Goal: Task Accomplishment & Management: Manage account settings

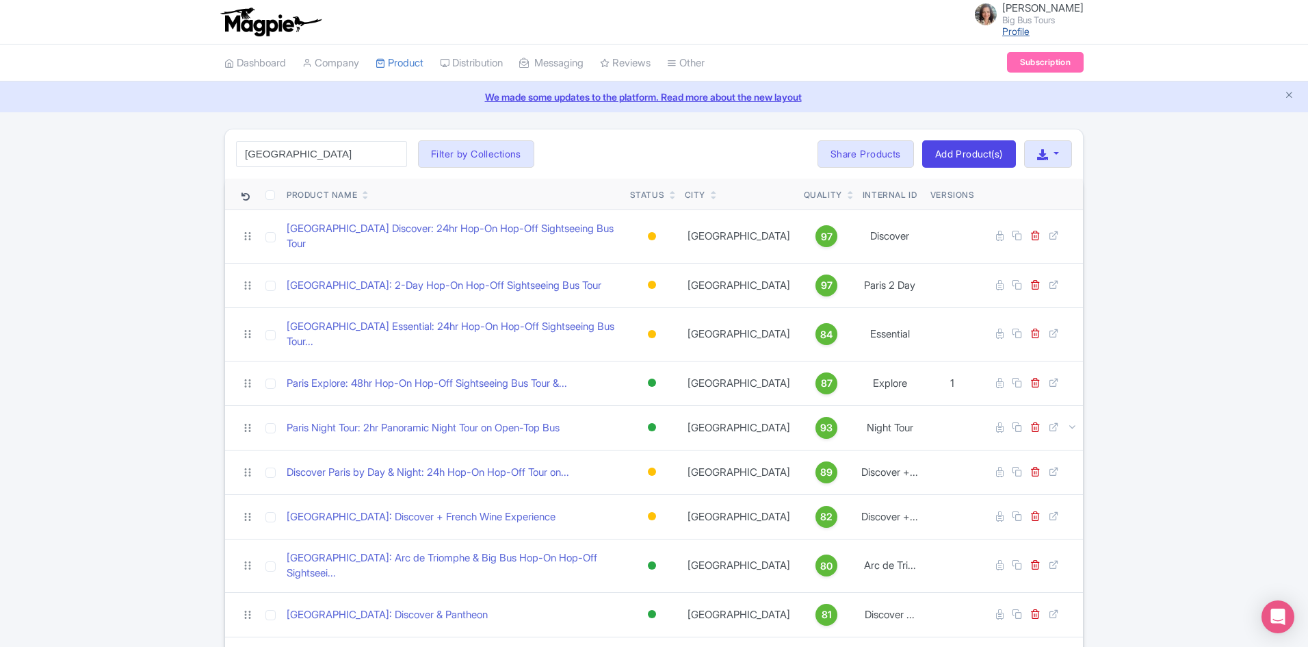
click at [1025, 33] on link "Profile" at bounding box center [1015, 31] width 27 height 12
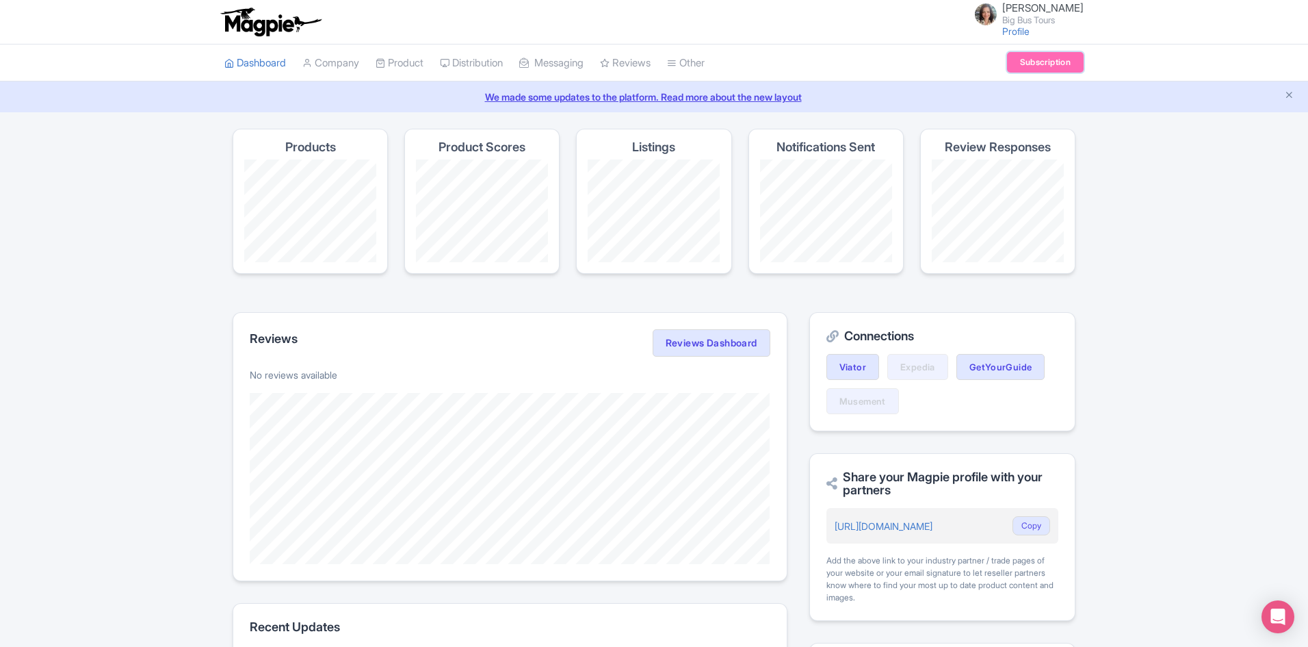
click at [1043, 60] on link "Subscription" at bounding box center [1045, 62] width 77 height 21
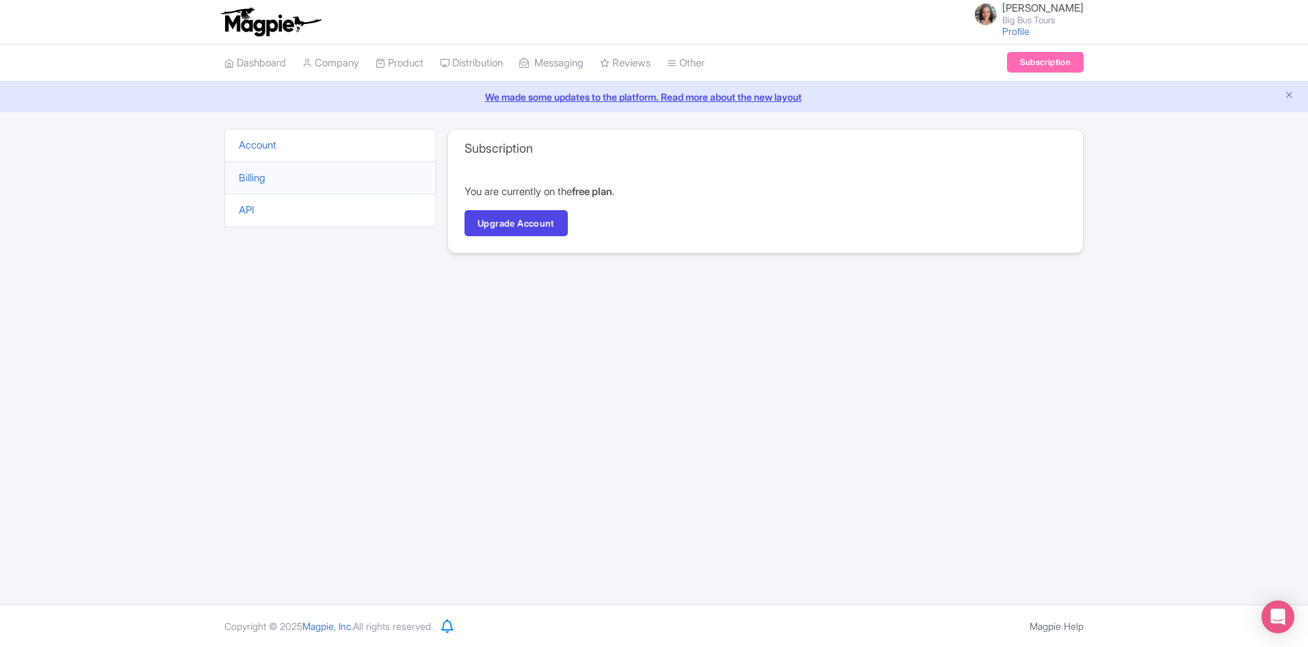
drag, startPoint x: 251, startPoint y: 146, endPoint x: 263, endPoint y: 153, distance: 13.5
click at [252, 146] on link "Account" at bounding box center [258, 144] width 38 height 13
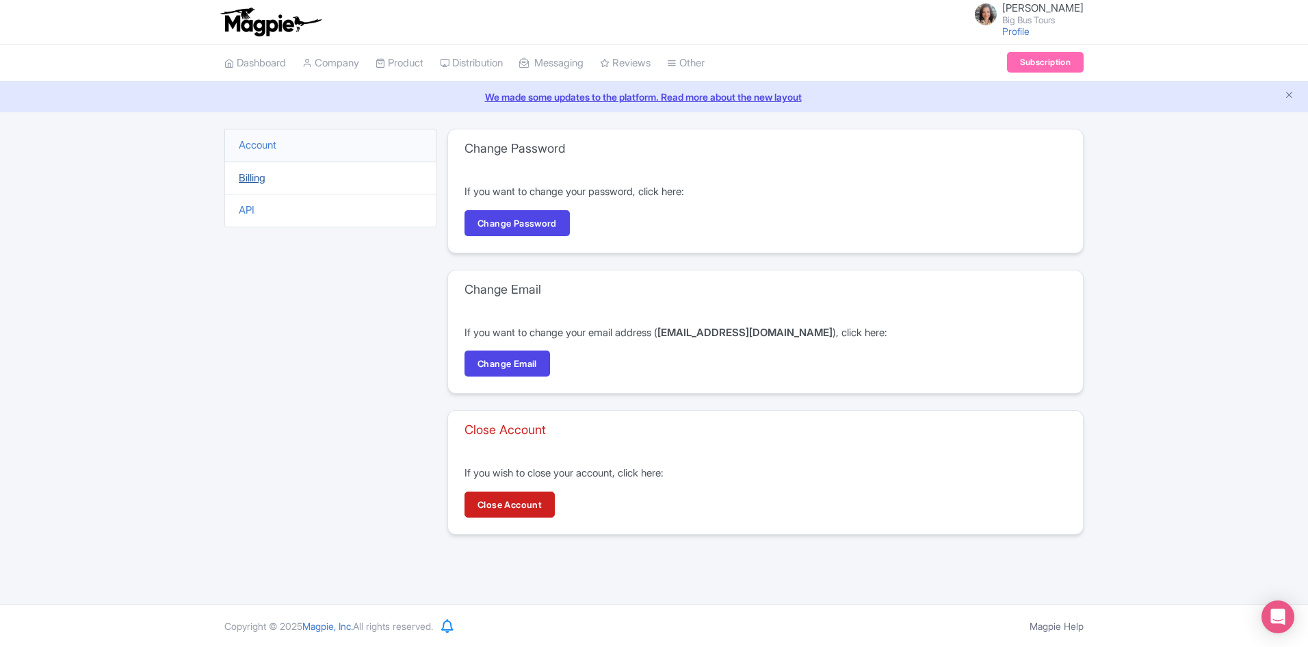
click at [255, 177] on link "Billing" at bounding box center [252, 177] width 27 height 13
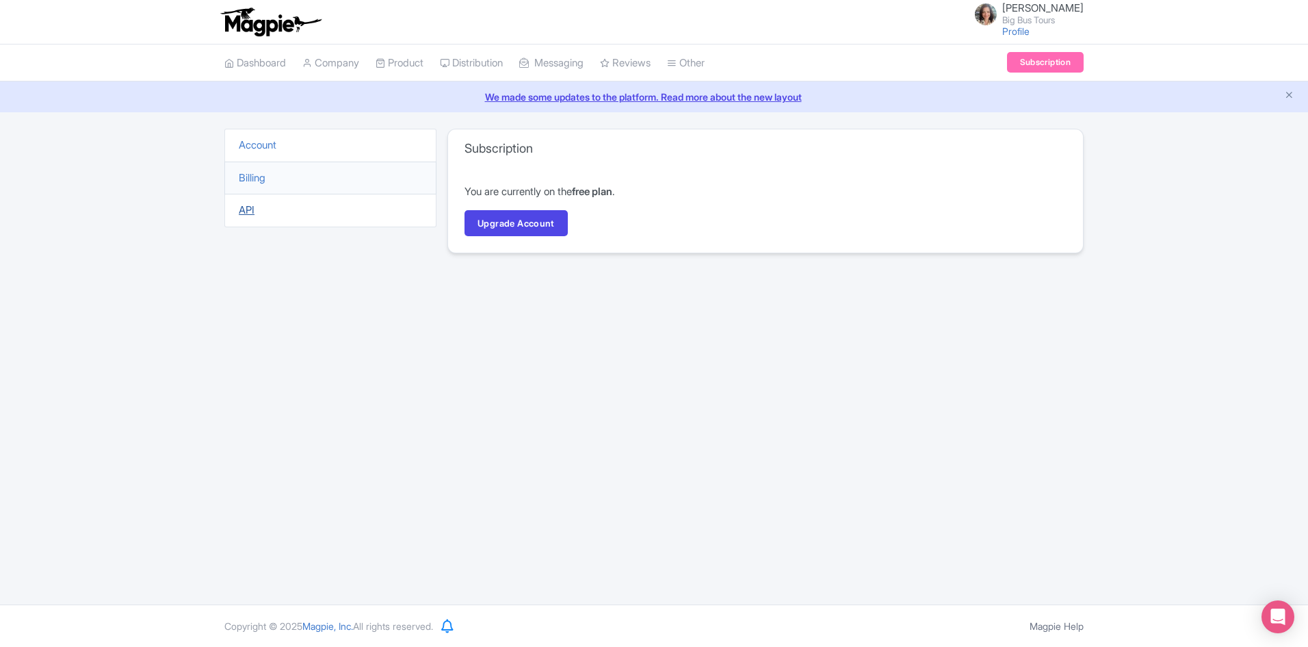
click at [248, 208] on link "API" at bounding box center [247, 209] width 16 height 13
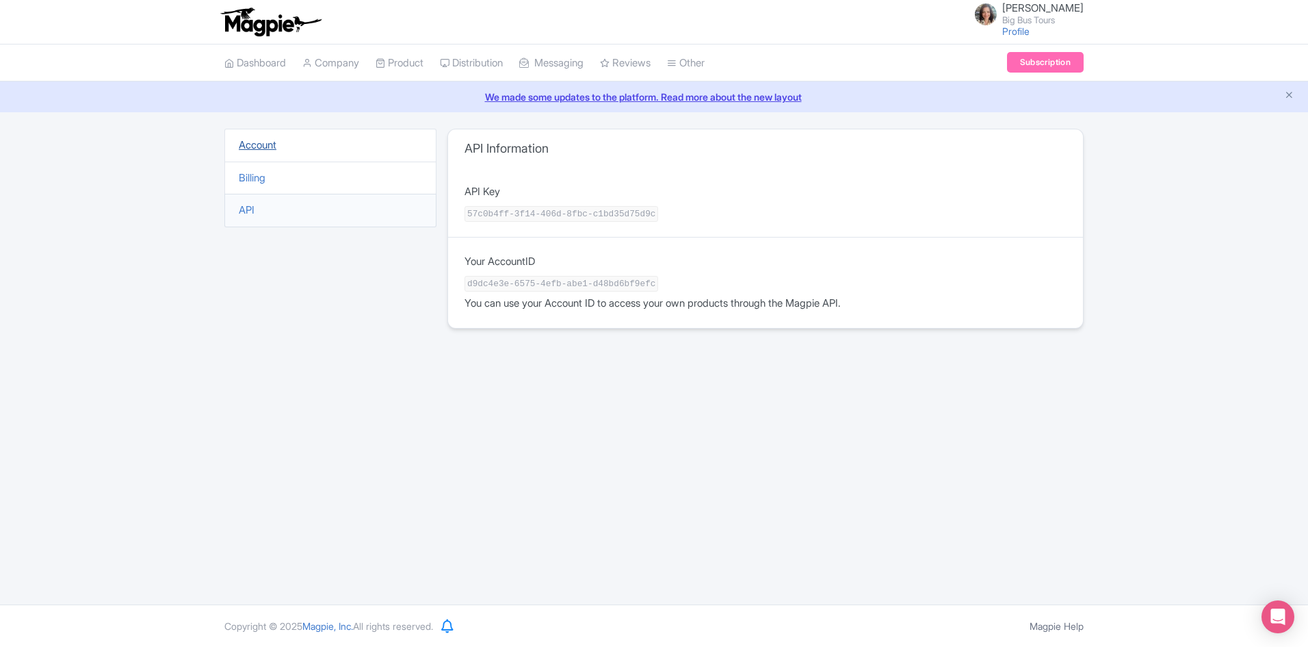
click at [254, 142] on link "Account" at bounding box center [258, 144] width 38 height 13
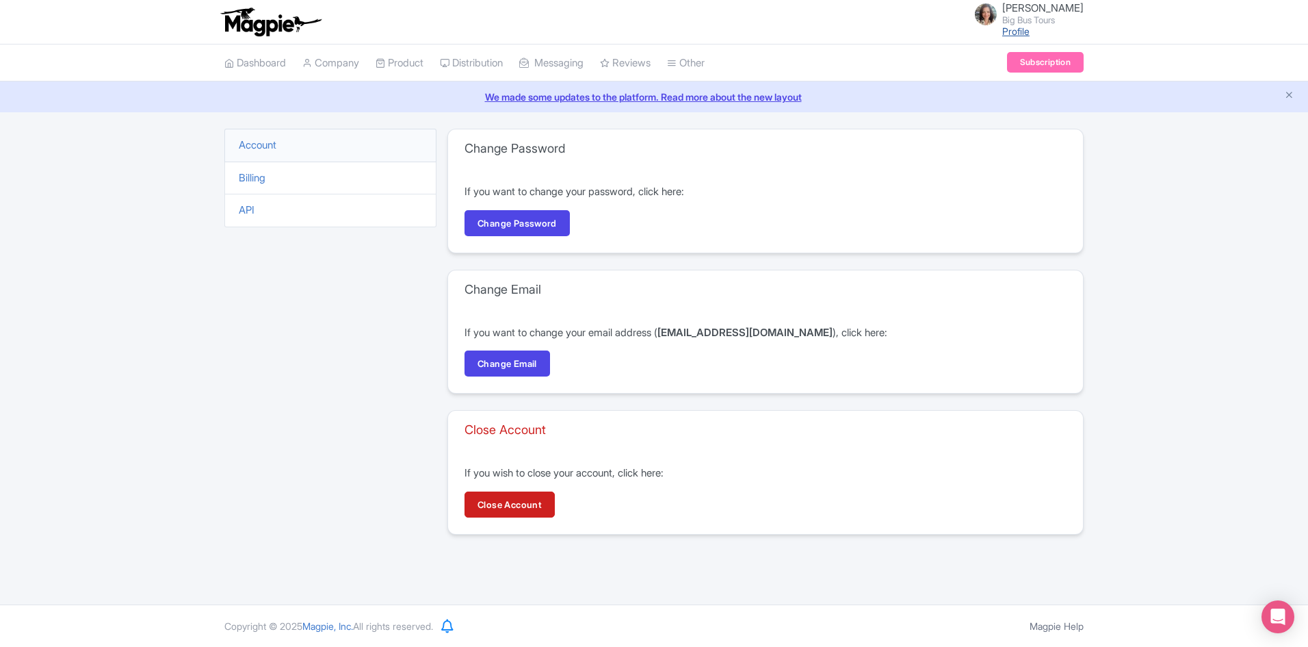
click at [1025, 33] on link "Profile" at bounding box center [1015, 31] width 27 height 12
click at [262, 144] on link "Account" at bounding box center [258, 144] width 38 height 13
click at [1039, 60] on link "Subscription" at bounding box center [1045, 62] width 77 height 21
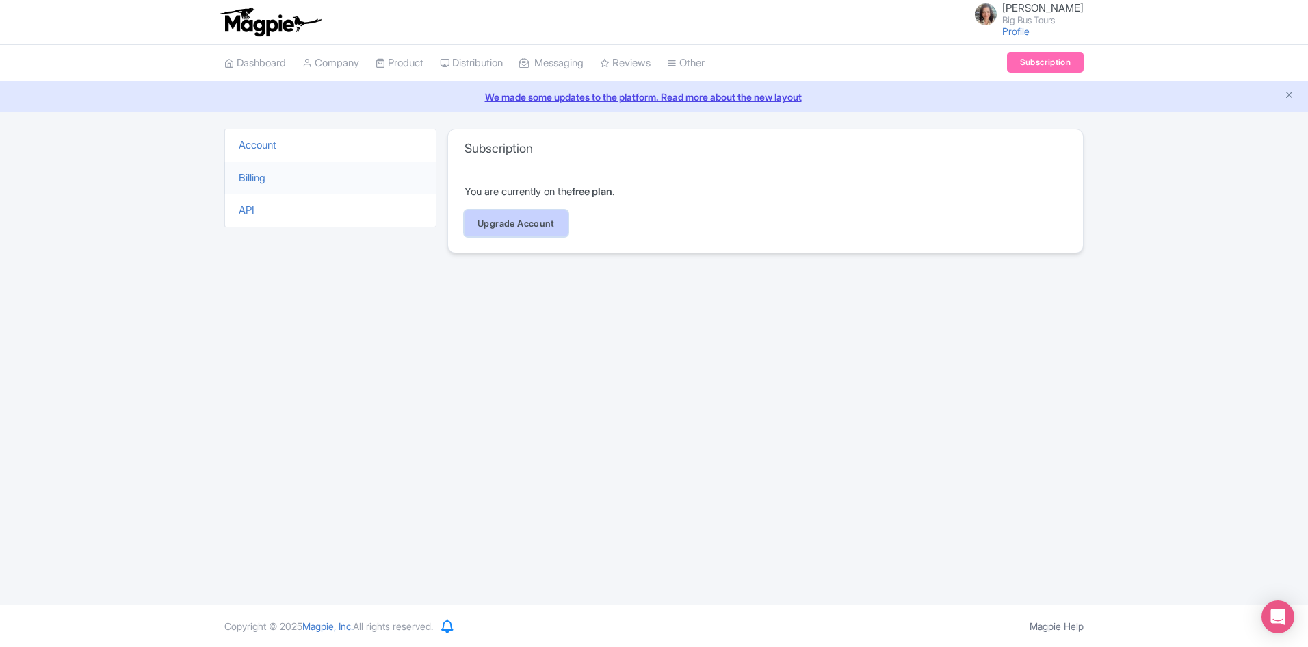
click at [528, 226] on link "Upgrade Account" at bounding box center [516, 223] width 103 height 26
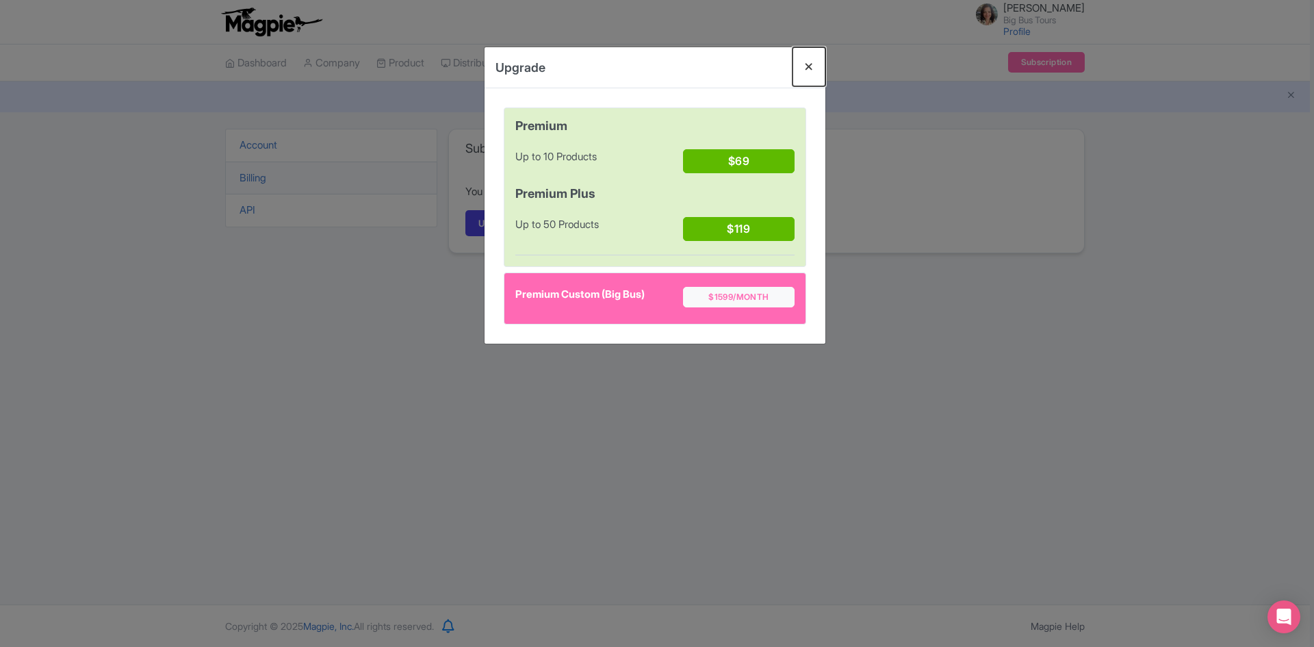
click at [809, 66] on button "Close" at bounding box center [808, 66] width 33 height 39
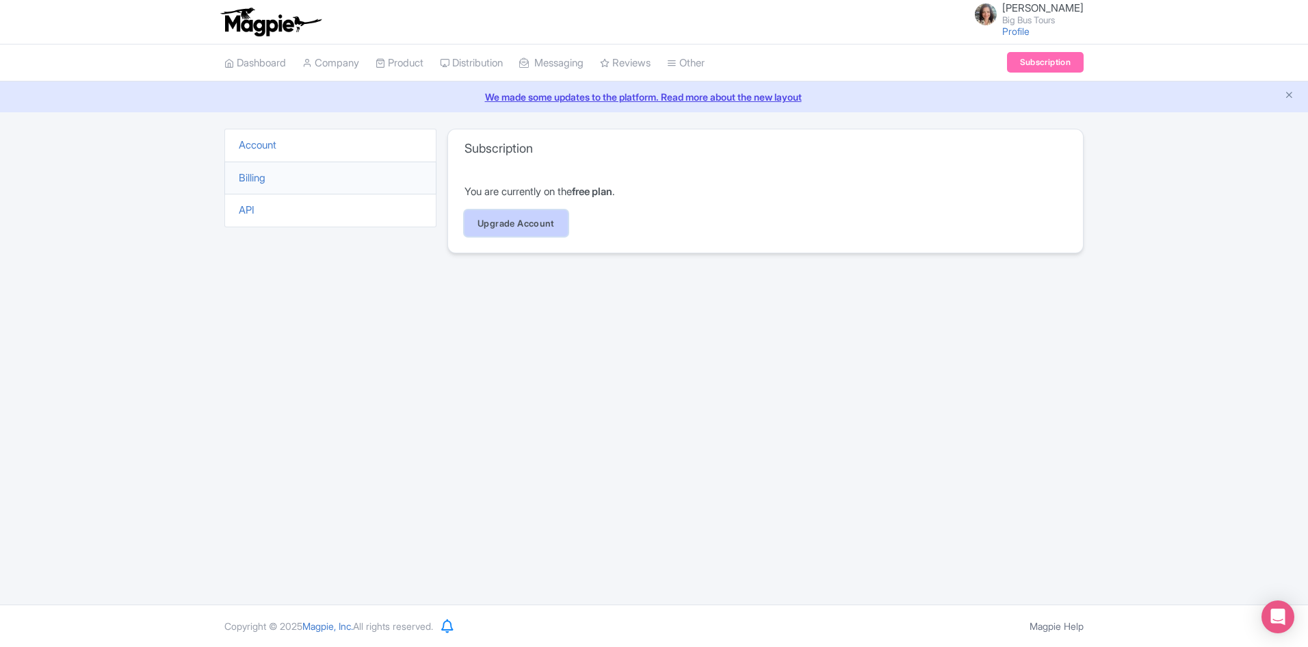
click at [524, 220] on link "Upgrade Account" at bounding box center [516, 223] width 103 height 26
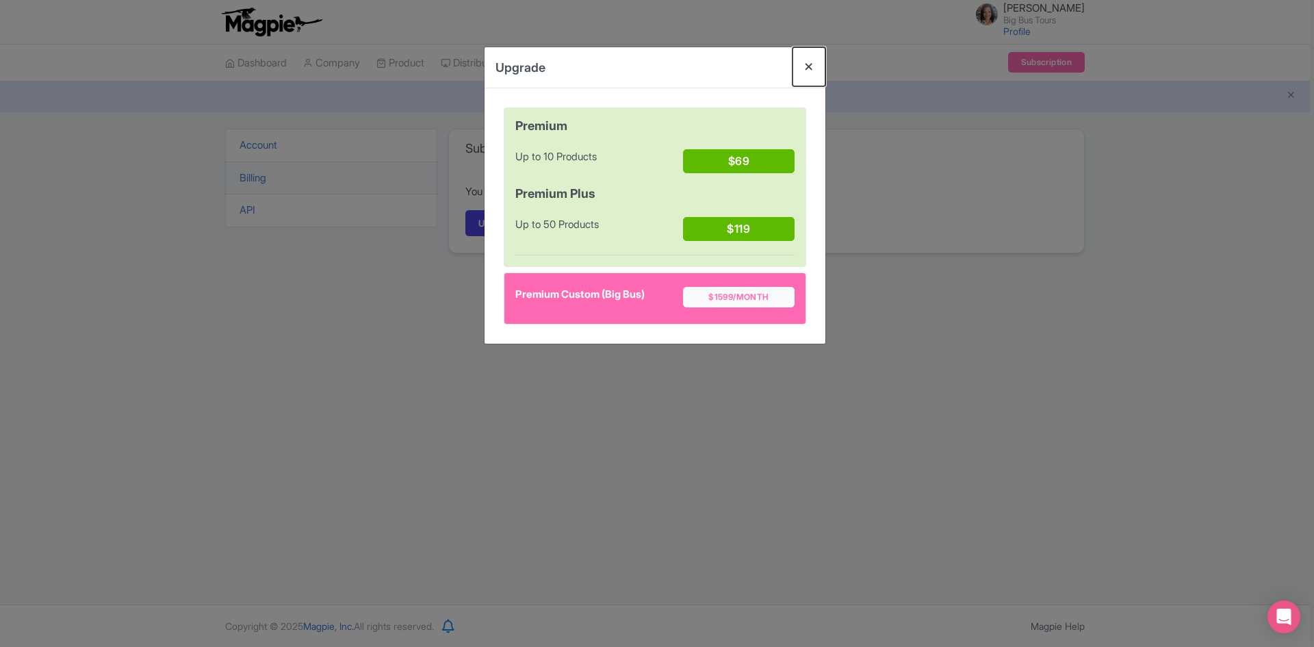
click at [811, 67] on button "Close" at bounding box center [808, 66] width 33 height 39
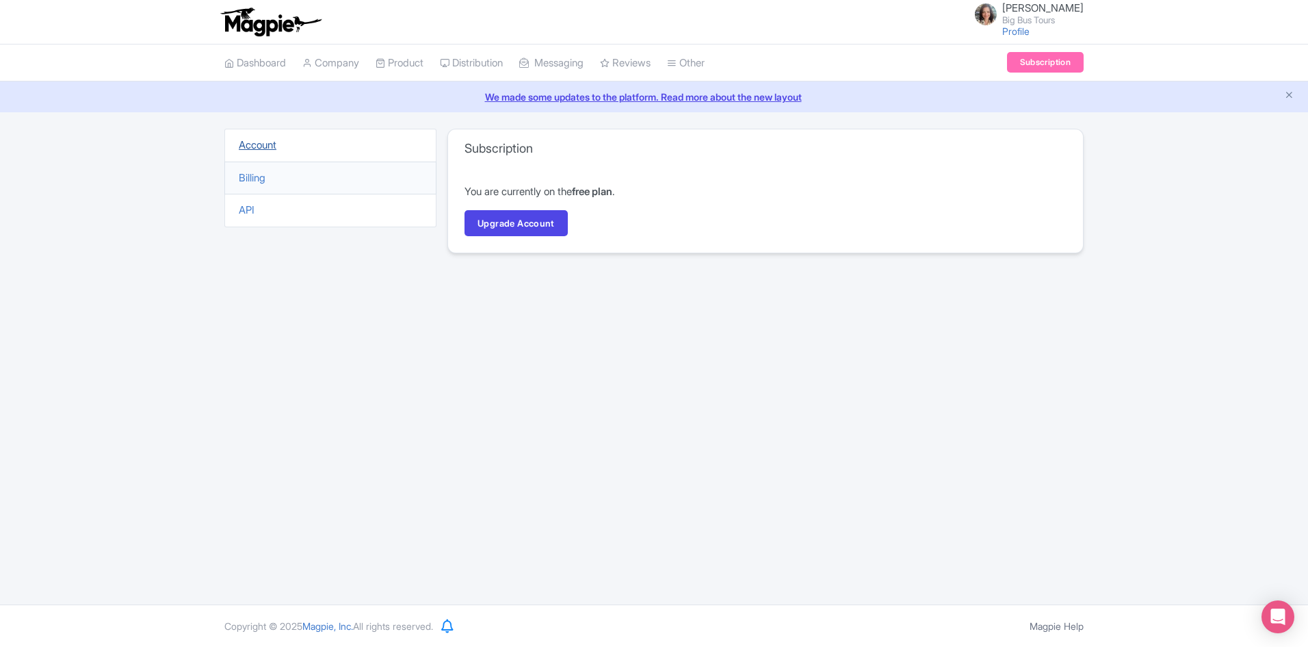
click at [268, 144] on link "Account" at bounding box center [258, 144] width 38 height 13
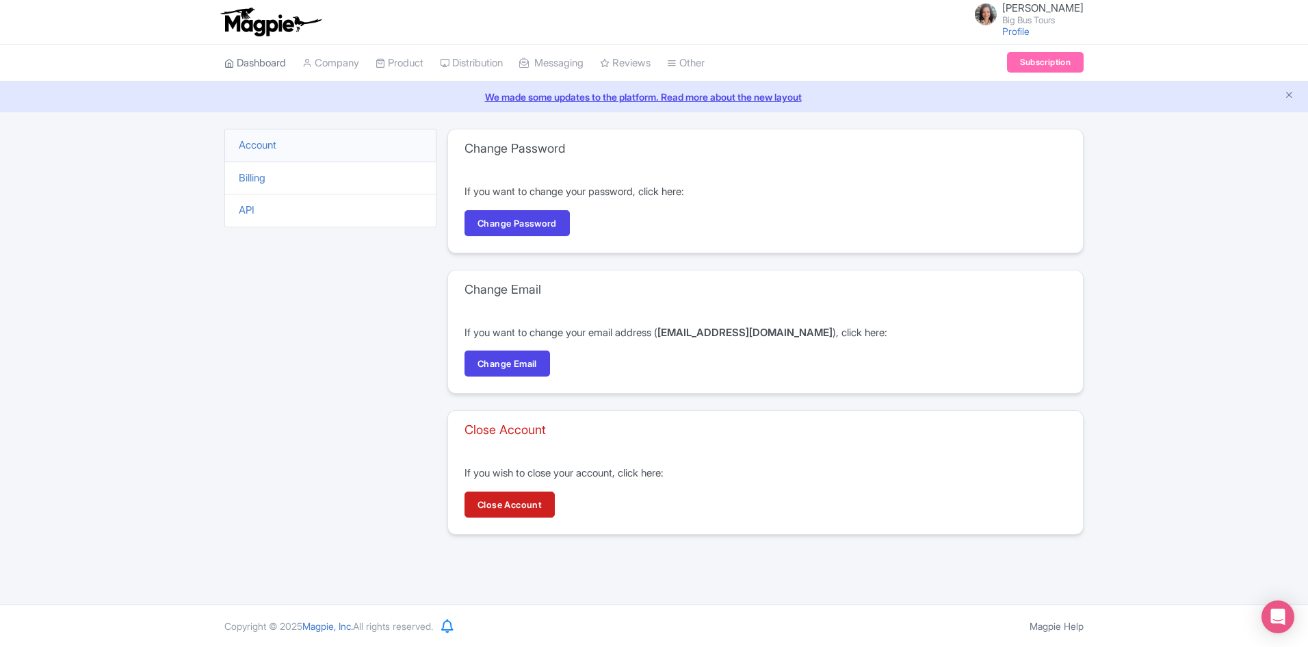
click at [252, 58] on link "Dashboard" at bounding box center [255, 63] width 62 height 38
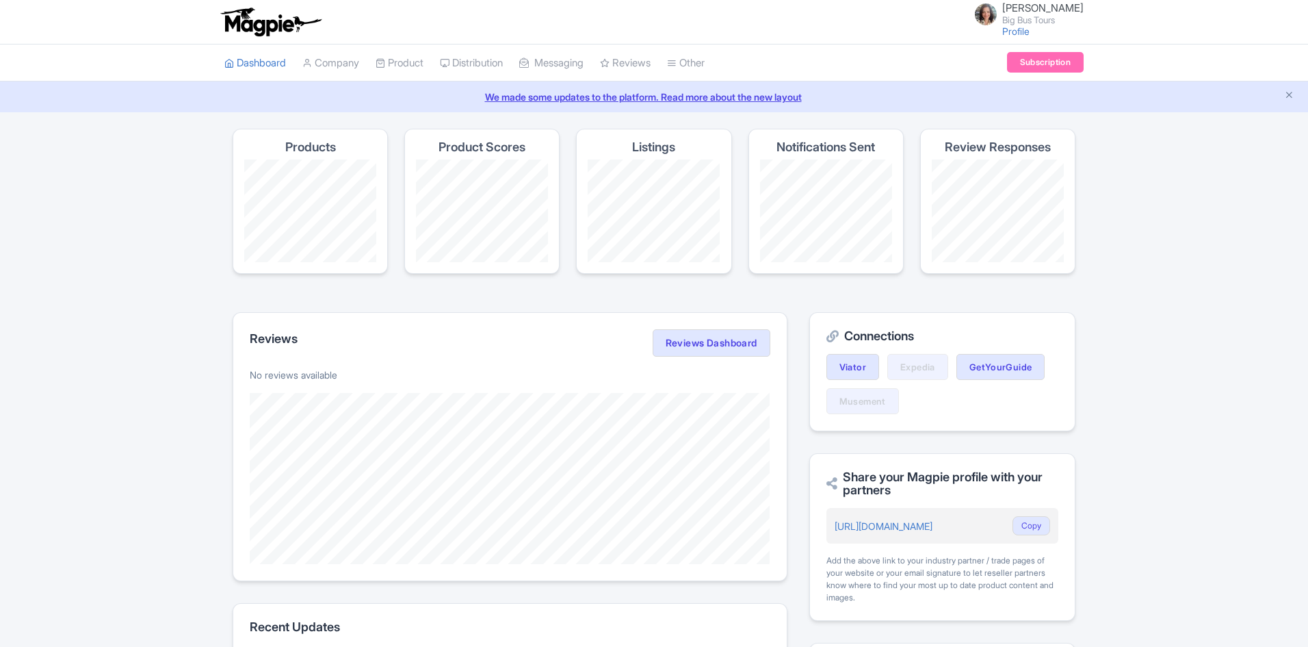
click at [339, 62] on link "Company" at bounding box center [330, 63] width 57 height 38
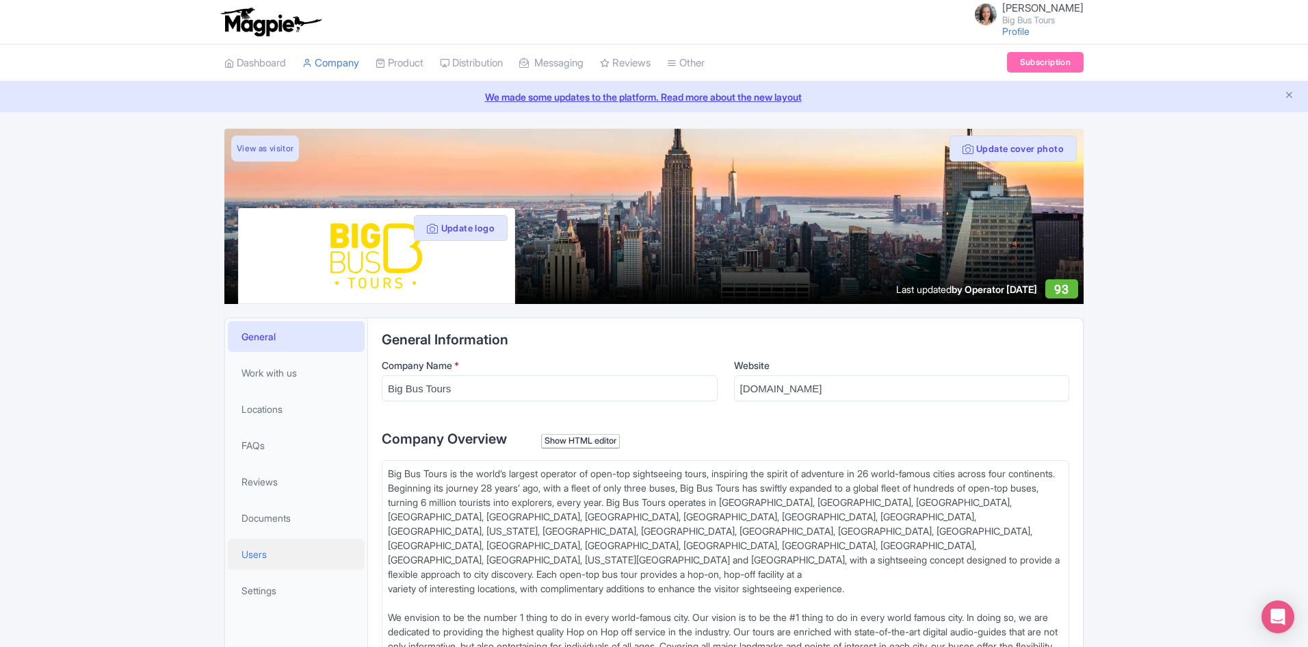
click at [269, 558] on link "Users" at bounding box center [296, 553] width 137 height 31
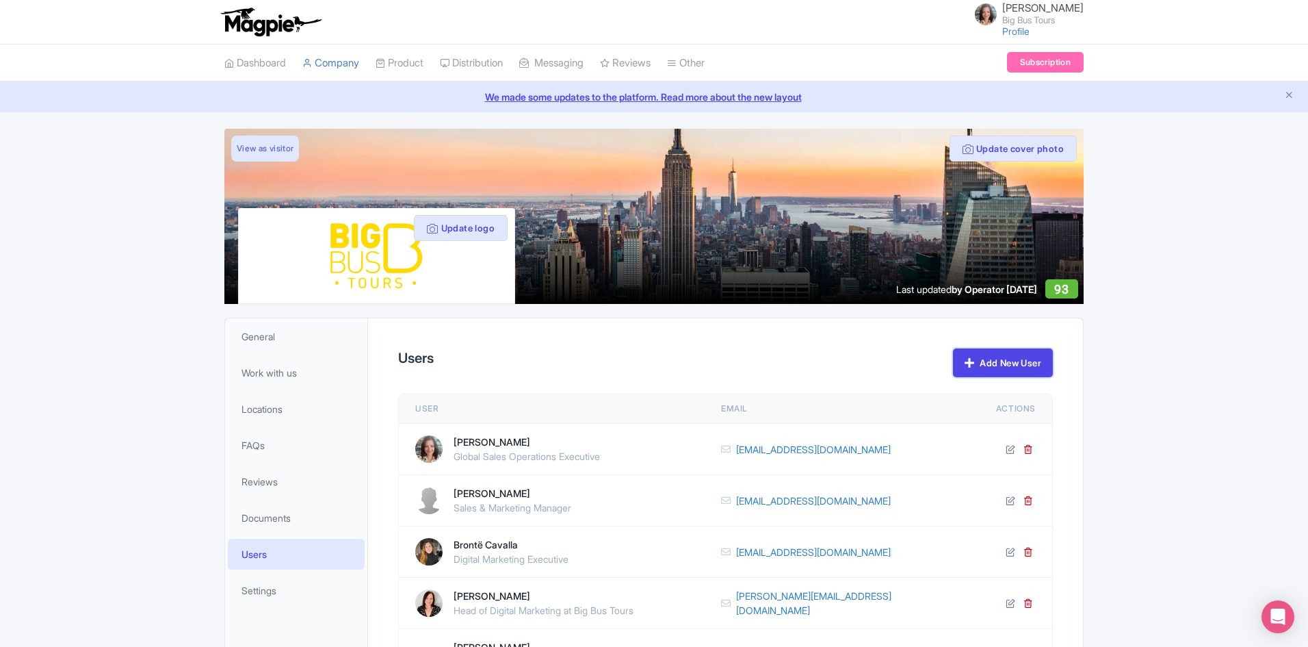
drag, startPoint x: 1006, startPoint y: 369, endPoint x: 1056, endPoint y: 388, distance: 53.5
click at [1006, 369] on link "Add New User" at bounding box center [1003, 362] width 100 height 29
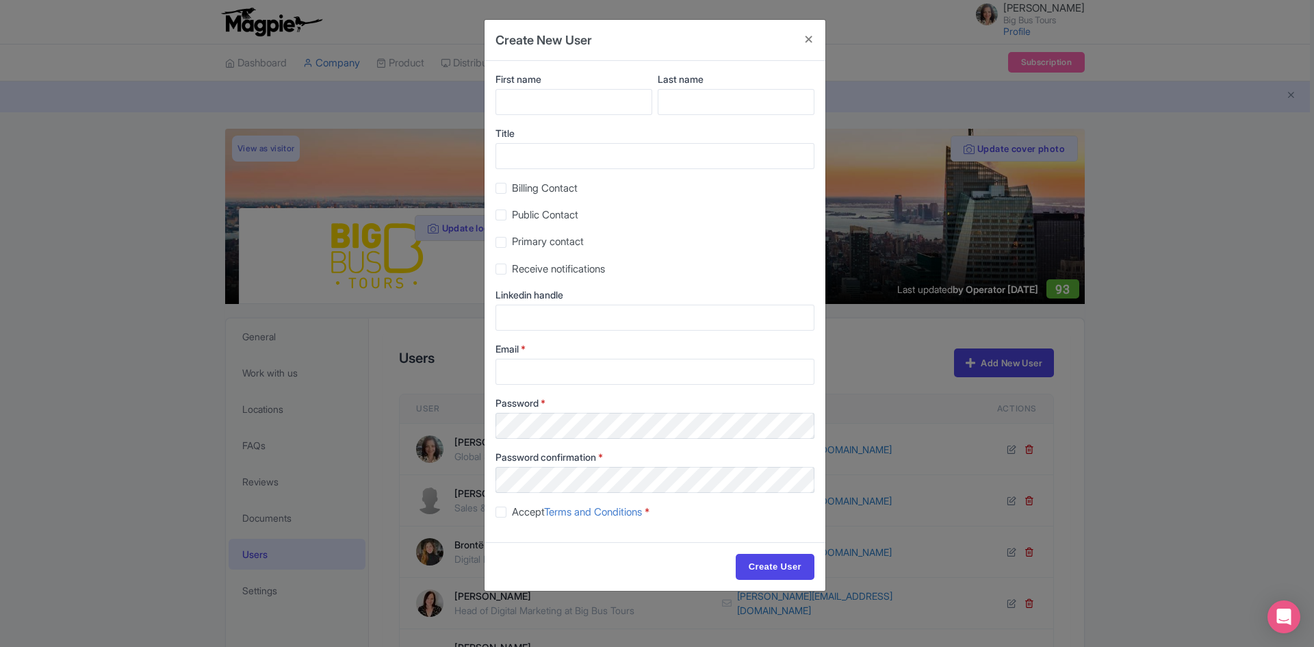
click at [1155, 163] on div "Create New User First name Last name Title Billing Contact Public Contact Prima…" at bounding box center [657, 323] width 1314 height 647
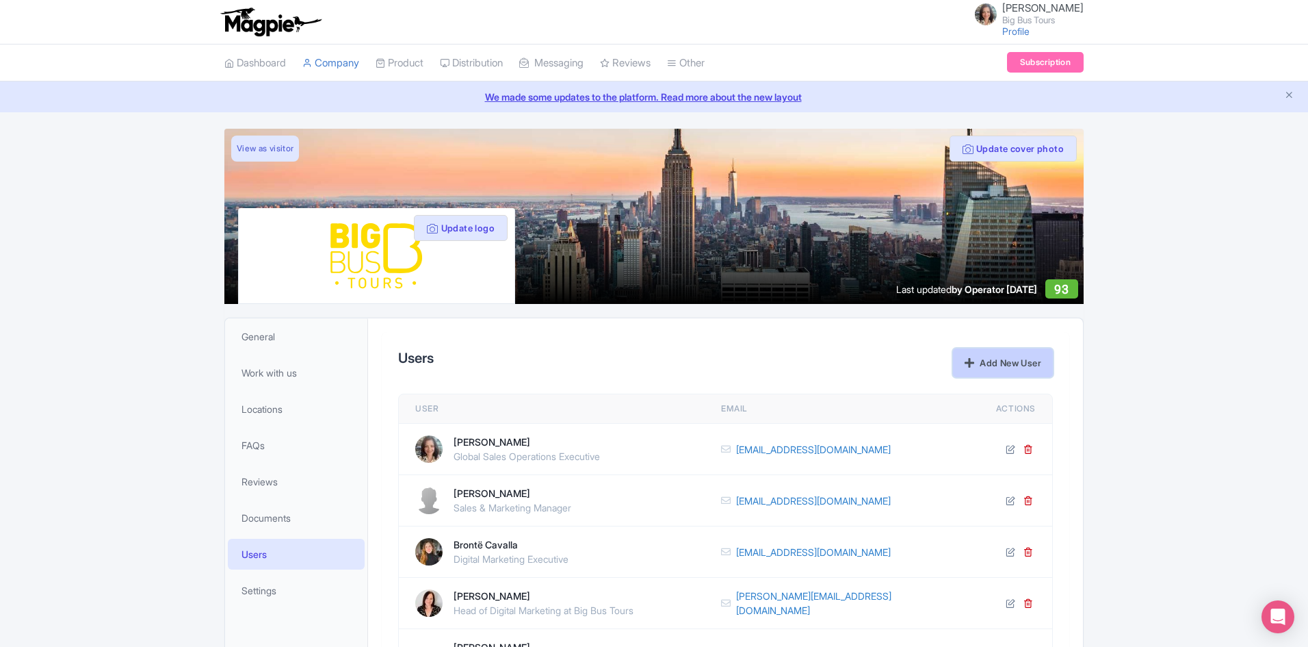
click at [1031, 365] on link "Add New User" at bounding box center [1003, 362] width 100 height 29
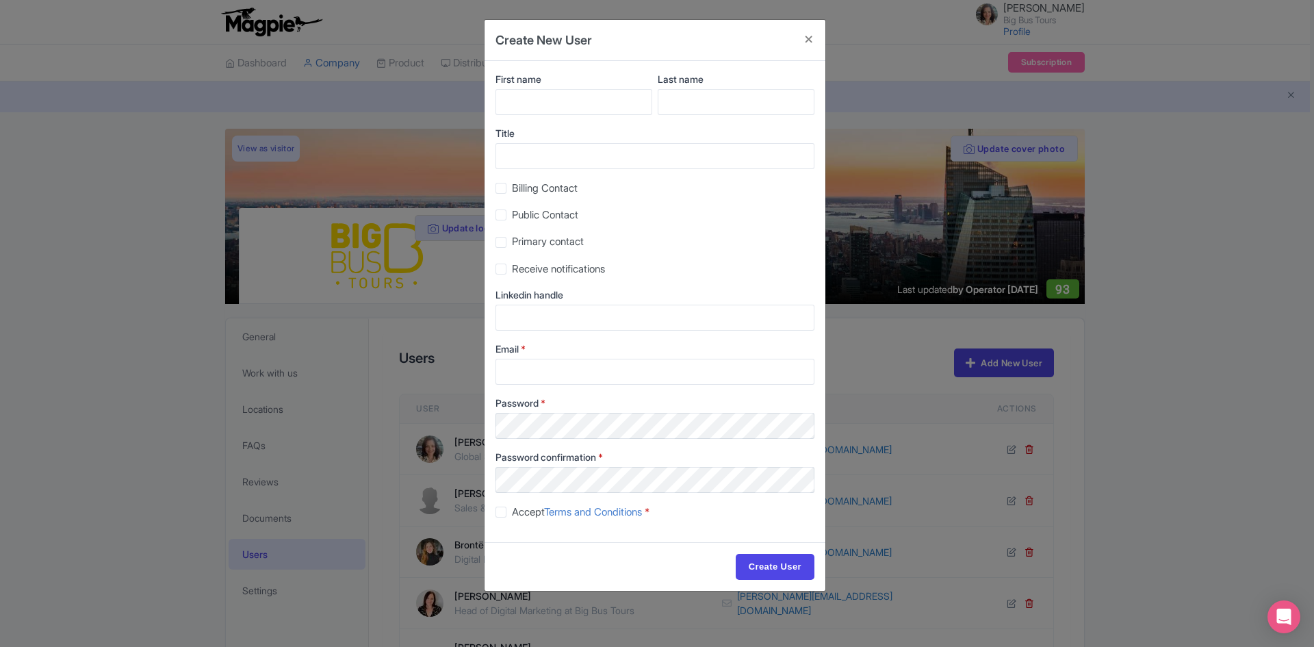
click at [1238, 336] on div "Create New User First name Last name Title Billing Contact Public Contact Prima…" at bounding box center [657, 323] width 1314 height 647
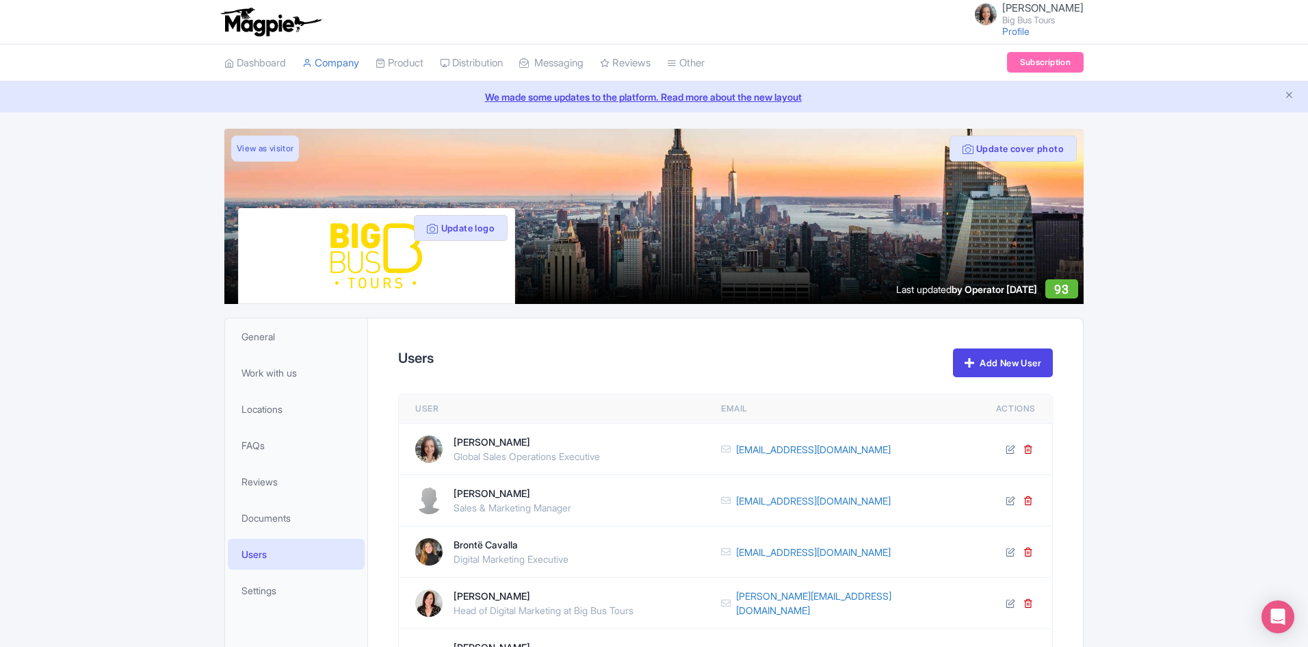
drag, startPoint x: 1009, startPoint y: 503, endPoint x: 1003, endPoint y: 506, distance: 7.0
click at [1009, 503] on icon at bounding box center [1011, 500] width 10 height 10
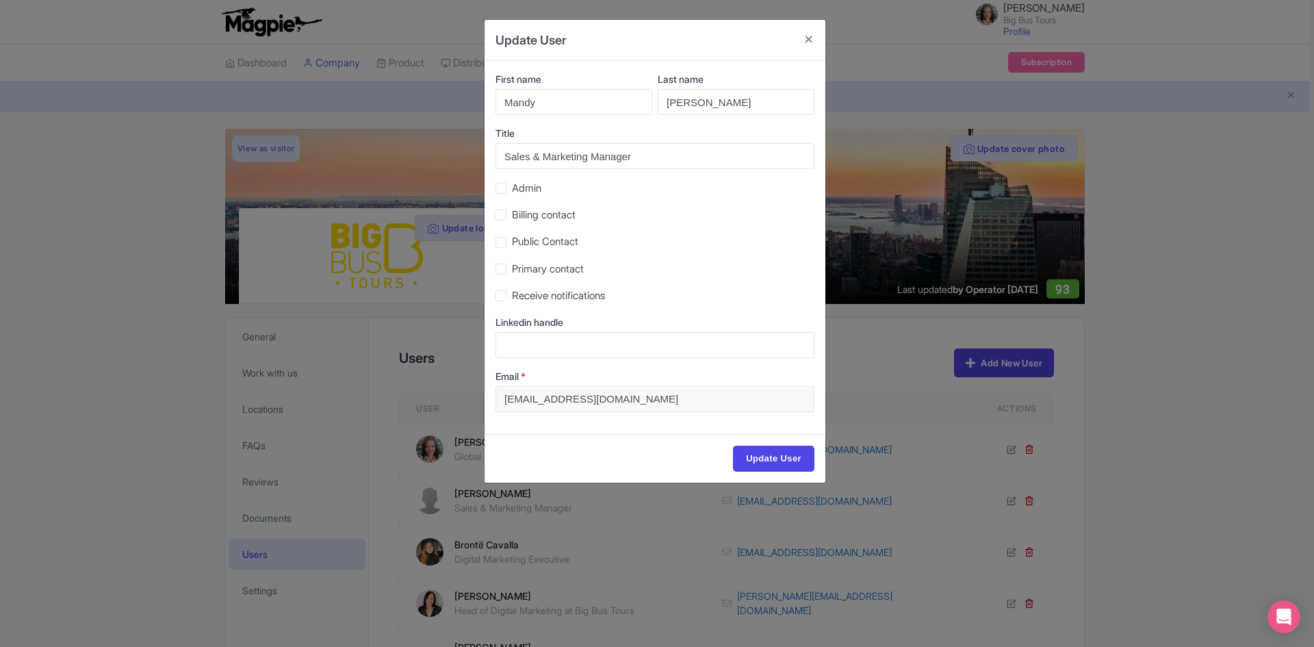
click at [1220, 322] on div "Update User First name Mandy Last name Kwok Title Sales & Marketing Manager Adm…" at bounding box center [657, 323] width 1314 height 647
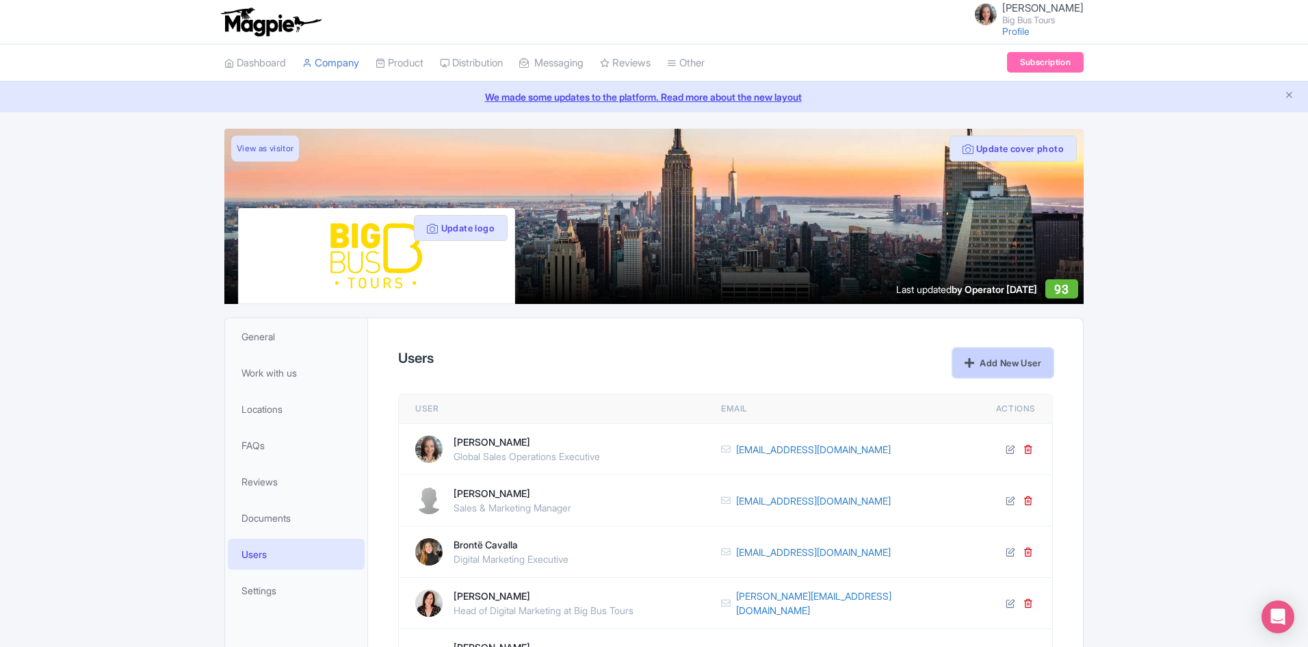
click at [1008, 360] on link "Add New User" at bounding box center [1003, 362] width 100 height 29
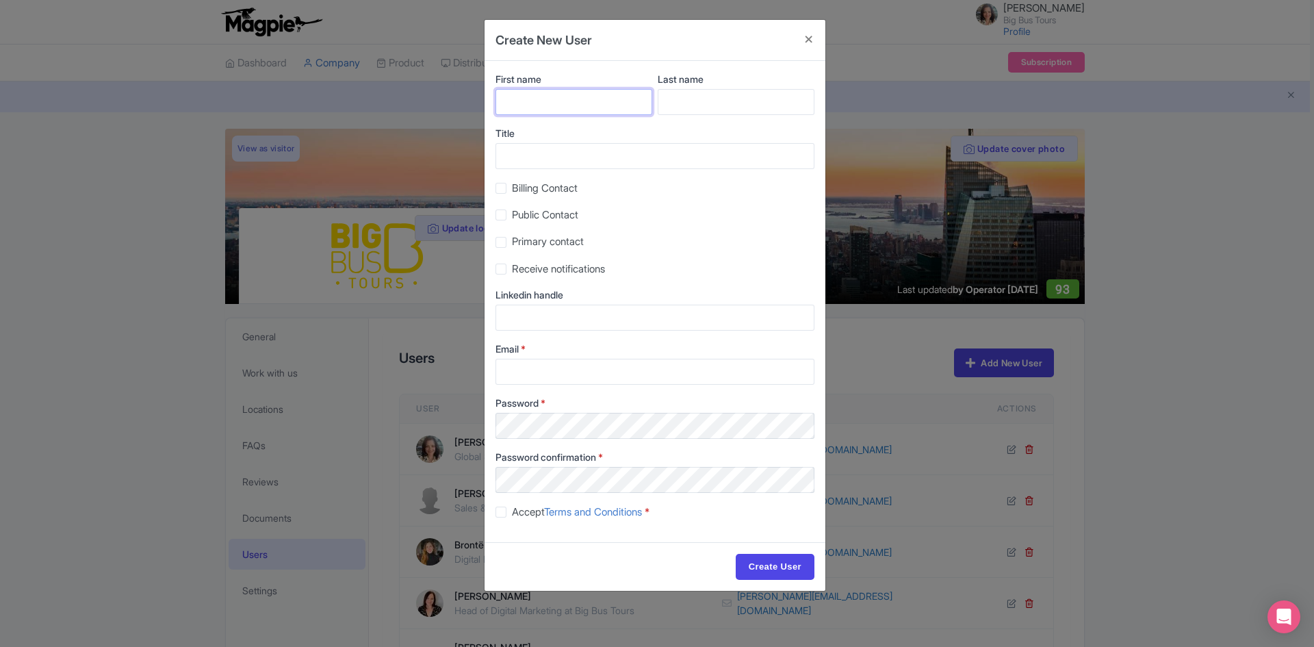
click at [559, 97] on input "First name" at bounding box center [573, 102] width 157 height 26
paste input "Sara"
type input "Sara"
click at [709, 99] on input "Last name" at bounding box center [736, 102] width 157 height 26
paste input "Broglio"
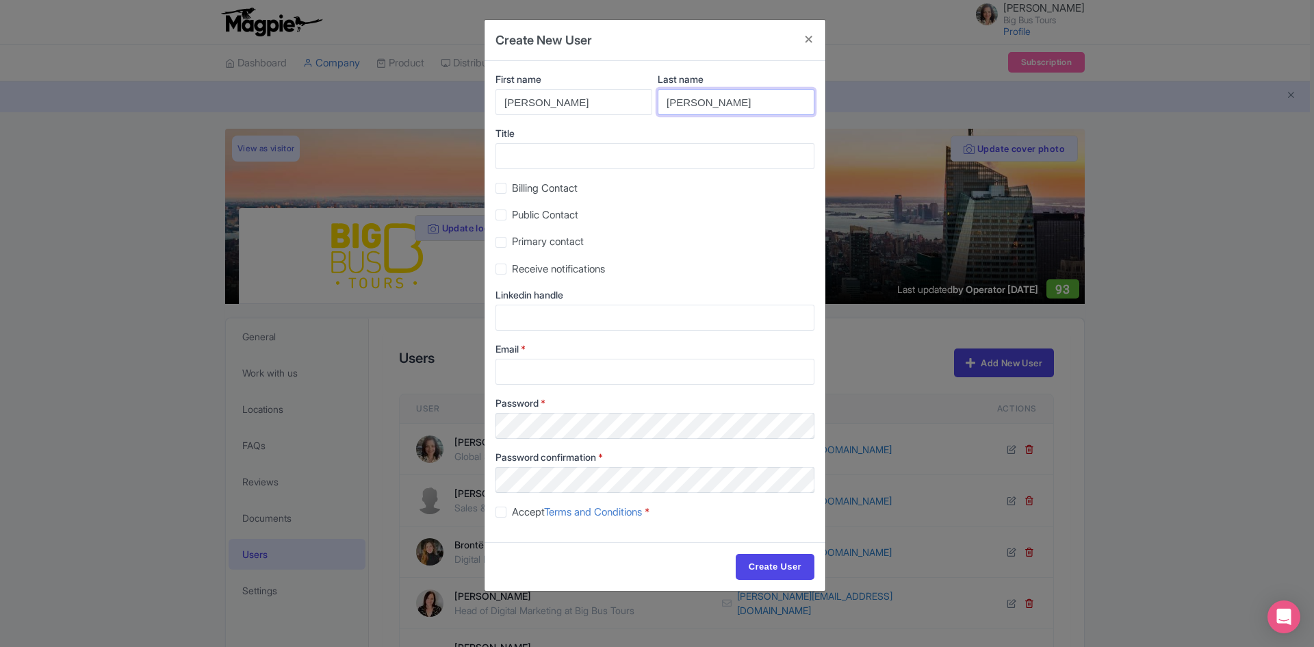
type input "Broglio"
click at [546, 156] on input "Title" at bounding box center [654, 156] width 319 height 26
click at [571, 361] on input "Email *" at bounding box center [654, 372] width 319 height 26
paste input "commercial@ticketstation.it"
type input "commercial@ticketstation.it"
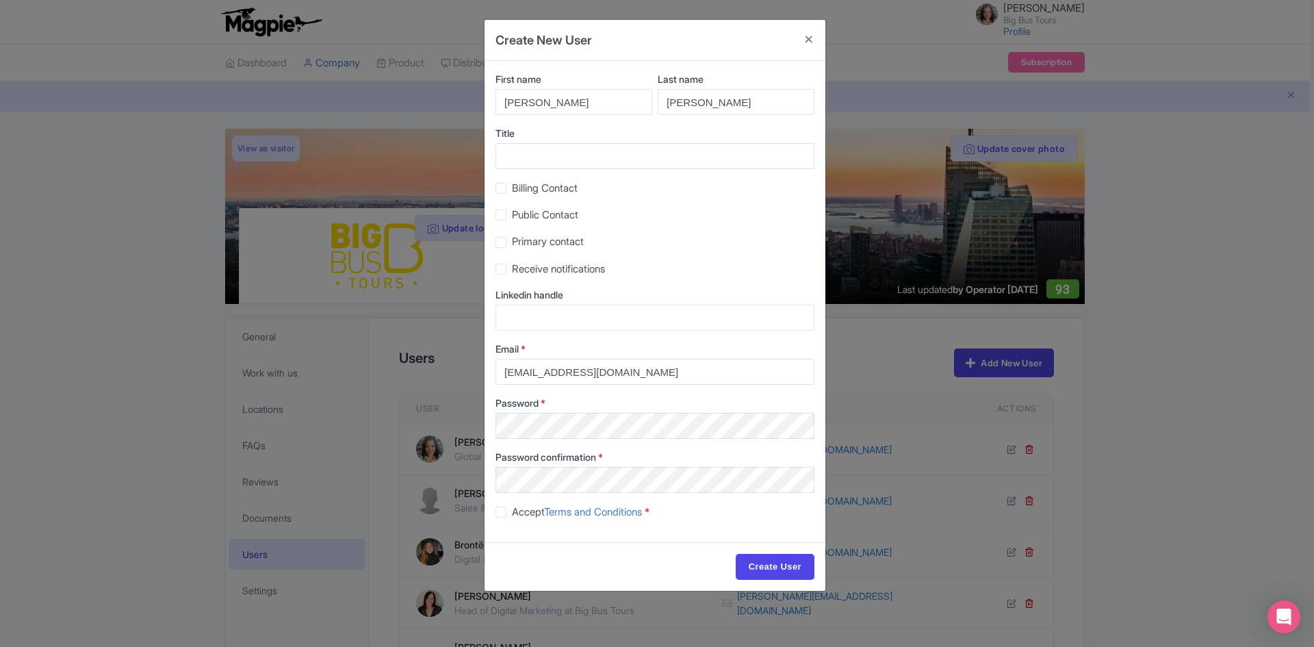
click at [1228, 473] on div "Create New User First name Sara Last name Broglio Title Billing Contact Public …" at bounding box center [657, 323] width 1314 height 647
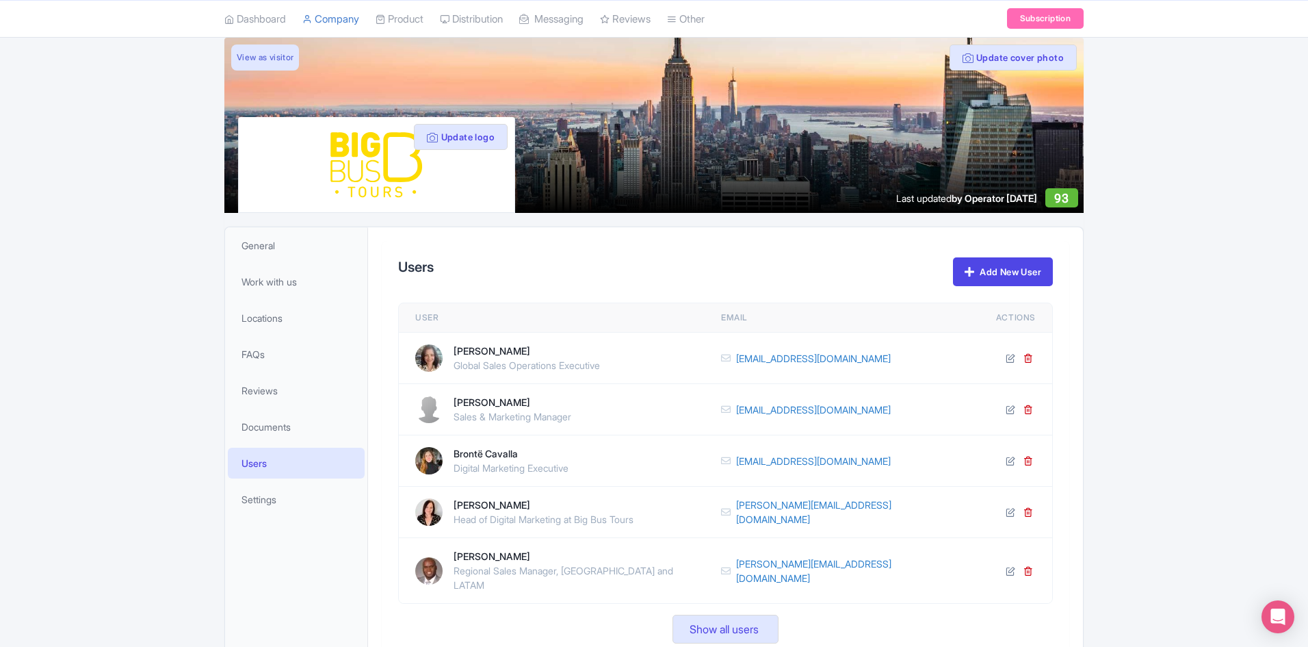
scroll to position [195, 0]
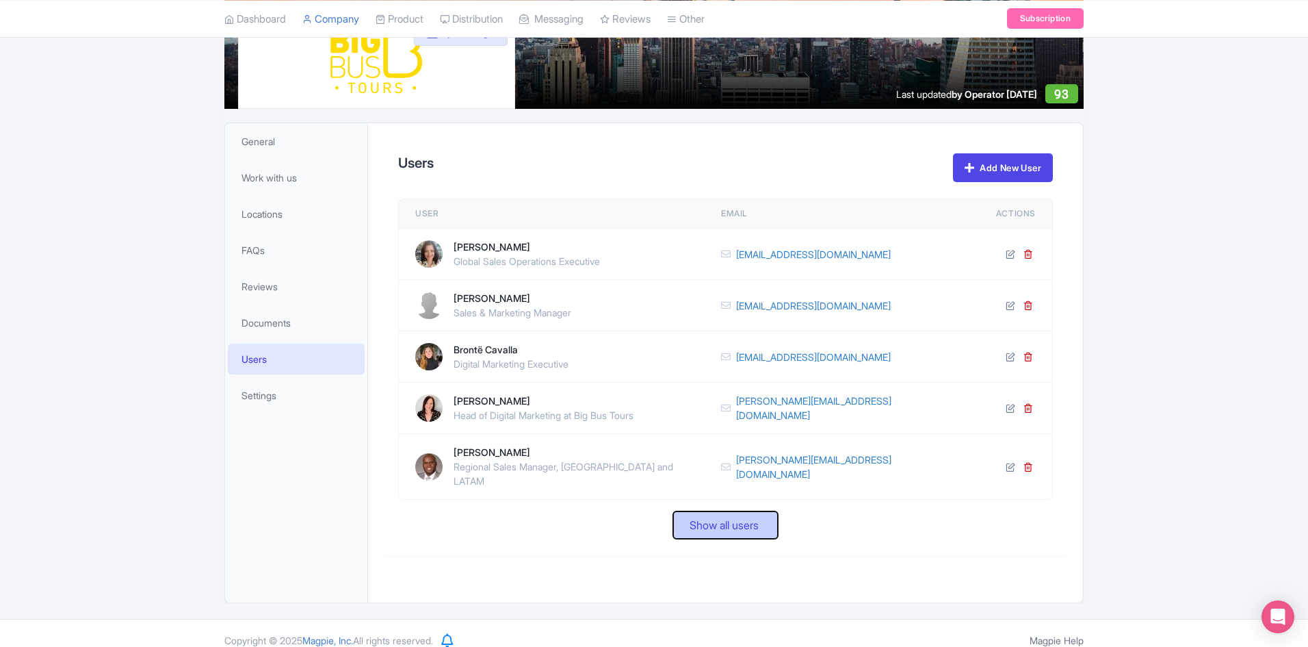
click at [750, 517] on span "Show all users" at bounding box center [724, 525] width 69 height 16
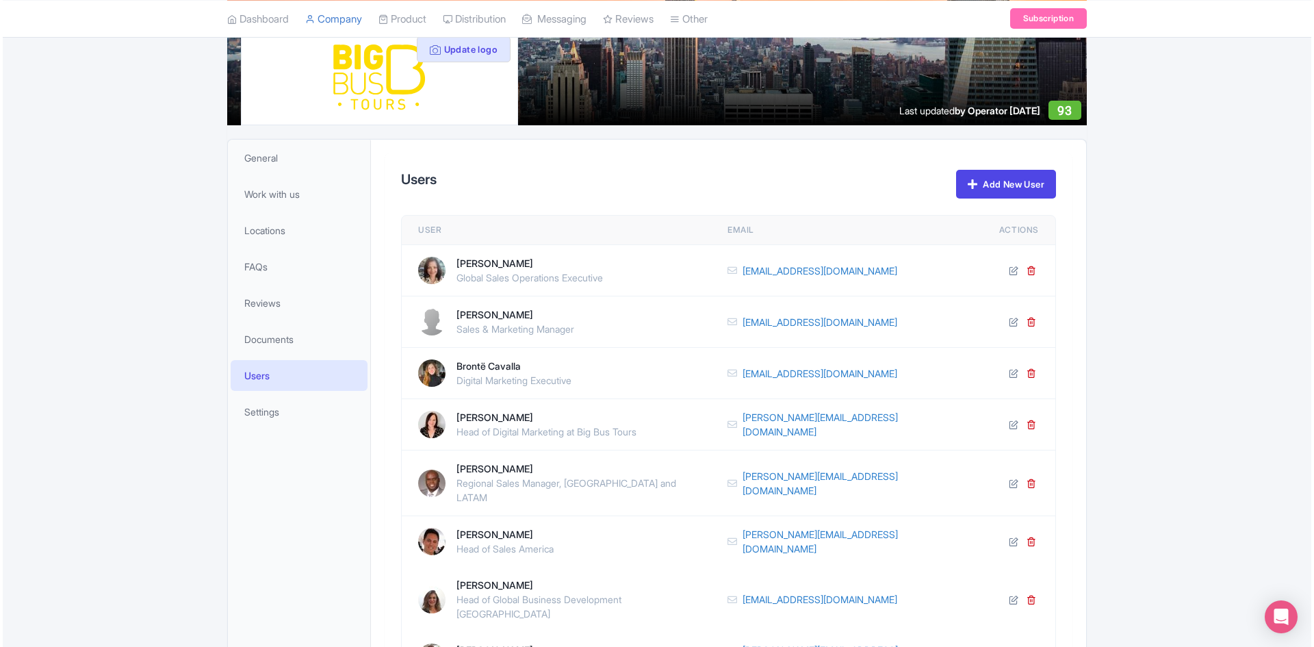
scroll to position [178, 0]
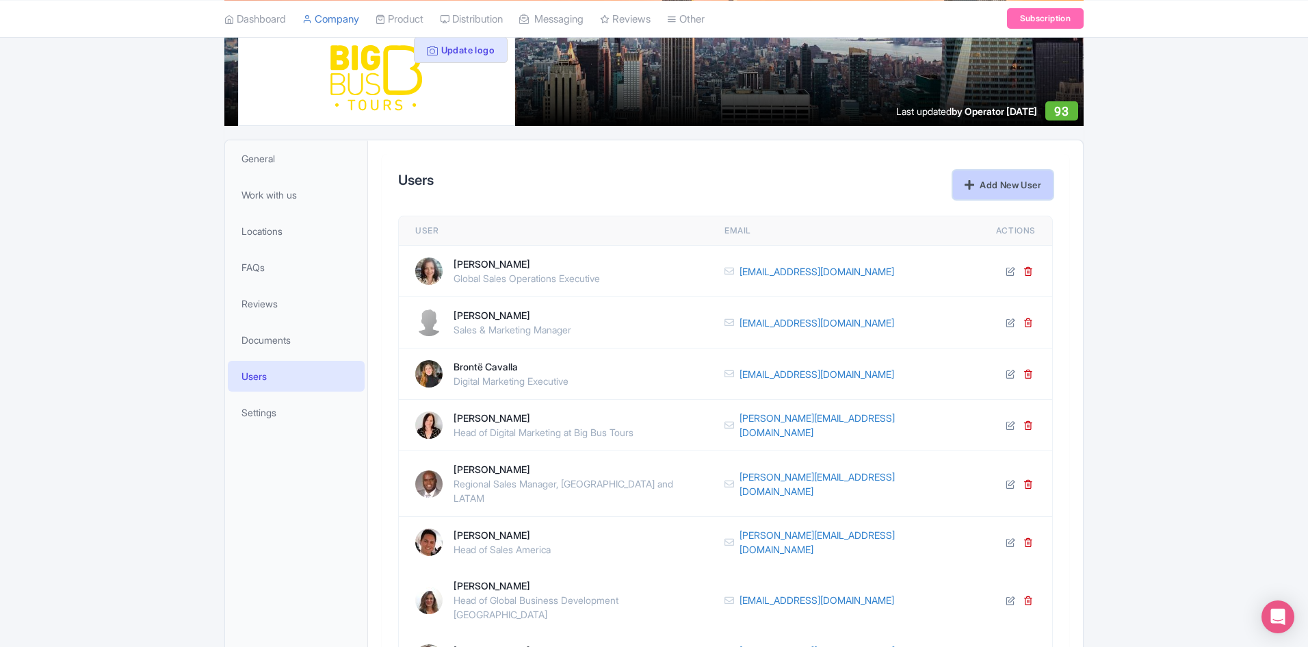
click at [987, 185] on link "Add New User" at bounding box center [1003, 184] width 100 height 29
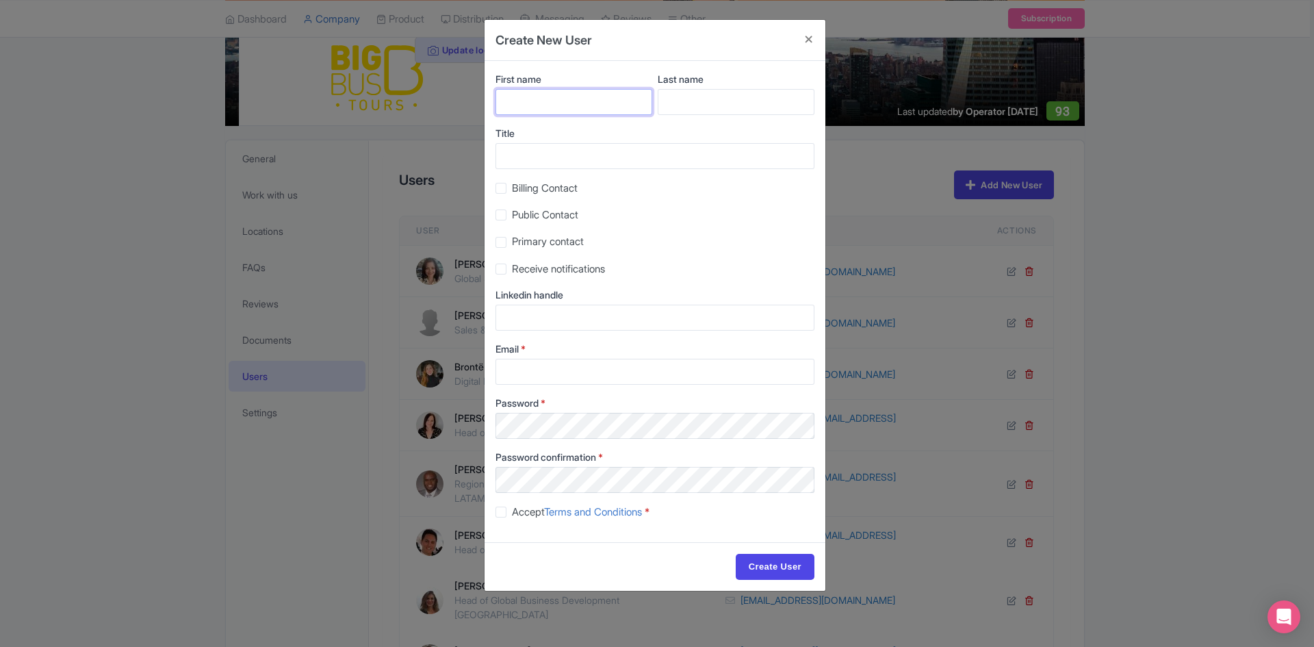
click at [563, 90] on input "First name" at bounding box center [573, 102] width 157 height 26
type input "Sara"
click at [703, 105] on input "Last name" at bounding box center [736, 102] width 157 height 26
type input "Broglio"
click at [593, 375] on input "Email *" at bounding box center [654, 372] width 319 height 26
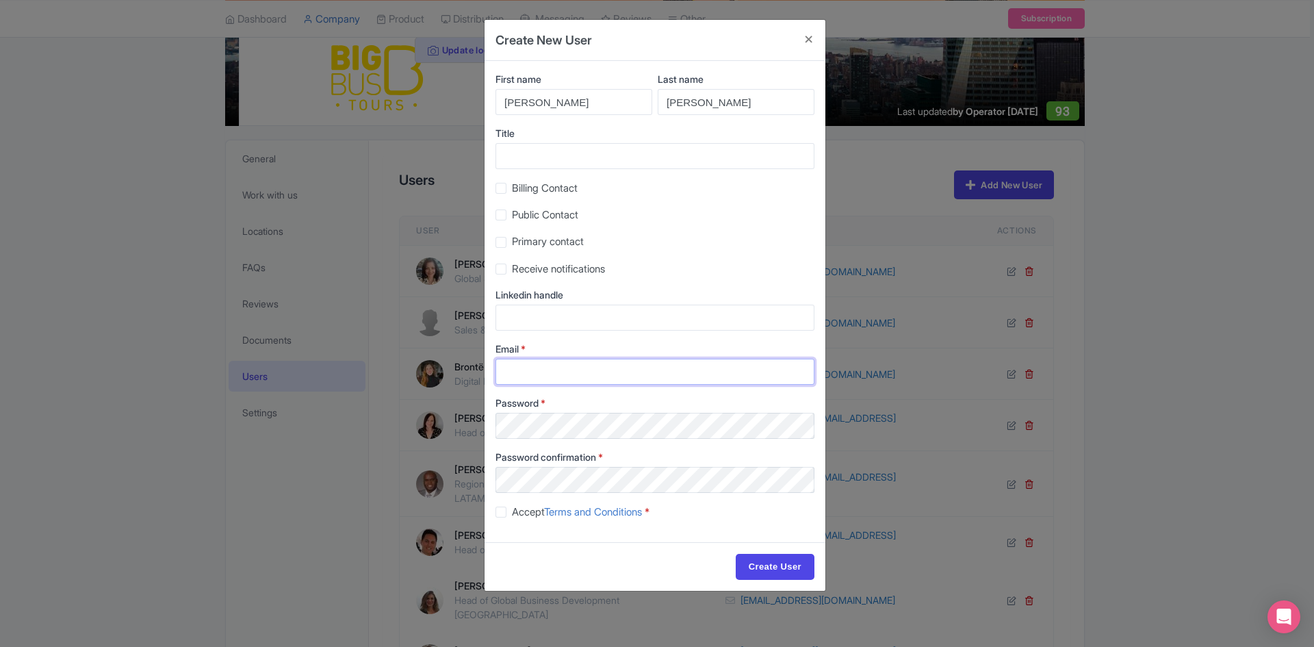
drag, startPoint x: 541, startPoint y: 370, endPoint x: 471, endPoint y: 378, distance: 69.6
click at [541, 369] on input "Email *" at bounding box center [654, 372] width 319 height 26
click at [577, 374] on input "Email *" at bounding box center [654, 372] width 319 height 26
paste input "commercial@ticketstation.it"
type input "commercial@ticketstation.it"
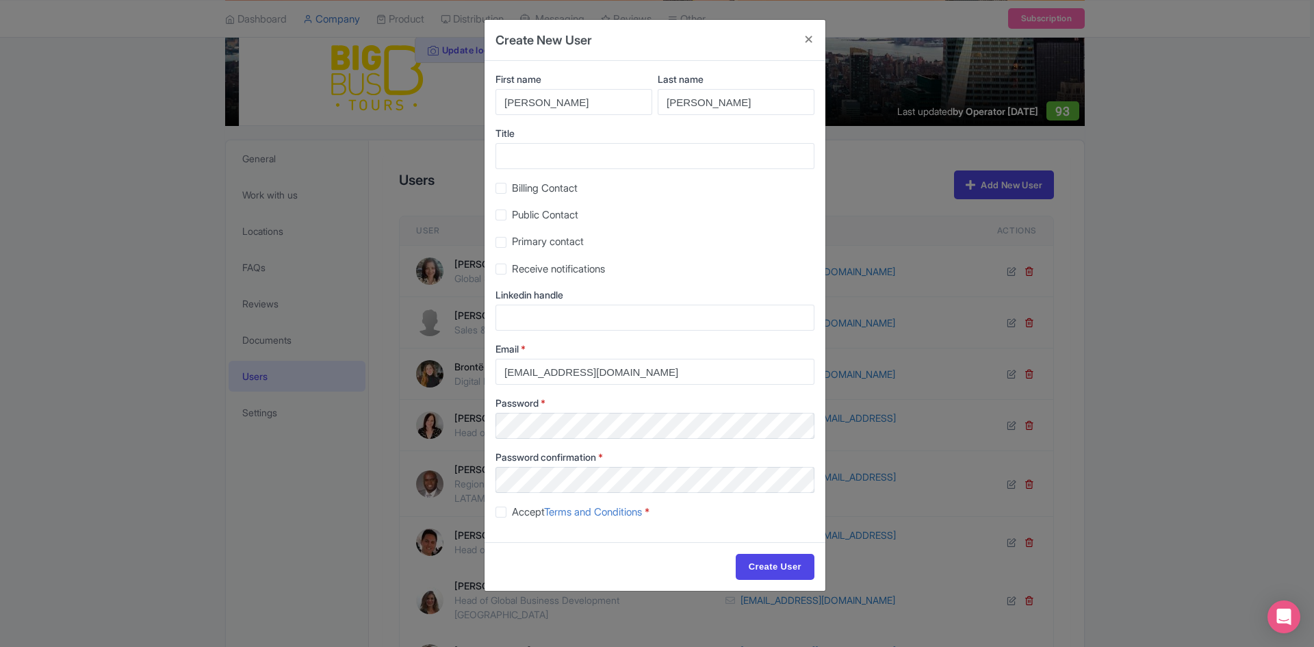
click at [512, 512] on label "Accept Terms and Conditions *" at bounding box center [581, 512] width 138 height 16
click at [512, 512] on input "Accept Terms and Conditions *" at bounding box center [516, 508] width 9 height 9
checkbox input "true"
click at [783, 564] on input "Create User" at bounding box center [774, 567] width 79 height 26
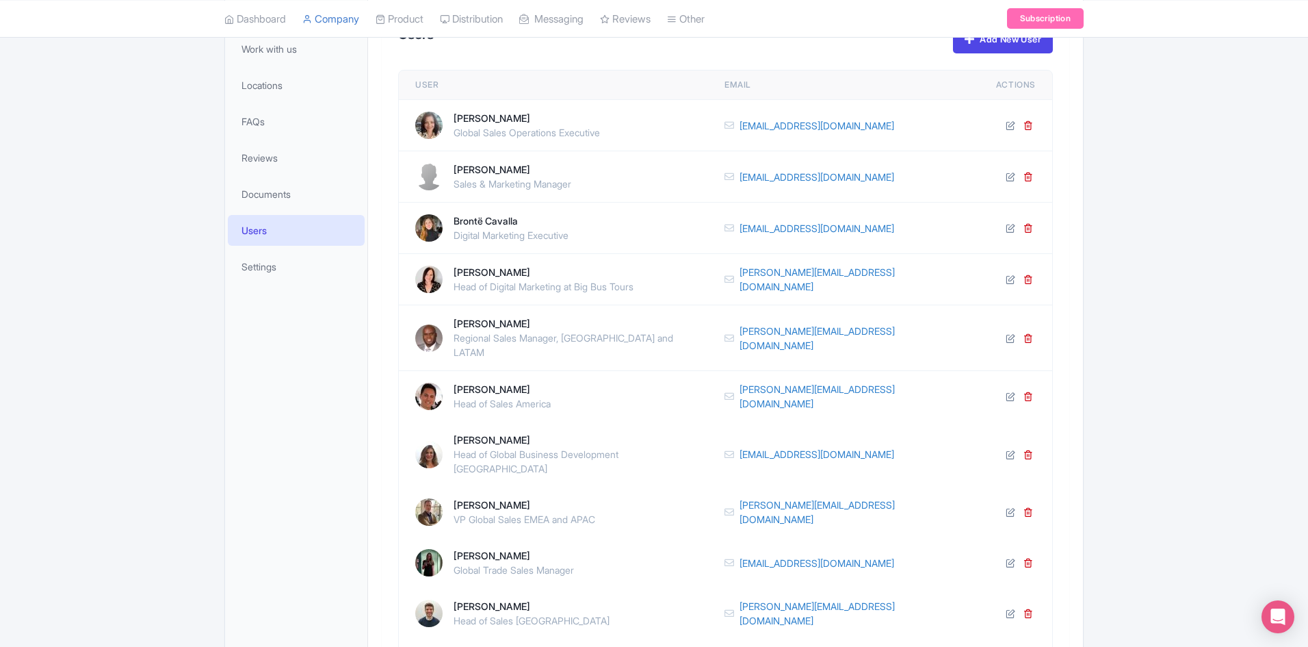
scroll to position [41, 0]
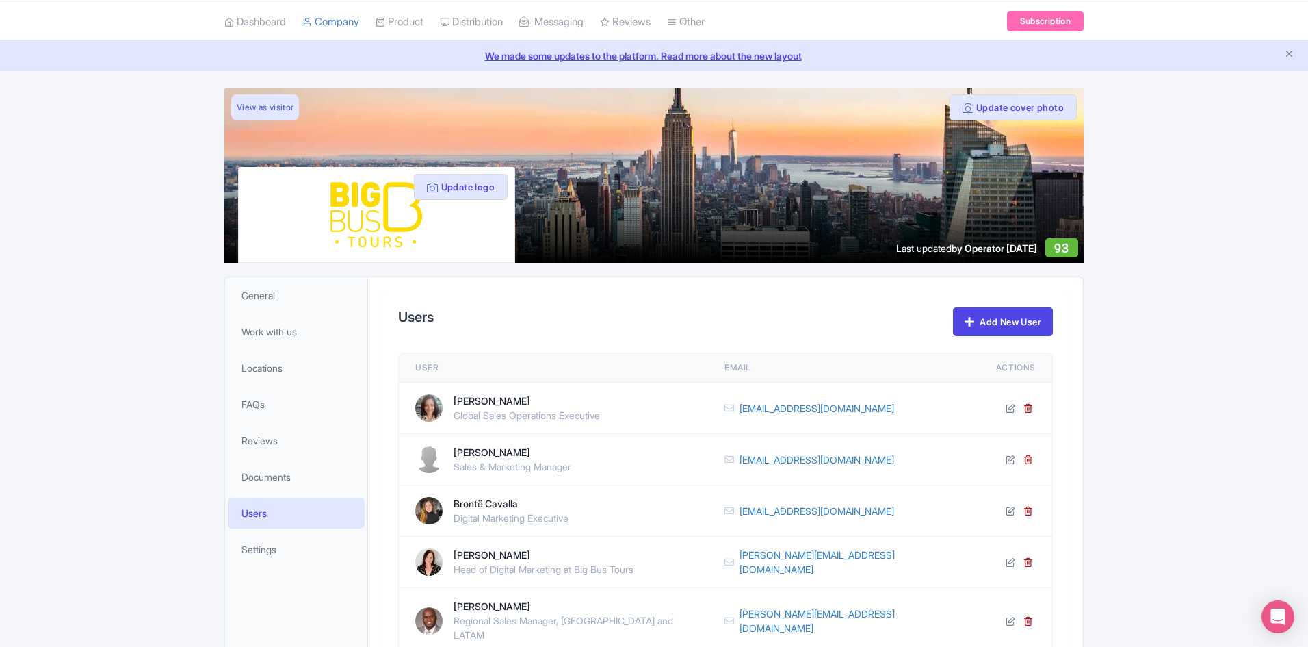
click at [255, 509] on span "Users" at bounding box center [254, 513] width 25 height 14
click at [271, 300] on span "General" at bounding box center [259, 295] width 34 height 14
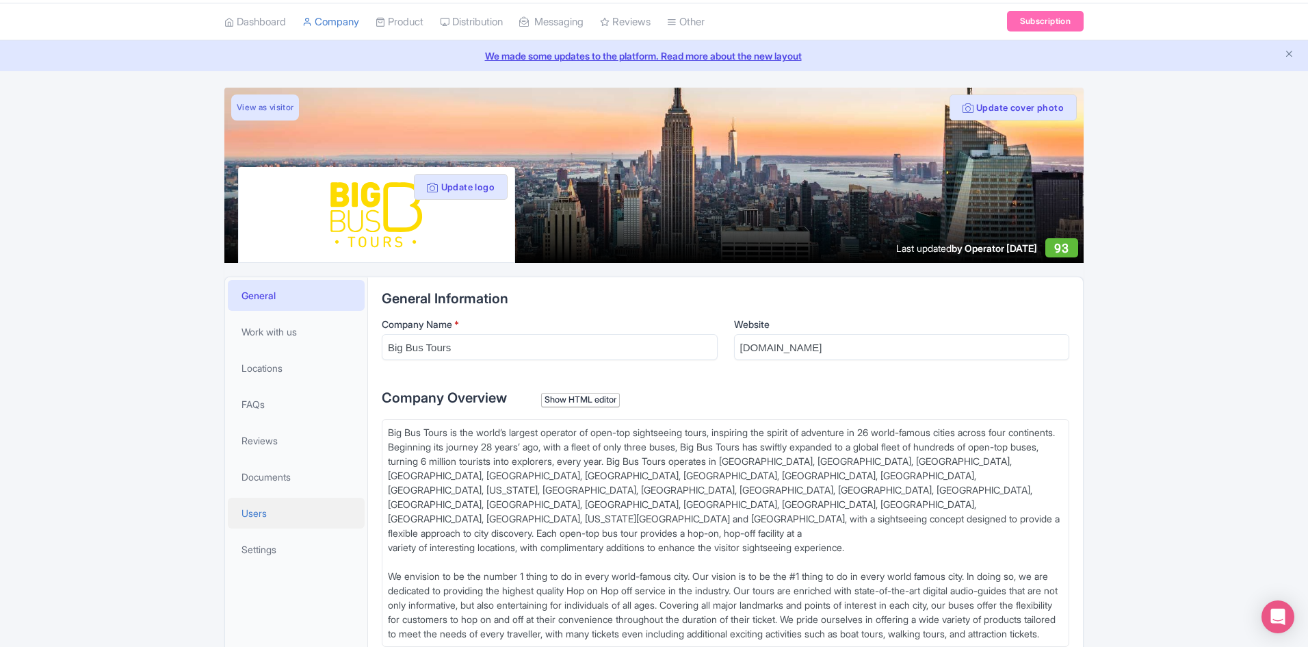
click at [261, 513] on span "Users" at bounding box center [254, 513] width 25 height 14
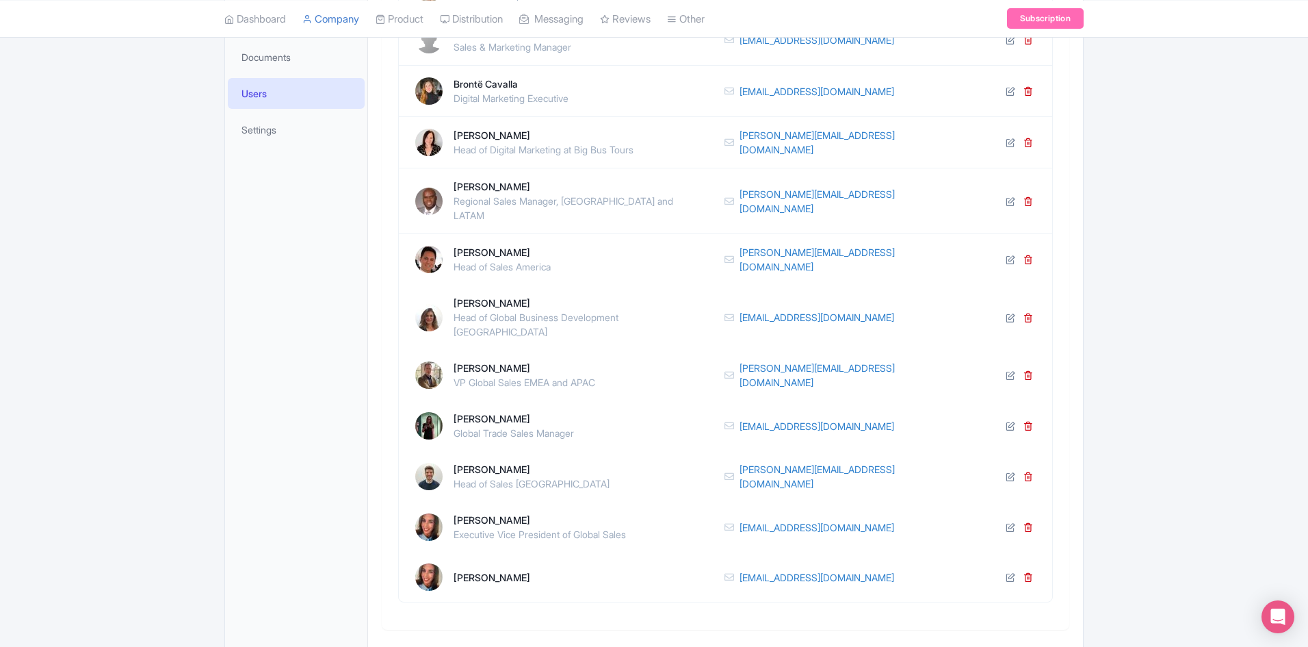
scroll to position [178, 0]
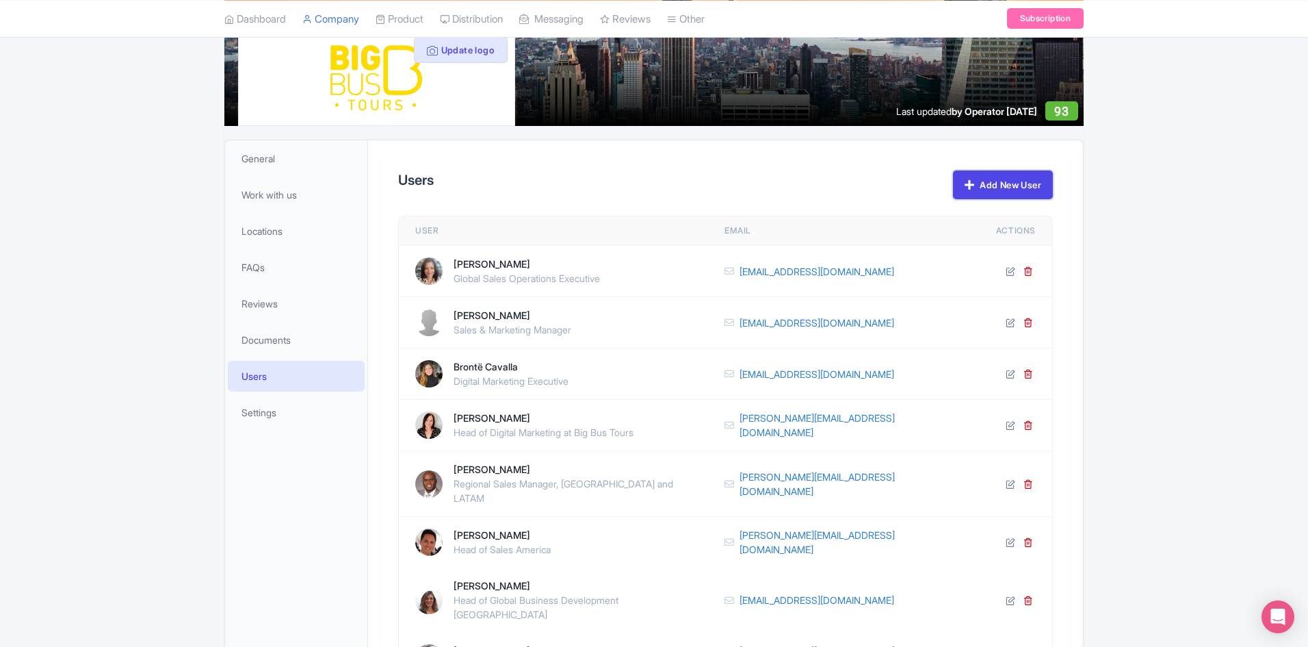
drag, startPoint x: 998, startPoint y: 183, endPoint x: 991, endPoint y: 186, distance: 8.0
click at [998, 183] on link "Add New User" at bounding box center [1003, 184] width 100 height 29
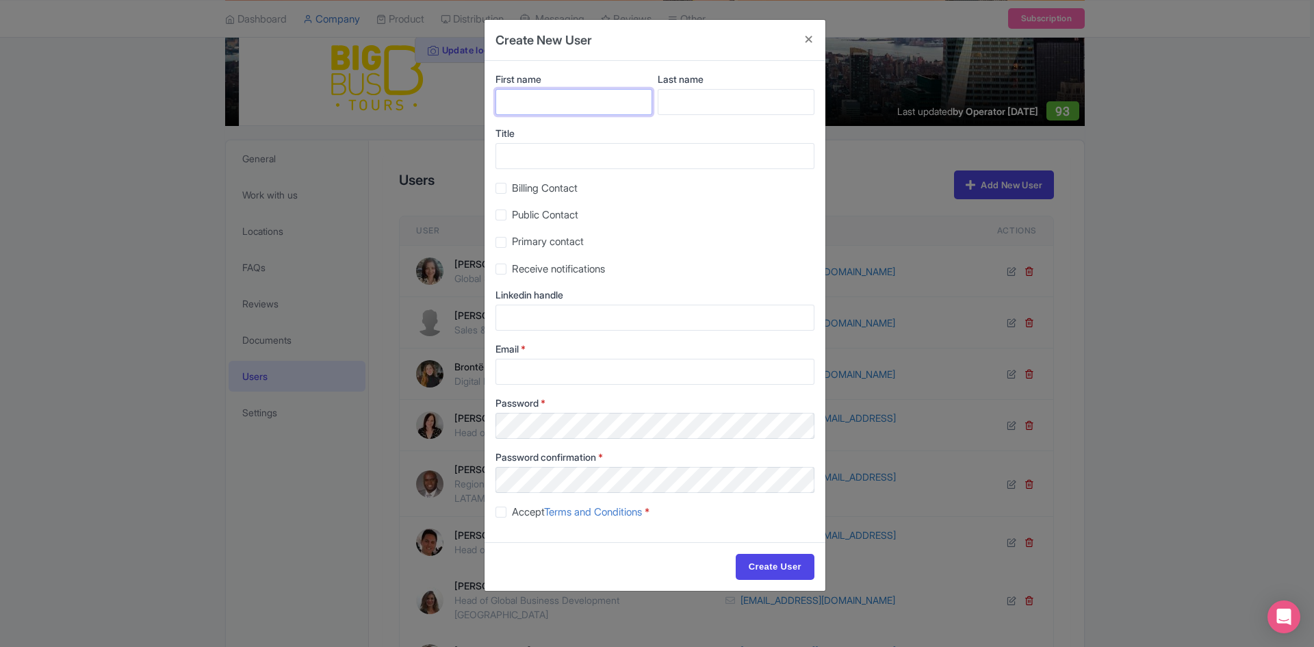
click at [565, 97] on input "First name" at bounding box center [573, 102] width 157 height 26
type input "Sara"
click at [737, 96] on input "Last name" at bounding box center [736, 102] width 157 height 26
type input "Broglio"
click at [580, 367] on input "Email *" at bounding box center [654, 372] width 319 height 26
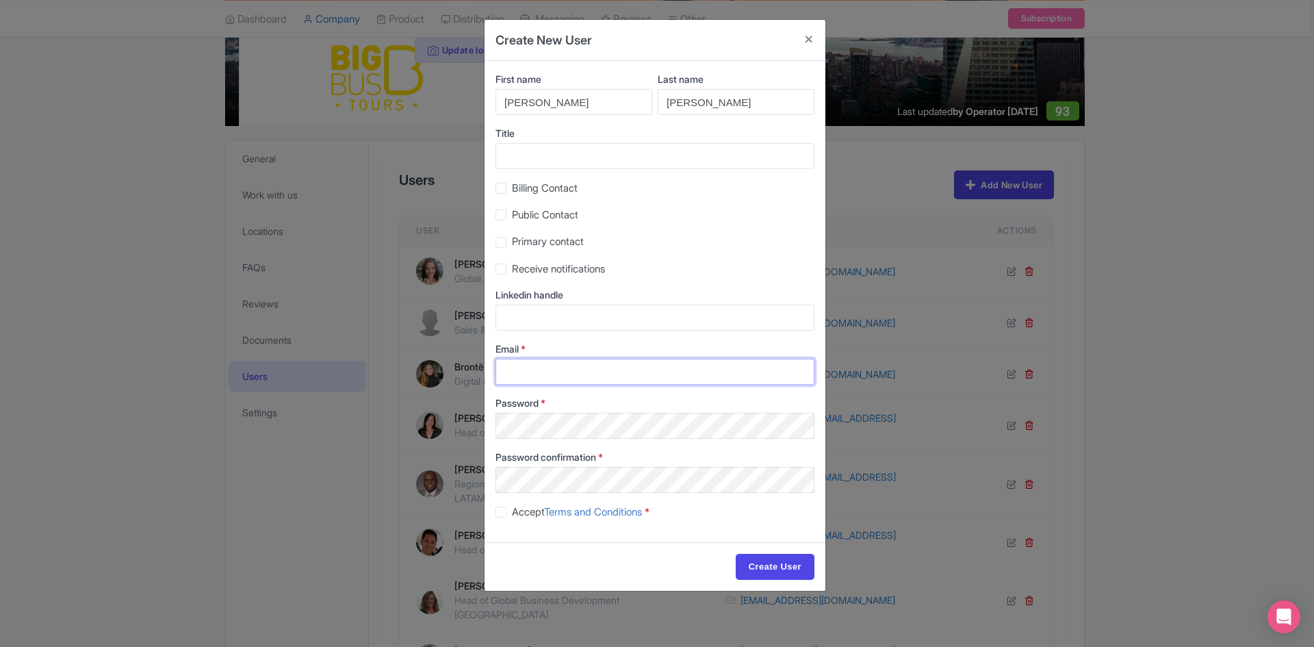
click at [570, 364] on input "Email *" at bounding box center [654, 372] width 319 height 26
paste input "commercial@ticketstation.it"
type input "commercial@ticketstation.it"
click at [512, 509] on label "Accept Terms and Conditions *" at bounding box center [581, 512] width 138 height 16
click at [512, 509] on input "Accept Terms and Conditions *" at bounding box center [516, 508] width 9 height 9
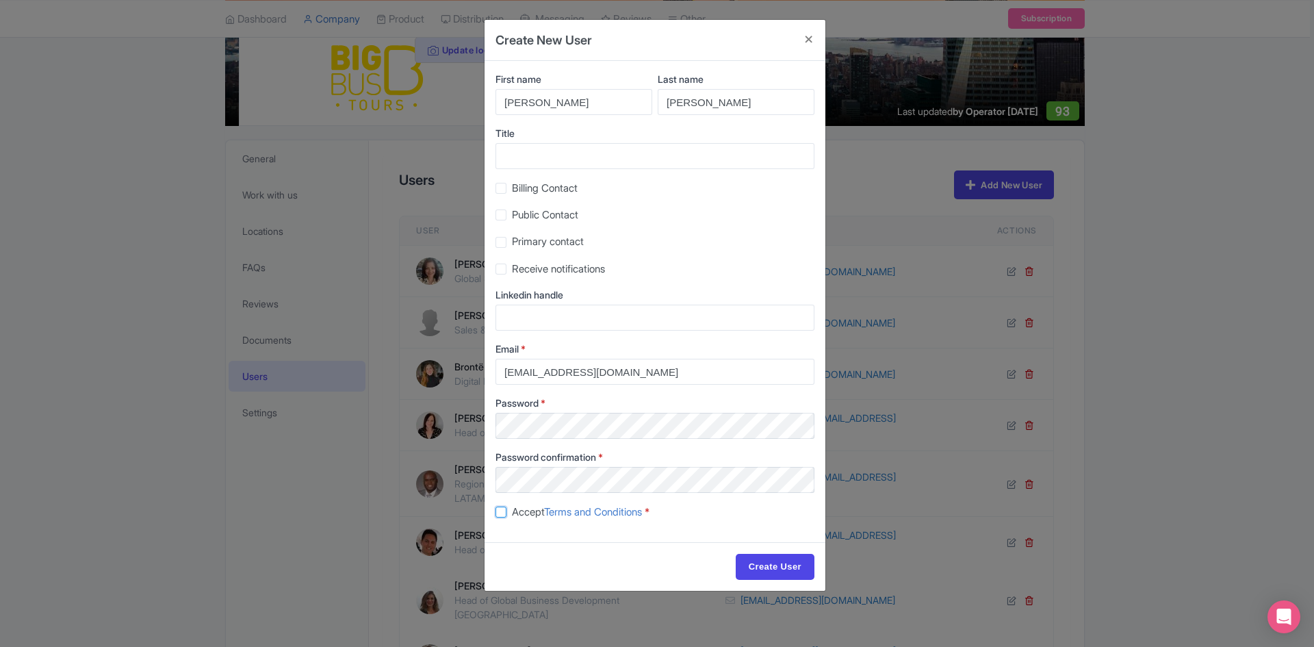
checkbox input "true"
click at [792, 562] on input "Create User" at bounding box center [774, 567] width 79 height 26
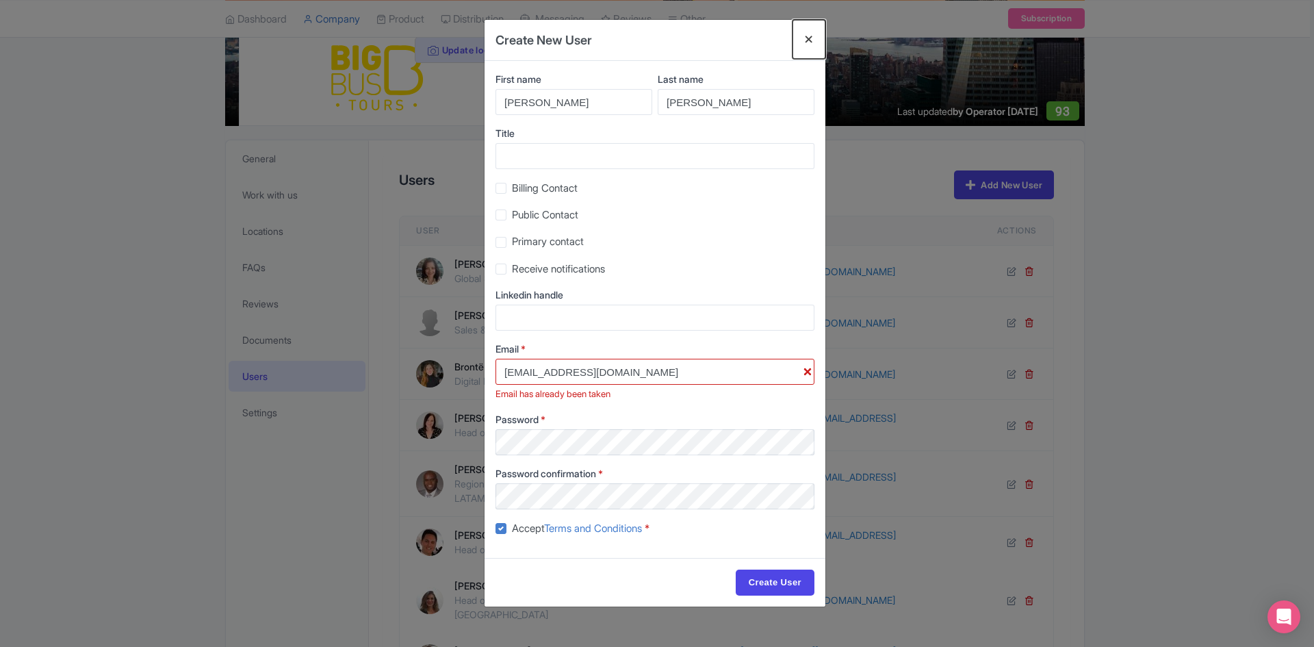
click at [807, 42] on button "Close" at bounding box center [808, 39] width 33 height 39
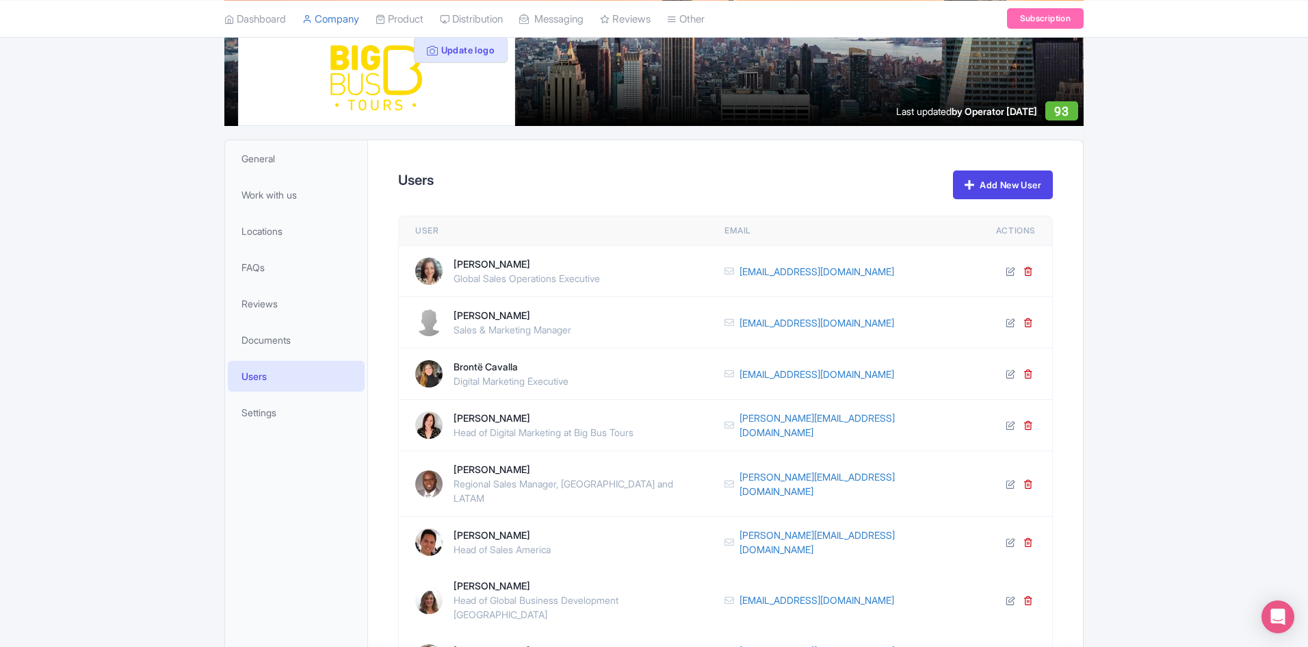
click at [1206, 231] on div "Update cover photo View as visitor Update logo Last updated by Operator Aug 27,…" at bounding box center [654, 455] width 1308 height 1008
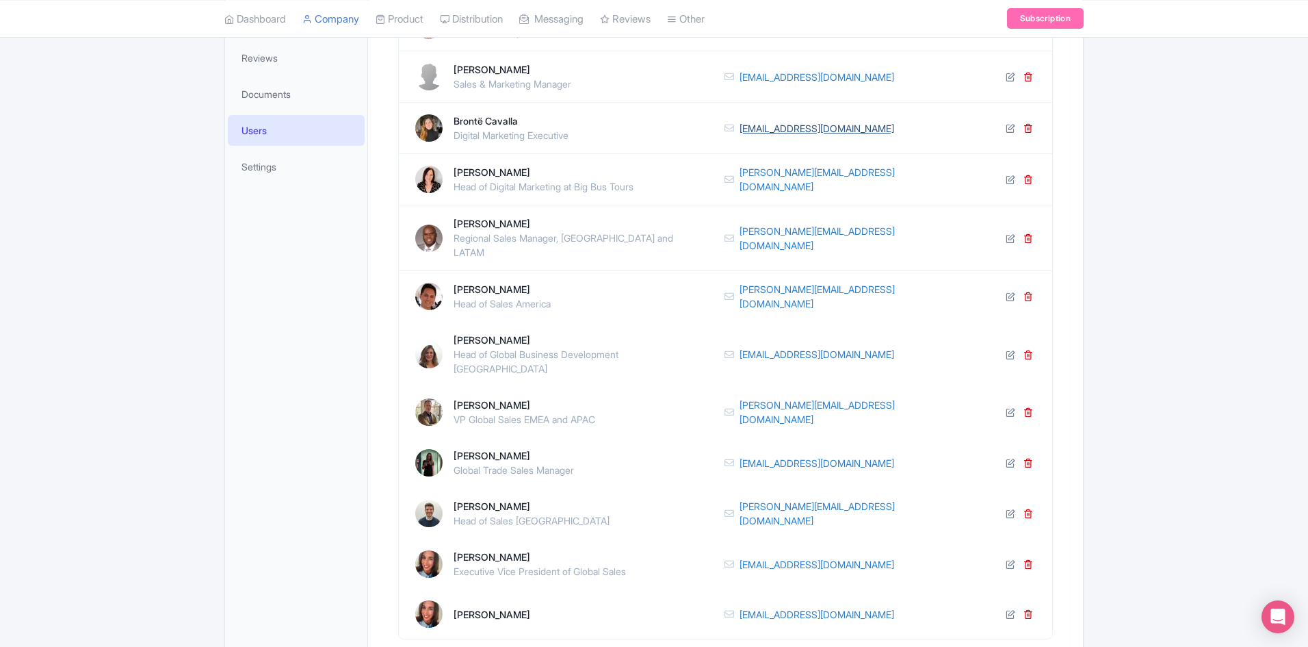
scroll to position [246, 0]
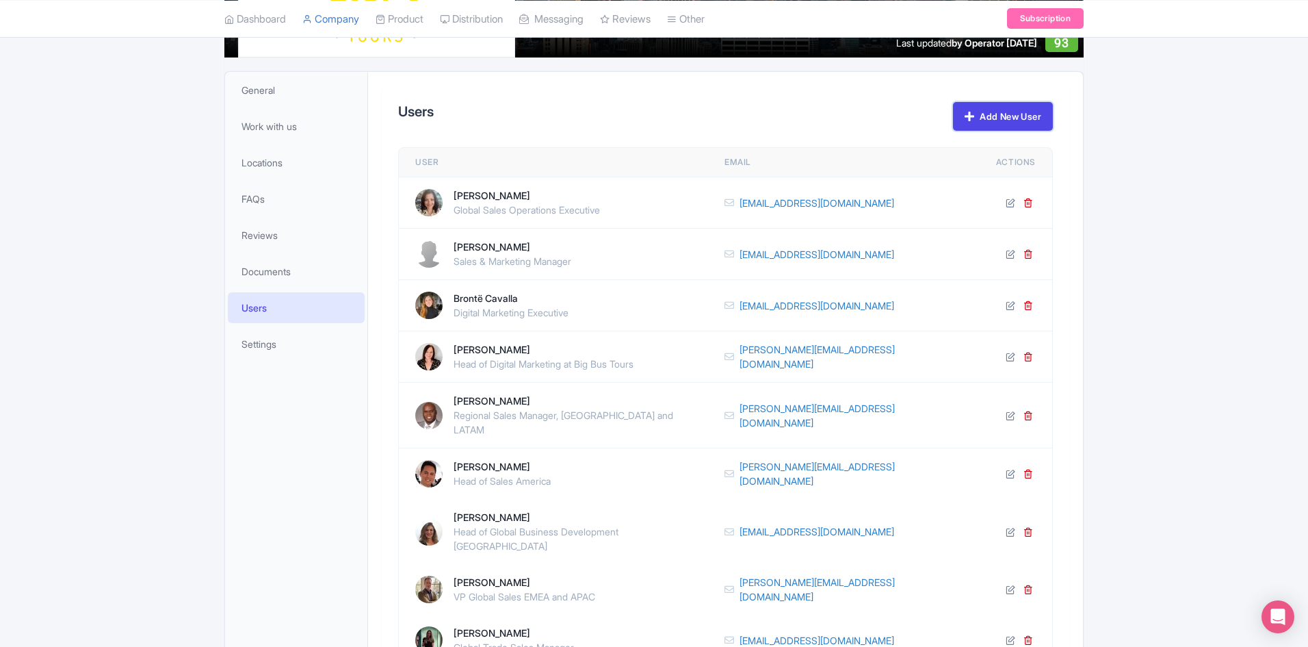
drag, startPoint x: 991, startPoint y: 117, endPoint x: 990, endPoint y: 133, distance: 15.8
click at [991, 117] on link "Add New User" at bounding box center [1003, 116] width 100 height 29
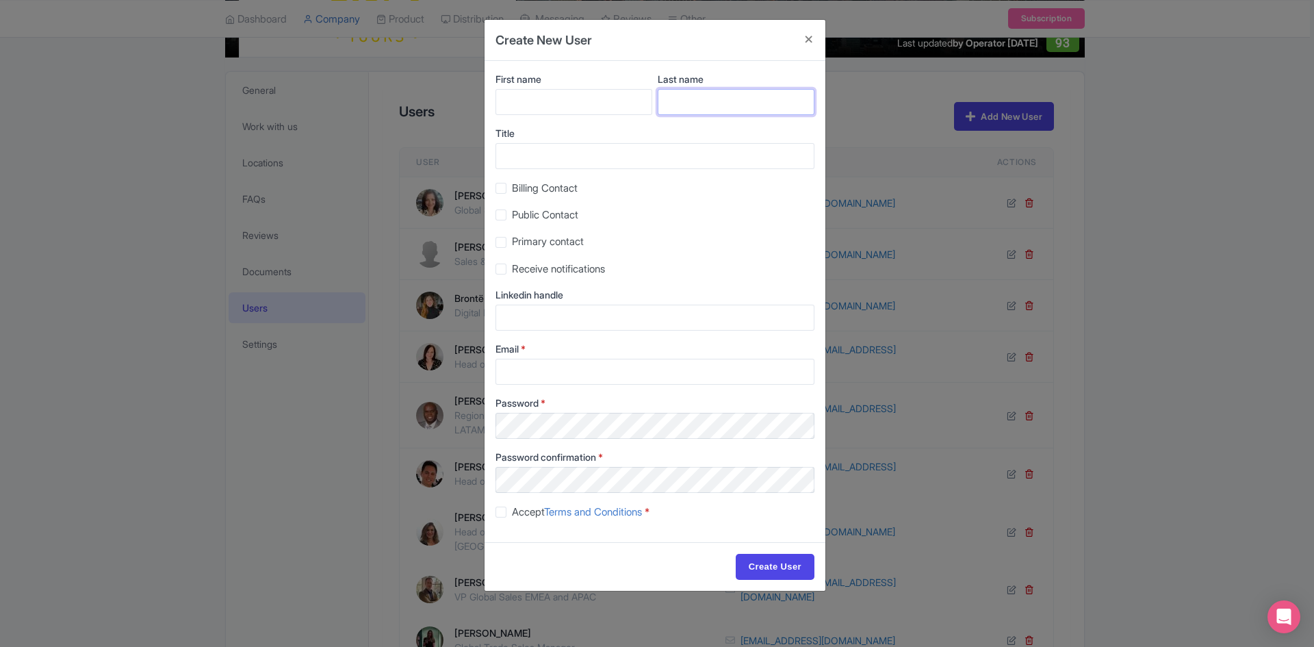
click at [716, 94] on input "Last name" at bounding box center [736, 102] width 157 height 26
click at [807, 38] on button "Close" at bounding box center [808, 39] width 33 height 39
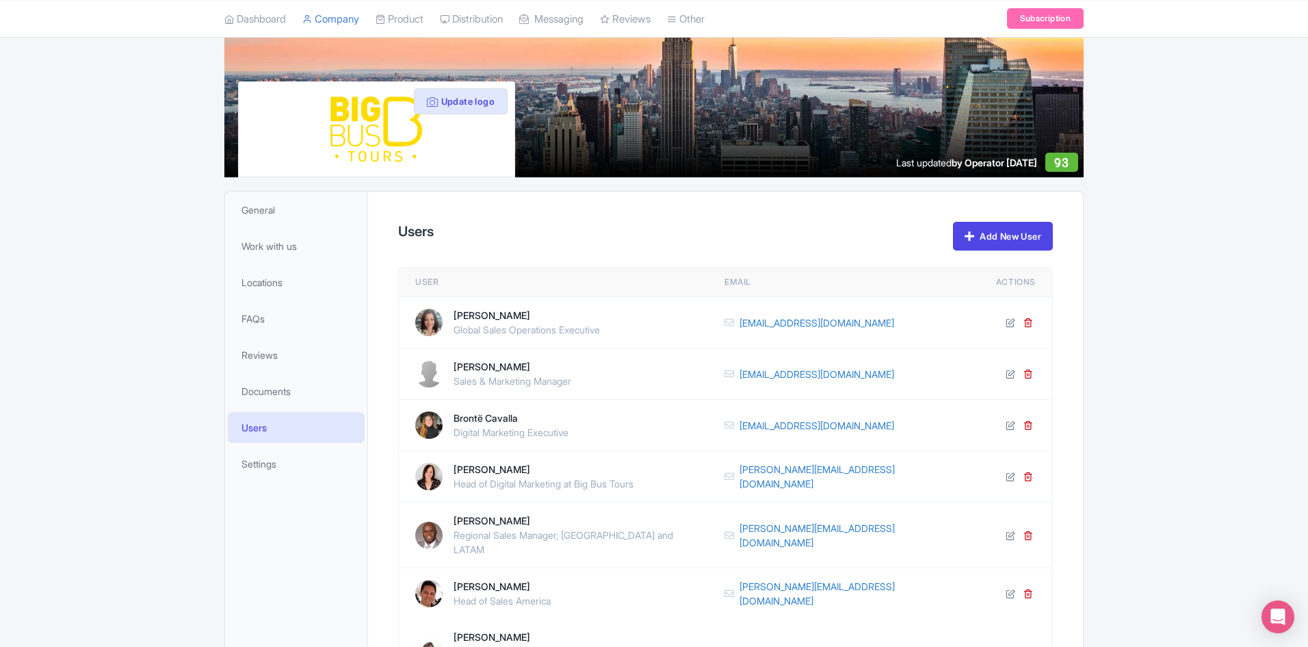
scroll to position [0, 0]
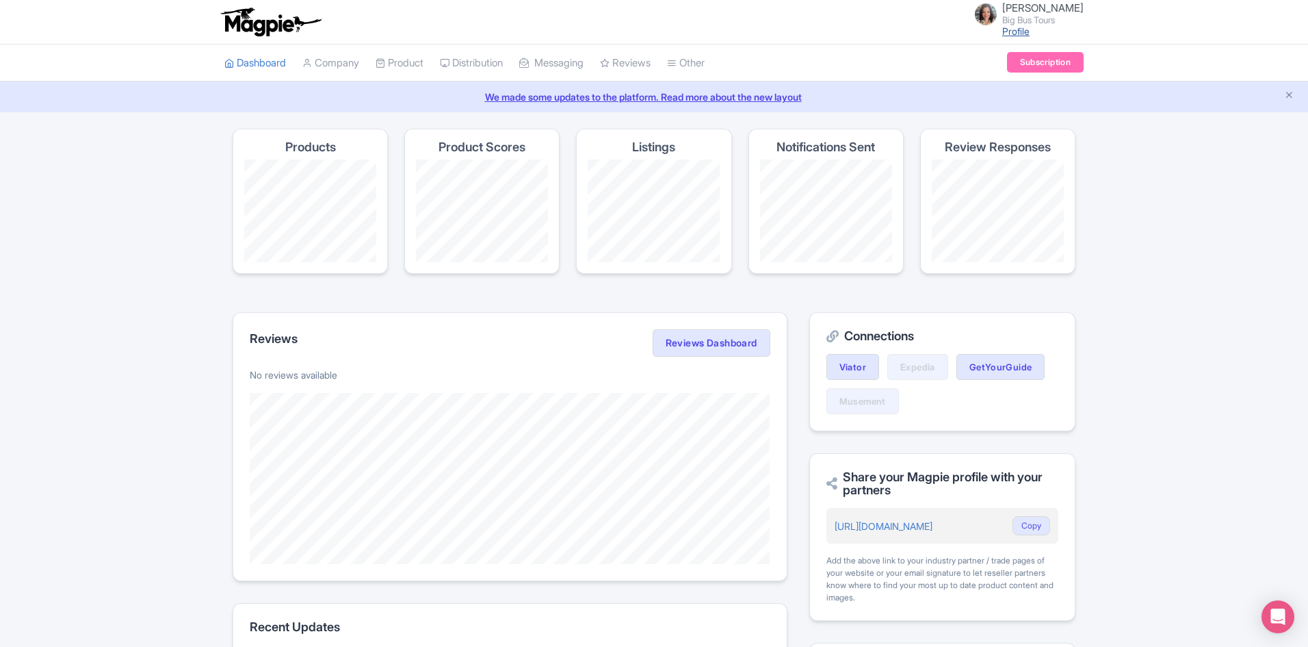
click at [1030, 31] on link "Profile" at bounding box center [1015, 31] width 27 height 12
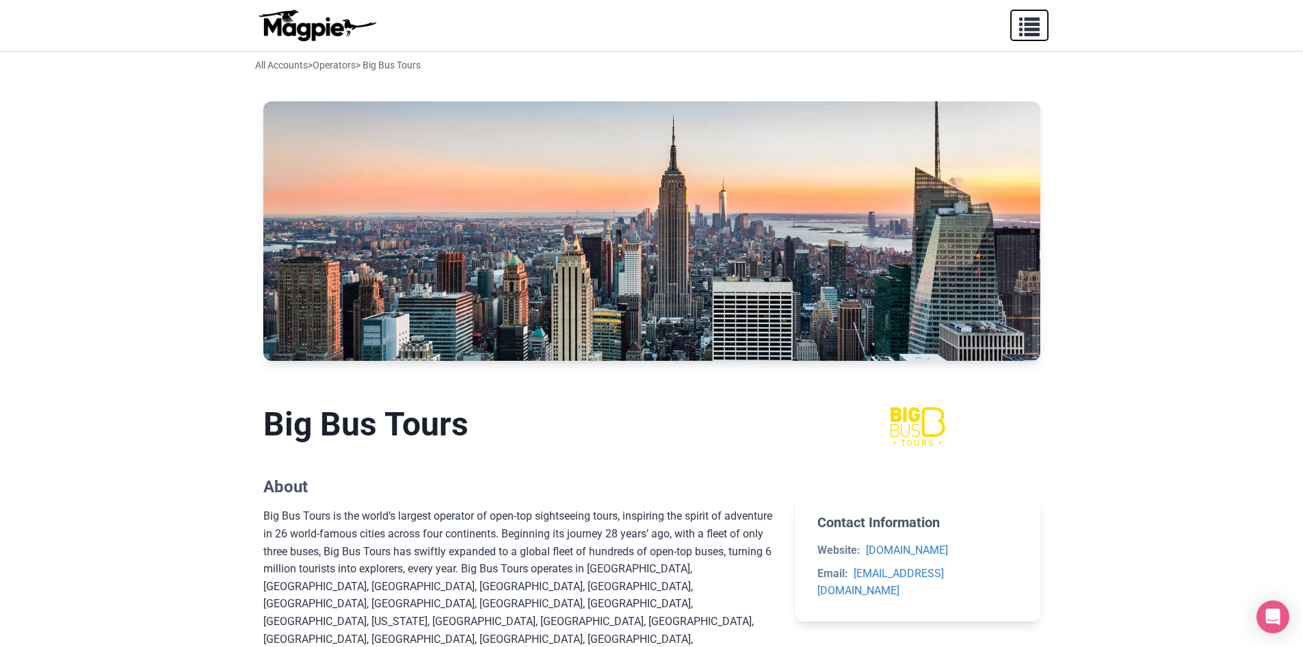
click at [1030, 18] on span "button" at bounding box center [1029, 24] width 21 height 21
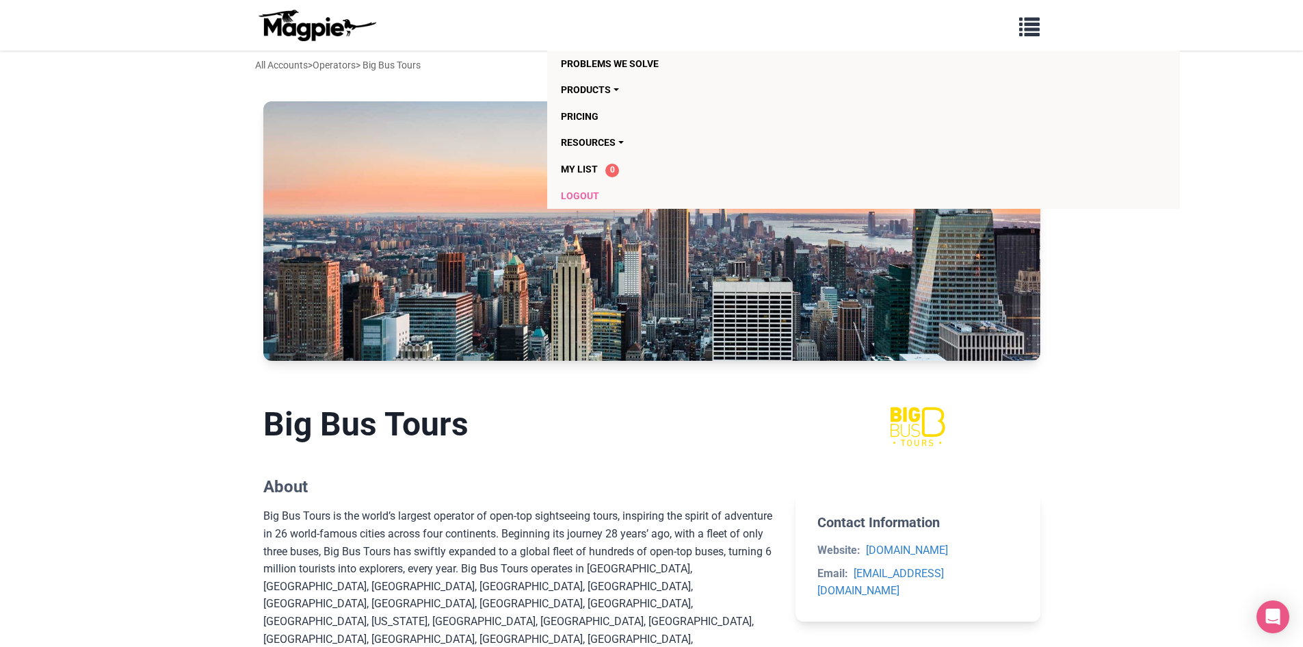
click at [580, 194] on link "Logout" at bounding box center [785, 196] width 448 height 26
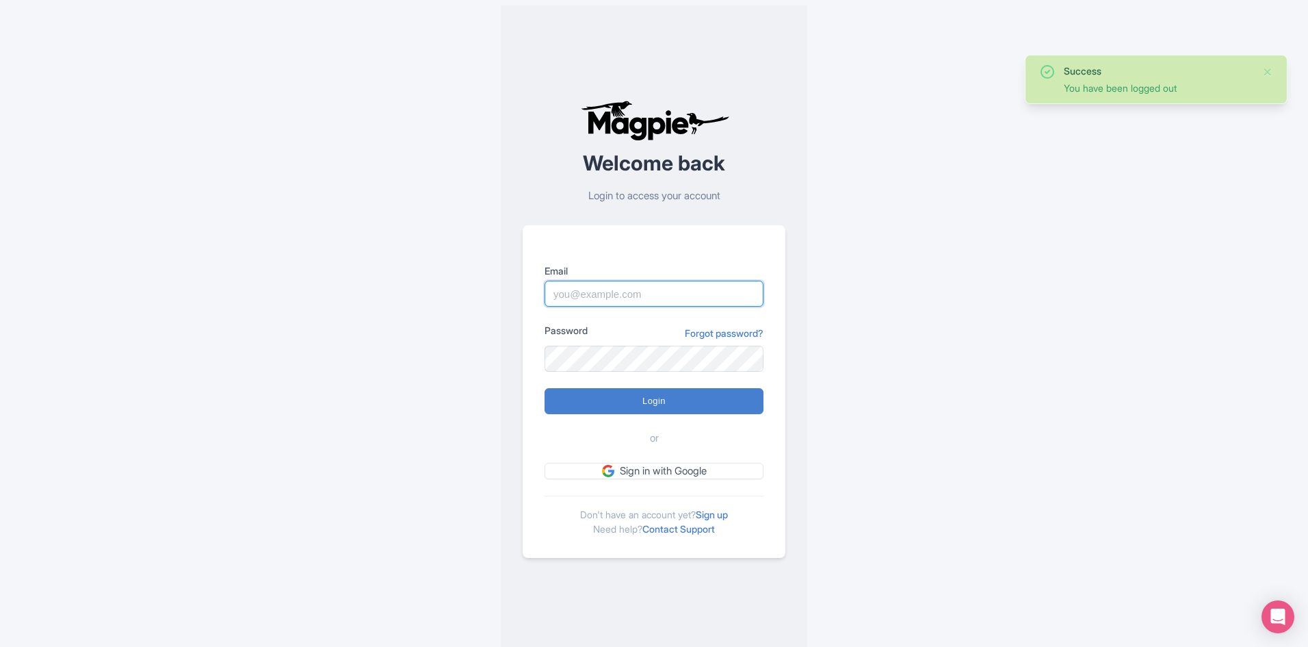
click at [642, 288] on input "Email" at bounding box center [654, 294] width 219 height 26
paste input "commercial@ticketstation.it"
type input "commercial@ticketstation.it"
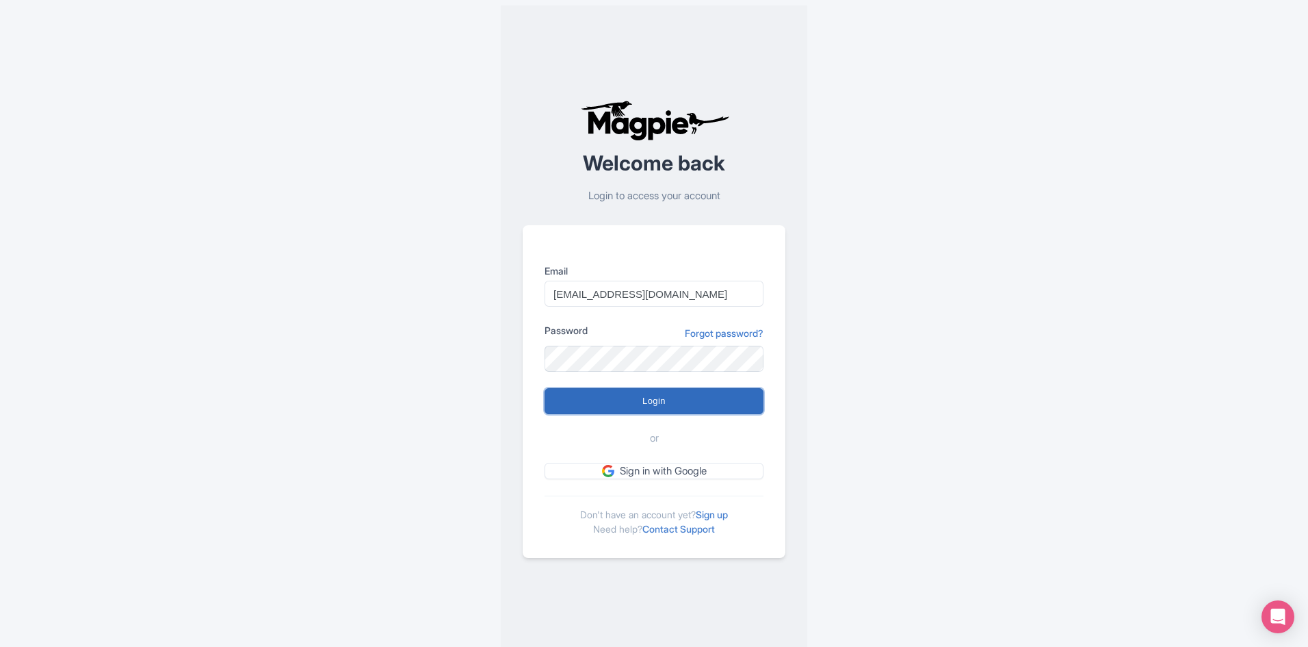
click at [588, 402] on input "Login" at bounding box center [654, 401] width 219 height 26
type input "Logging in..."
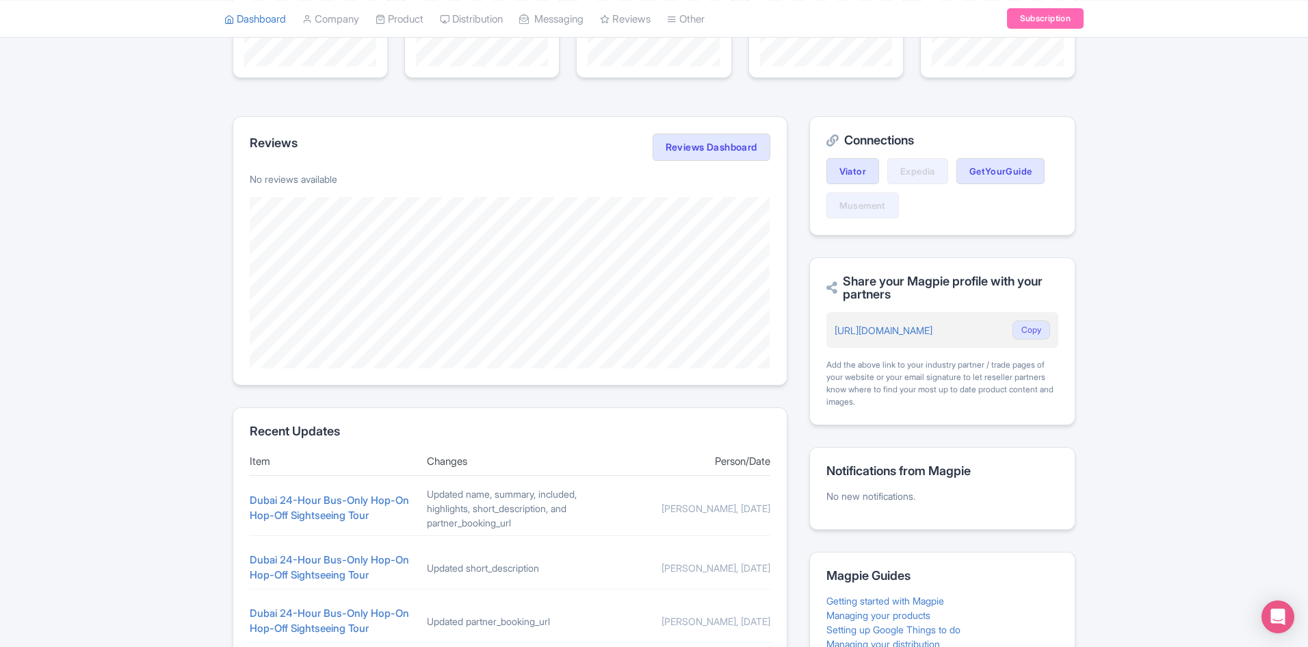
scroll to position [421, 0]
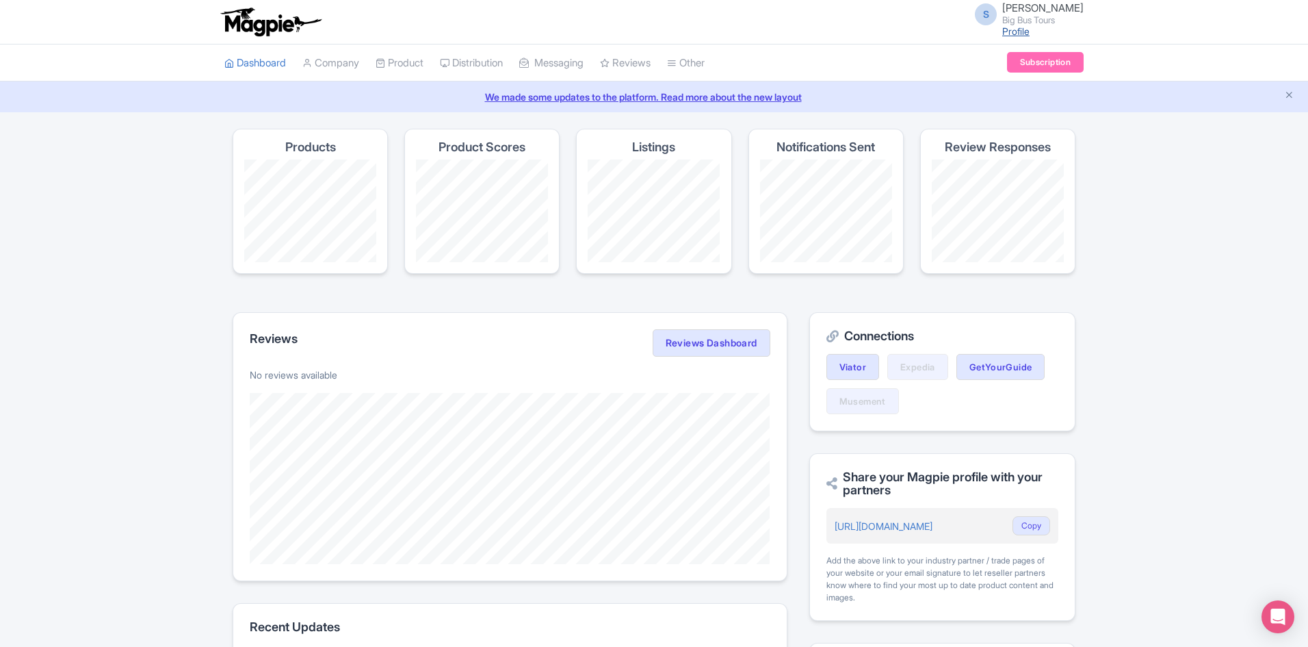
click at [1030, 28] on link "Profile" at bounding box center [1015, 31] width 27 height 12
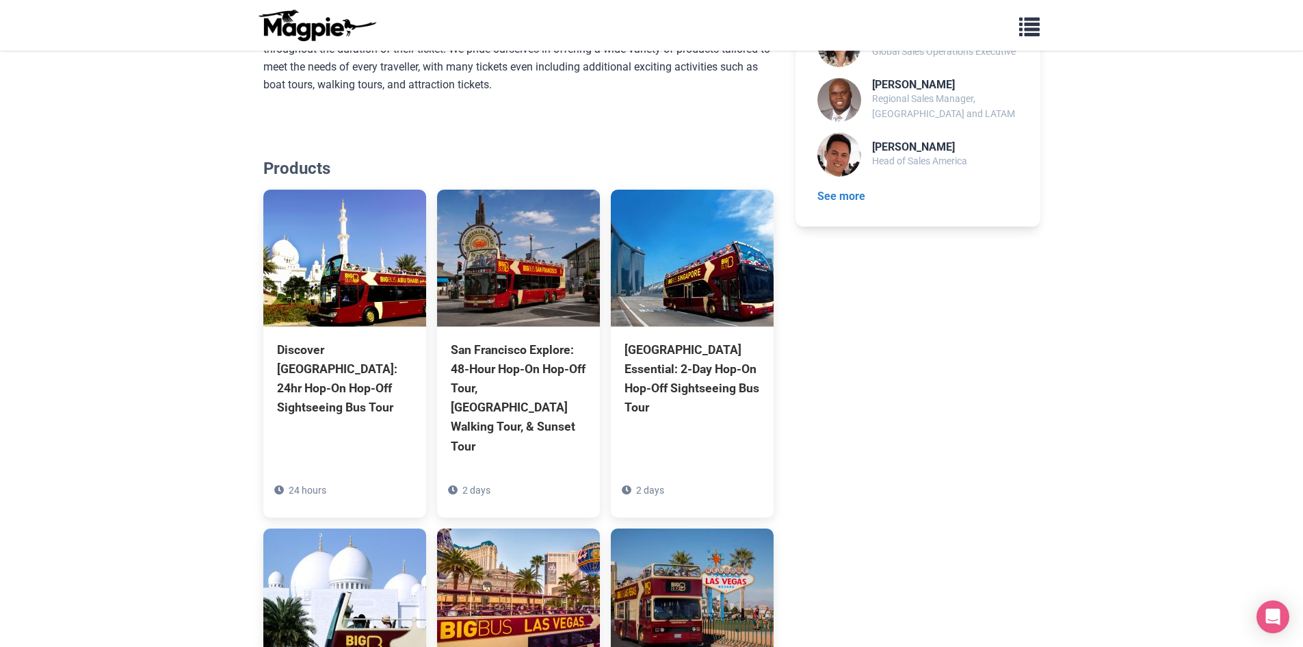
scroll to position [794, 0]
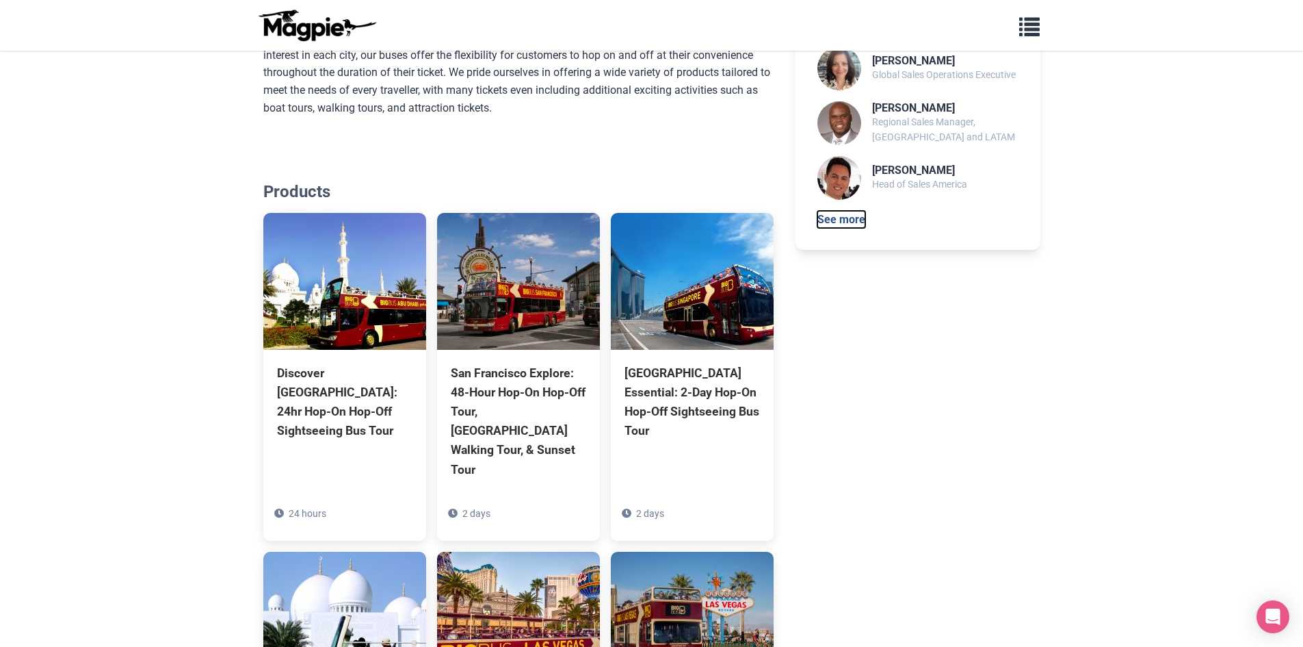
click at [848, 211] on button "See more" at bounding box center [842, 220] width 48 height 18
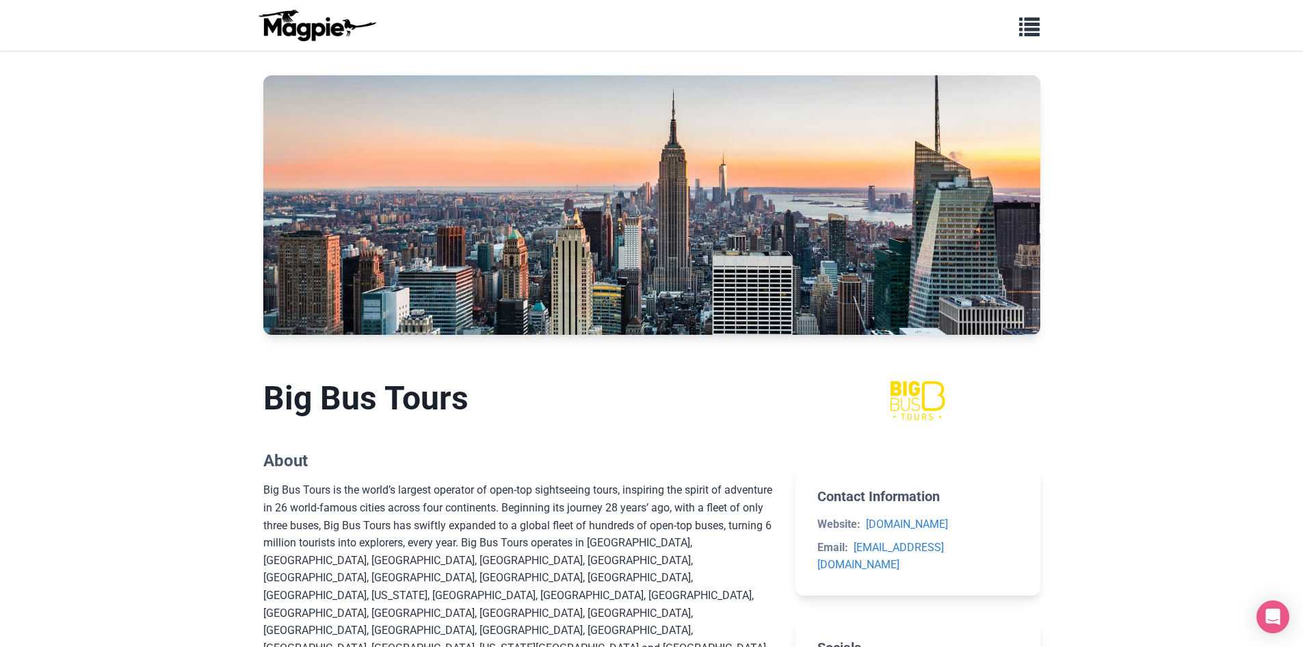
scroll to position [0, 0]
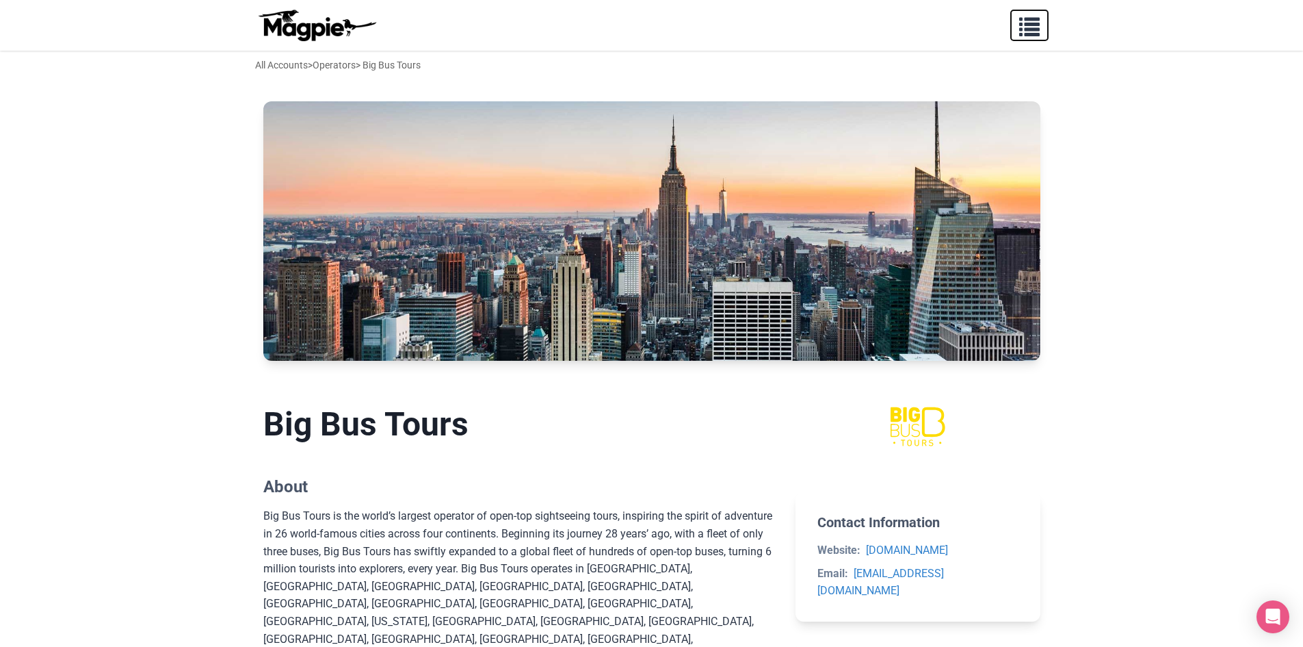
click at [1033, 30] on span "button" at bounding box center [1029, 24] width 21 height 21
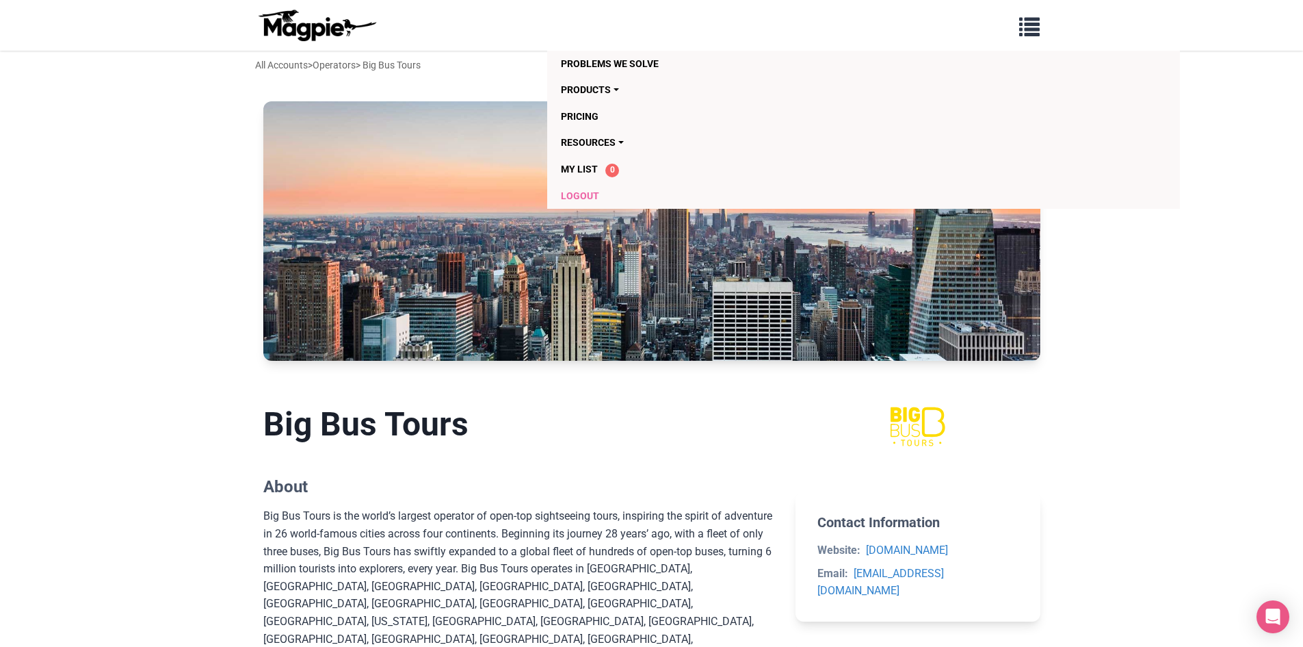
click at [586, 197] on link "Logout" at bounding box center [785, 196] width 448 height 26
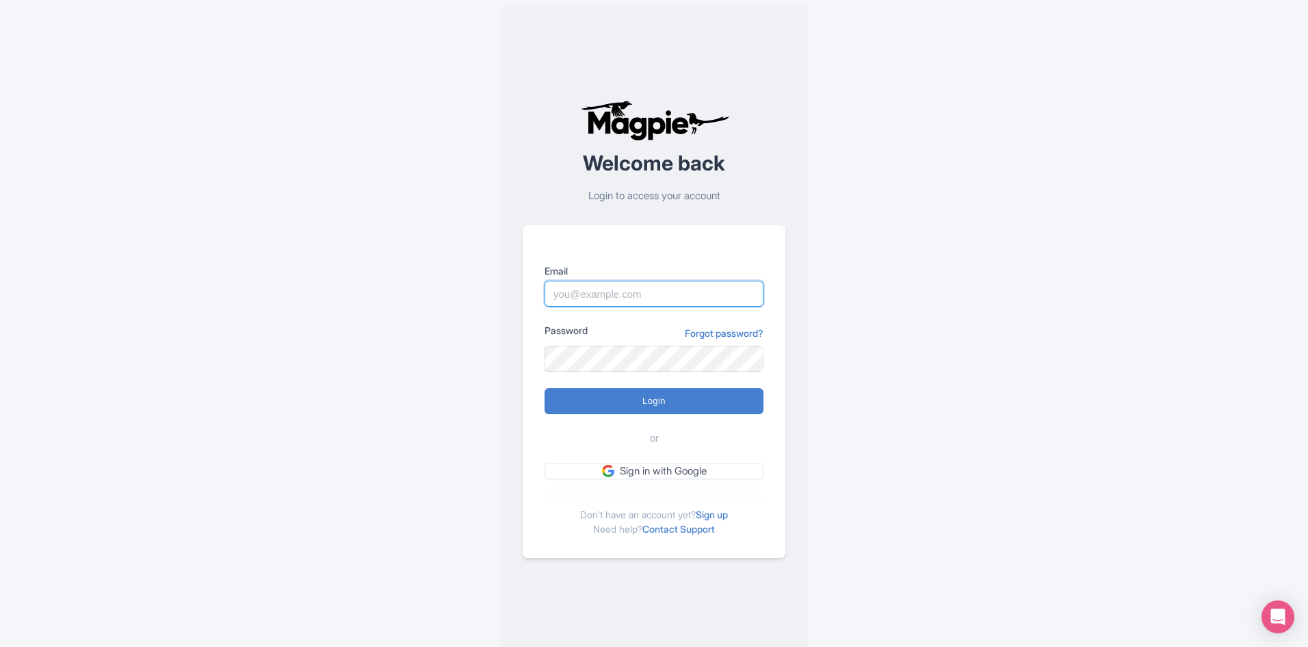
click at [671, 296] on input "Email" at bounding box center [654, 294] width 219 height 26
click at [545, 388] on input "Login" at bounding box center [654, 401] width 219 height 26
type input "Logging in..."
type input "[EMAIL_ADDRESS][DOMAIN_NAME]"
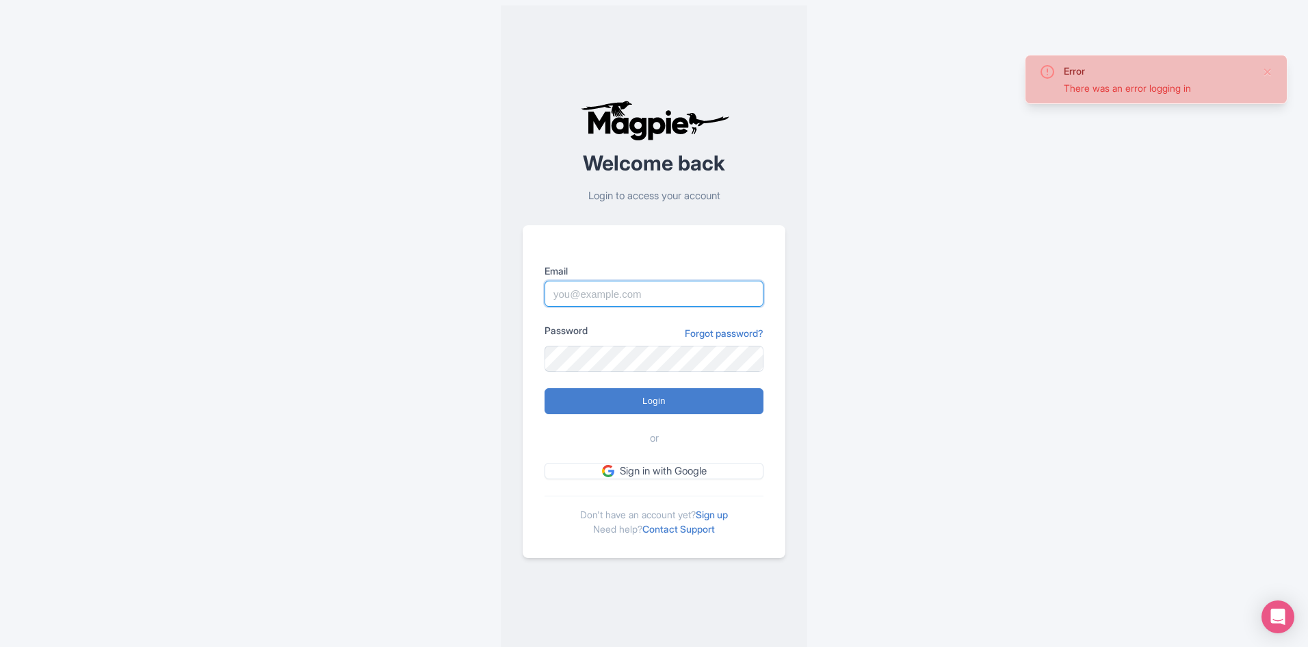
click at [647, 298] on input "Email" at bounding box center [654, 294] width 219 height 26
type input "[EMAIL_ADDRESS][DOMAIN_NAME]"
click at [643, 392] on input "Login" at bounding box center [654, 401] width 219 height 26
type input "Logging in..."
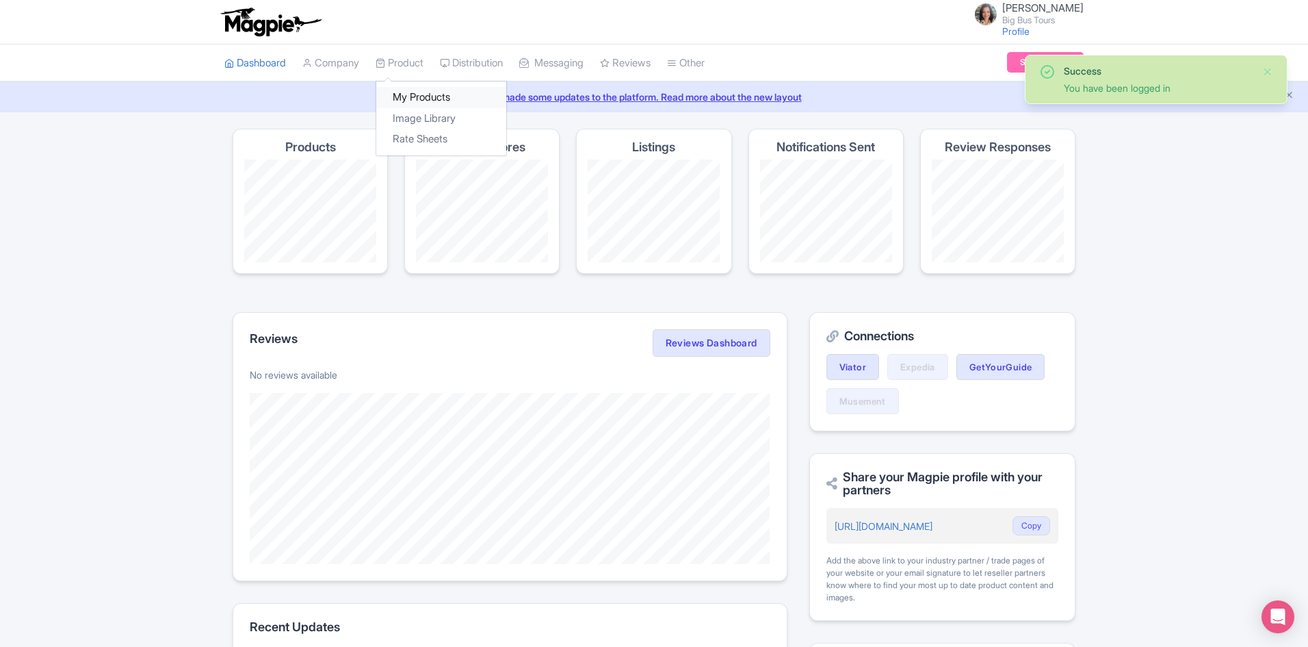
click at [421, 96] on link "My Products" at bounding box center [441, 97] width 130 height 21
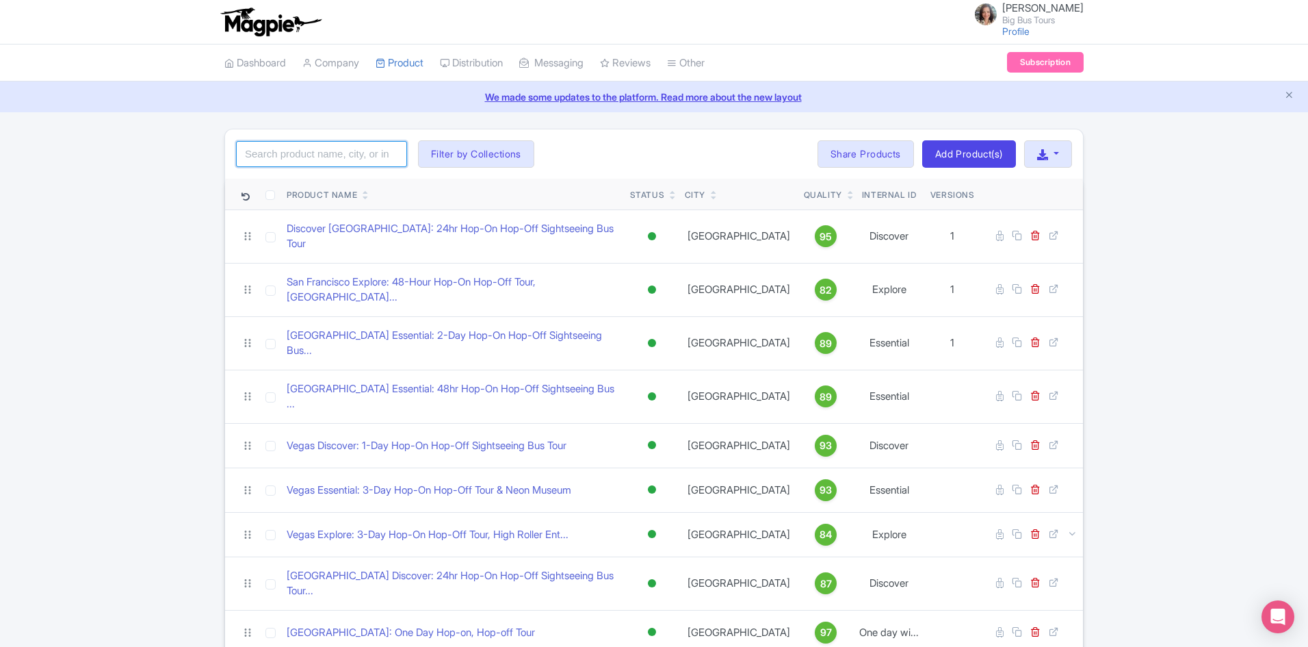
click at [298, 157] on input "search" at bounding box center [321, 154] width 171 height 26
click at [948, 157] on link "Add Product(s)" at bounding box center [969, 153] width 94 height 27
click at [296, 153] on input "search" at bounding box center [321, 154] width 171 height 26
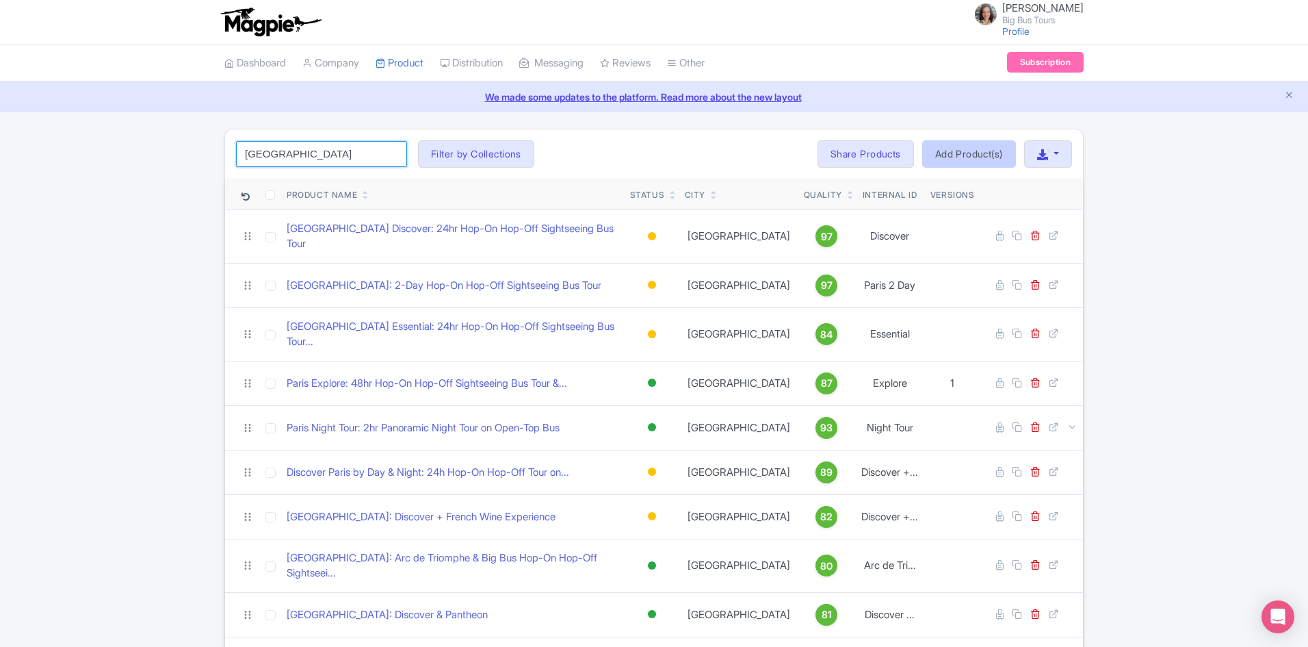
type input "paris"
click at [980, 153] on link "Add Product(s)" at bounding box center [969, 153] width 94 height 27
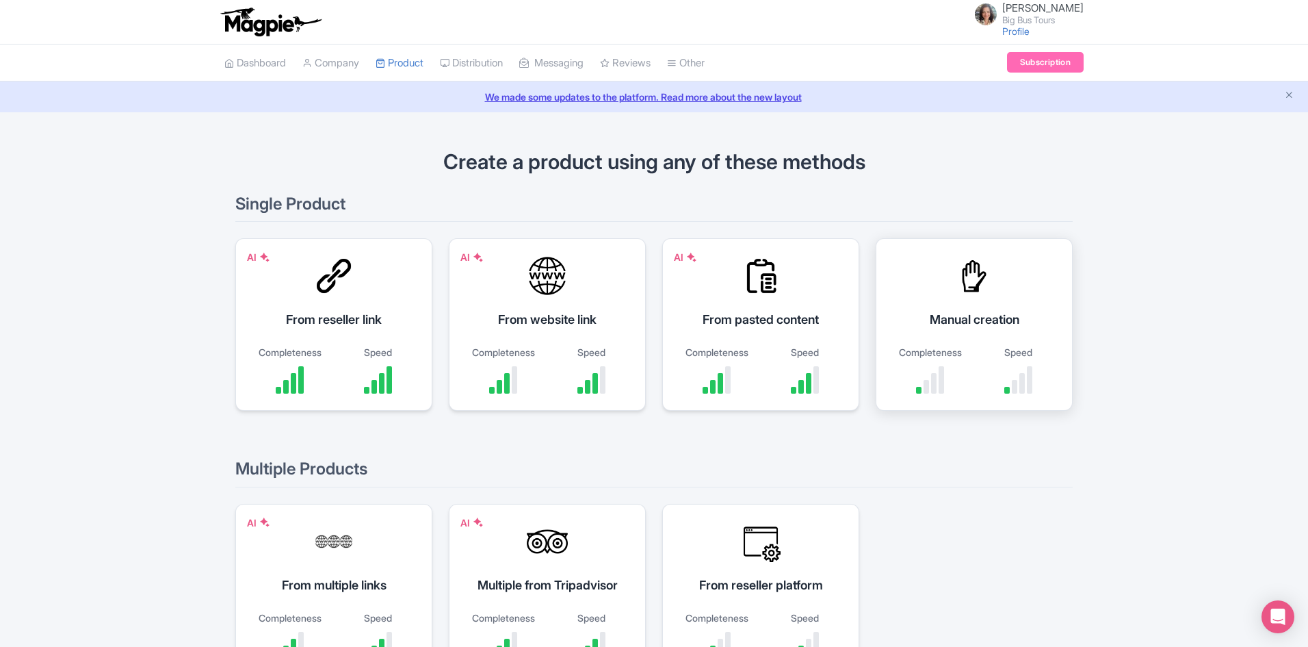
click at [976, 316] on div "Manual creation" at bounding box center [974, 319] width 163 height 18
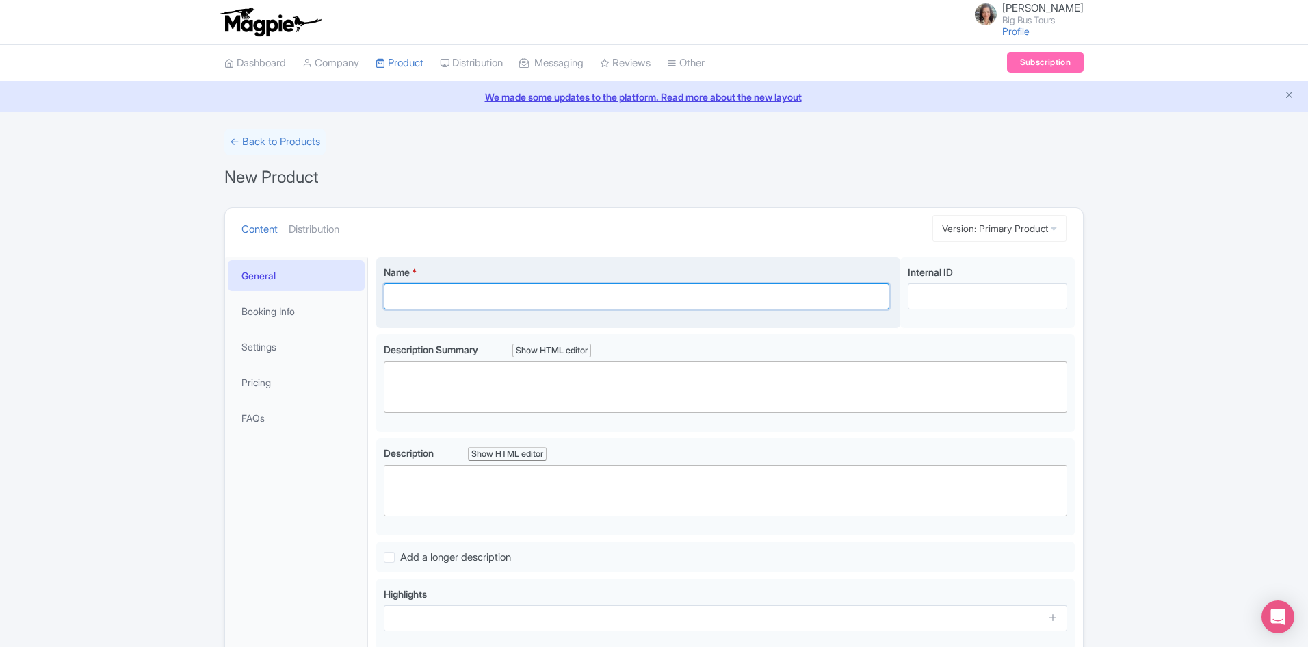
click at [449, 285] on input "Name *" at bounding box center [637, 296] width 506 height 26
click at [434, 298] on input "Name *" at bounding box center [637, 296] width 506 height 26
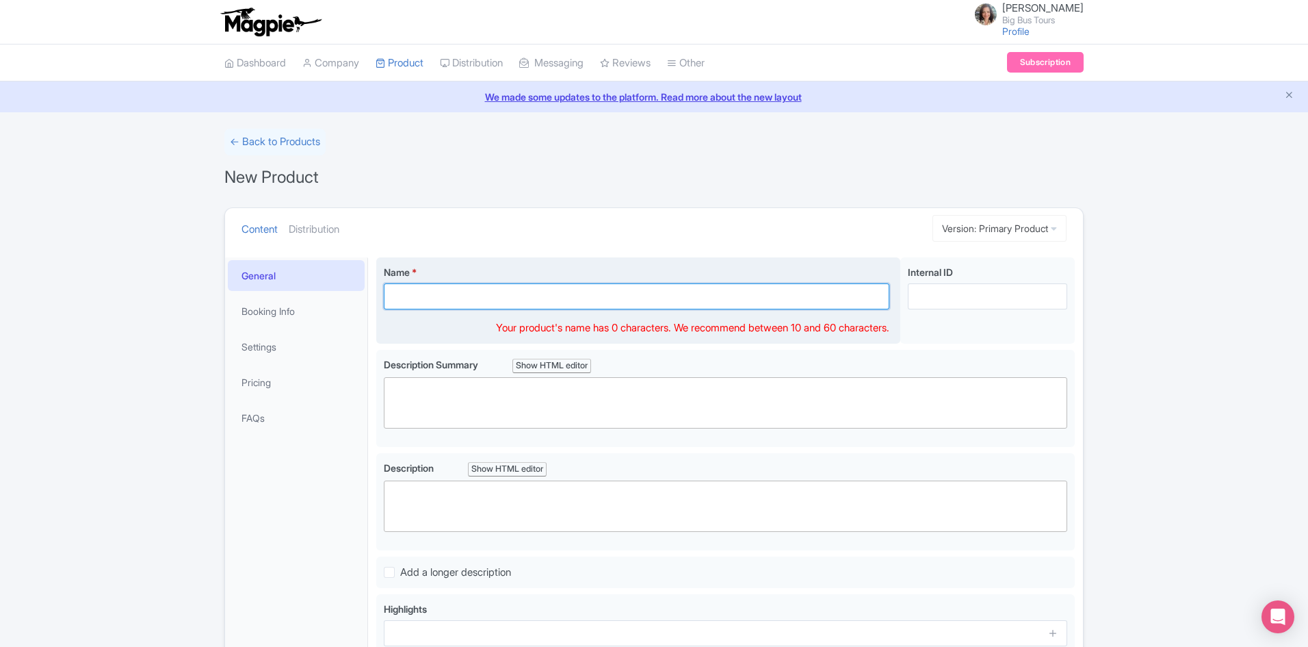
paste input "Paris Panoramic [DATE] Tour"
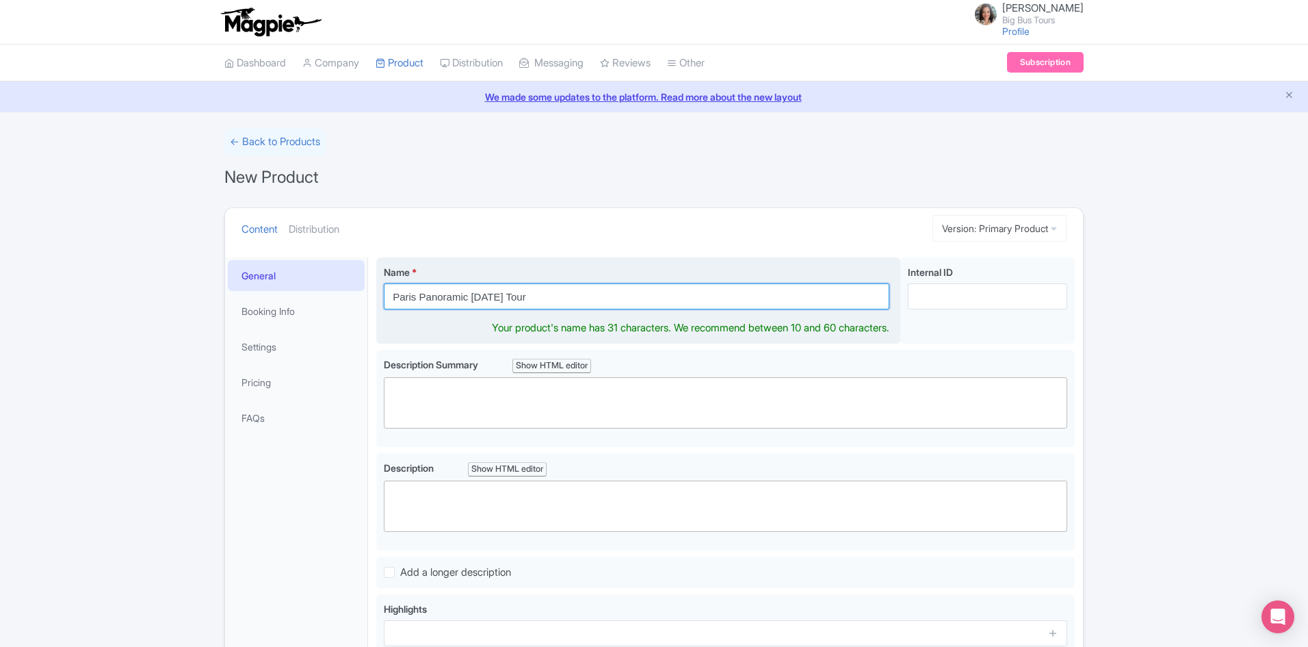
click at [398, 297] on input "Paris Panoramic [DATE] Tour" at bounding box center [637, 296] width 506 height 26
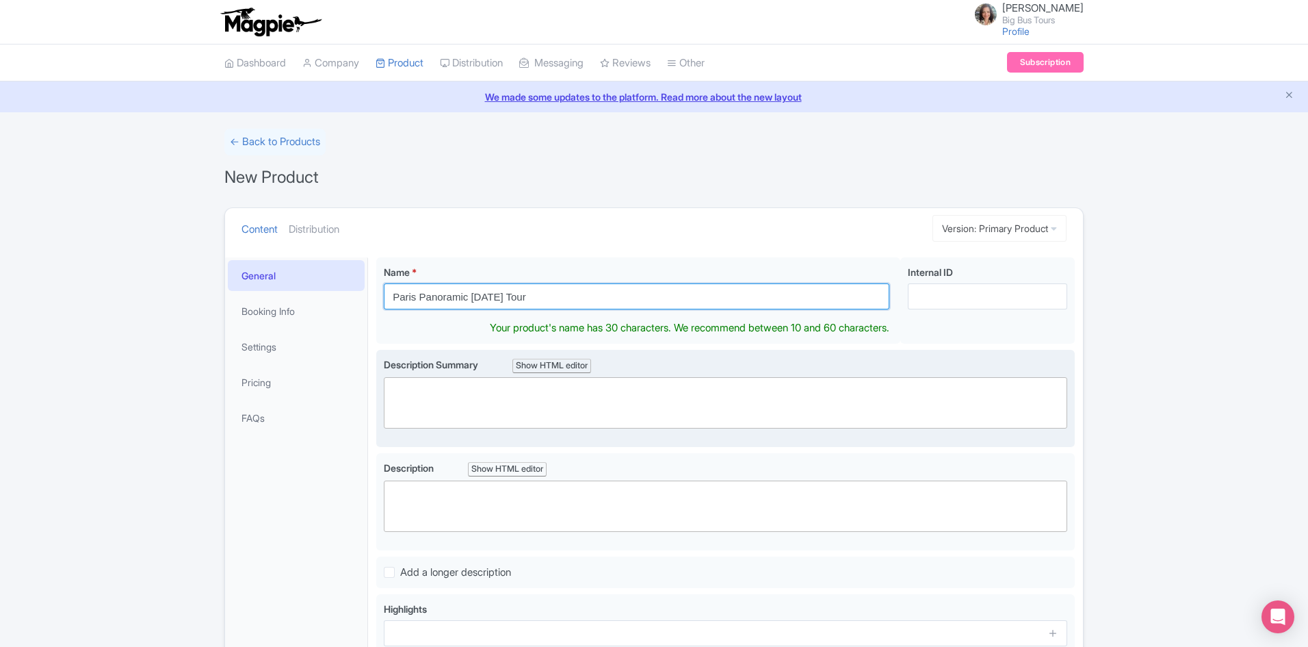
type input "Paris Panoramic [DATE] Tour"
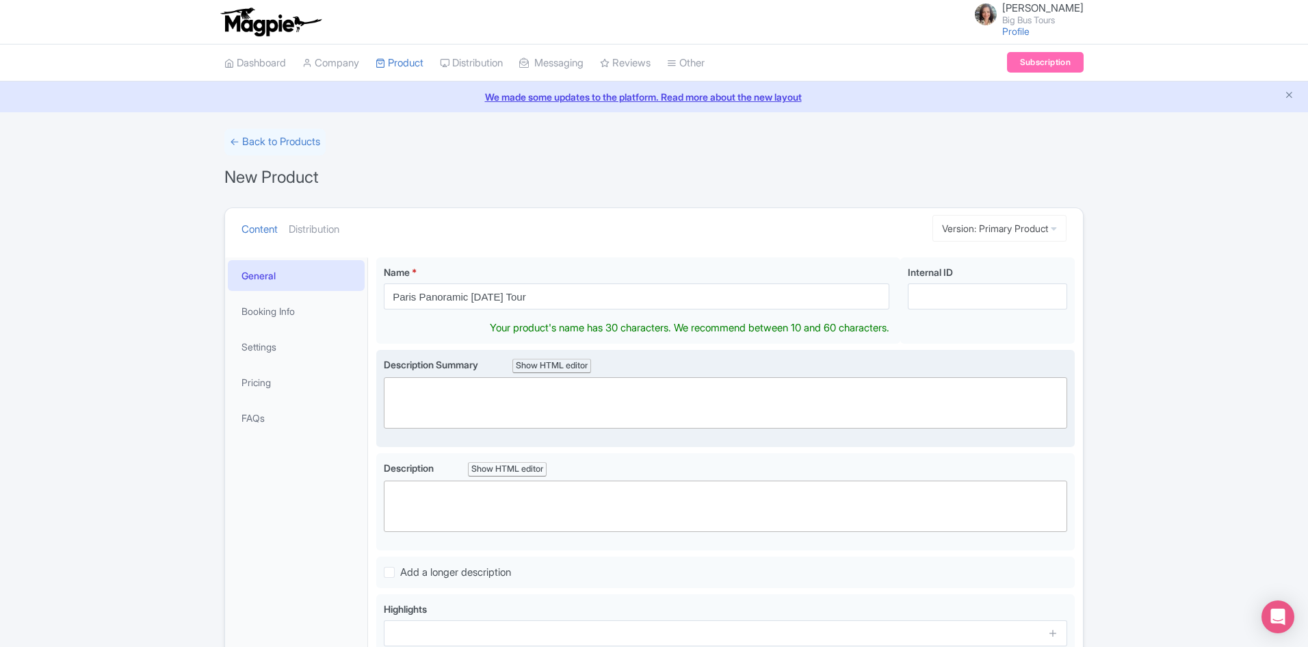
click at [592, 400] on trix-editor at bounding box center [725, 402] width 683 height 51
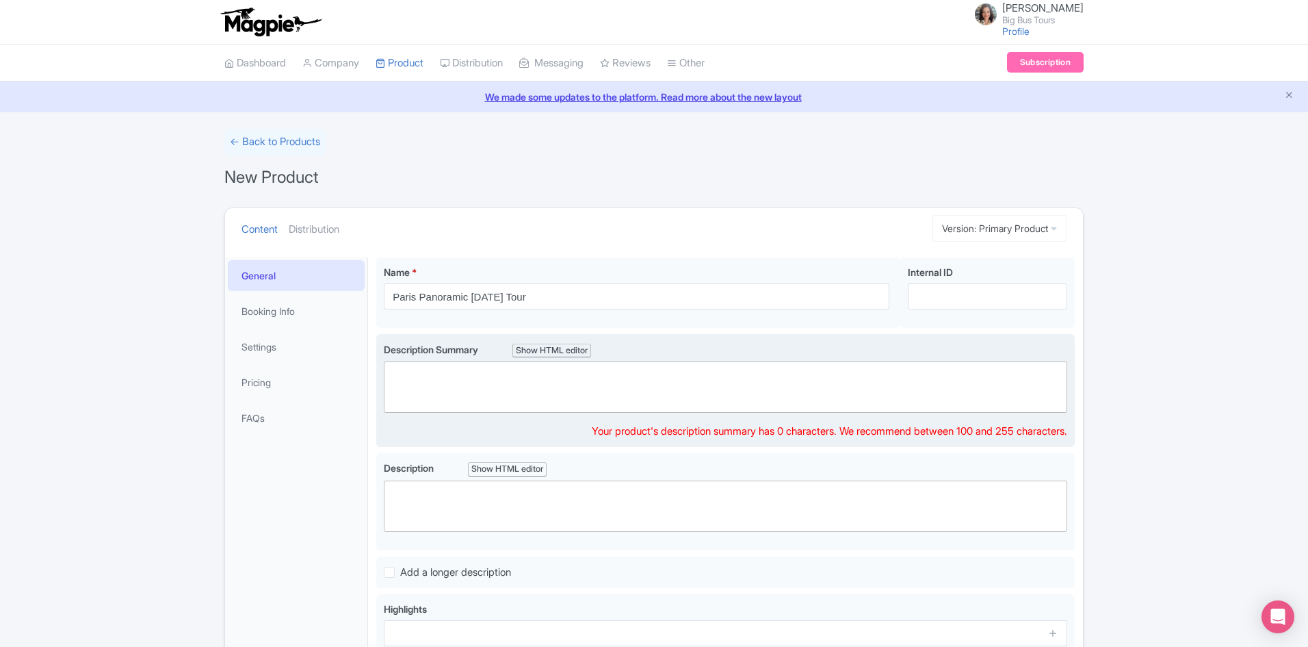
click at [482, 381] on trix-editor at bounding box center [725, 386] width 683 height 51
paste trix-editor "<div>Experience the City of Lights as you've never seen it before—dark, mysteri…"
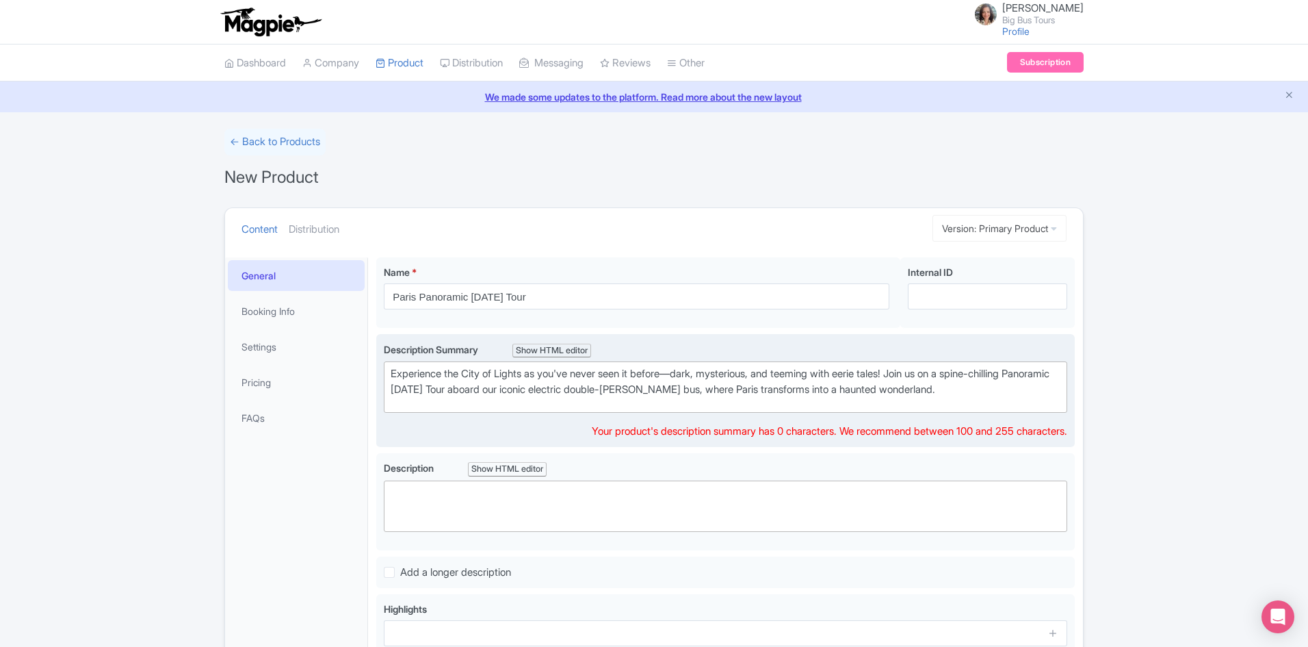
type trix-editor "<div>Experience the City of Lights as you've never seen it before—dark, mysteri…"
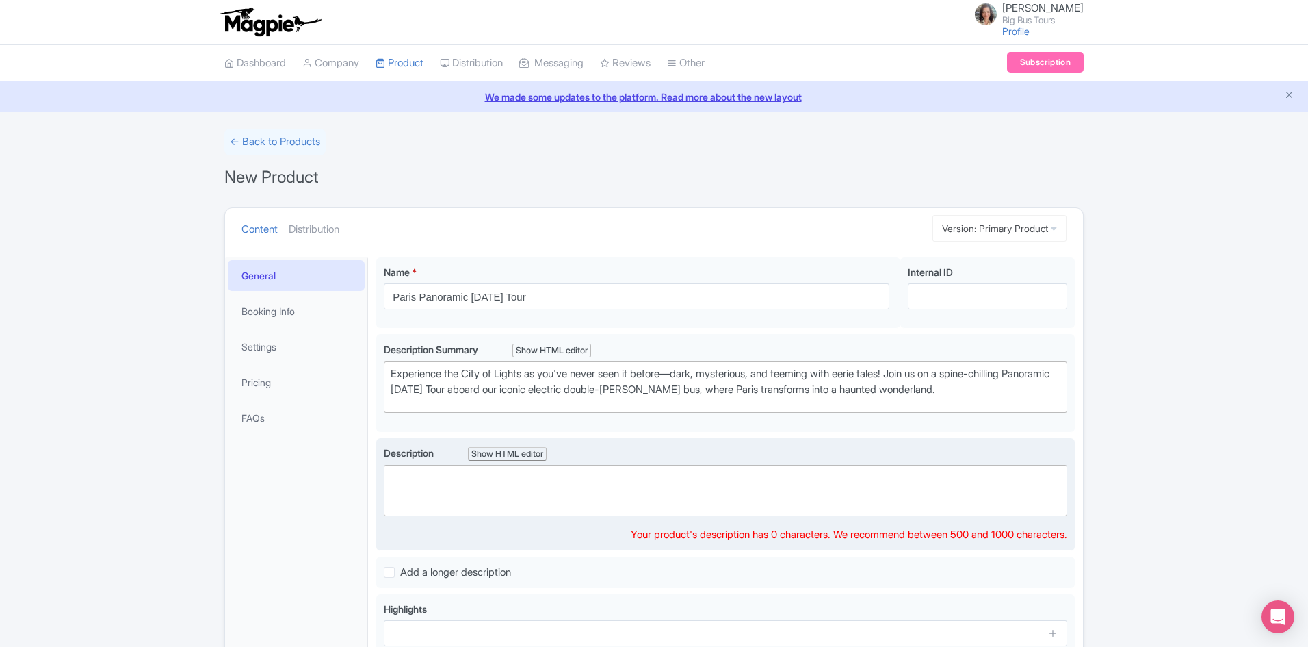
click at [459, 484] on trix-editor at bounding box center [725, 490] width 683 height 51
paste trix-editor "<div>Experience the City of Lights as you've never seen it before—dark, mysteri…"
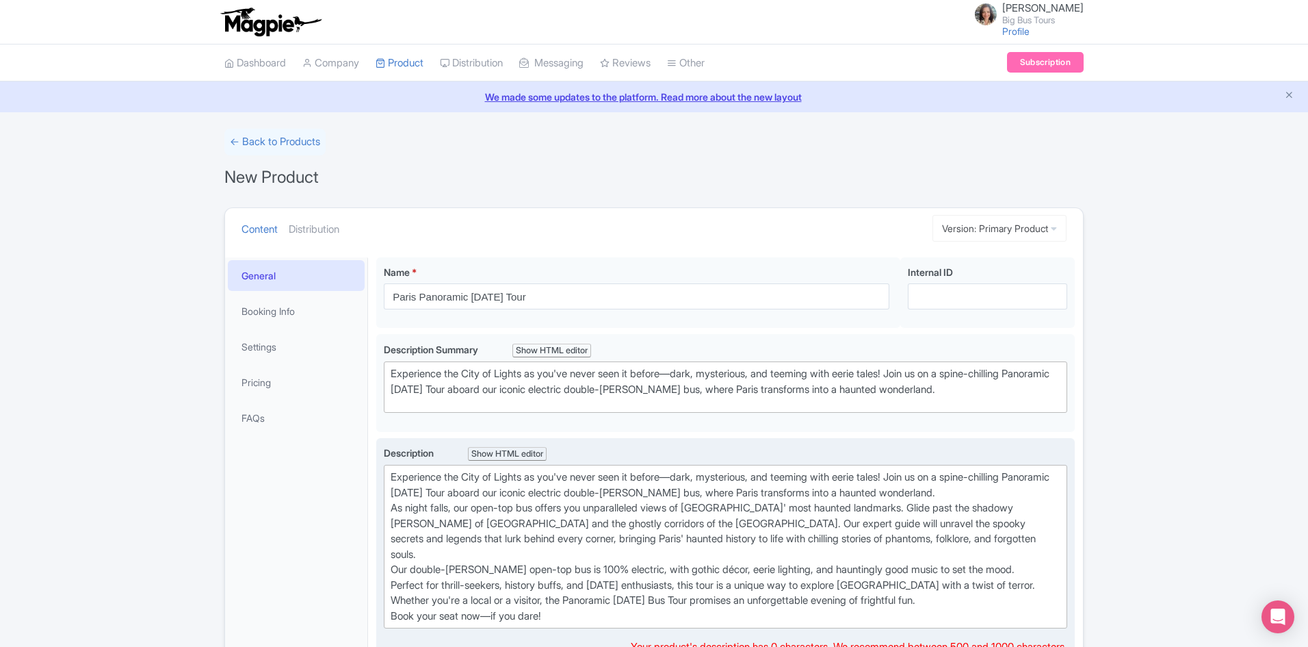
type trix-editor "<div>Experience the City of Lights as you've never seen it before—dark, mysteri…"
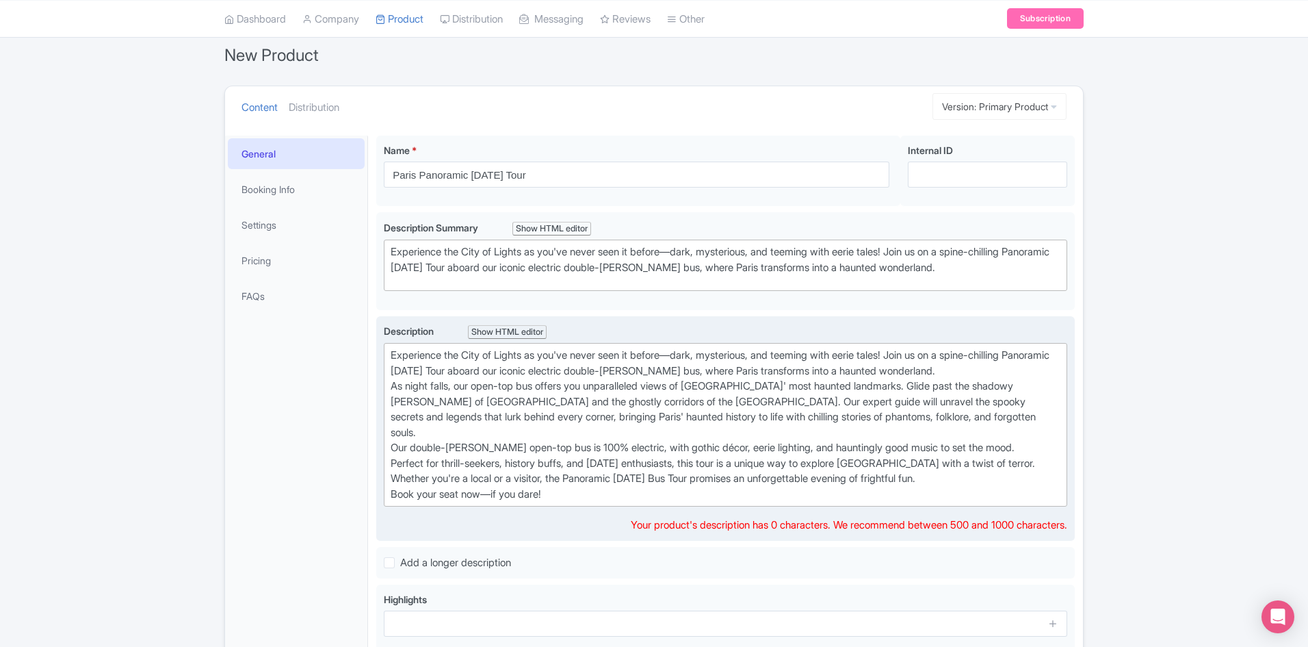
scroll to position [137, 0]
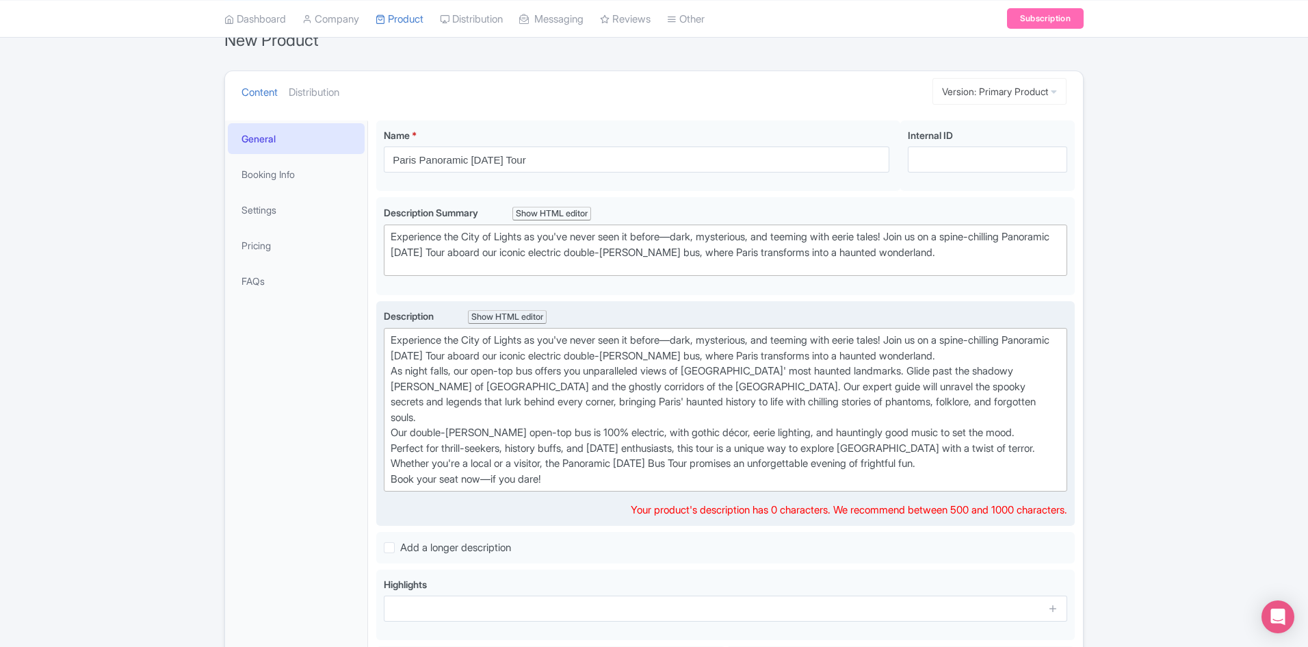
drag, startPoint x: 699, startPoint y: 445, endPoint x: 710, endPoint y: 448, distance: 11.3
click at [700, 445] on div "Experience the City of Lights as you've never seen it before—dark, mysterious, …" at bounding box center [726, 410] width 670 height 154
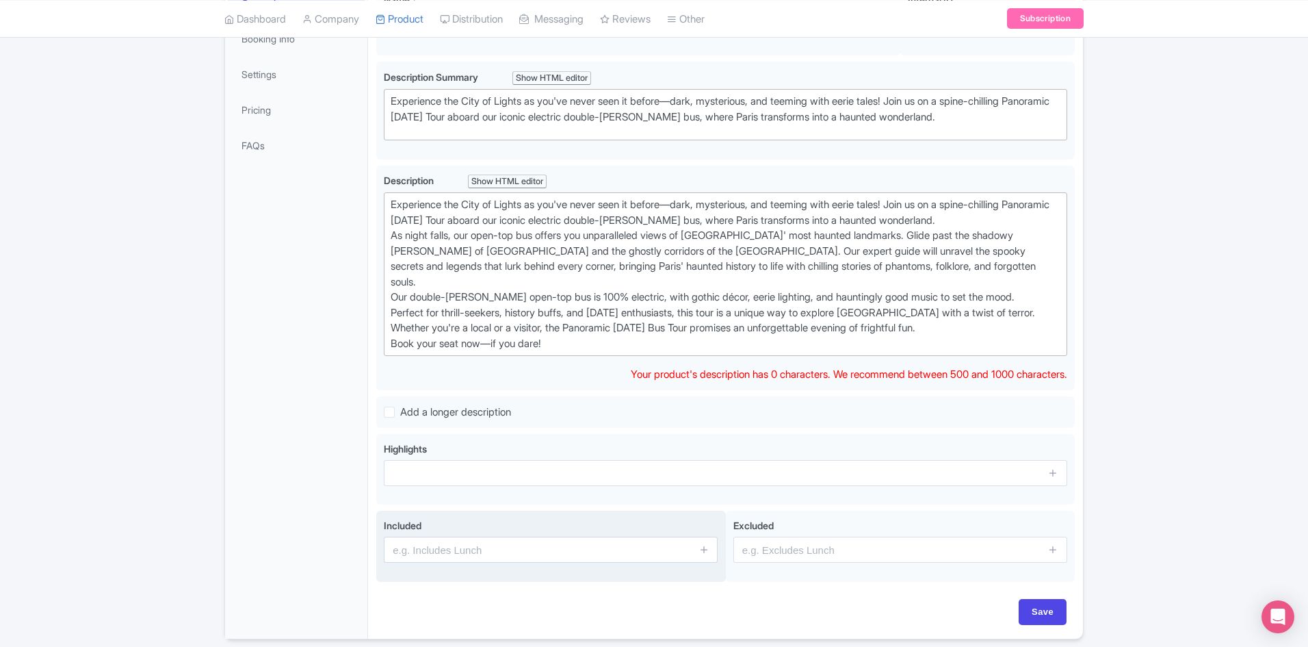
scroll to position [274, 0]
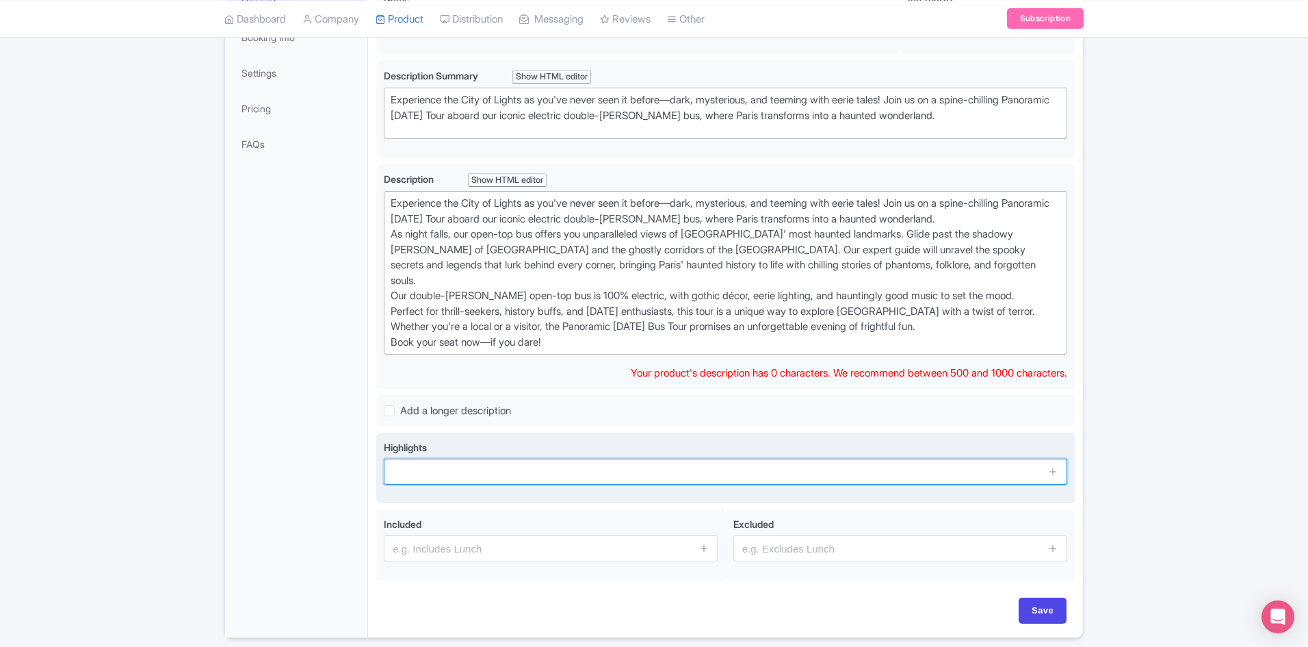
drag, startPoint x: 461, startPoint y: 452, endPoint x: 470, endPoint y: 454, distance: 9.1
click at [461, 458] on input "text" at bounding box center [725, 471] width 683 height 26
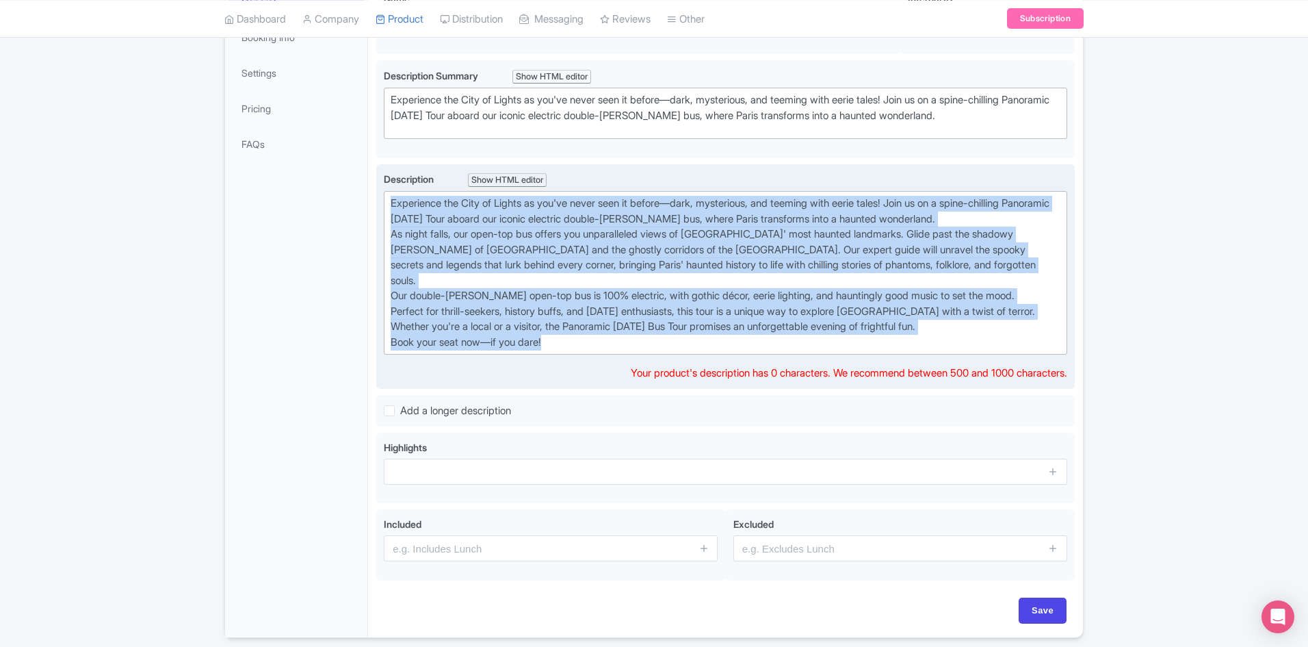
drag, startPoint x: 558, startPoint y: 328, endPoint x: 378, endPoint y: 188, distance: 228.1
click at [378, 188] on div "Description Show HTML editor Bold Italic Strikethrough Link Heading Quote Code …" at bounding box center [725, 277] width 699 height 226
copy div "Experience the City of Lights as you've never seen it before—dark, mysterious, …"
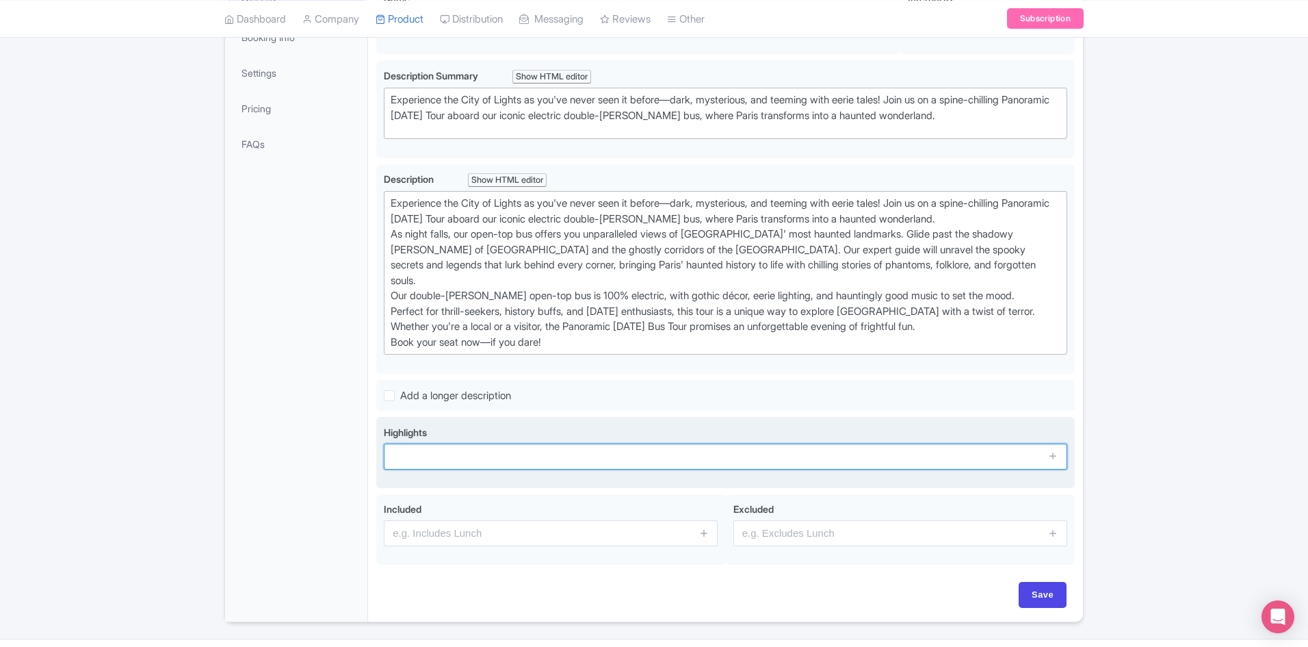
click at [550, 438] on div "Highlights" at bounding box center [725, 447] width 683 height 44
paste input "Experience a spine-chilling Panoramic Halloween Bus Tour in Paris"
type input "Experience a spine-chilling Panoramic Halloween Bus Tour in Paris"
click at [1050, 450] on icon at bounding box center [1053, 455] width 10 height 10
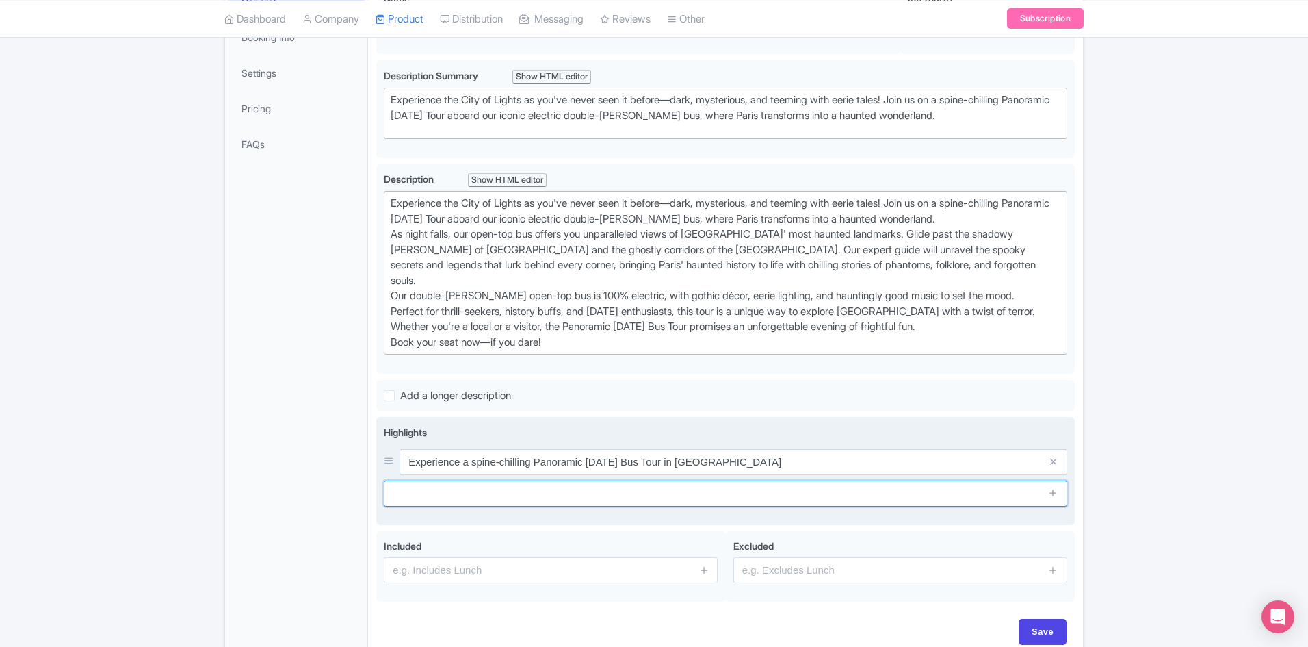
click at [484, 480] on input "text" at bounding box center [725, 493] width 683 height 26
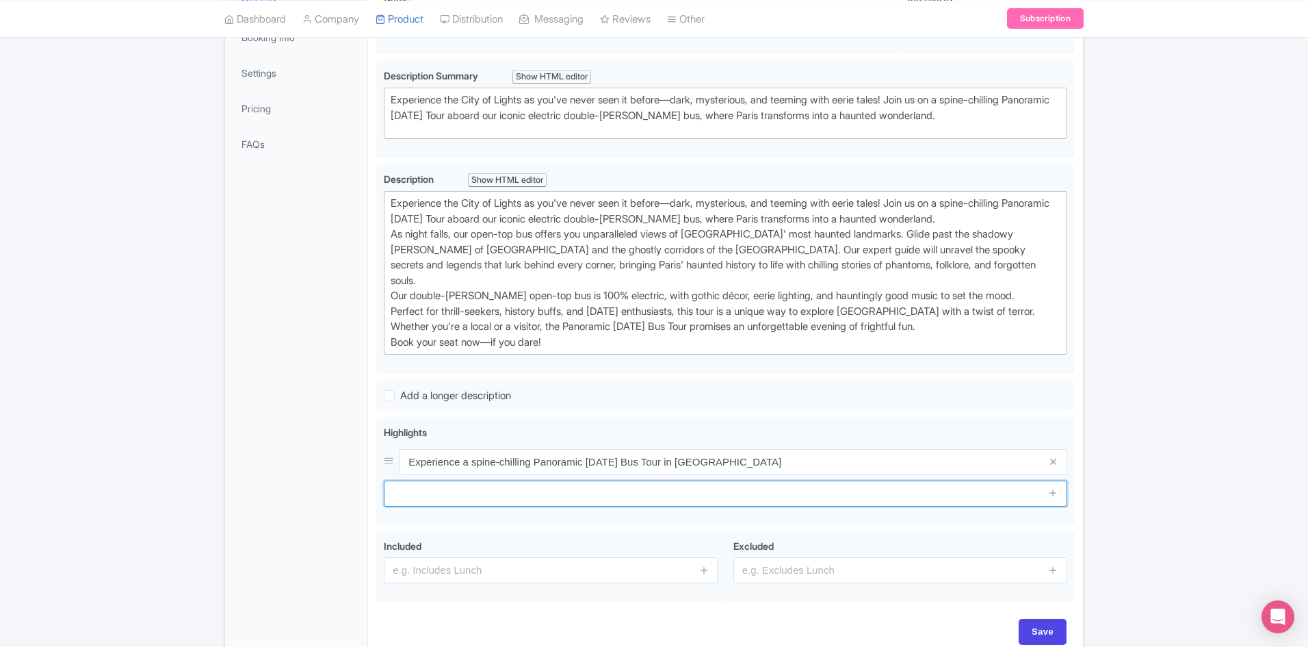
paste input "Explore Notre-Dame & the Louvre under a haunted night sky"
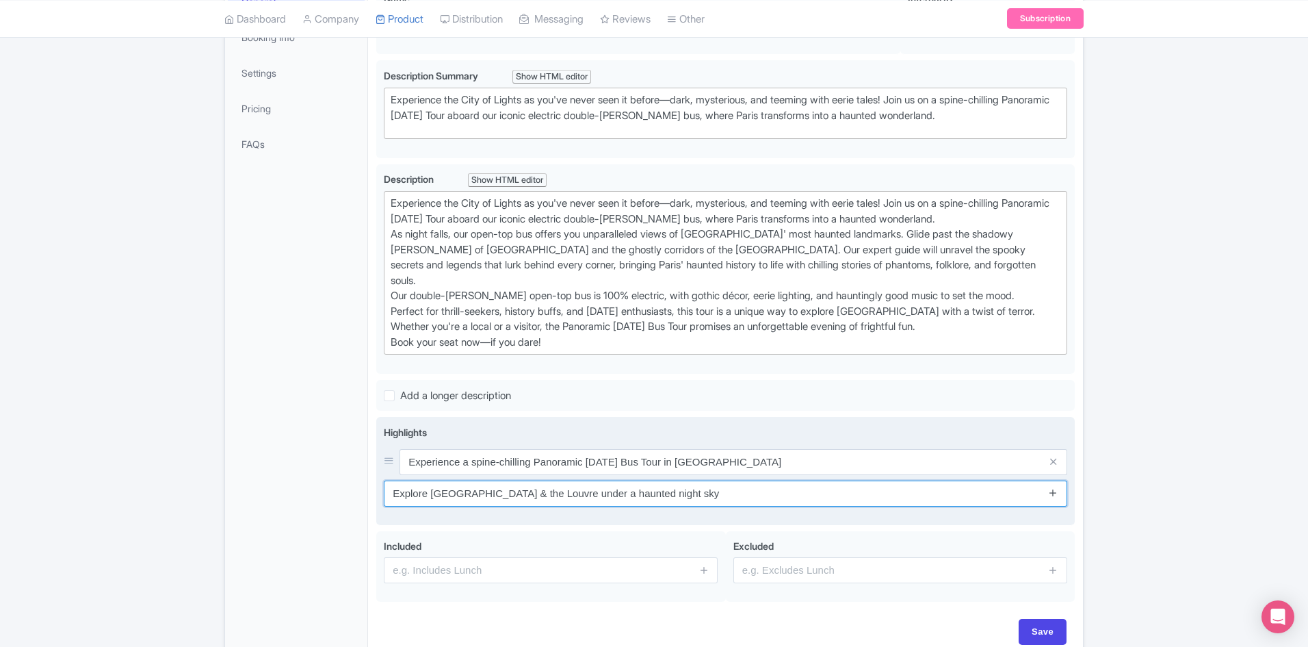
type input "Explore Notre-Dame & the Louvre under a haunted night sky"
click at [1056, 487] on icon at bounding box center [1053, 492] width 10 height 10
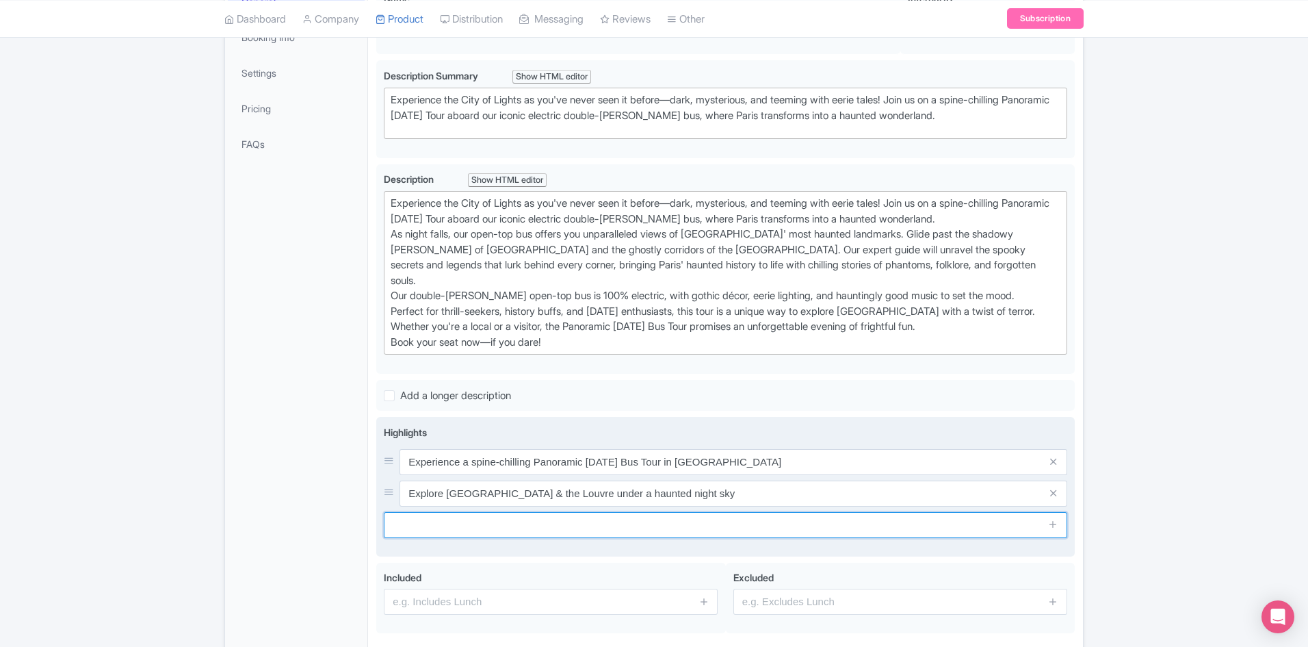
click at [590, 512] on input "text" at bounding box center [725, 525] width 683 height 26
paste input "Discover spooky legends & eerie folklore with our expert guide"
type input "Discover spooky legends & eerie folklore with our expert guide"
click at [1065, 512] on span at bounding box center [1053, 525] width 27 height 26
click at [1055, 519] on icon at bounding box center [1053, 524] width 10 height 10
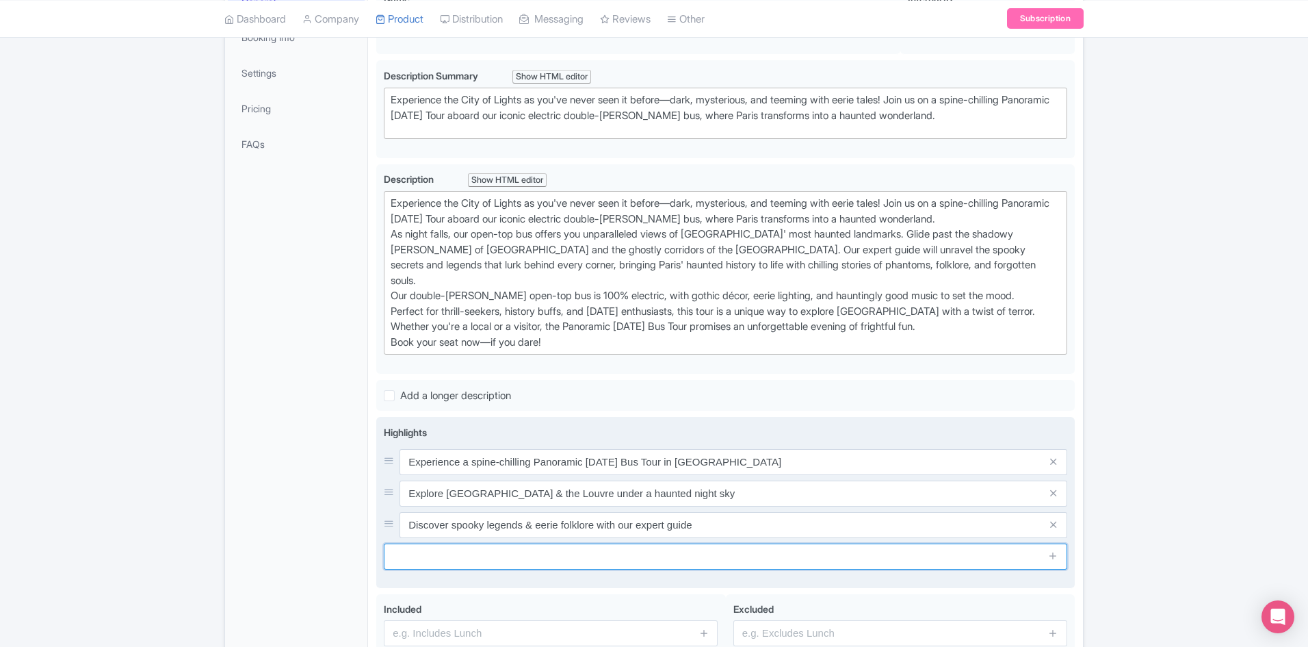
click at [552, 543] on input "text" at bounding box center [725, 556] width 683 height 26
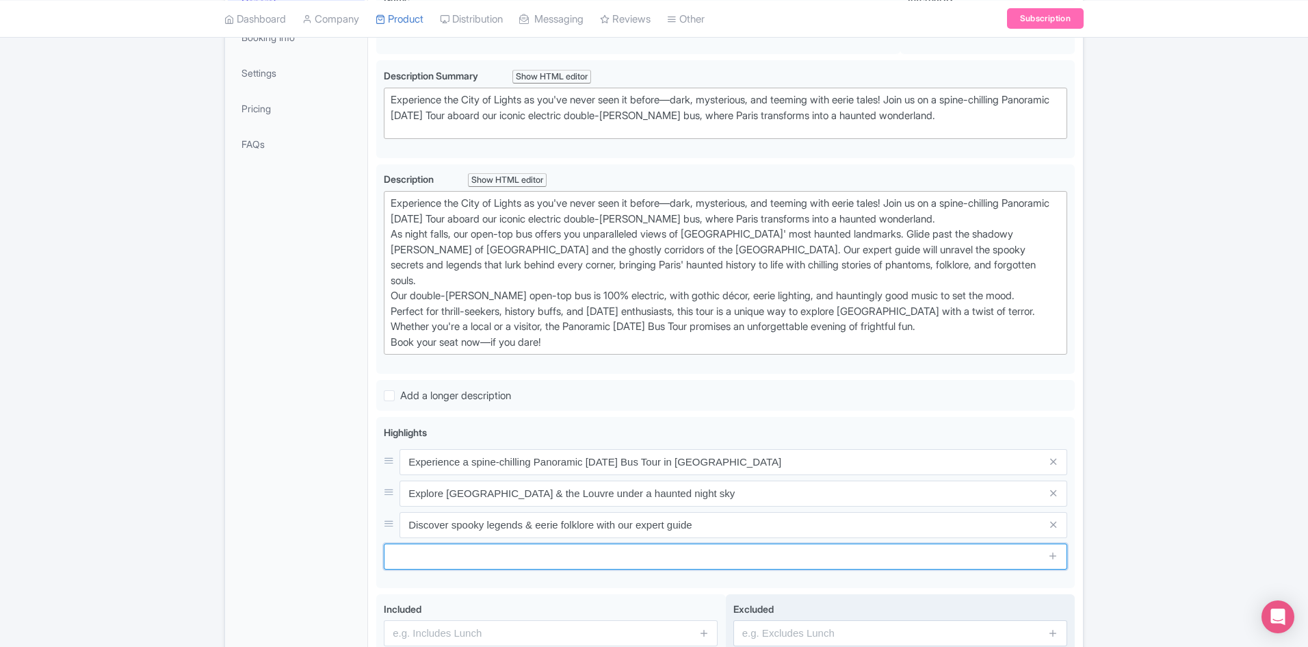
paste input "Enjoy a thrilling mix of history, [DATE], and frightful fun"
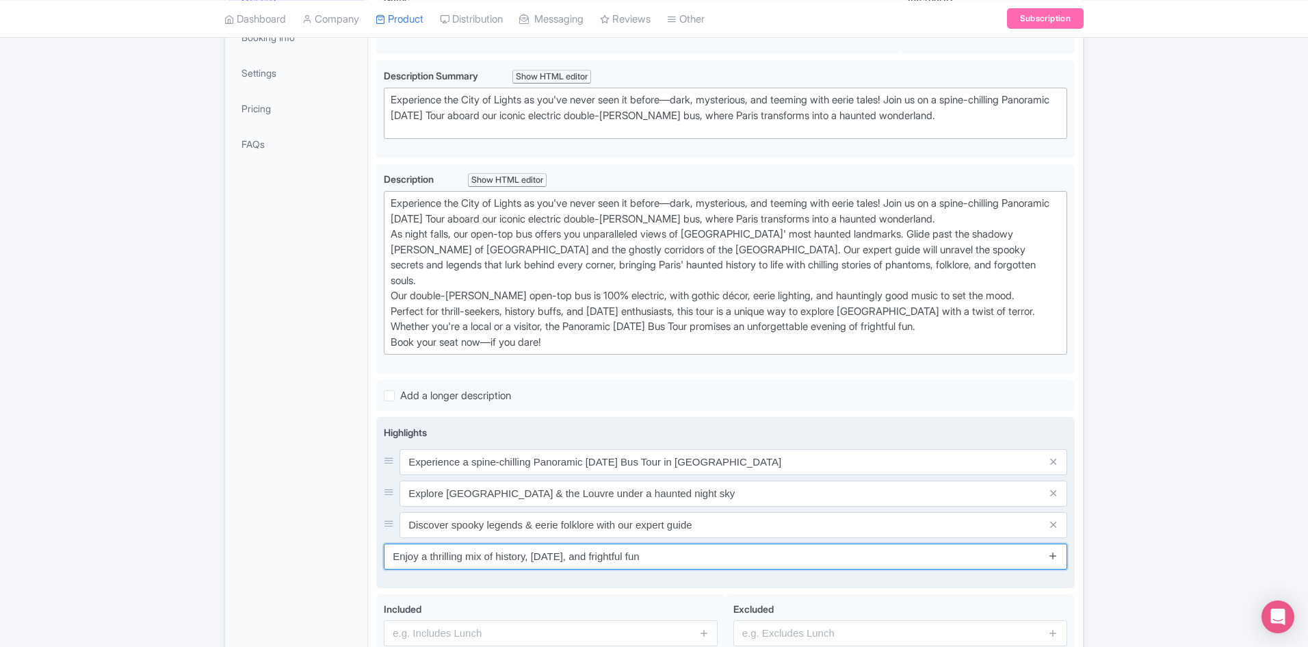
type input "Enjoy a thrilling mix of history, [DATE], and frightful fun"
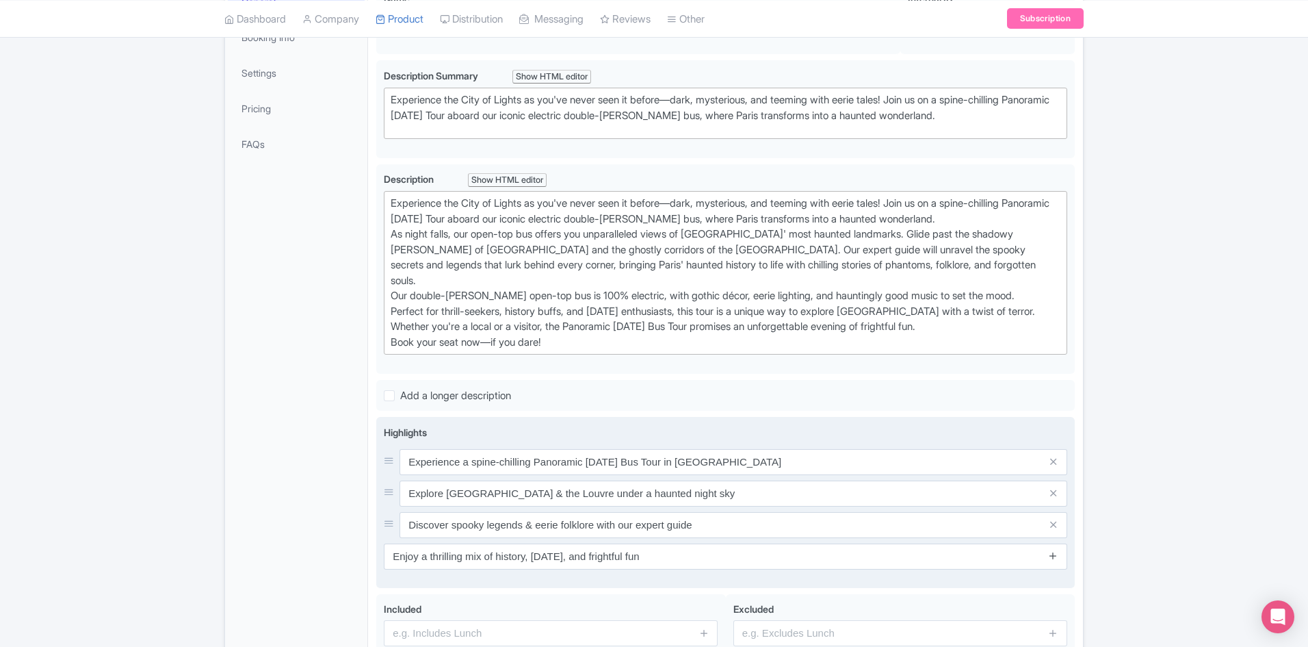
click at [1057, 550] on icon at bounding box center [1053, 555] width 10 height 10
click at [589, 583] on input "text" at bounding box center [725, 588] width 683 height 26
paste input "See [GEOGRAPHIC_DATA]’ most haunted landmarks from unique open-top views"
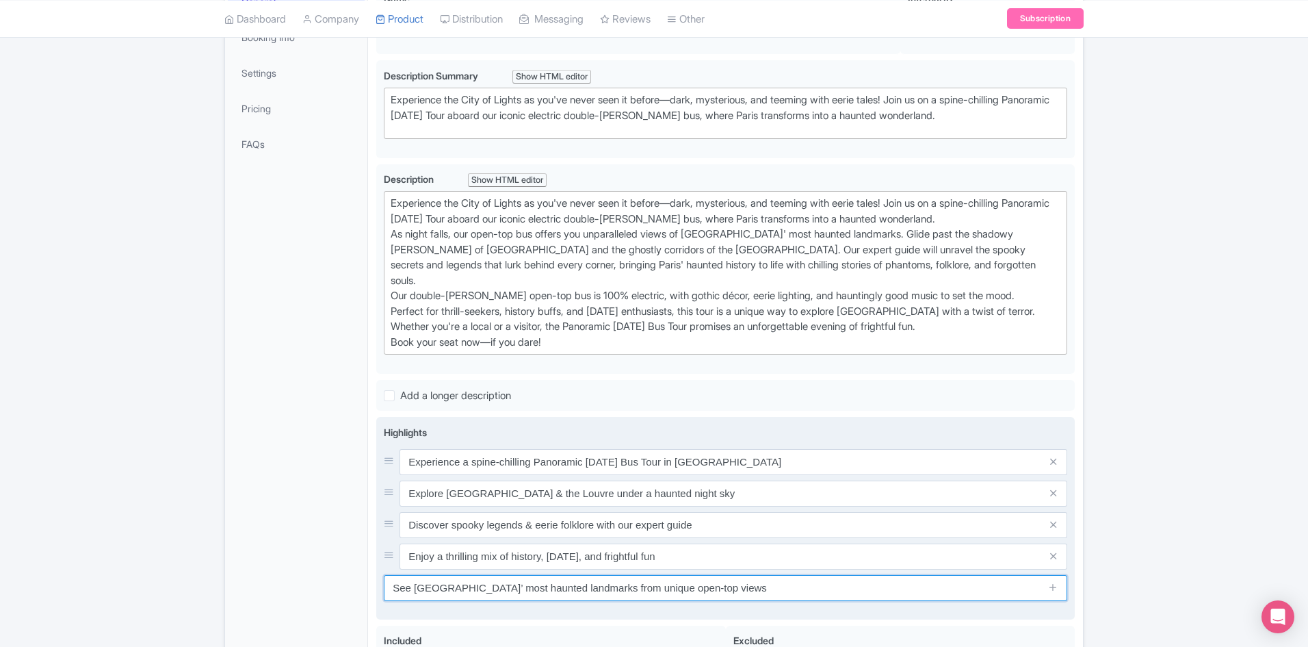
type input "See [GEOGRAPHIC_DATA]’ most haunted landmarks from unique open-top views"
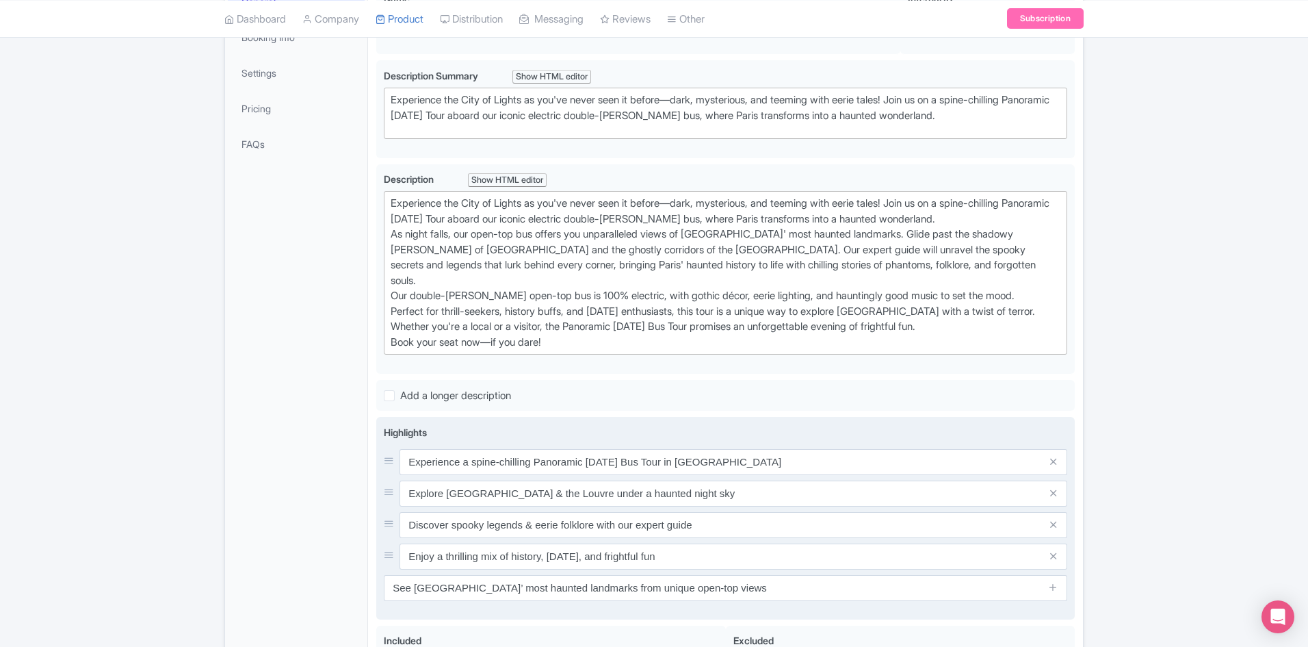
drag, startPoint x: 611, startPoint y: 587, endPoint x: 623, endPoint y: 588, distance: 12.3
click at [614, 588] on div "Highlights Experience a spine-chilling Panoramic Halloween Bus Tour in Paris Ex…" at bounding box center [725, 518] width 683 height 187
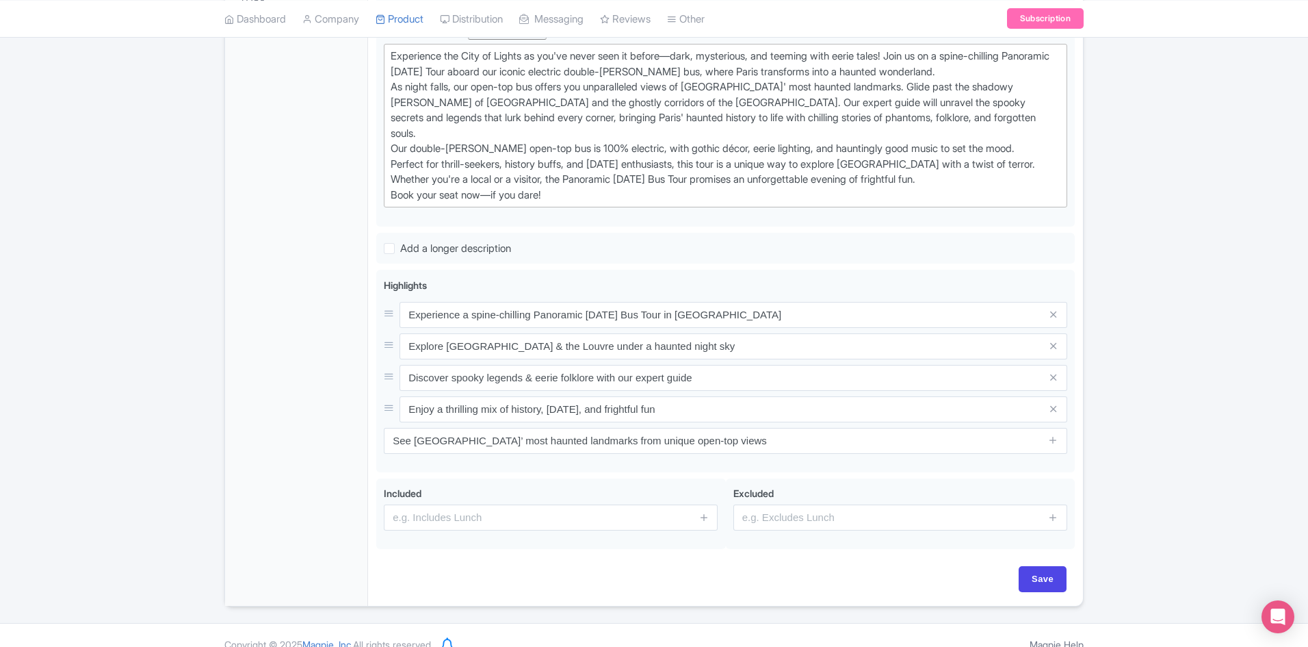
scroll to position [424, 0]
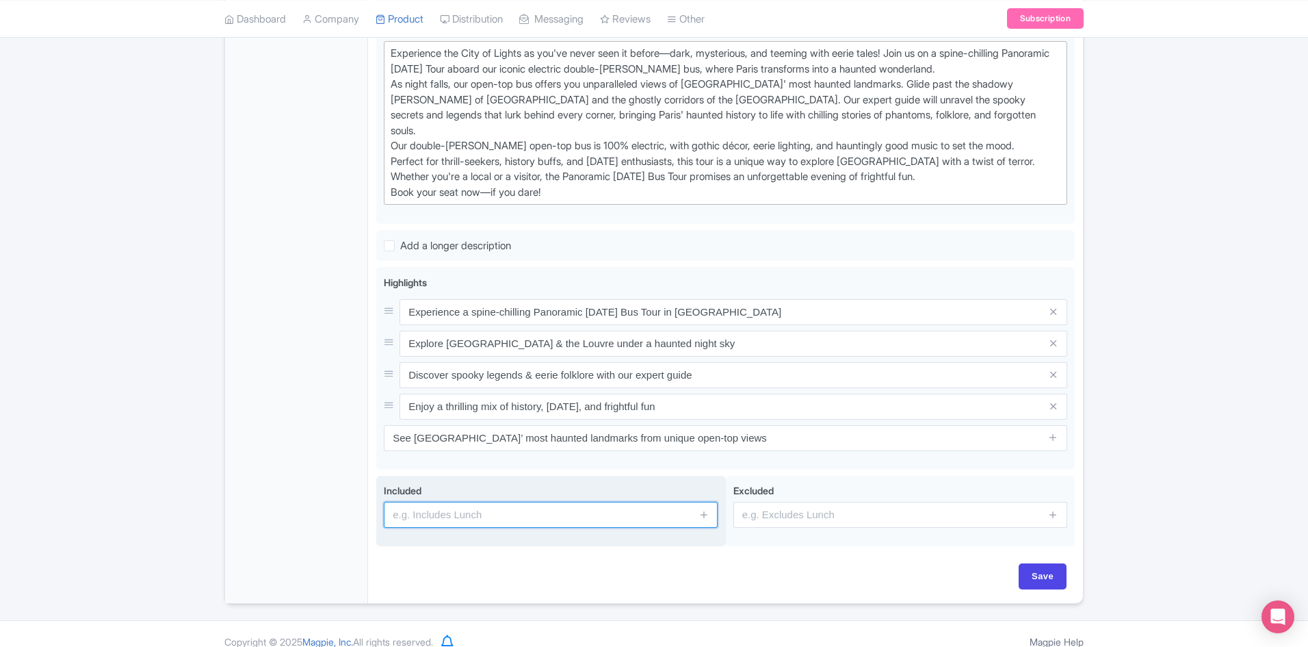
drag, startPoint x: 473, startPoint y: 509, endPoint x: 486, endPoint y: 504, distance: 13.9
click at [473, 509] on input "text" at bounding box center [551, 515] width 334 height 26
click at [455, 504] on input "text" at bounding box center [551, 515] width 334 height 26
paste input "2hr Panoramic Tour"
type input "2hr Panoramic Tour"
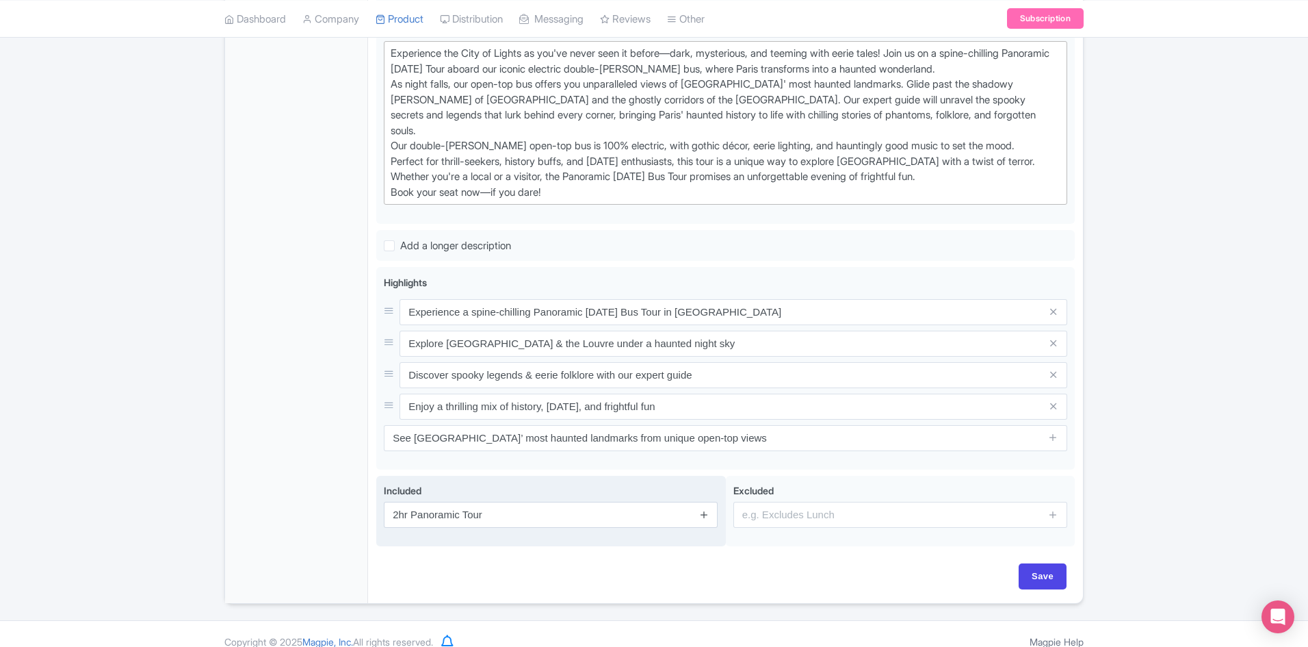
click at [703, 509] on icon at bounding box center [704, 514] width 10 height 10
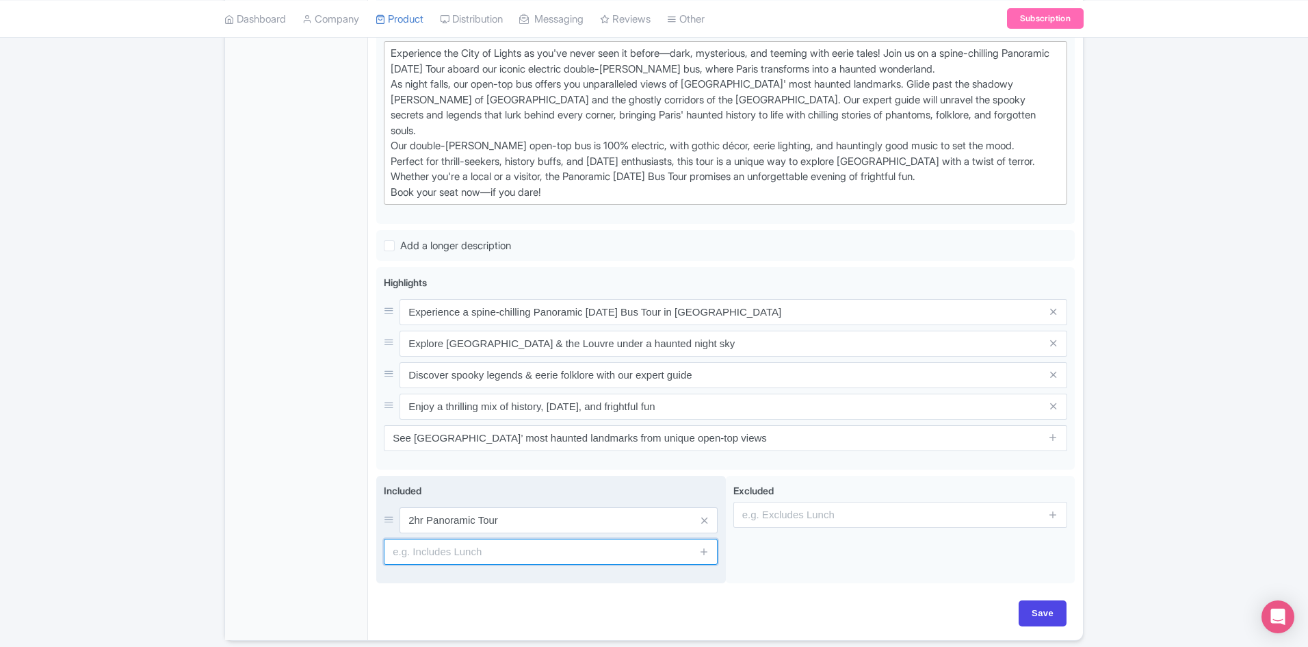
click at [526, 538] on input "text" at bounding box center [551, 551] width 334 height 26
paste input "Live Guide"
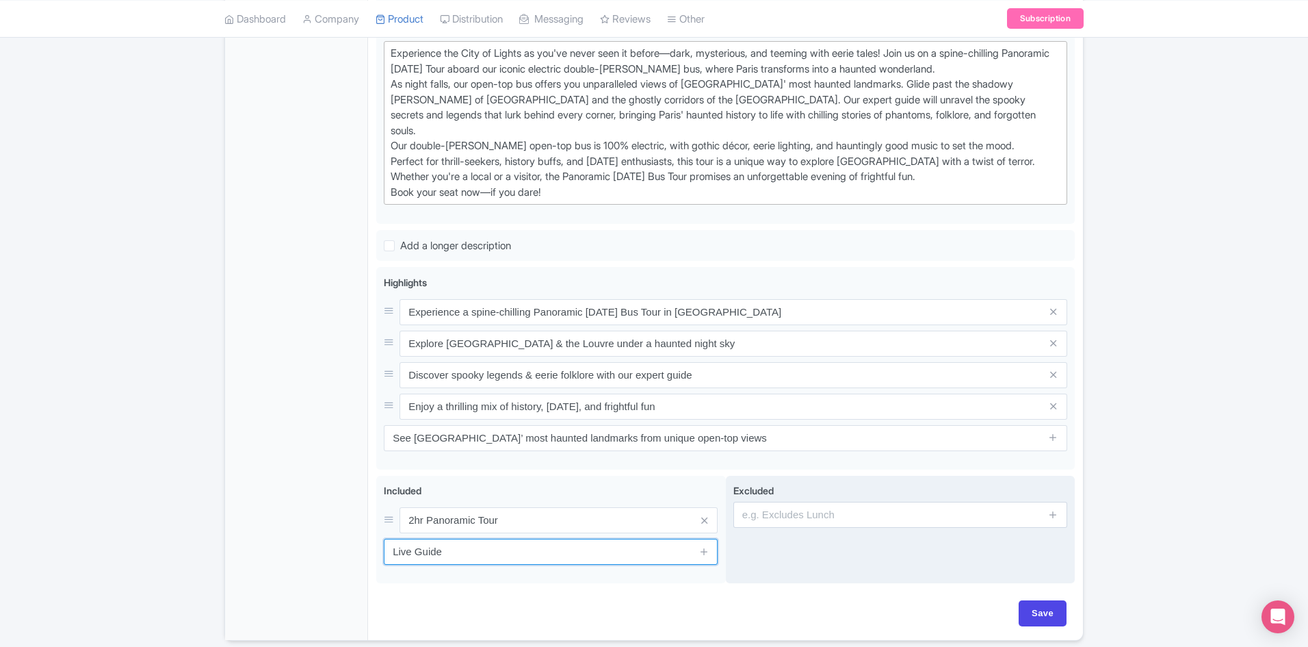
type input "Live Guide"
click at [833, 502] on input "text" at bounding box center [900, 515] width 334 height 26
type input "Food & Drink"
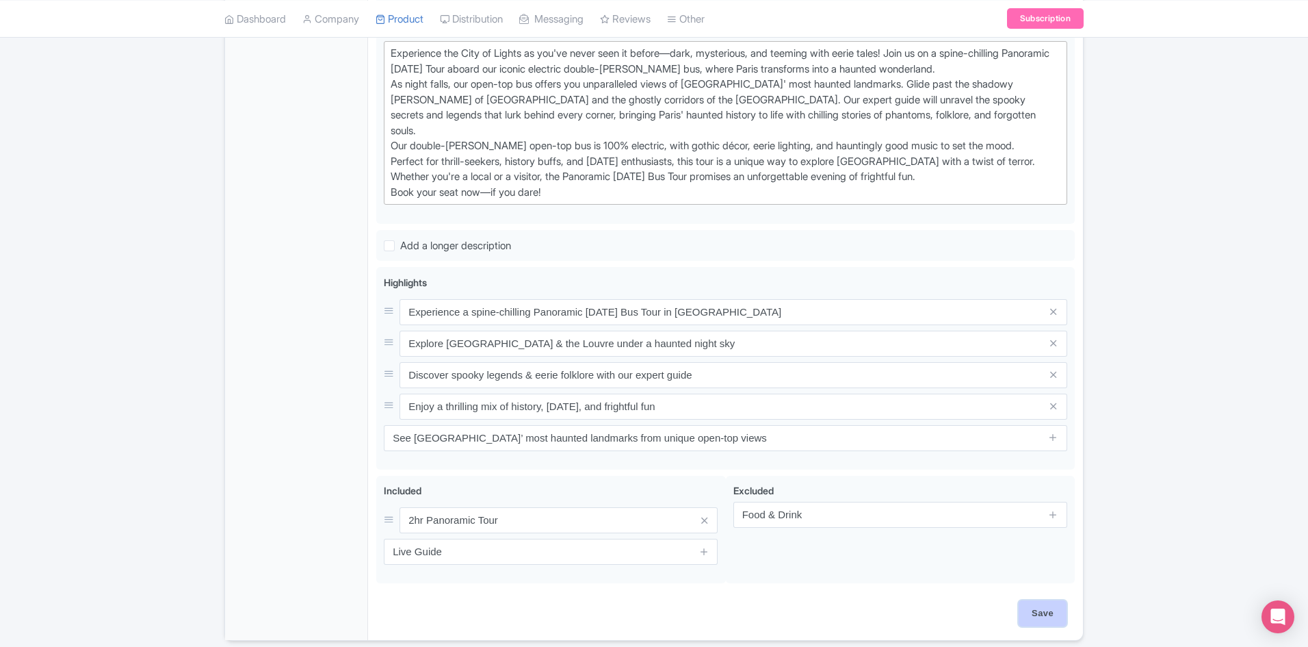
click at [1041, 600] on input "Save" at bounding box center [1043, 613] width 48 height 26
type input "Saving..."
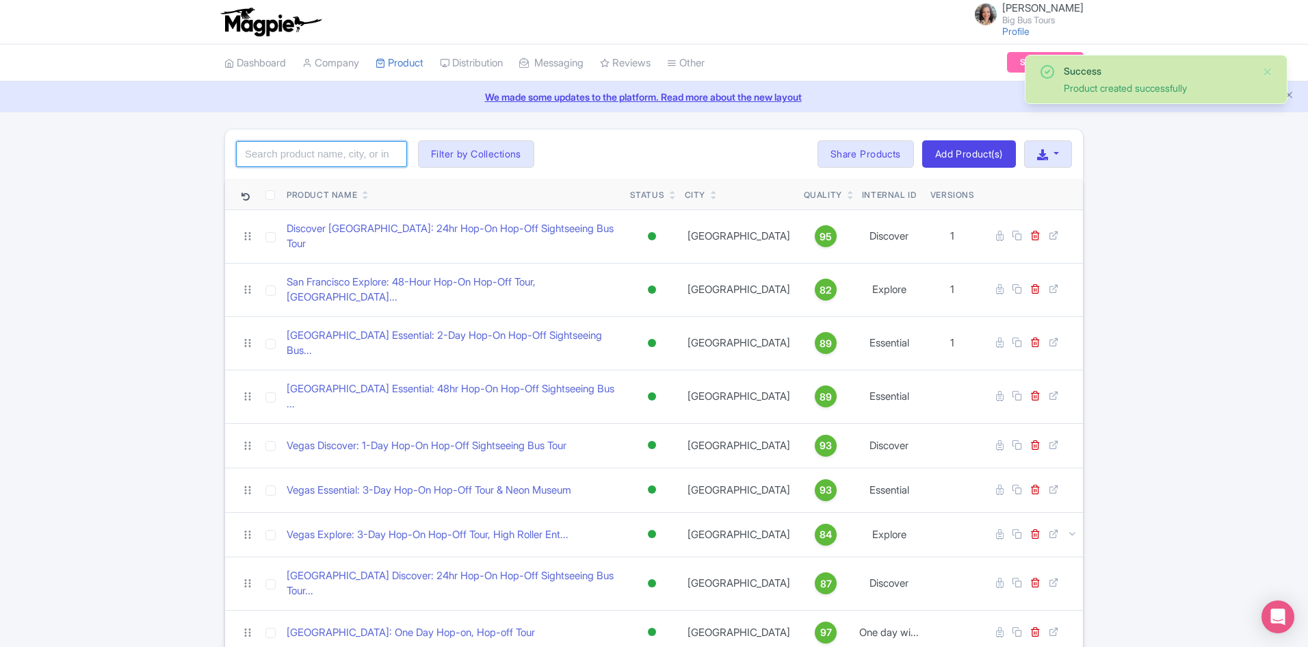
click at [307, 147] on input "search" at bounding box center [321, 154] width 171 height 26
type input "[GEOGRAPHIC_DATA]"
click button "Search" at bounding box center [0, 0] width 0 height 0
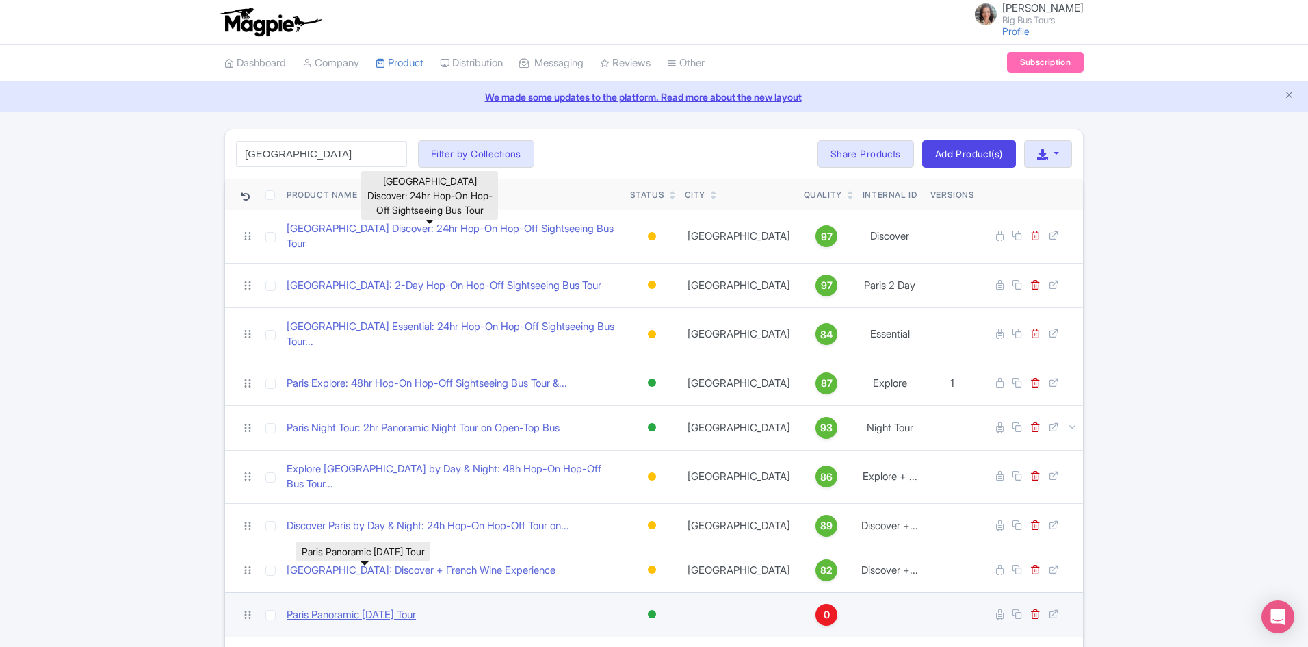
click at [358, 607] on link "Paris Panoramic [DATE] Tour" at bounding box center [351, 615] width 129 height 16
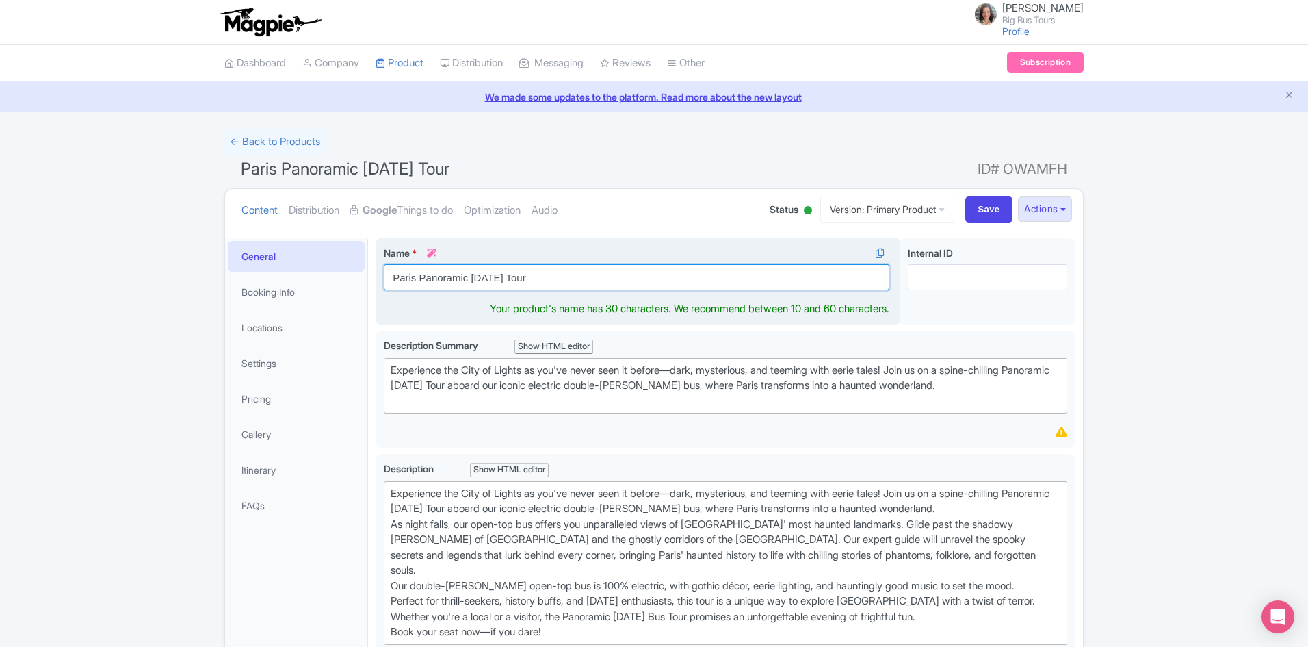
drag, startPoint x: 472, startPoint y: 277, endPoint x: 675, endPoint y: 283, distance: 203.3
click at [597, 277] on input "Paris Panoramic [DATE] Tour" at bounding box center [637, 277] width 506 height 26
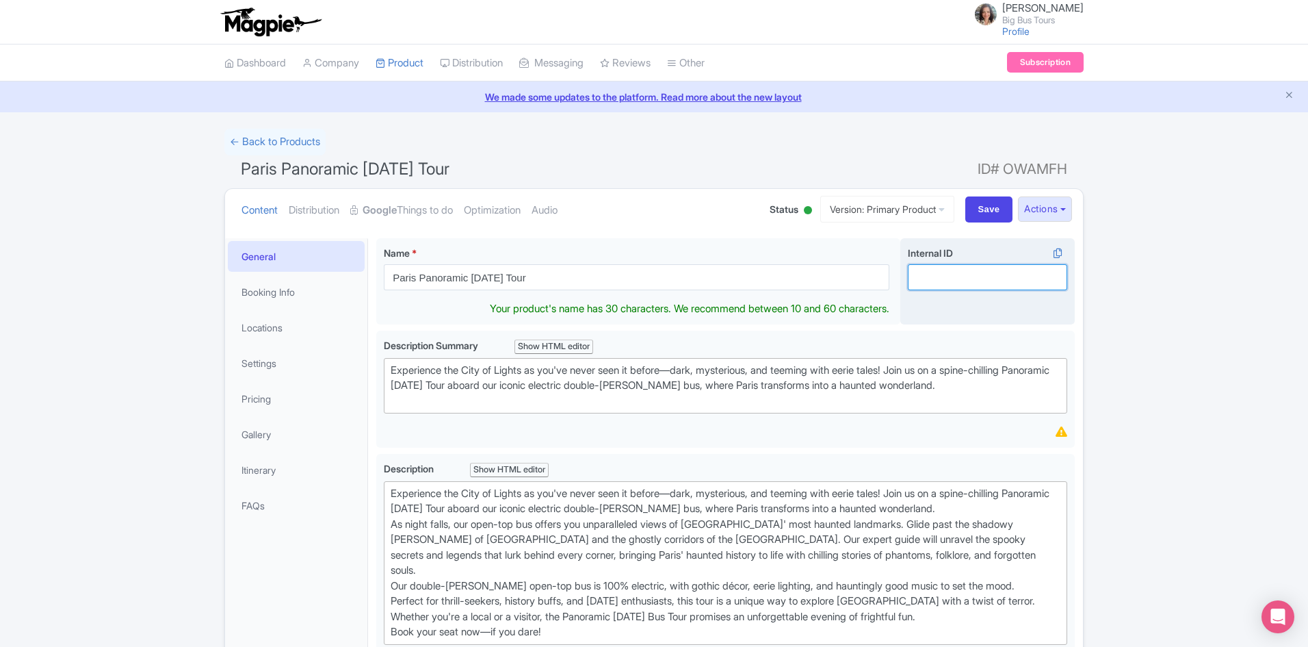
click at [987, 280] on input "Internal ID i" at bounding box center [987, 277] width 159 height 26
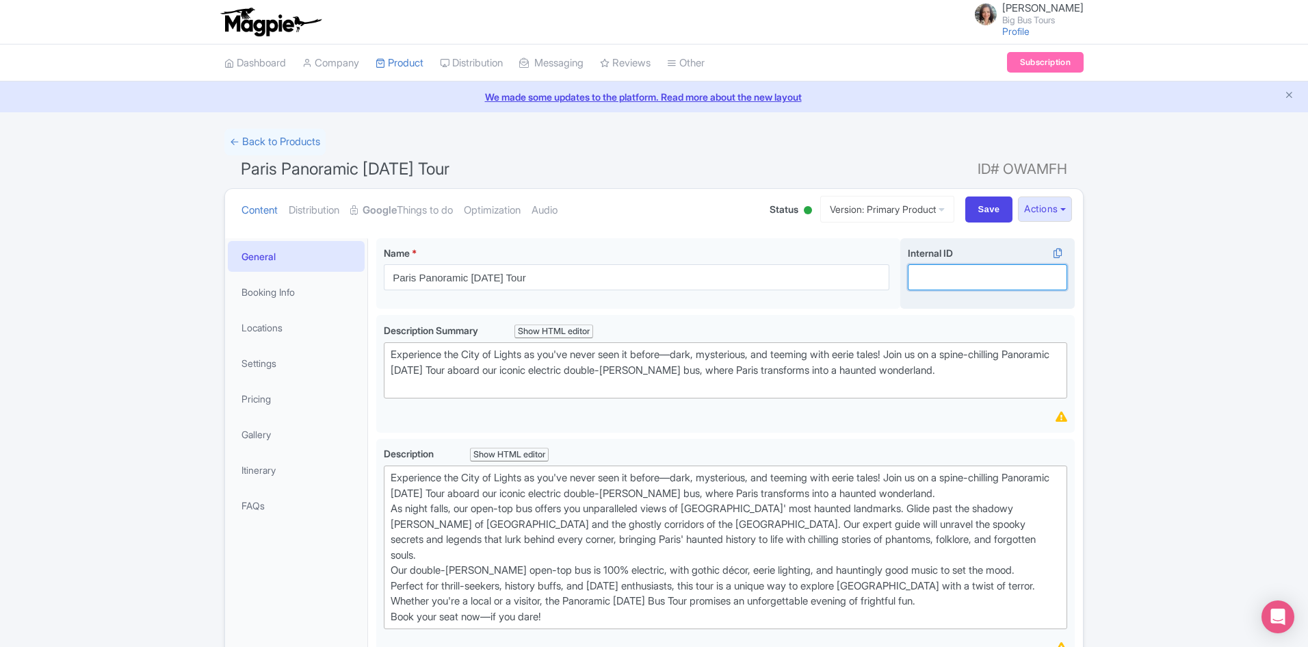
paste input "[DATE] Tour"
type input "[DATE] Tour"
click at [982, 210] on input "Save" at bounding box center [989, 209] width 48 height 26
type input "Saving..."
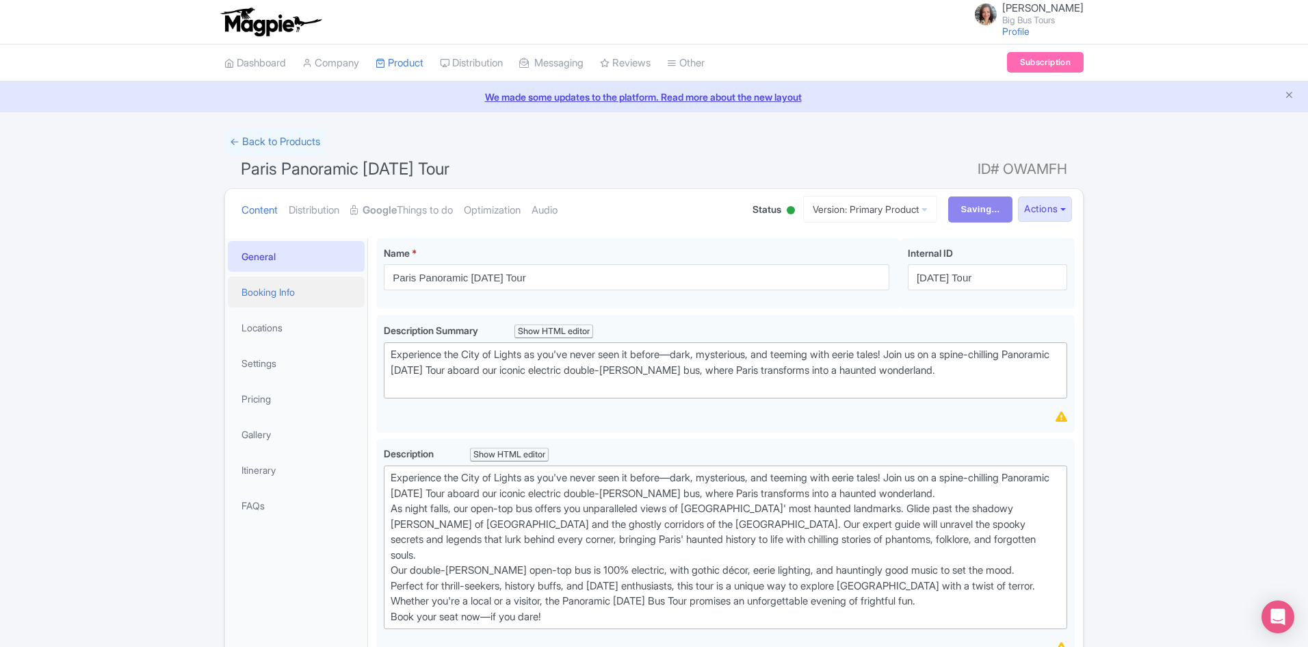
click at [263, 291] on link "Booking Info" at bounding box center [296, 291] width 137 height 31
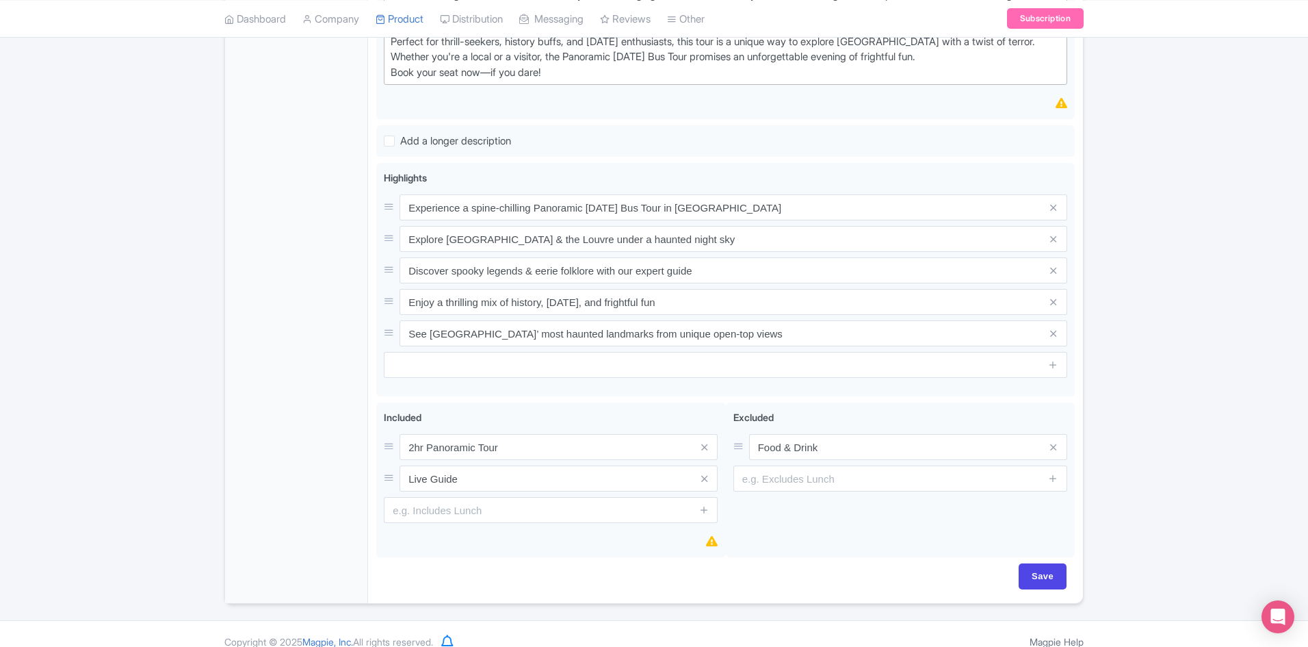
scroll to position [65, 0]
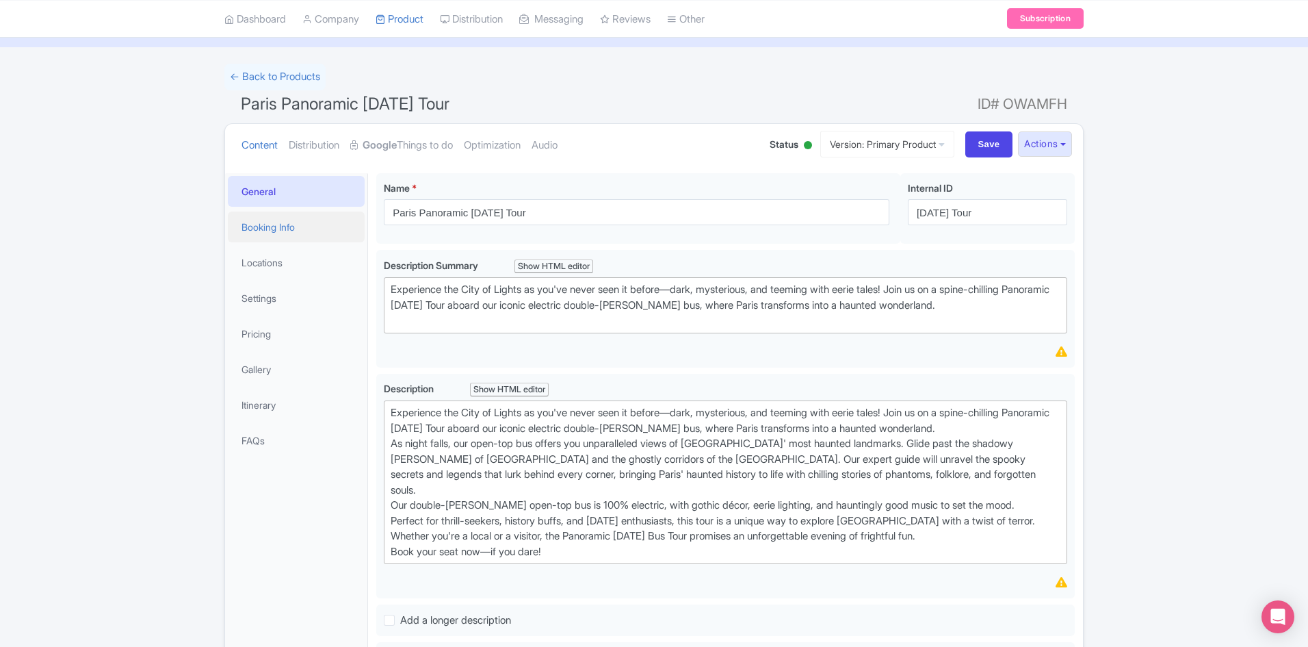
click at [265, 226] on link "Booking Info" at bounding box center [296, 226] width 137 height 31
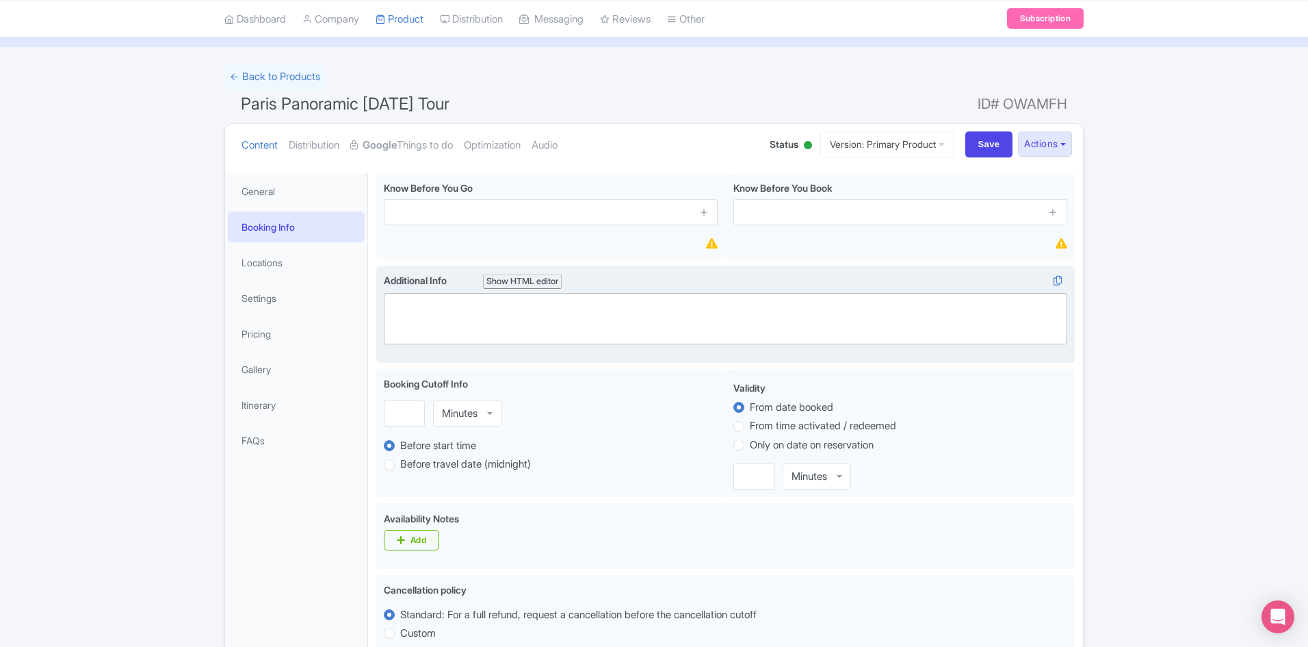
click at [603, 311] on trix-editor at bounding box center [725, 318] width 683 height 51
paste trix-editor "<div>Please show up at meeting point at 5:30pm. Tour departs at 5:45pm. Latecom…"
type trix-editor "<div>Please show up at meeting point at 5:30pm. Tour departs at 5:45pm. Latecom…"
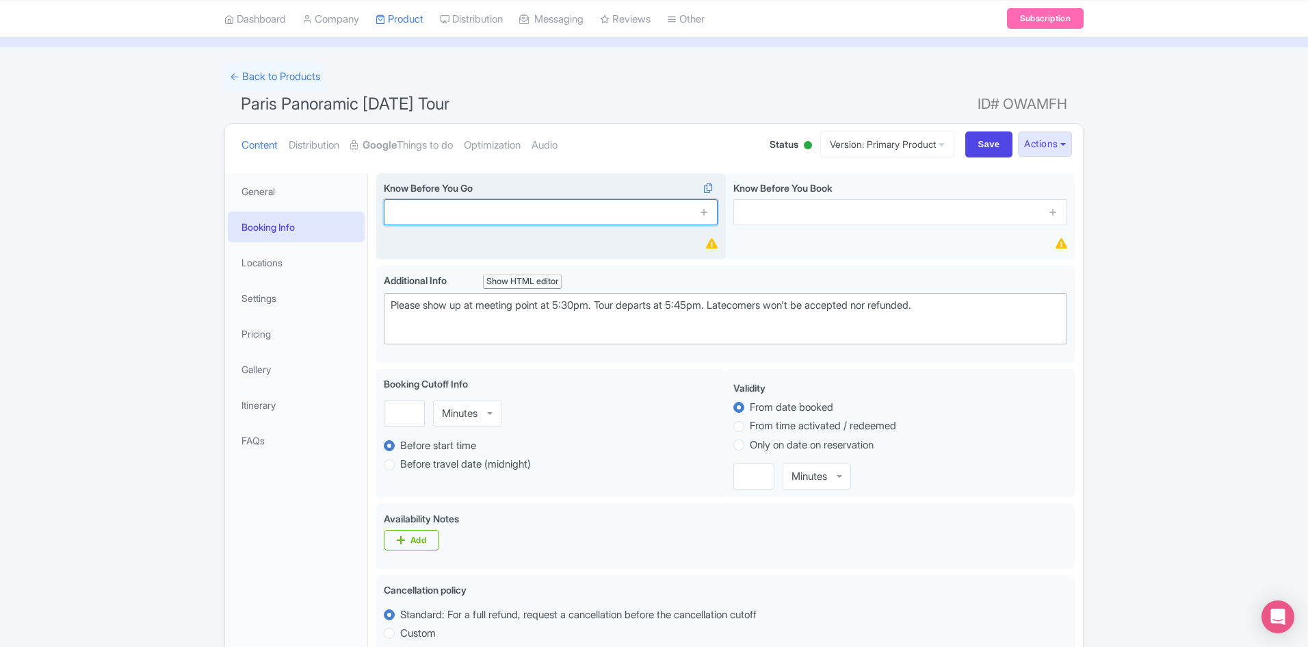
click at [432, 214] on input "text" at bounding box center [551, 212] width 334 height 26
paste input "Please show up at meeting point at 5:30pm. Tour departs at 5:45pm"
type input "Please show up at meeting point at 5:30pm. Tour departs at 5:45pm"
click at [705, 215] on icon at bounding box center [704, 212] width 10 height 10
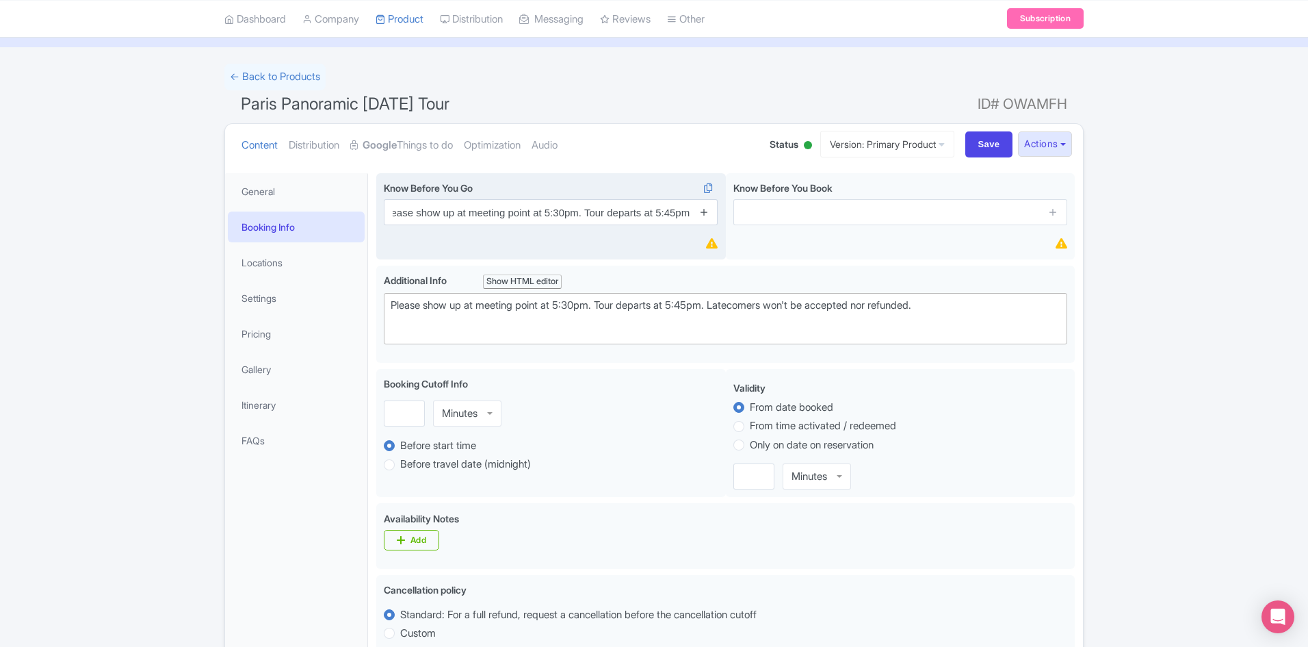
scroll to position [0, 0]
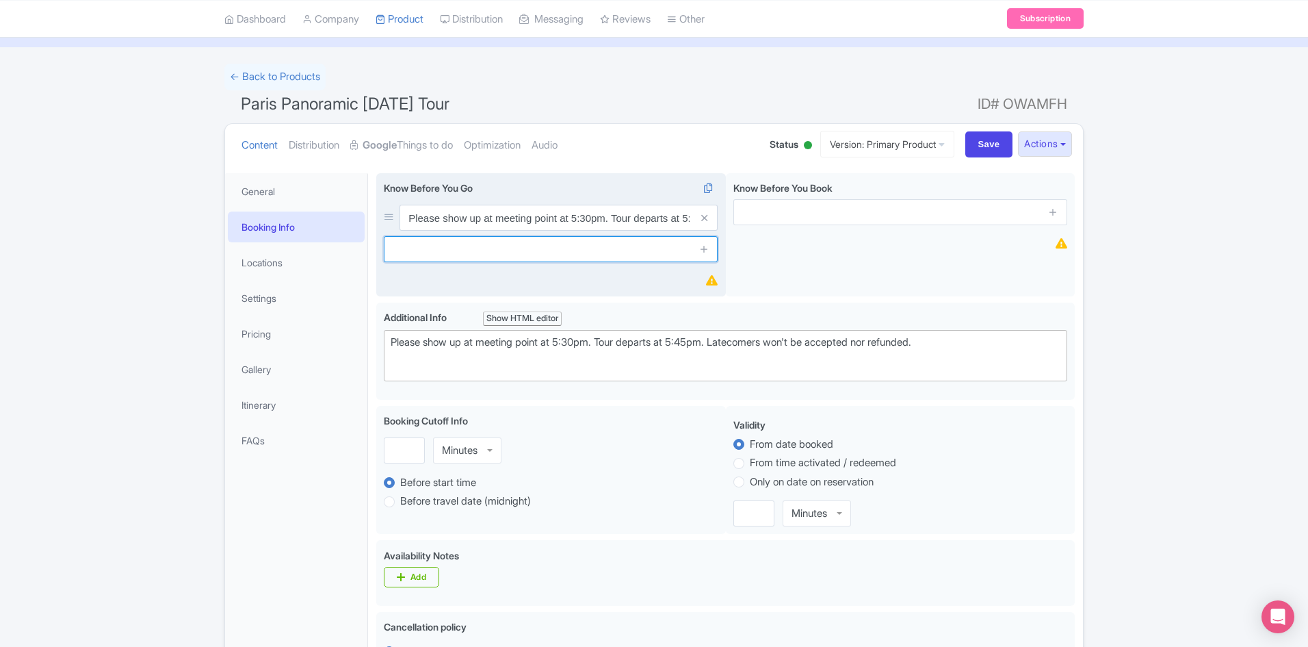
click at [486, 242] on input "text" at bounding box center [551, 249] width 334 height 26
paste input "Stop number 1: Information Center"
type input "the tour departs from Stop number 1: Information Center"
click at [703, 248] on icon at bounding box center [704, 249] width 10 height 10
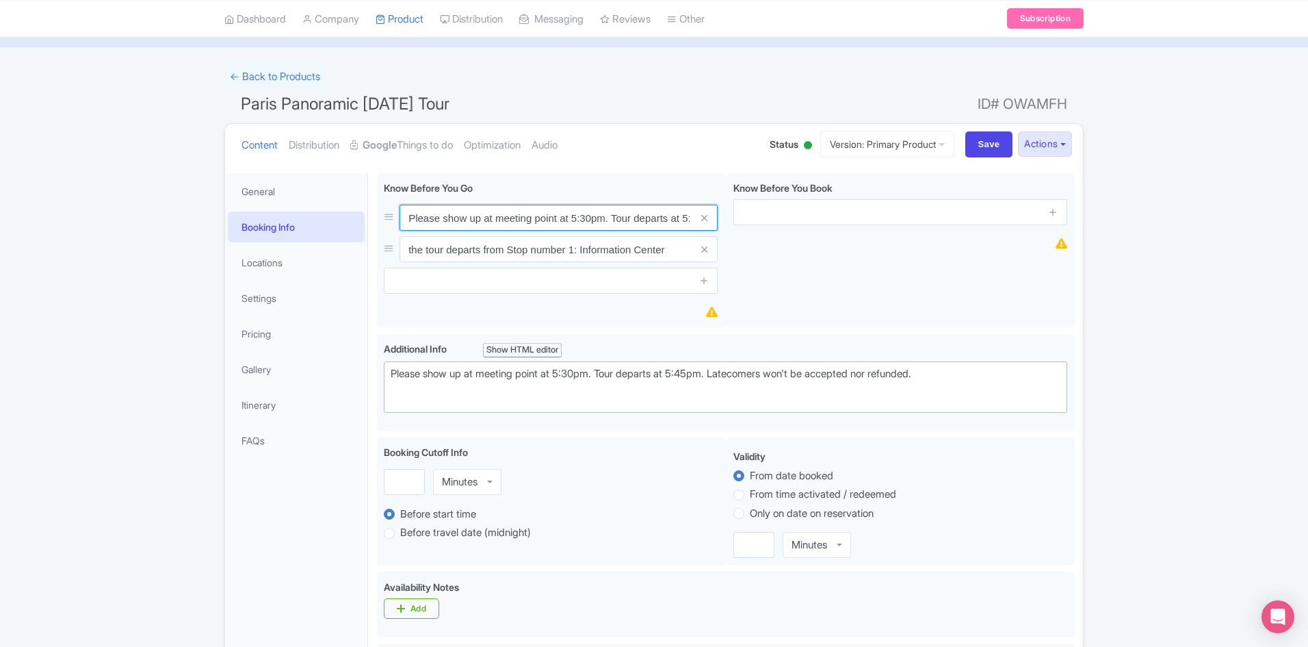
drag, startPoint x: 613, startPoint y: 216, endPoint x: 299, endPoint y: 216, distance: 314.0
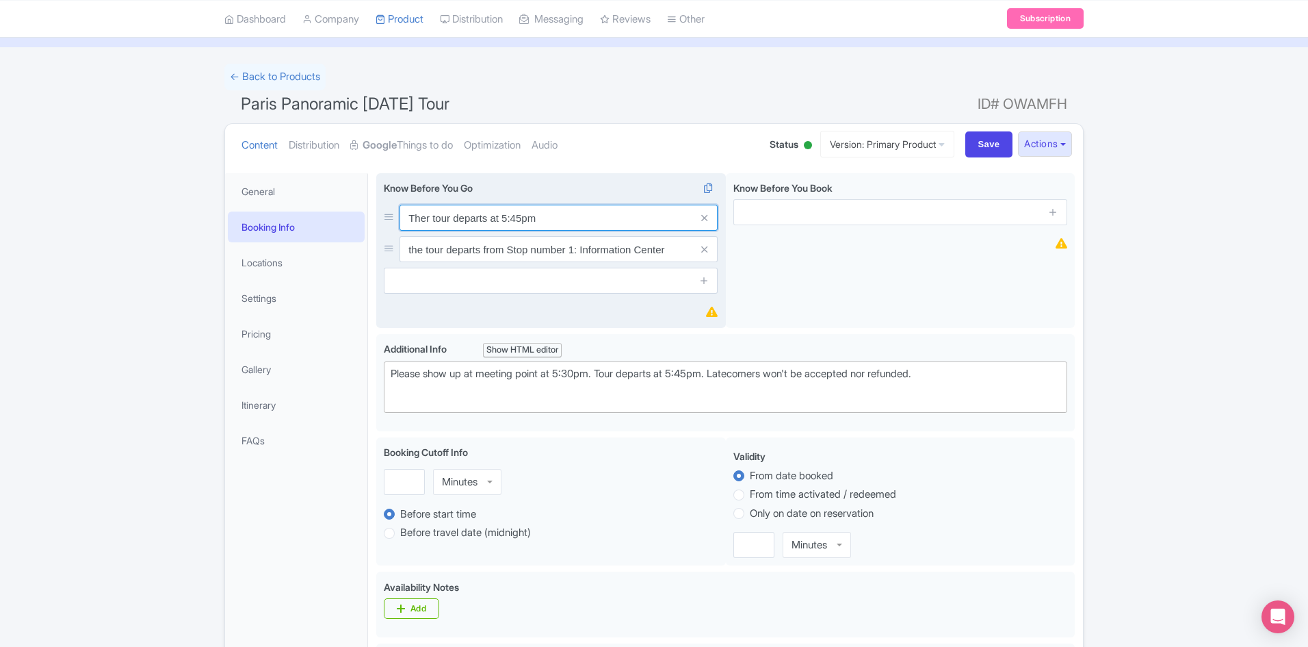
click at [417, 214] on input "Ther tour departs at 5:45pm" at bounding box center [559, 218] width 318 height 26
click at [432, 217] on input "Ther tour departs at 5:45pm" at bounding box center [559, 218] width 318 height 26
drag, startPoint x: 429, startPoint y: 220, endPoint x: 404, endPoint y: 214, distance: 25.2
click at [413, 217] on input "Ther tour departs at 5:45pm" at bounding box center [559, 218] width 318 height 26
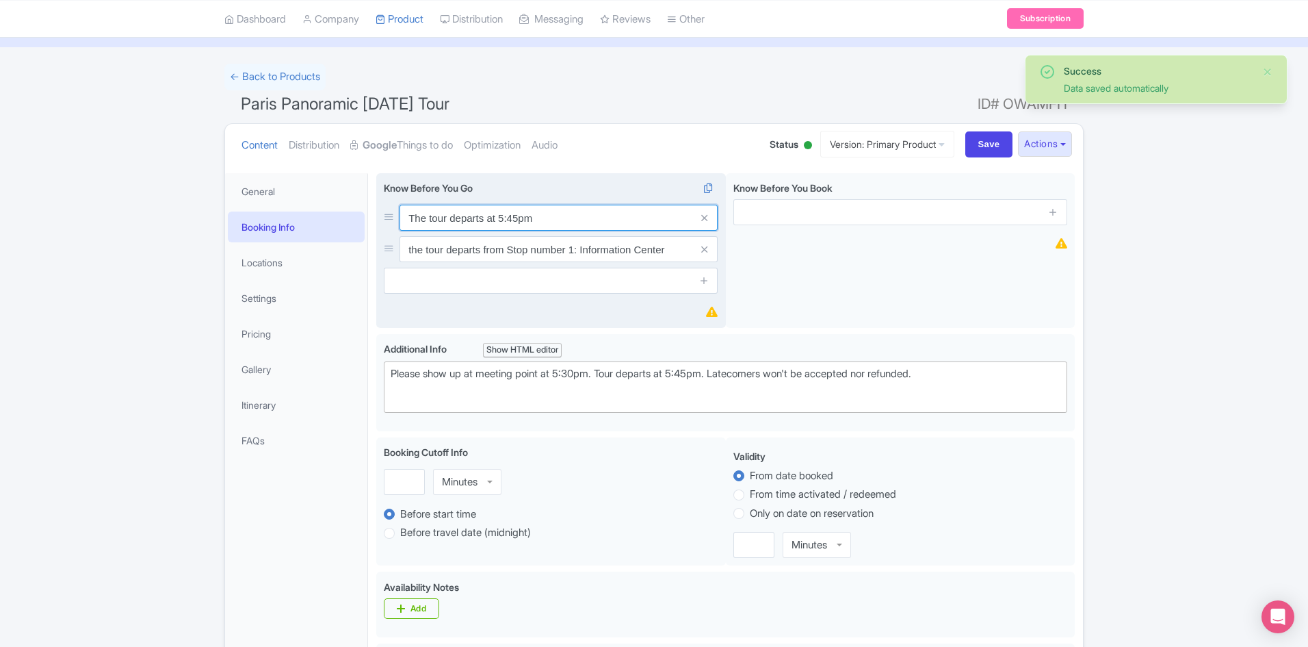
click at [558, 219] on input "The tour departs at 5:45pm" at bounding box center [559, 218] width 318 height 26
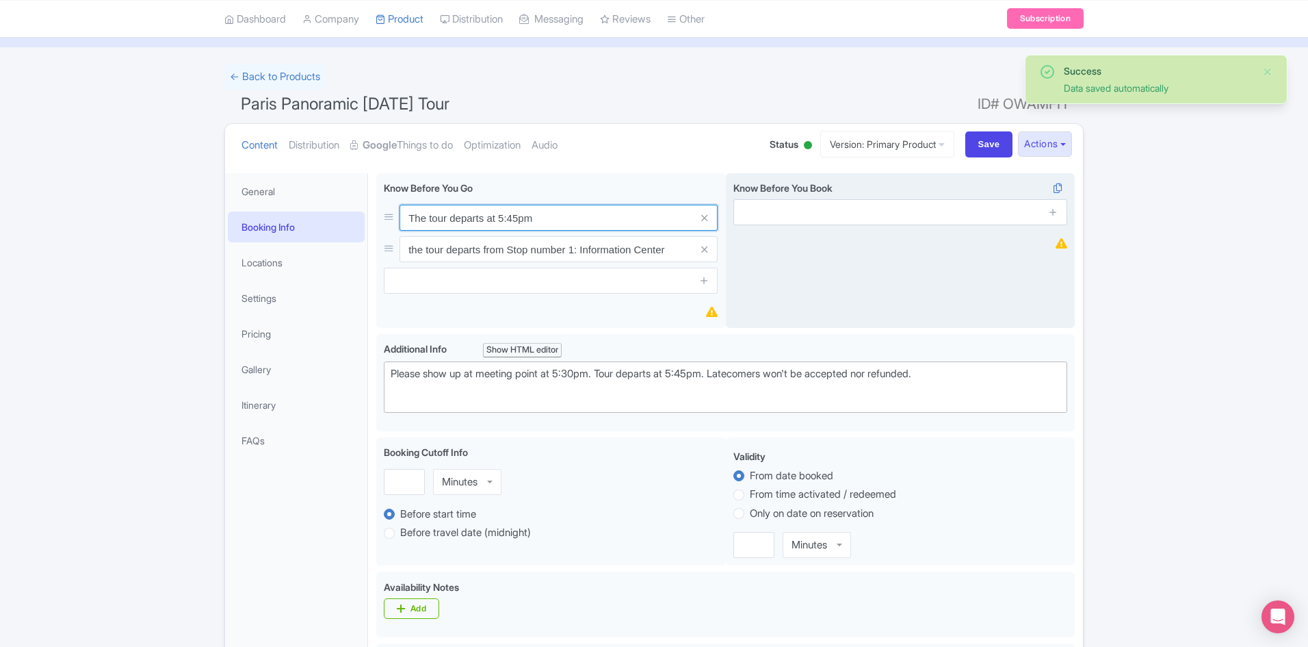
type input "The tour departs at 5:45pm"
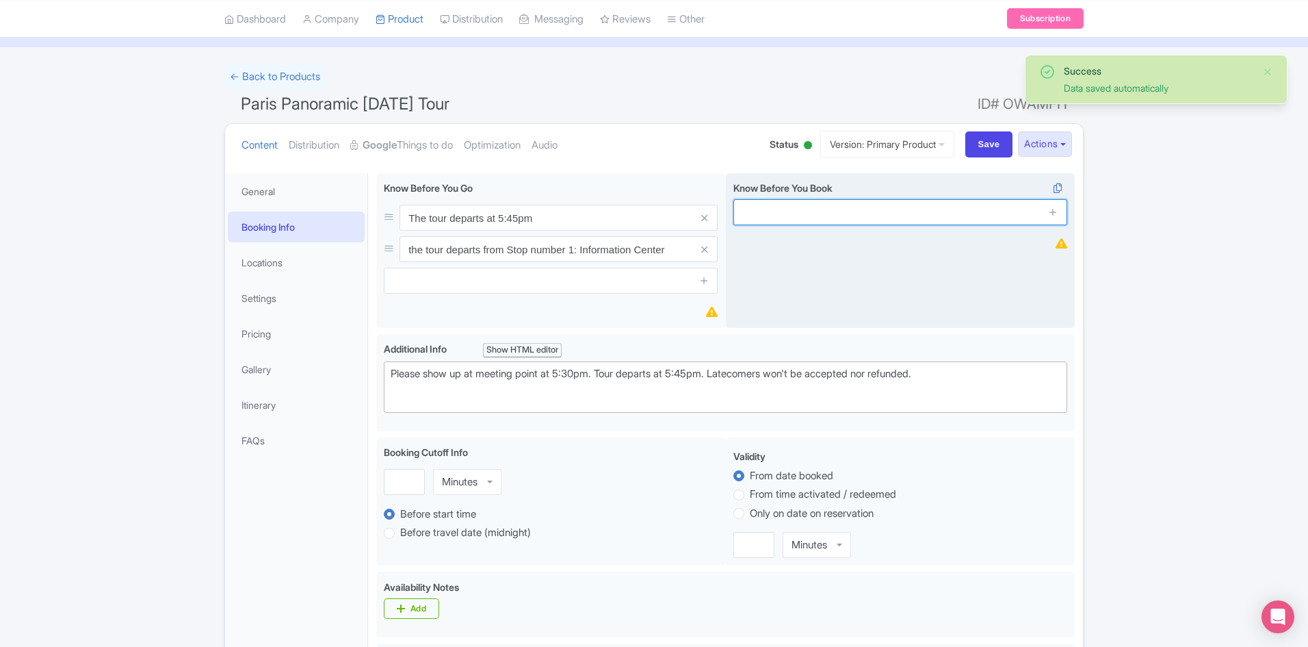
drag, startPoint x: 812, startPoint y: 218, endPoint x: 847, endPoint y: 222, distance: 35.1
click at [812, 218] on input "text" at bounding box center [900, 212] width 334 height 26
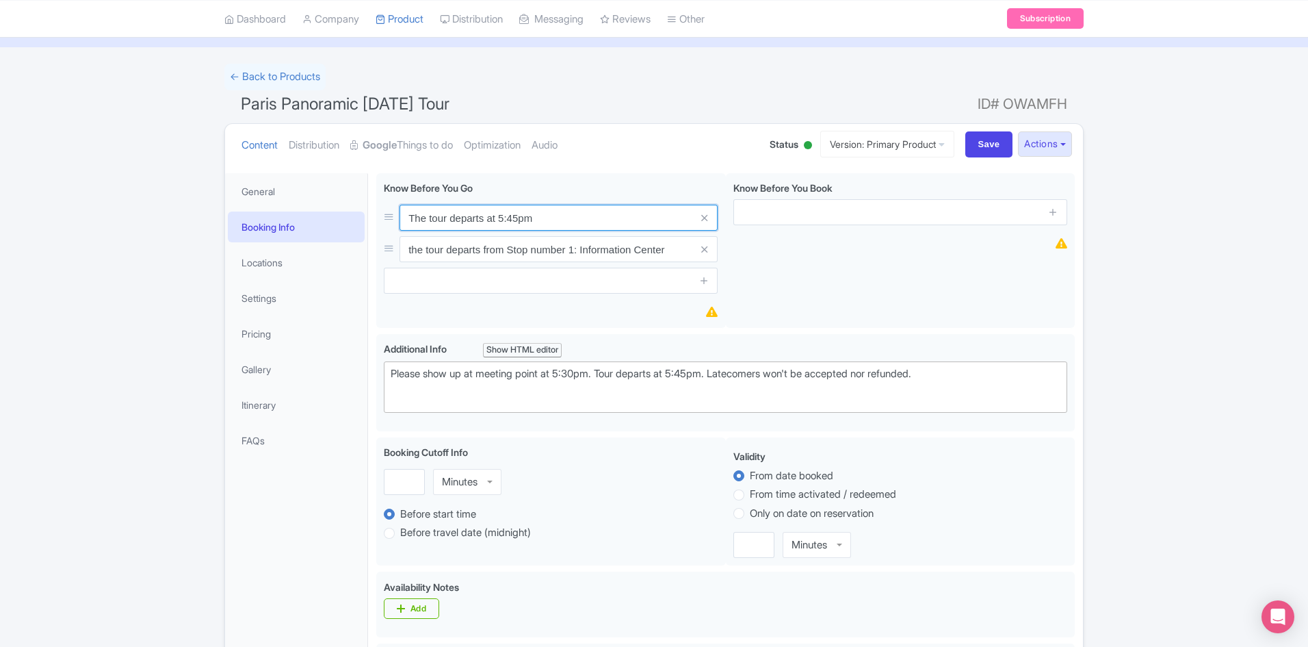
drag, startPoint x: 549, startPoint y: 215, endPoint x: 343, endPoint y: 221, distance: 206.0
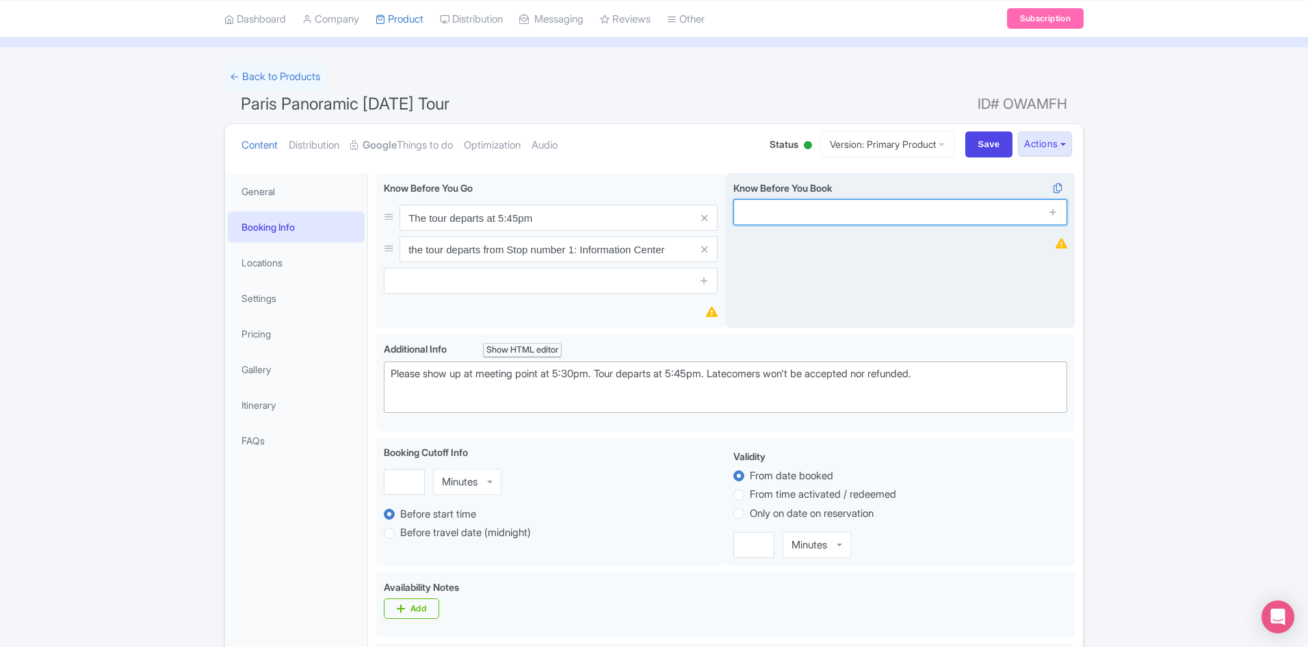
click at [894, 213] on input "text" at bounding box center [900, 212] width 334 height 26
paste input "The tour departs at 5:45pm"
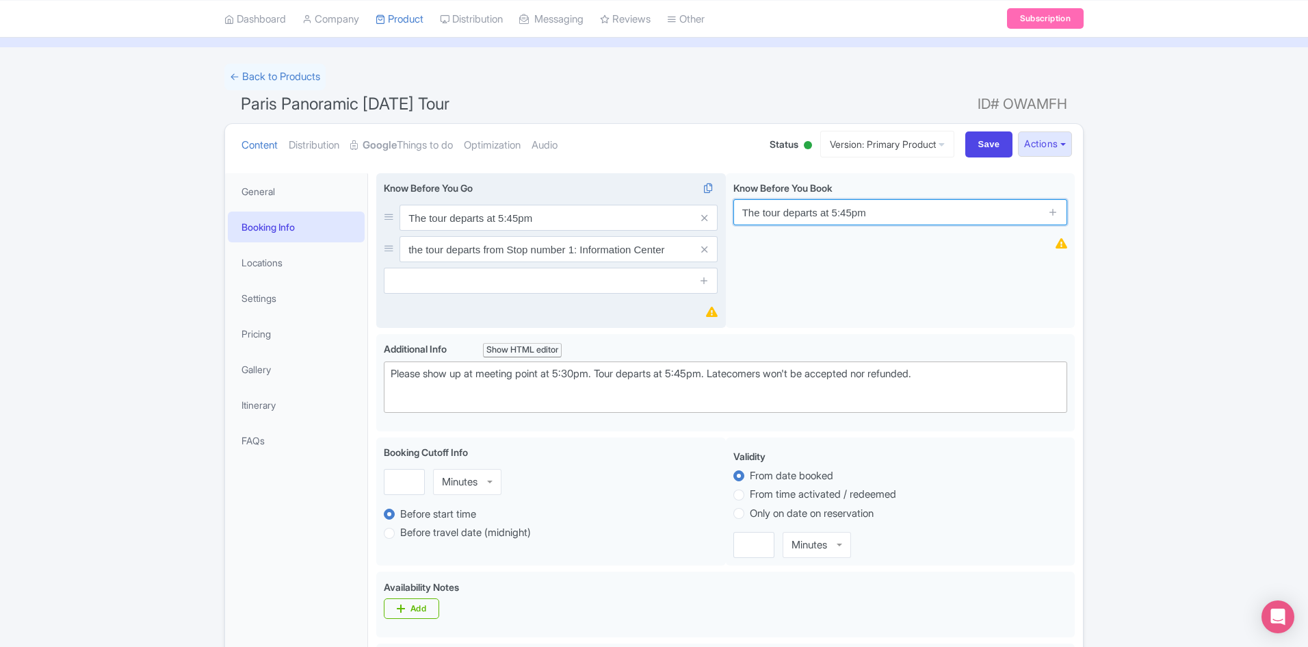
type input "The tour departs at 5:45pm"
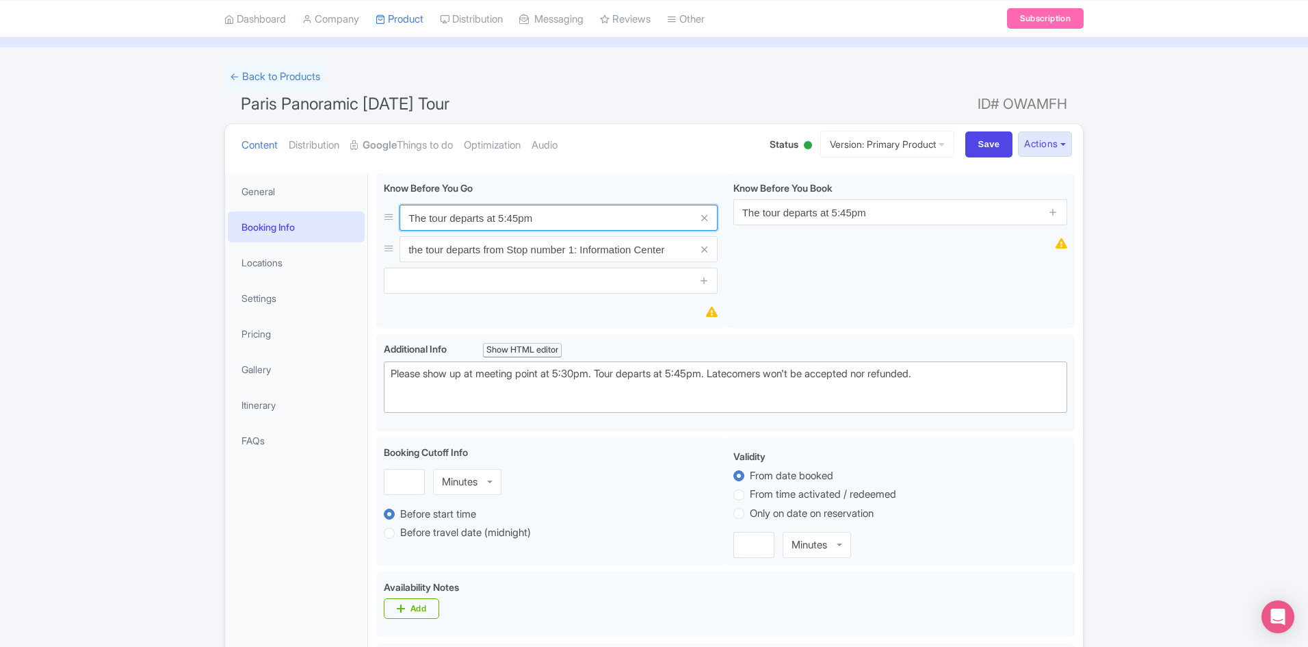
drag, startPoint x: 555, startPoint y: 217, endPoint x: 339, endPoint y: 216, distance: 216.2
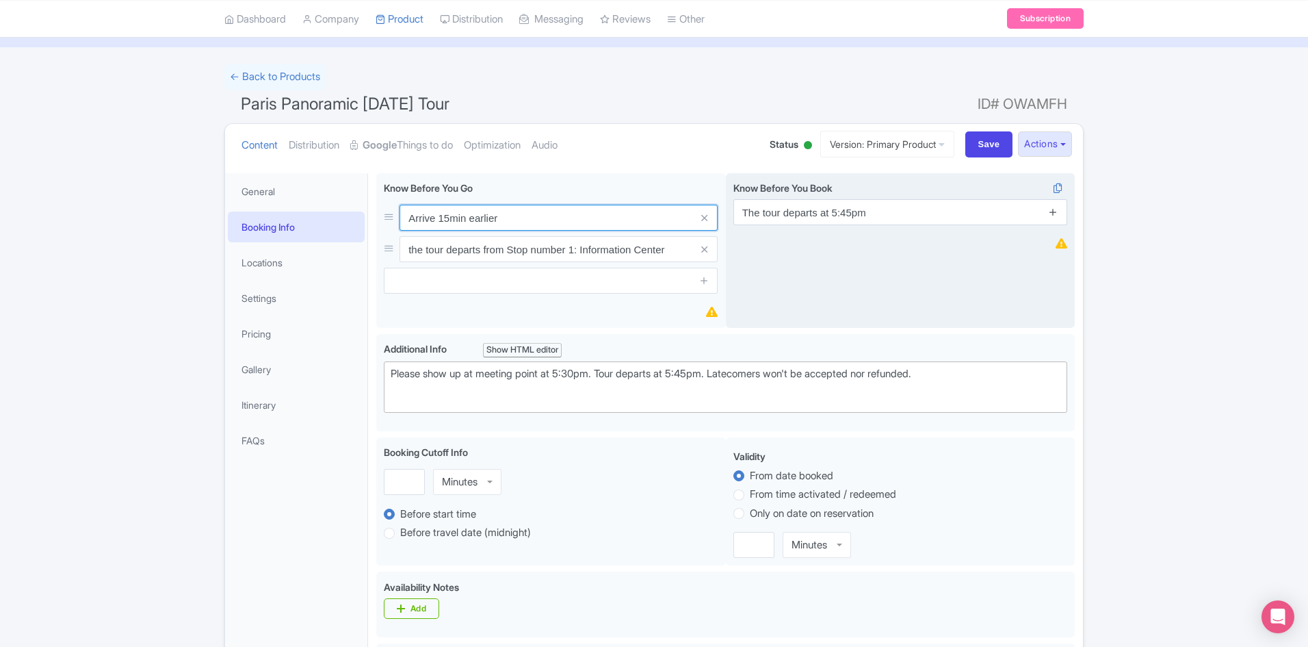
type input "Arrive 15min earlier"
click at [1049, 212] on icon at bounding box center [1053, 212] width 10 height 10
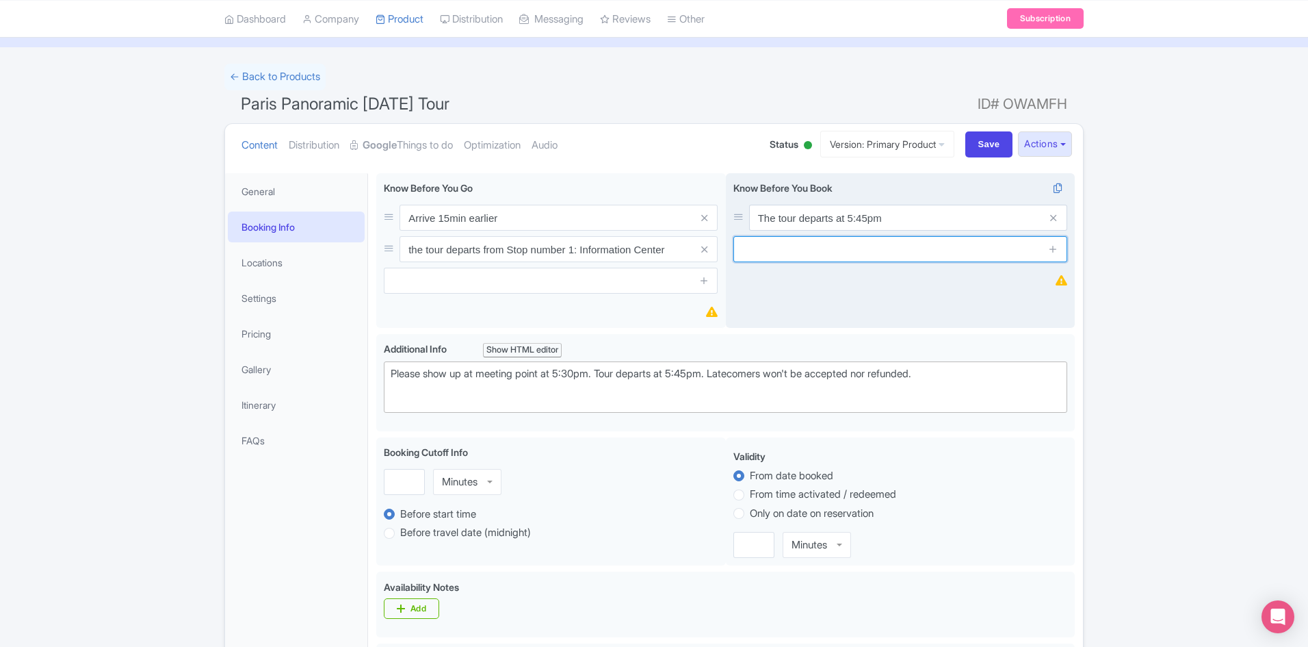
click at [839, 248] on input "text" at bounding box center [900, 249] width 334 height 26
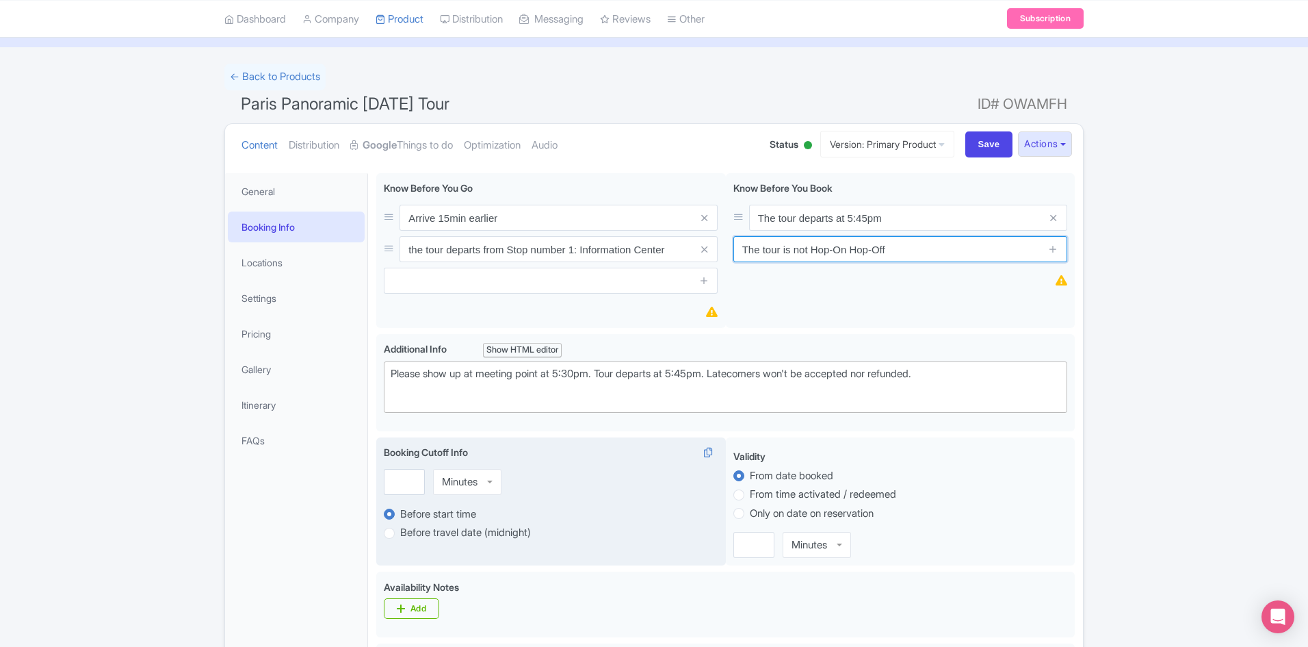
type input "The tour is not Hop-On Hop-Off"
click at [569, 527] on label "Before travel date (midnight)" at bounding box center [551, 533] width 334 height 16
click at [414, 527] on input "Before travel date (midnight)" at bounding box center [407, 532] width 14 height 14
radio input "true"
click at [391, 479] on input "number" at bounding box center [404, 482] width 41 height 26
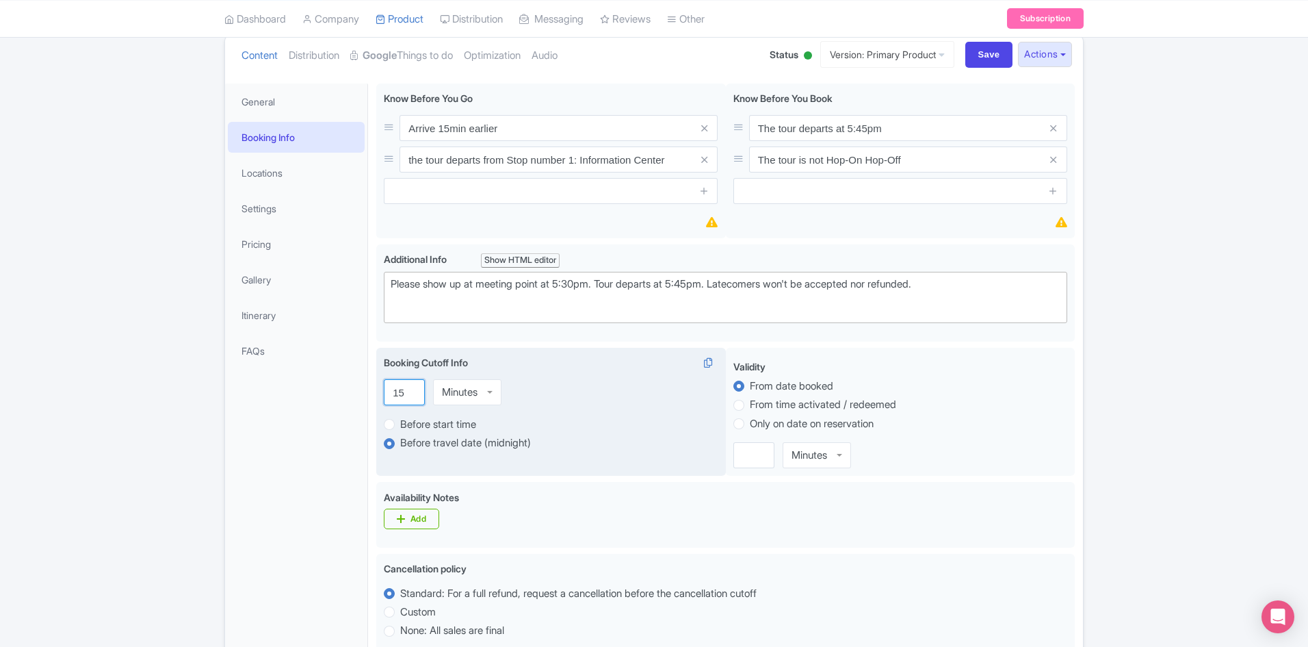
scroll to position [270, 0]
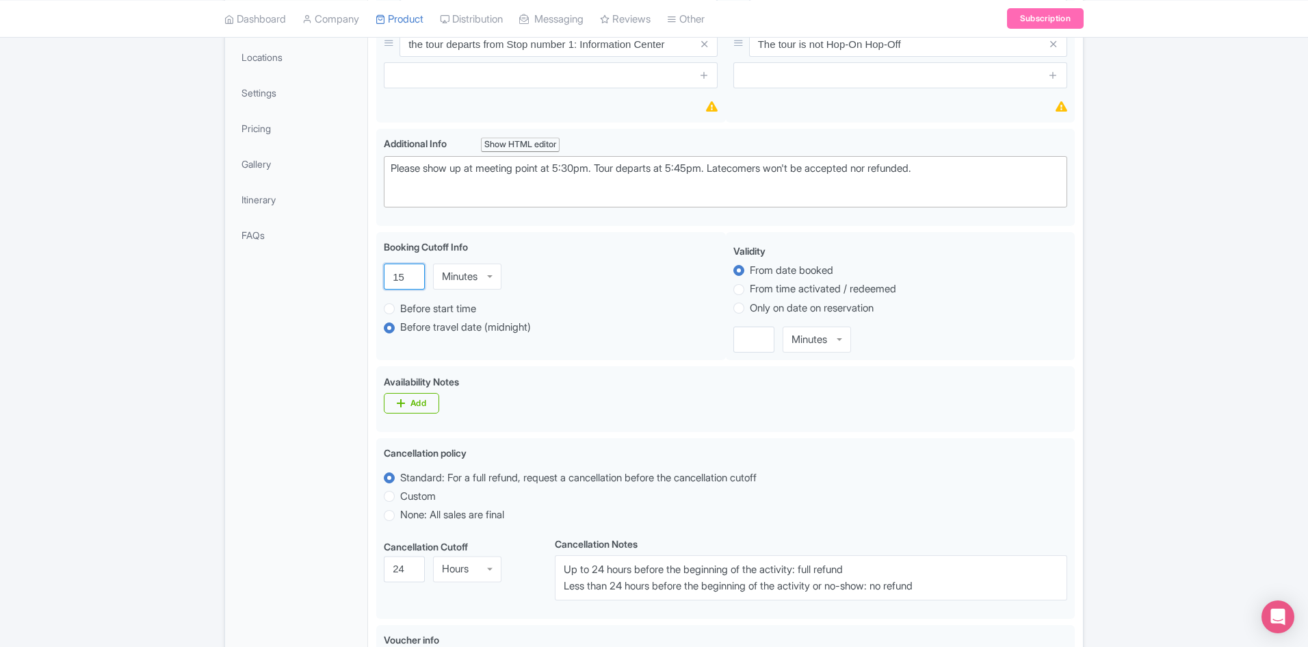
type input "15"
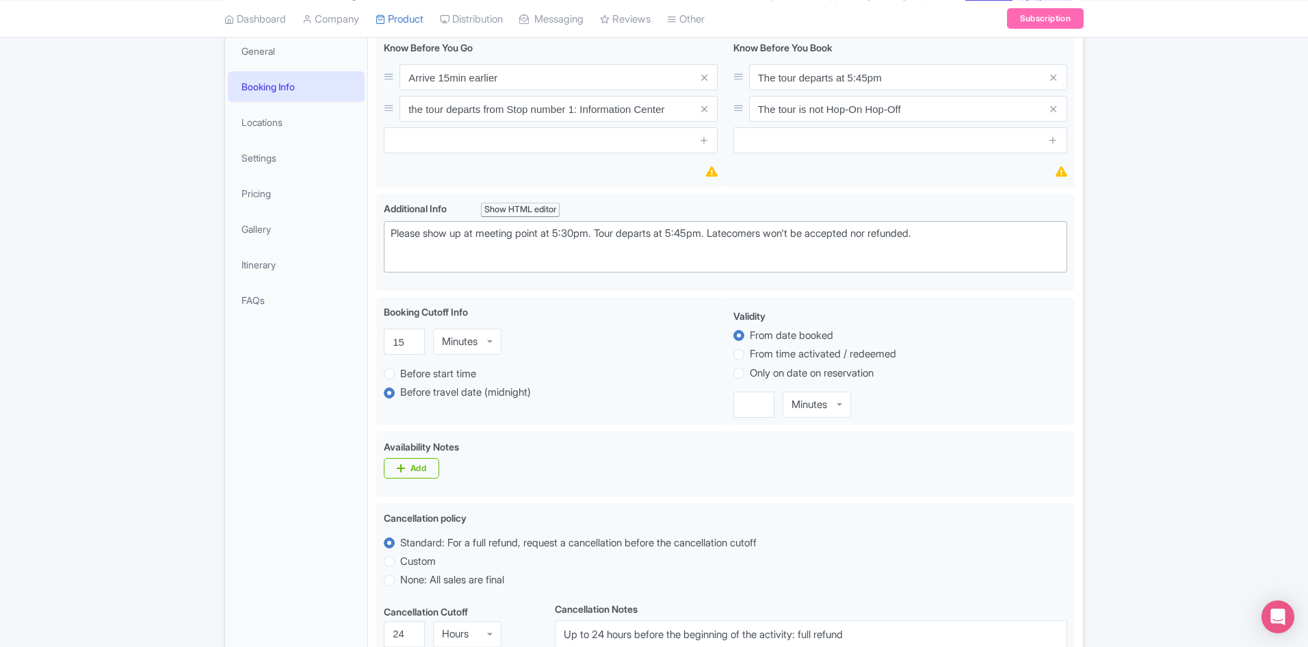
scroll to position [547, 0]
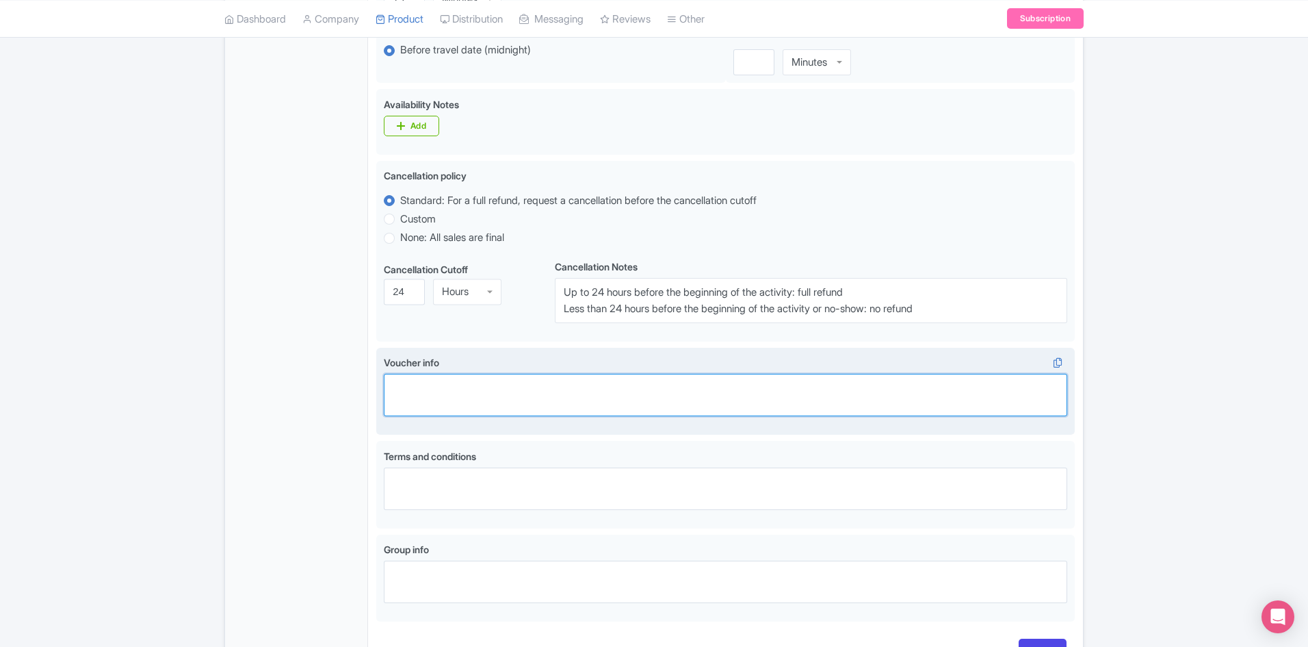
drag, startPoint x: 443, startPoint y: 387, endPoint x: 463, endPoint y: 385, distance: 19.9
click at [443, 387] on textarea "Voucher info" at bounding box center [725, 395] width 683 height 42
click at [480, 381] on textarea "Voucher info" at bounding box center [725, 395] width 683 height 42
paste textarea "Limited Dates: 18th Oct - 2nd Nov 2025"
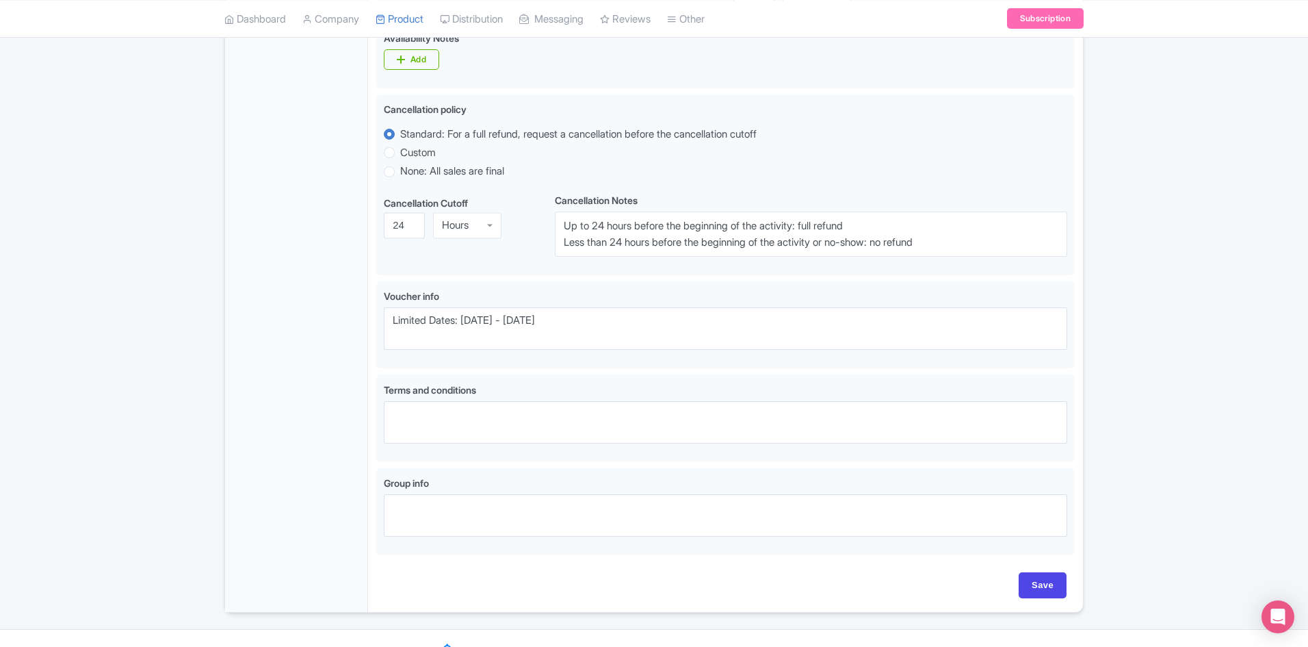
scroll to position [638, 0]
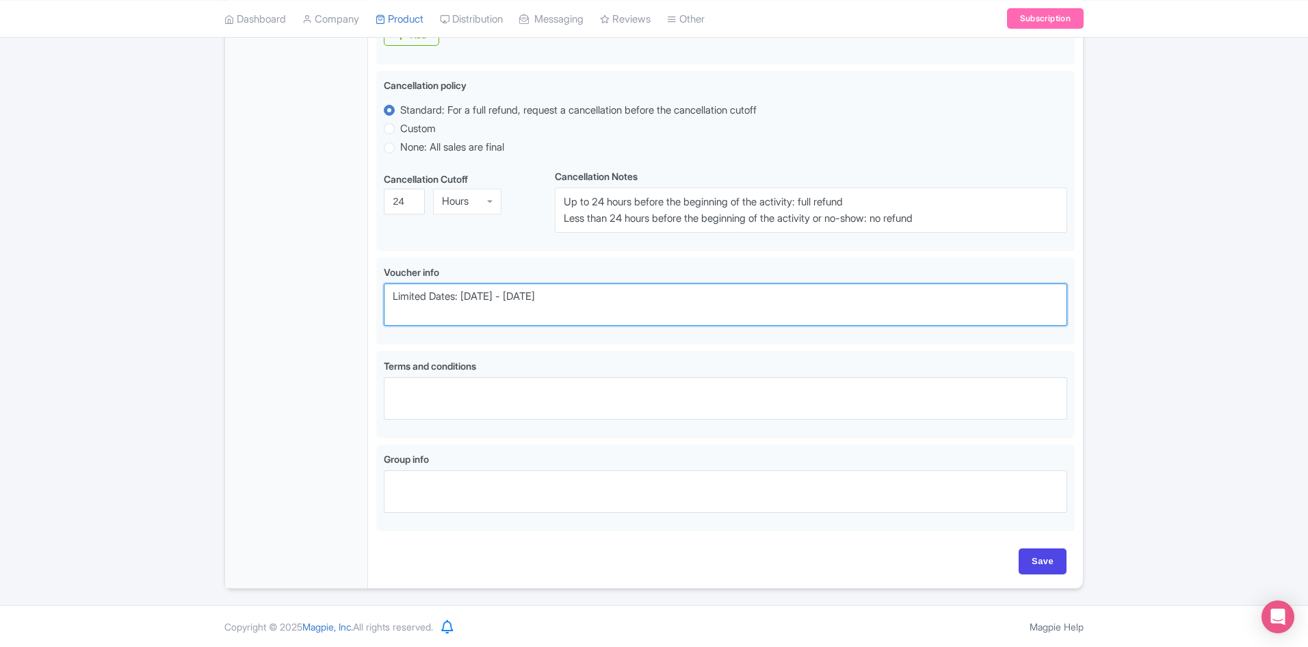
drag, startPoint x: 464, startPoint y: 296, endPoint x: 346, endPoint y: 295, distance: 118.4
click at [346, 295] on div "General Booking Info Locations Settings Pricing Gallery Itinerary FAQs Paris Pa…" at bounding box center [654, 89] width 858 height 995
type textarea "This tour is available [DATE] - [DATE]"
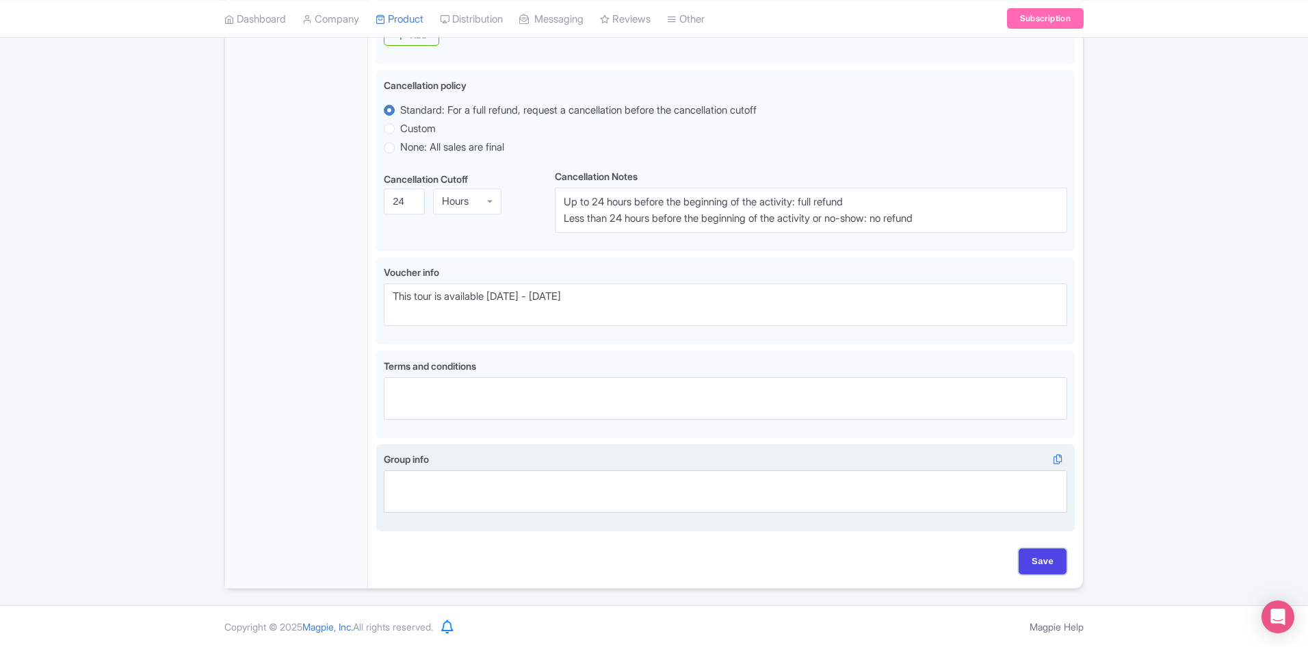
click at [1036, 560] on input "Save" at bounding box center [1043, 561] width 48 height 26
type input "Update Product"
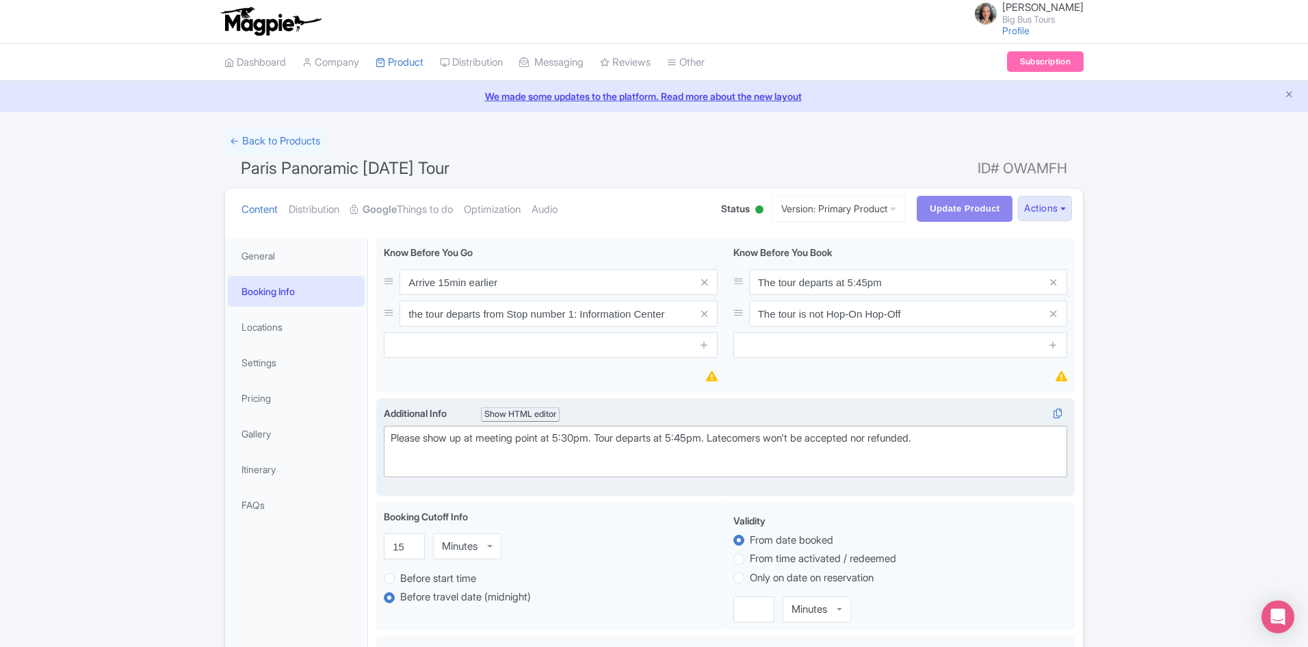
scroll to position [0, 0]
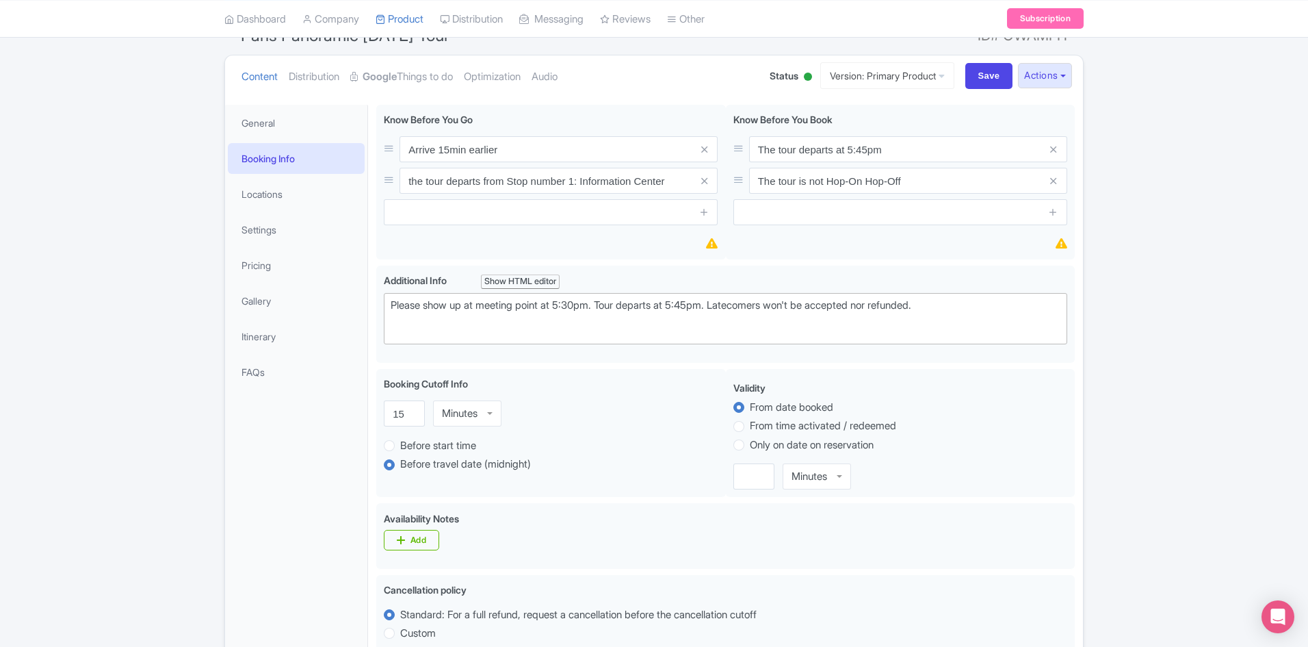
scroll to position [547, 0]
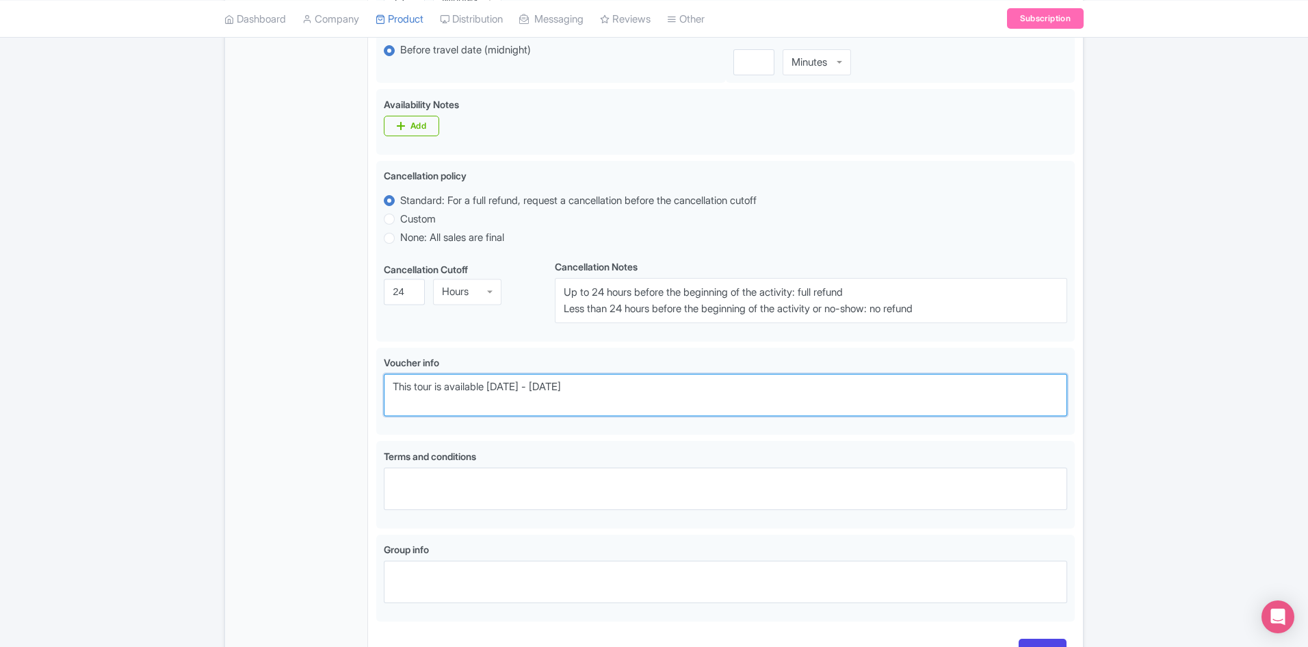
drag, startPoint x: 621, startPoint y: 385, endPoint x: 307, endPoint y: 387, distance: 314.0
click at [307, 387] on div "General Booking Info Locations Settings Pricing Gallery Itinerary FAQs Arrive 1…" at bounding box center [654, 180] width 858 height 995
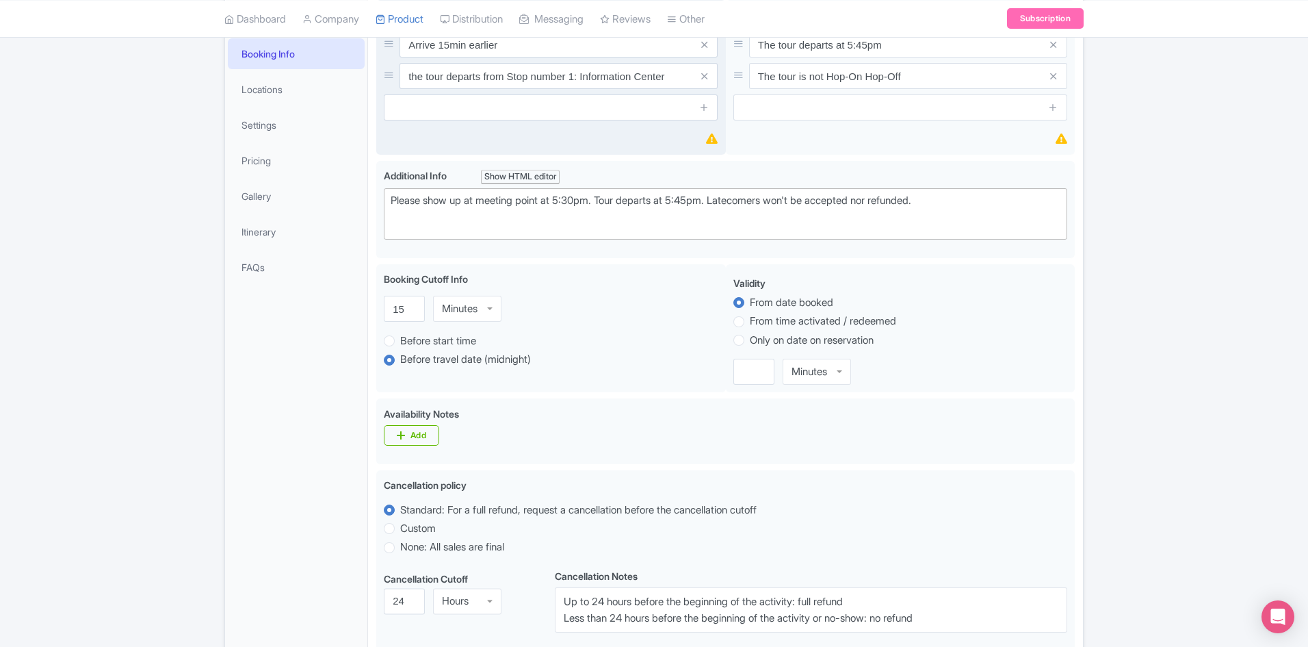
scroll to position [0, 0]
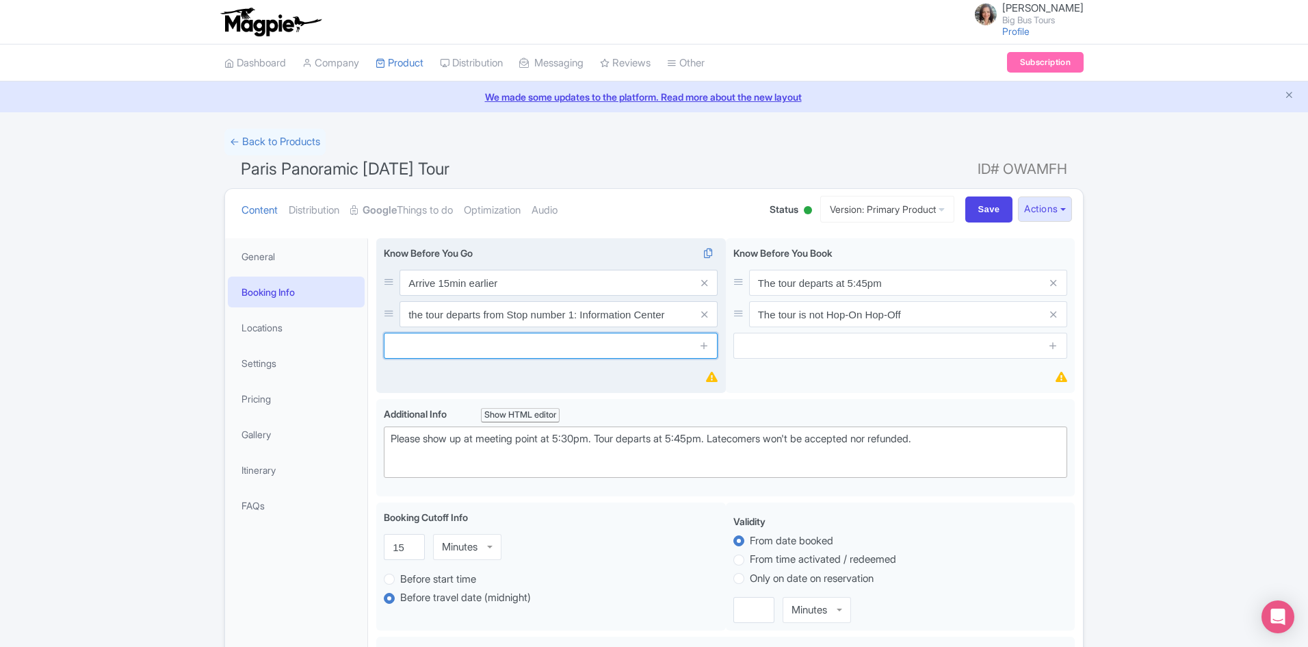
click at [518, 348] on input "text" at bounding box center [551, 346] width 334 height 26
paste input "This tour is available [DATE] - [DATE]"
type input "This tour is available [DATE] - [DATE]"
click at [707, 349] on icon at bounding box center [704, 345] width 10 height 10
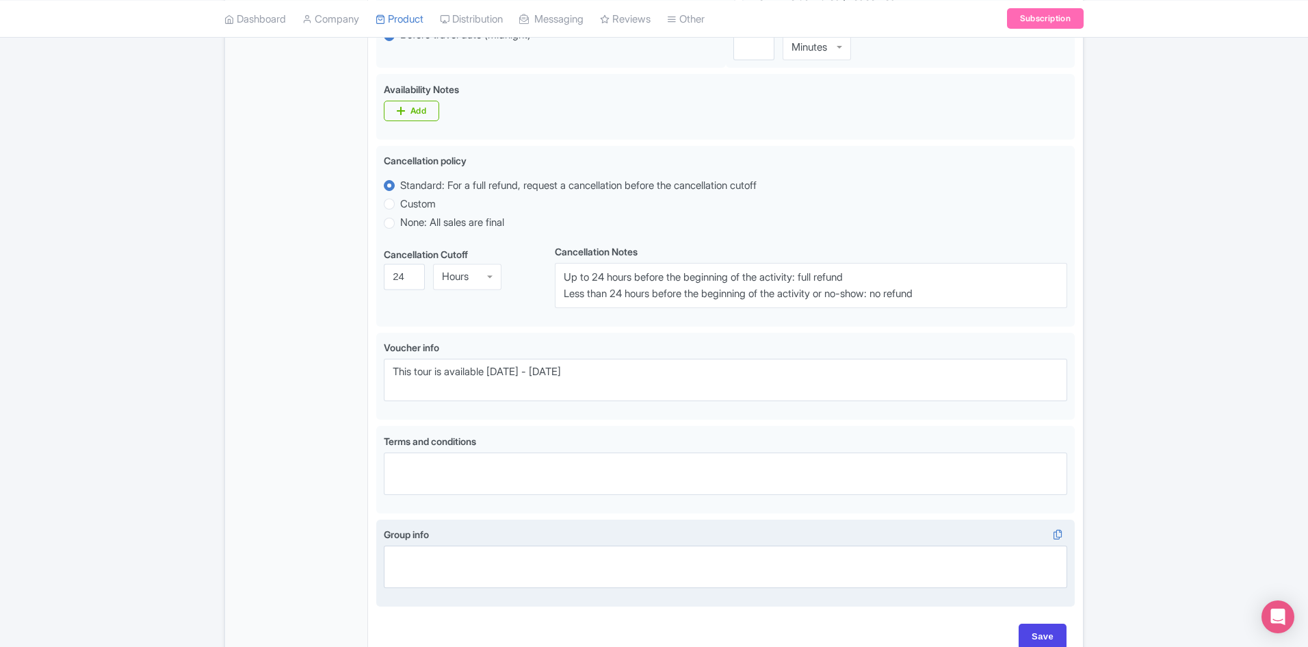
scroll to position [669, 0]
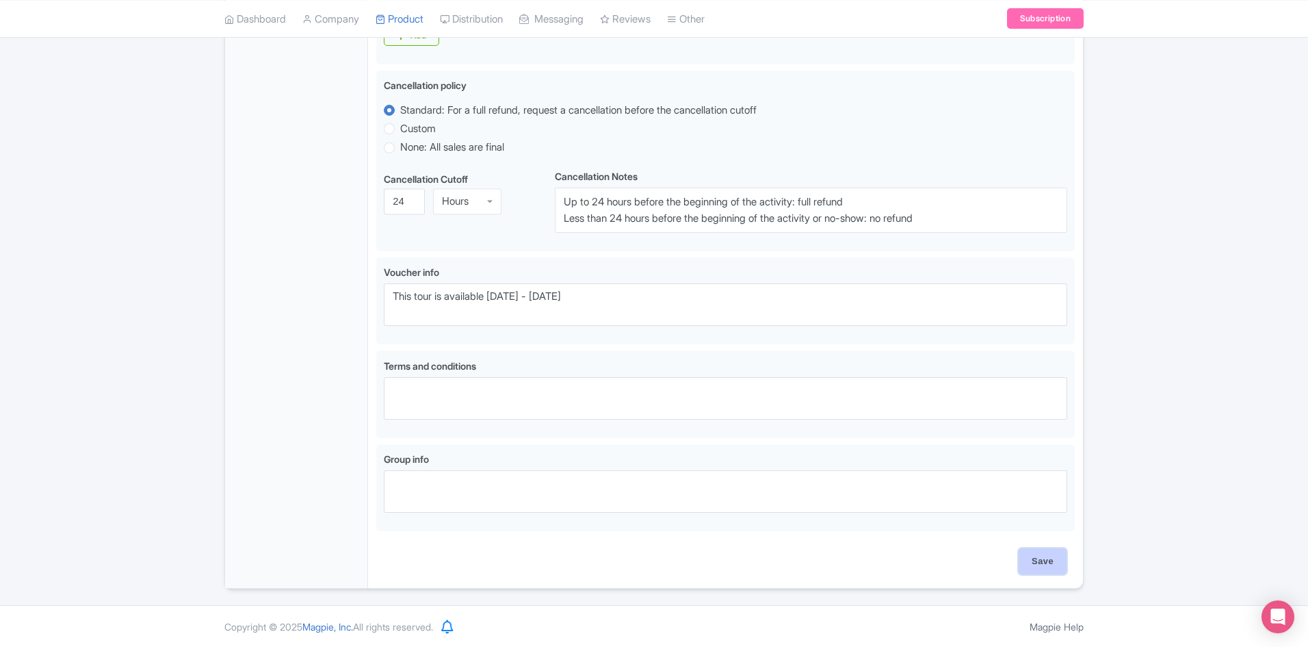
click at [1030, 561] on input "Save" at bounding box center [1043, 561] width 48 height 26
type input "Saving..."
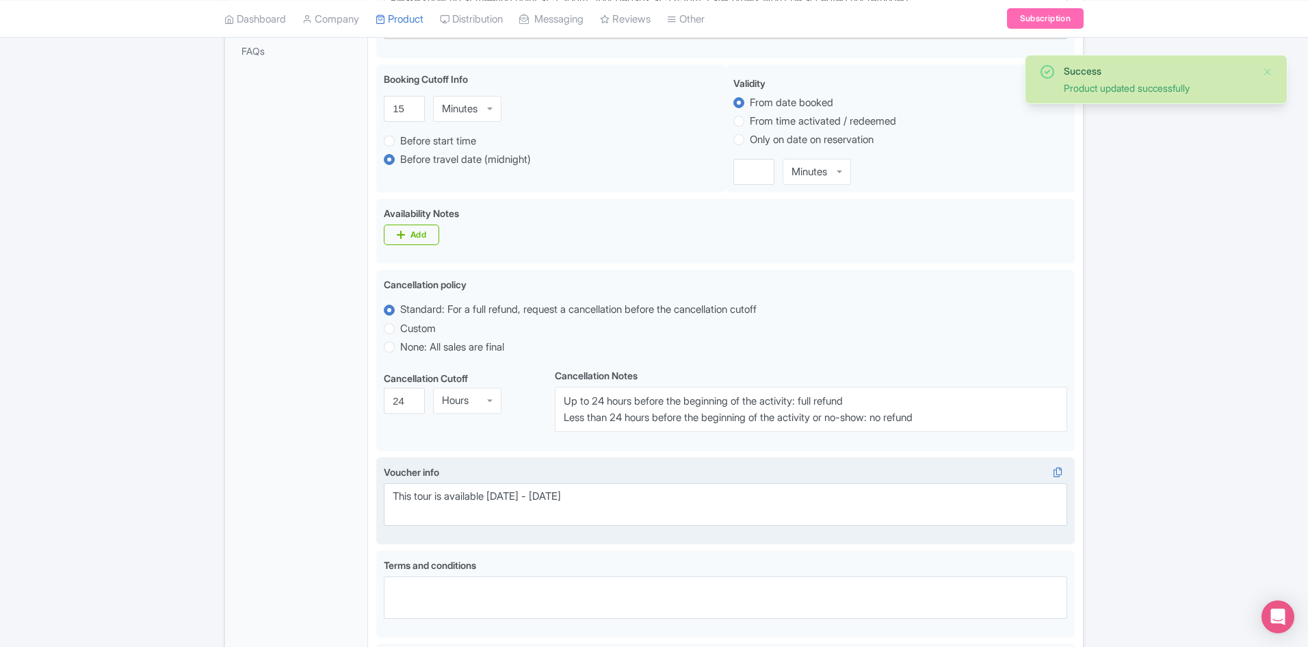
scroll to position [654, 0]
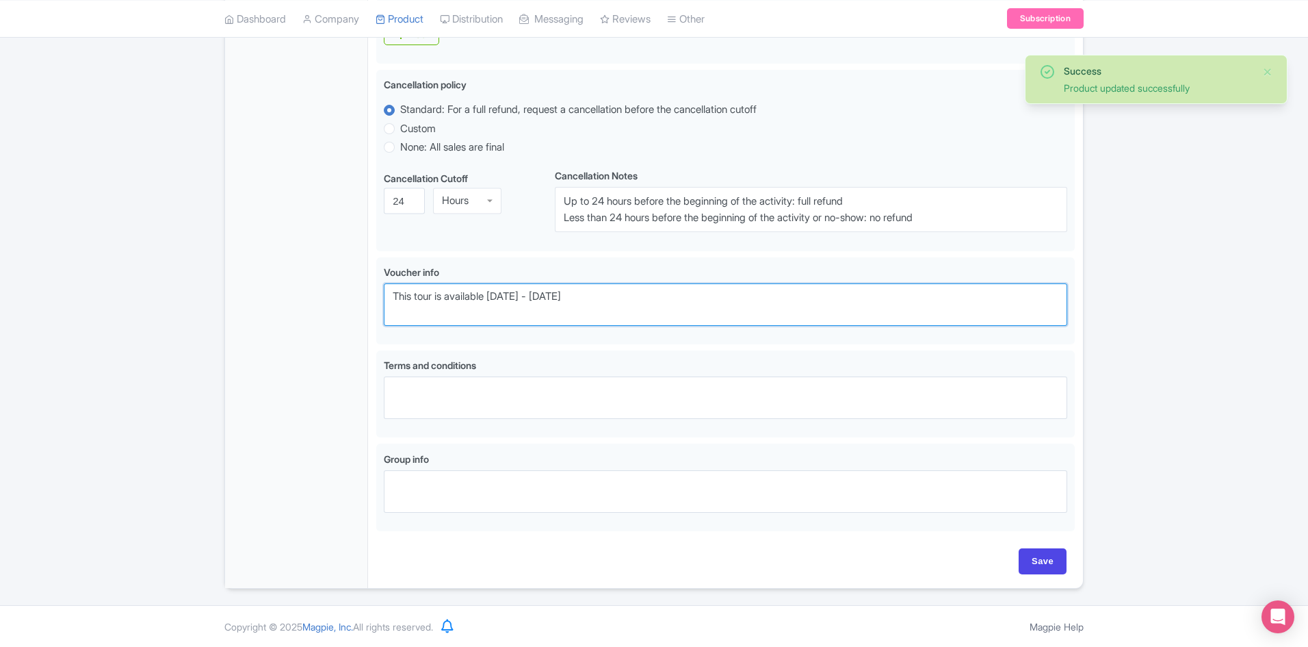
drag, startPoint x: 634, startPoint y: 298, endPoint x: 162, endPoint y: 295, distance: 472.1
click at [165, 296] on div "Success Product updated successfully ← Back to Products Paris Panoramic Hallowe…" at bounding box center [654, 32] width 1308 height 1114
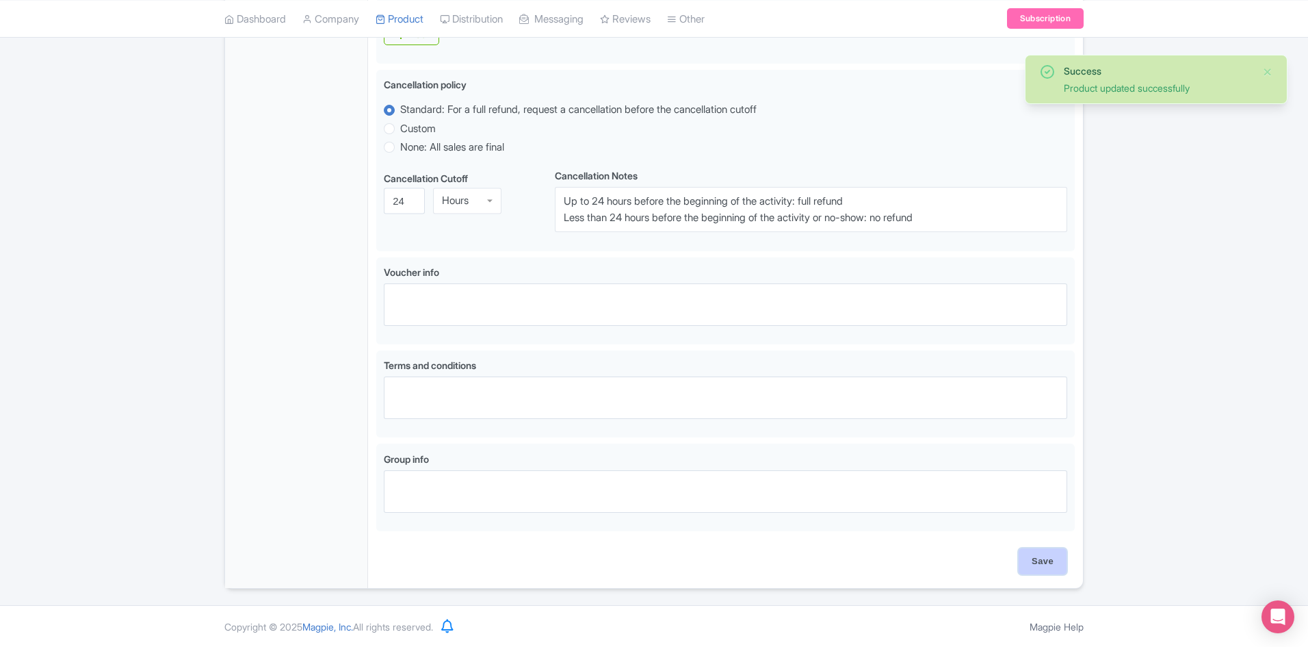
click at [1039, 558] on input "Save" at bounding box center [1043, 561] width 48 height 26
type input "Saving..."
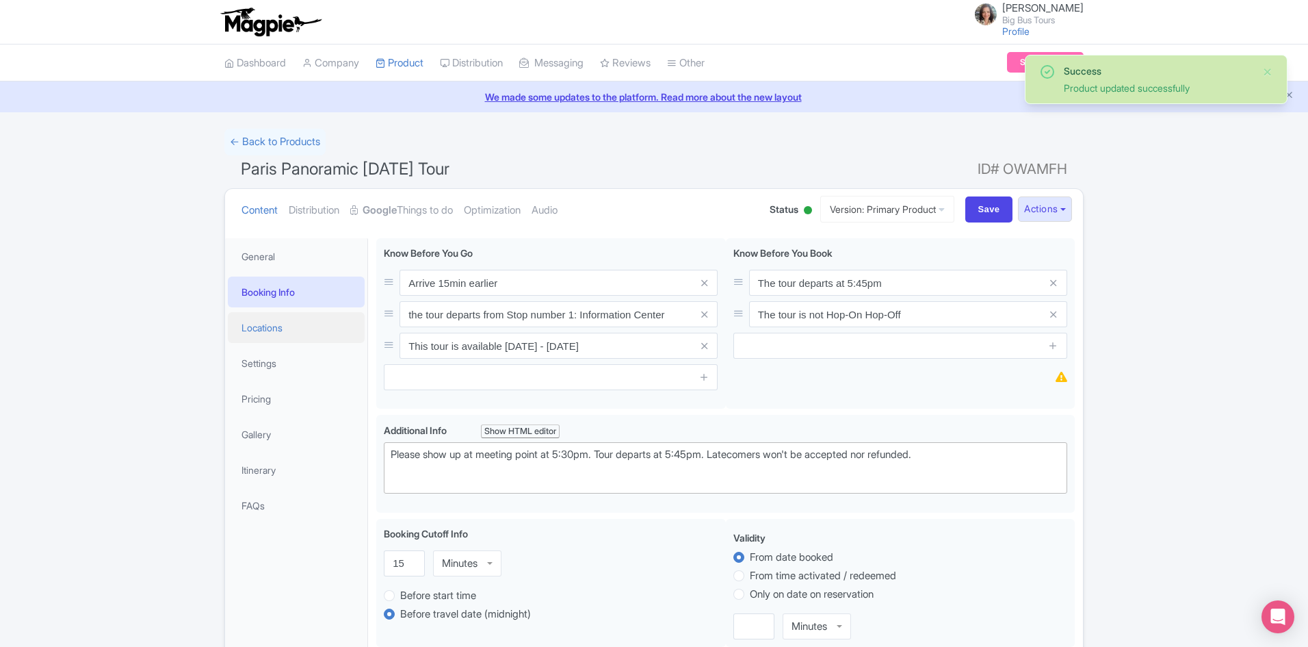
drag, startPoint x: 261, startPoint y: 327, endPoint x: 354, endPoint y: 337, distance: 93.6
click at [262, 328] on link "Locations" at bounding box center [296, 327] width 137 height 31
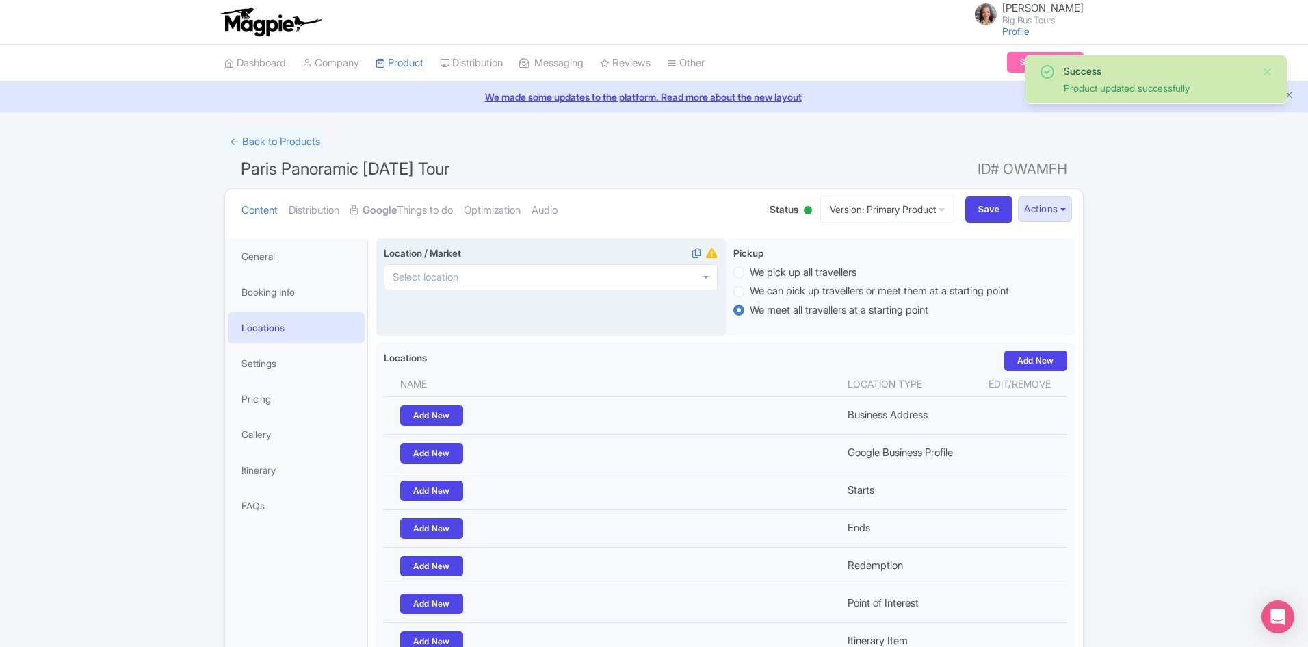
drag, startPoint x: 576, startPoint y: 262, endPoint x: 571, endPoint y: 268, distance: 7.8
click at [575, 262] on div "Location / Market i" at bounding box center [551, 268] width 334 height 44
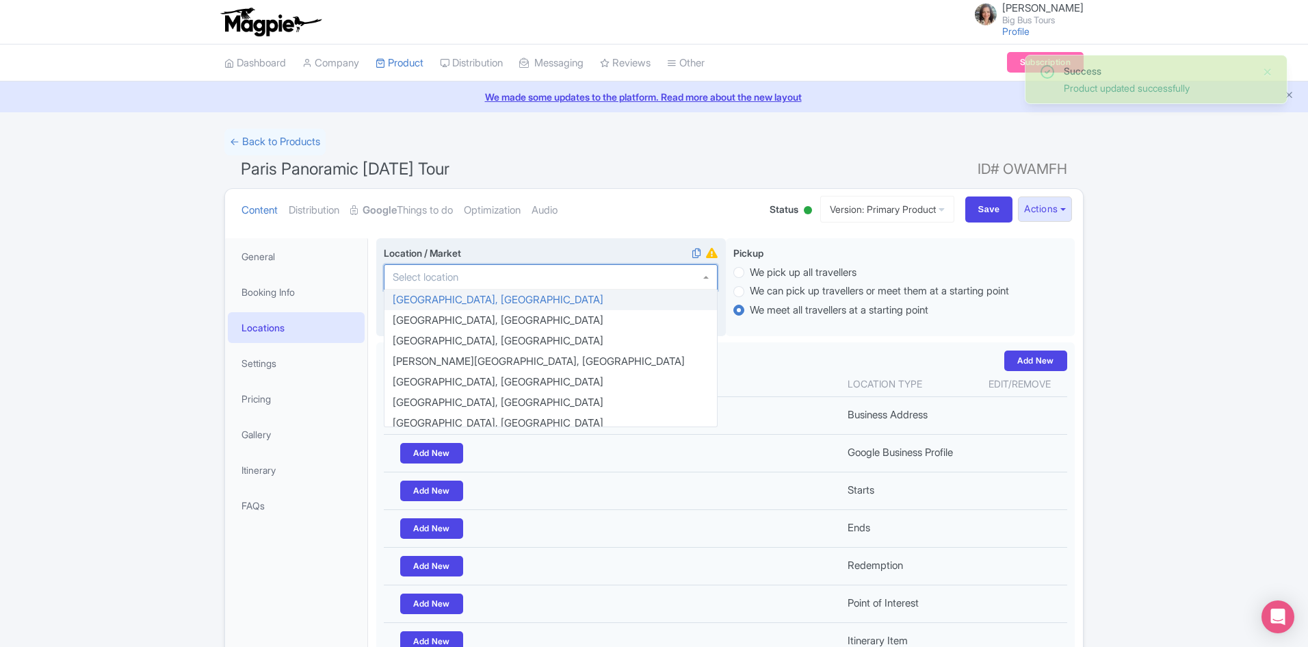
click at [571, 272] on div at bounding box center [551, 277] width 334 height 26
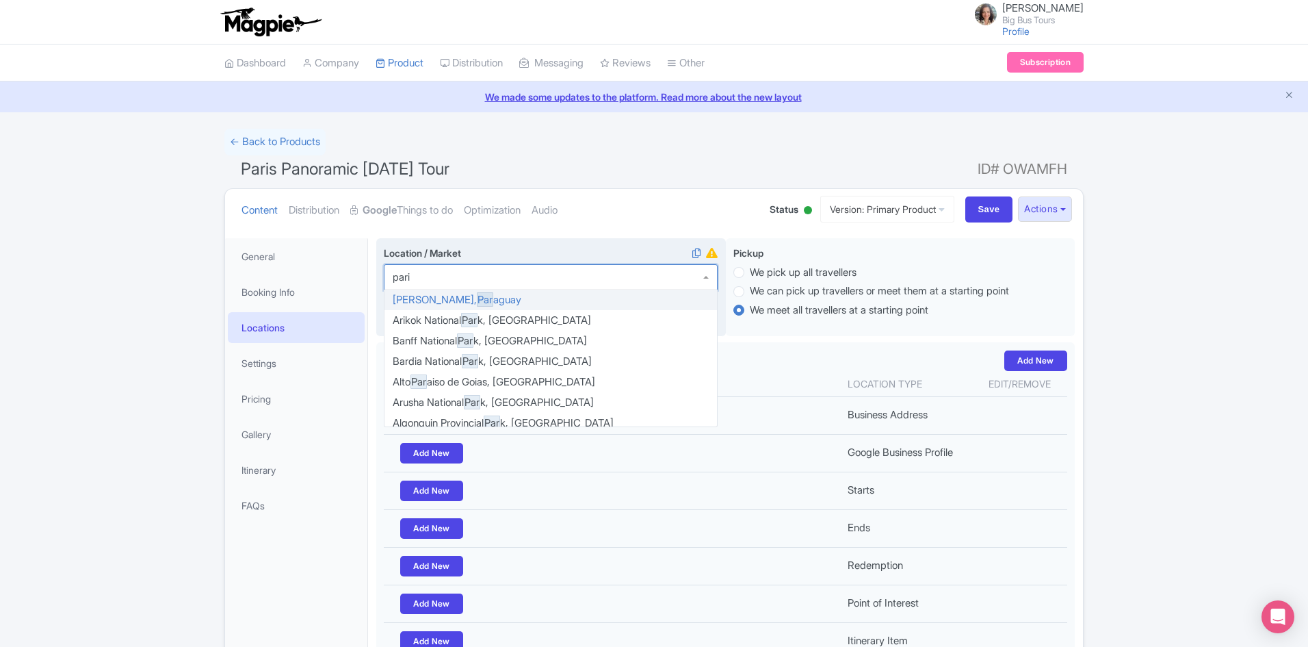
type input "[GEOGRAPHIC_DATA]"
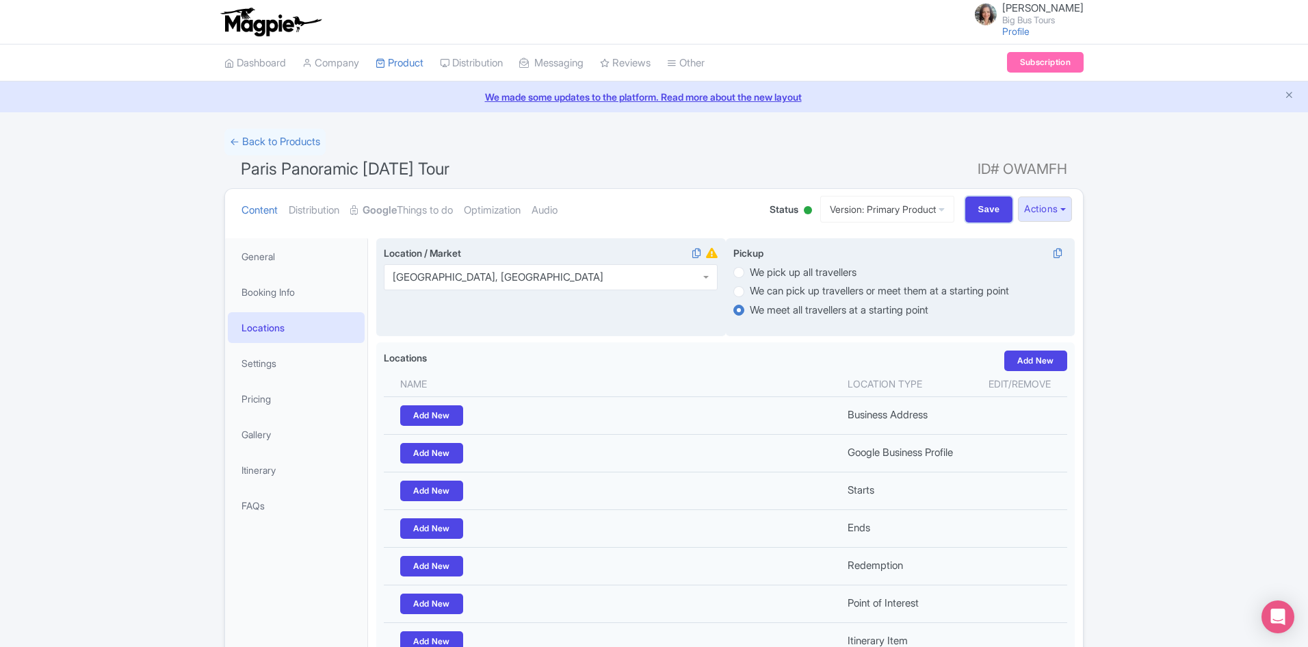
drag, startPoint x: 991, startPoint y: 217, endPoint x: 1026, endPoint y: 263, distance: 58.2
click at [991, 217] on input "Save" at bounding box center [989, 209] width 48 height 26
type input "Saving..."
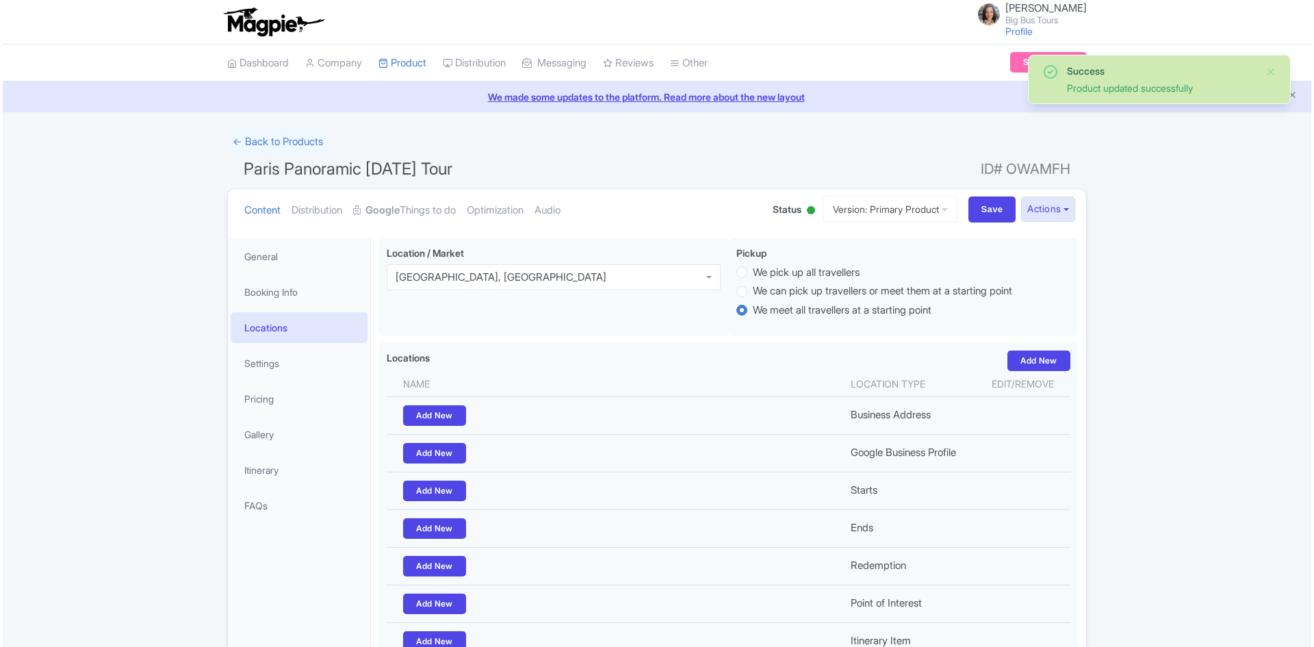
scroll to position [136, 0]
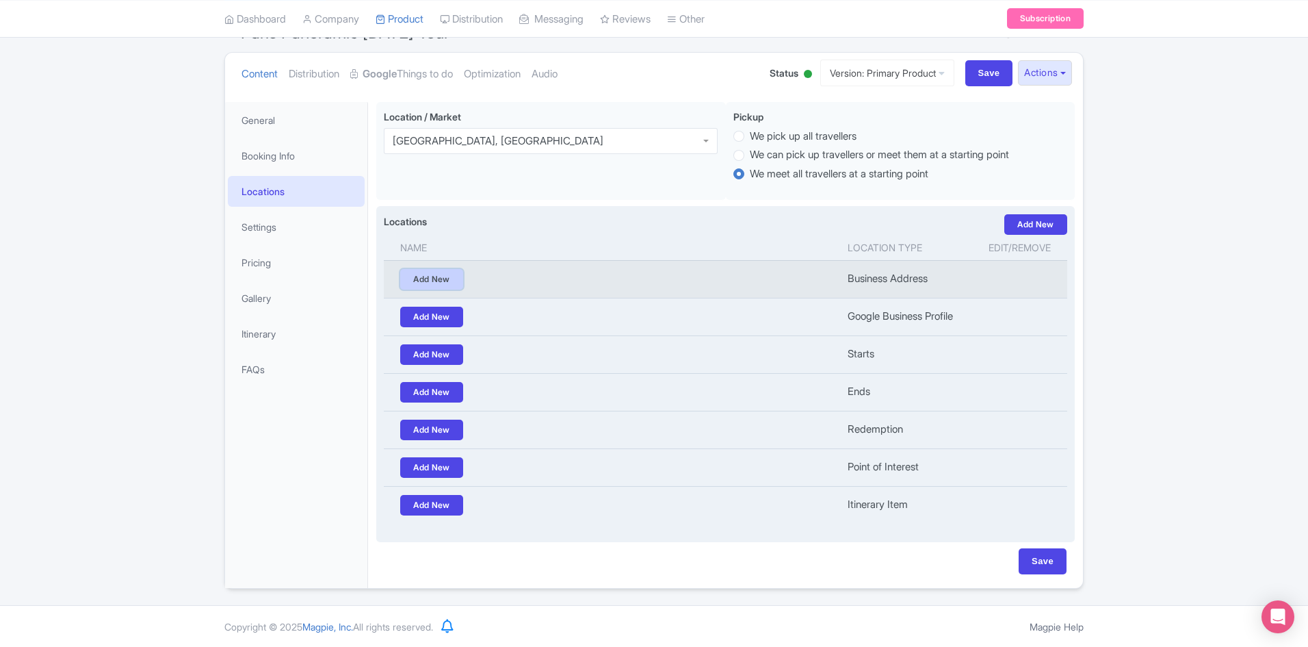
click at [430, 272] on link "Add New" at bounding box center [431, 279] width 63 height 21
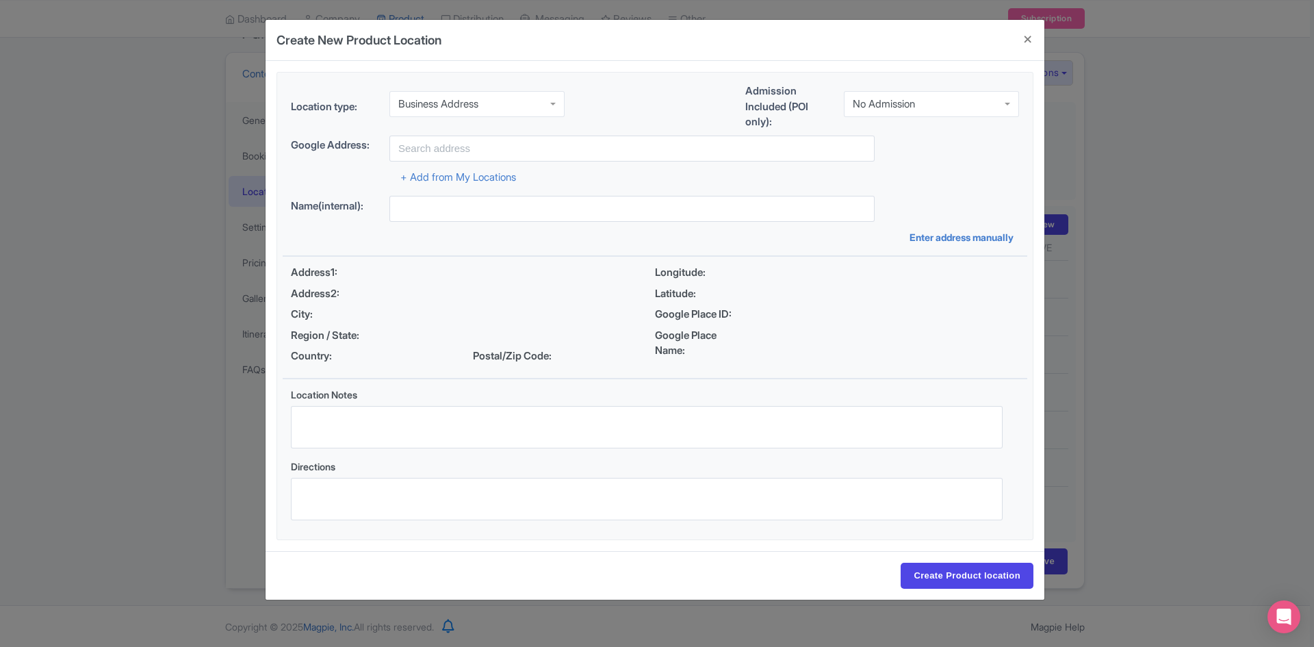
click at [448, 103] on div "Business Address" at bounding box center [438, 104] width 80 height 12
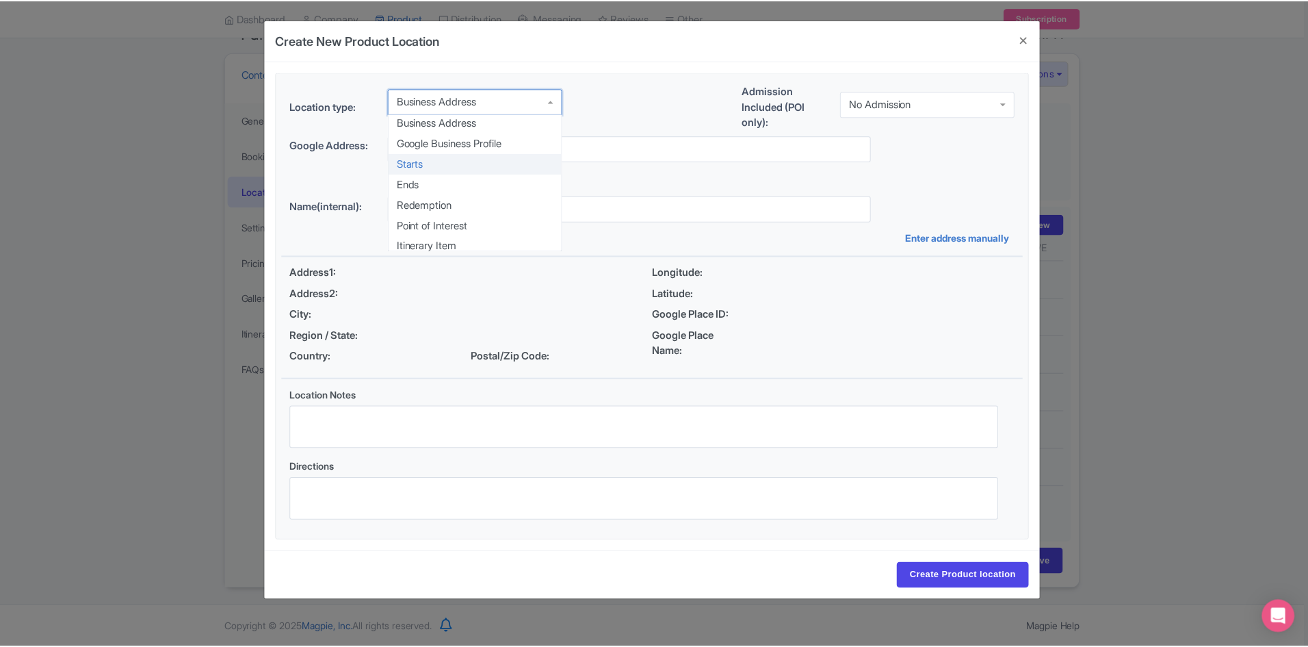
scroll to position [0, 0]
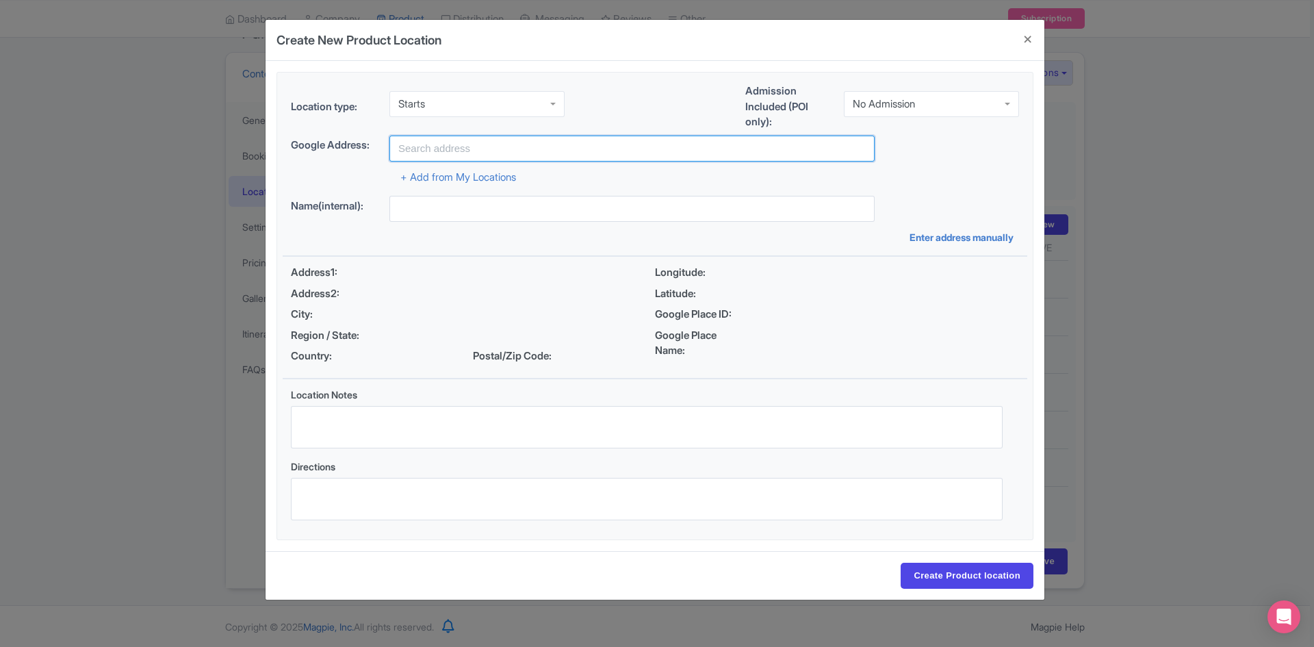
click at [449, 144] on input "text" at bounding box center [631, 148] width 485 height 26
paste input "Big Bus Stop #1. 11 avenue de l’Opéra (by Big Bus information center."
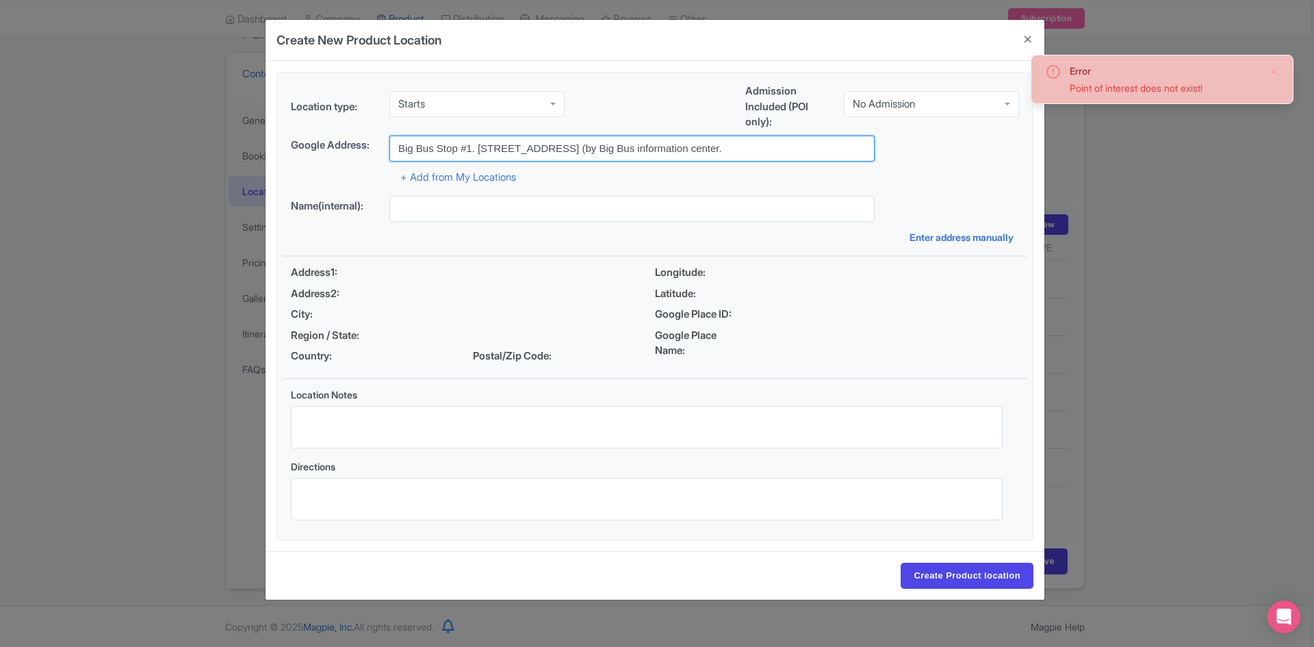
type input "Big Bus Stop #1. 11 avenue de l’Opéra (by Big Bus information center."
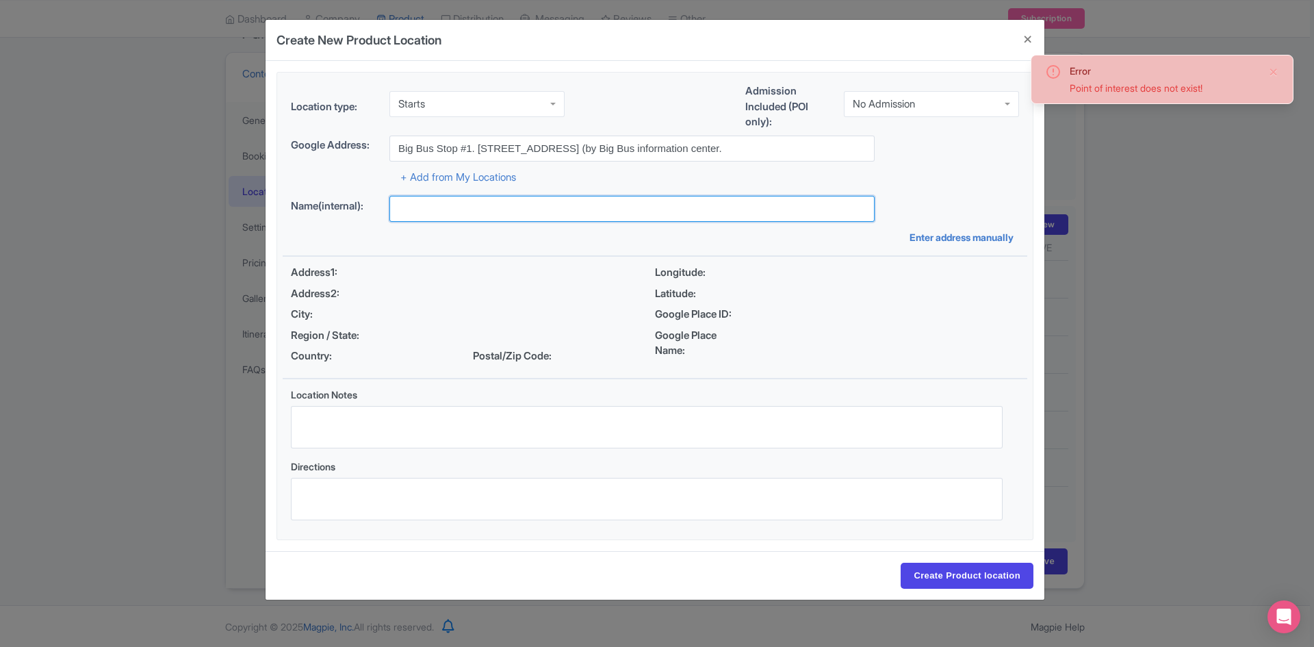
click at [482, 206] on input "text" at bounding box center [631, 209] width 485 height 26
paste input "Big Bus Stop #1. 11 avenue de l’Opéra (by Big Bus information center."
type input "Big Bus Stop #1. 11 avenue de l’Opéra (by Big Bus information center."
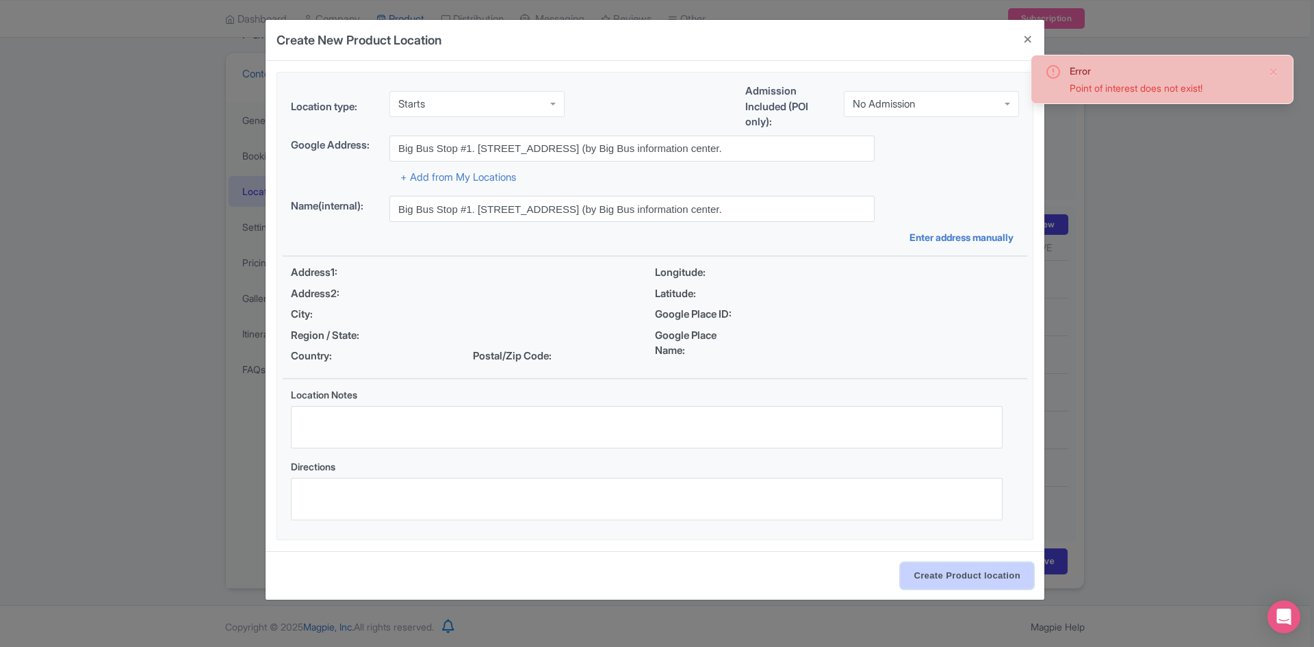
click at [965, 580] on input "Create Product location" at bounding box center [966, 575] width 133 height 26
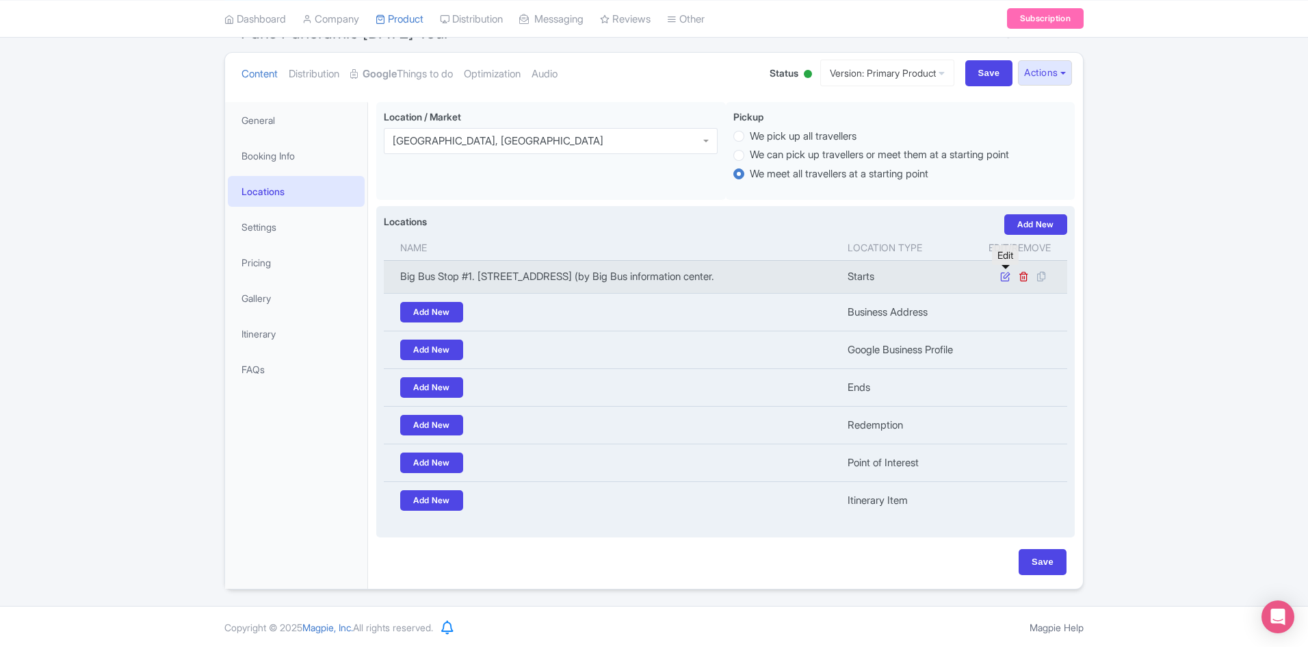
click at [1005, 278] on icon at bounding box center [1005, 276] width 10 height 10
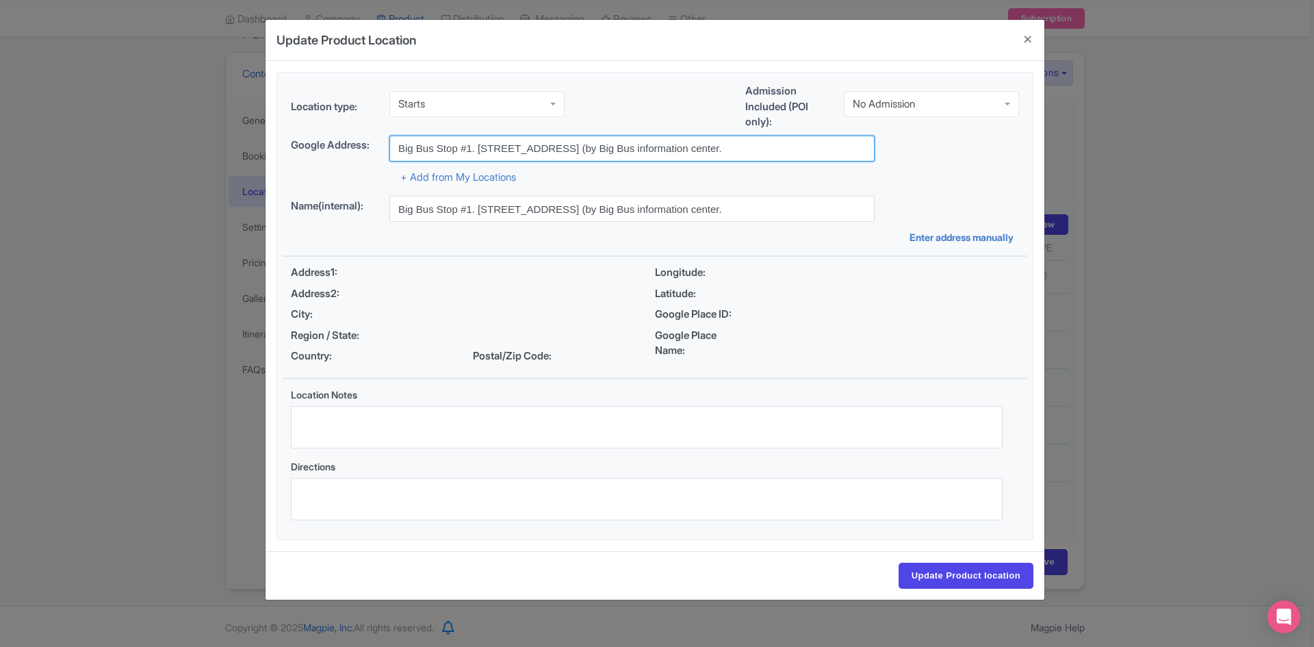
click at [727, 148] on input "Big Bus Stop #1. 11 avenue de l’Opéra (by Big Bus information center." at bounding box center [631, 148] width 485 height 26
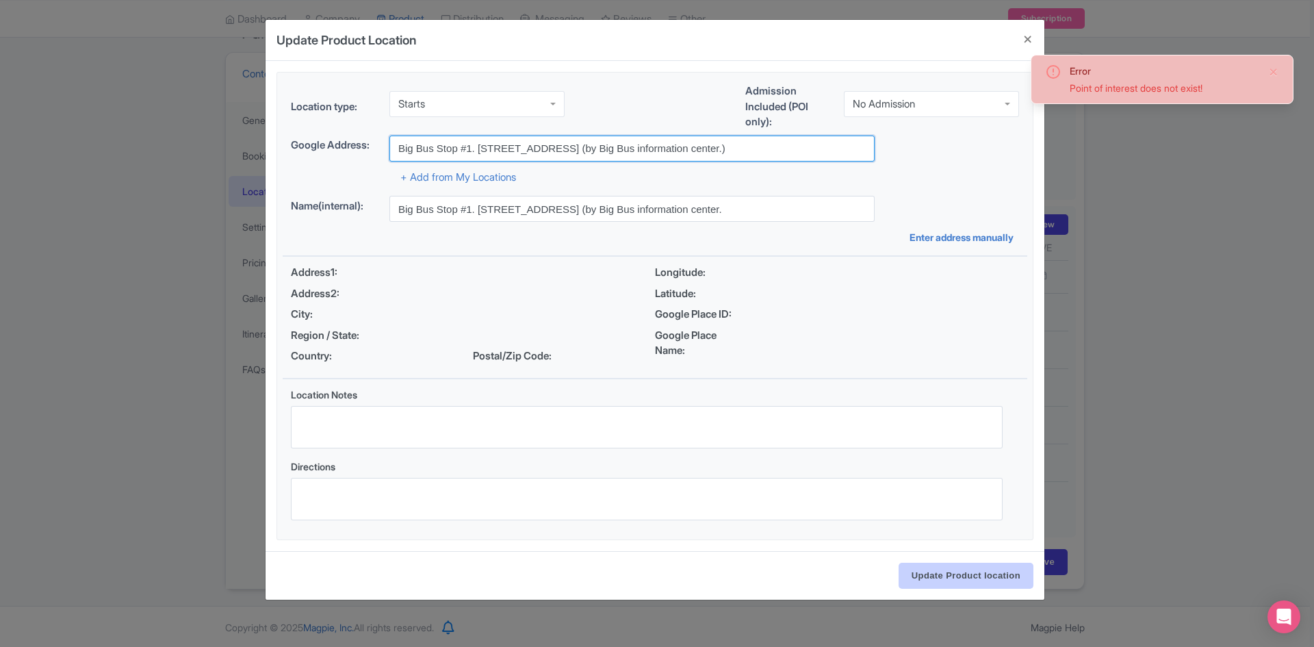
type input "Big Bus Stop #1. 11 avenue de l’Opéra (by Big Bus information center.)"
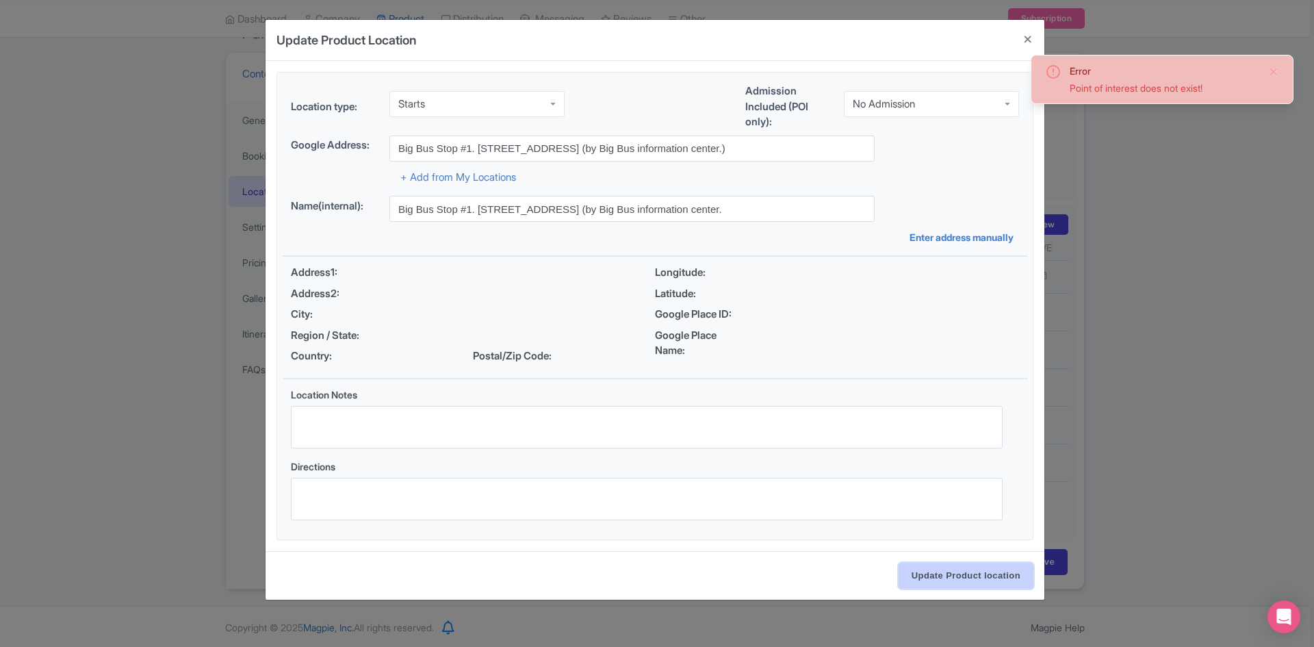
click at [937, 574] on input "Update Product location" at bounding box center [965, 575] width 135 height 26
click at [948, 577] on input "Update Product location" at bounding box center [965, 575] width 135 height 26
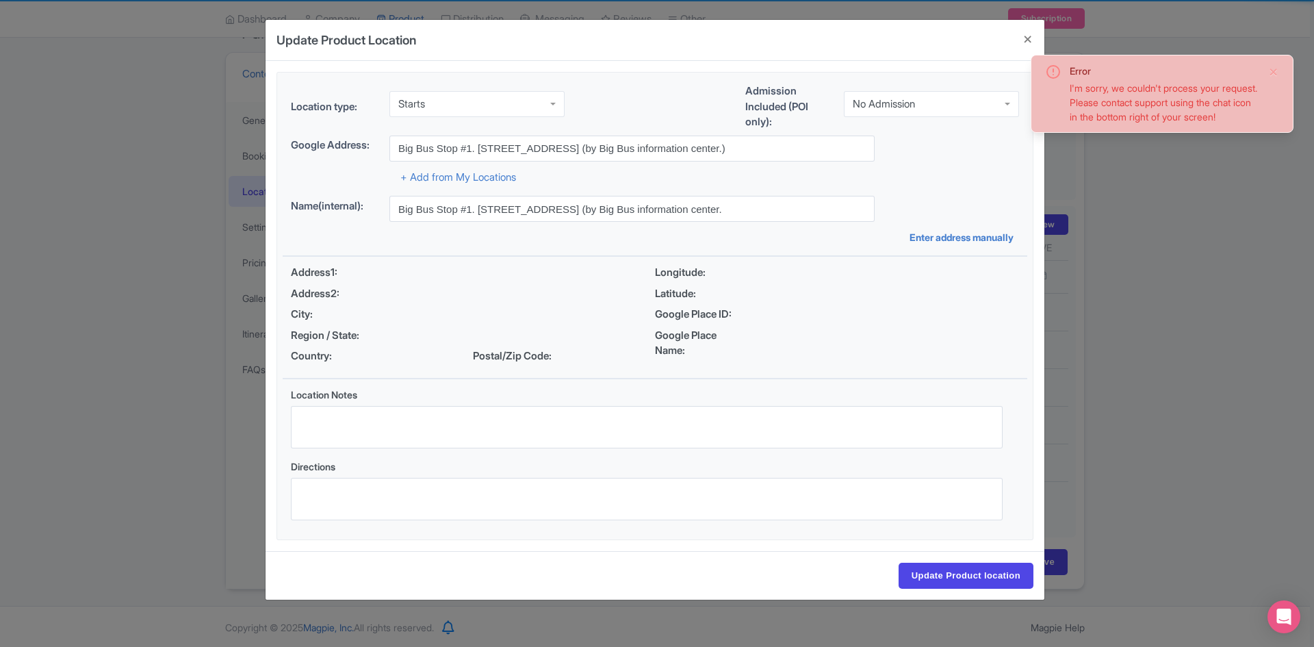
drag, startPoint x: 1166, startPoint y: 385, endPoint x: 1021, endPoint y: 105, distance: 314.9
click at [1167, 385] on div "Update Product Location 6573212a-8d6f-4de5-be45-7f5b411529fc Location type: Sta…" at bounding box center [657, 323] width 1314 height 647
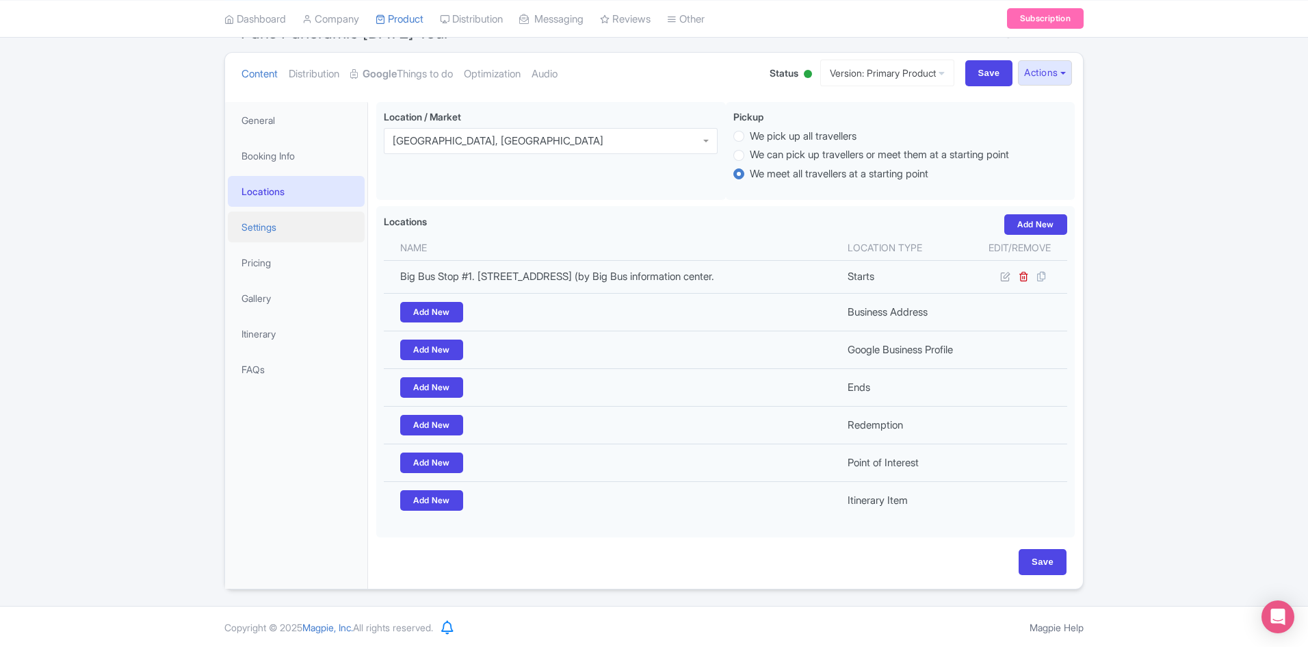
click at [263, 224] on link "Settings" at bounding box center [296, 226] width 137 height 31
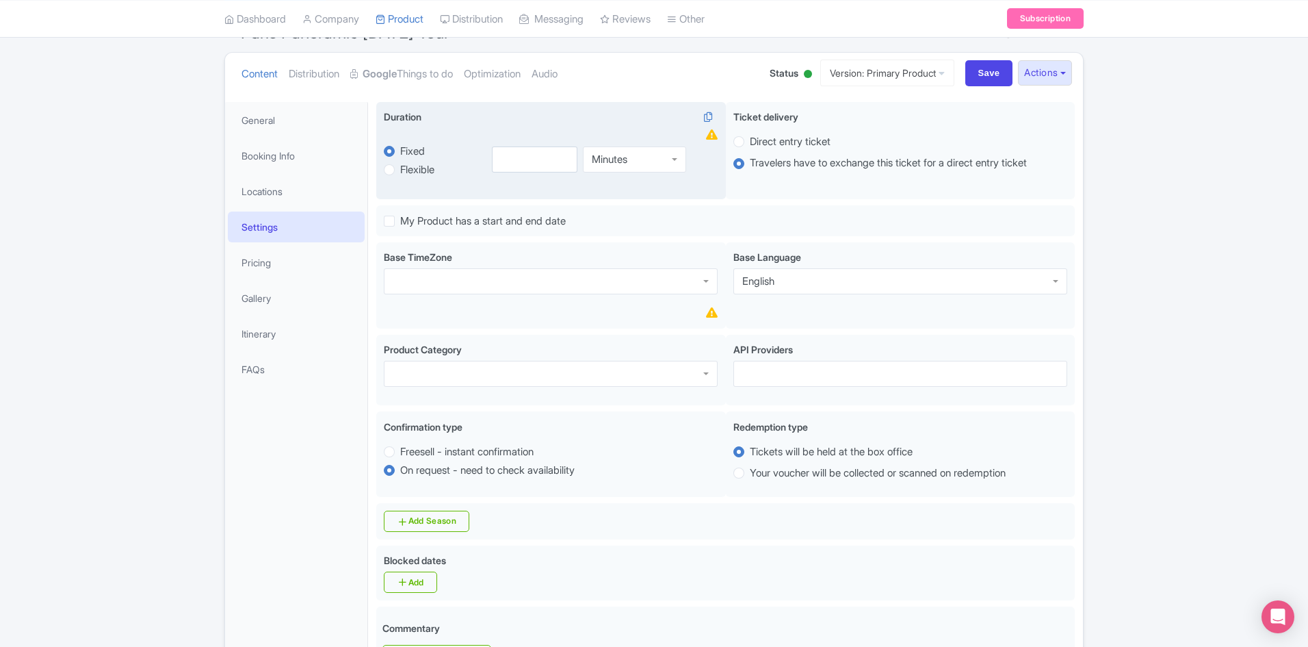
click at [672, 158] on div "Minutes" at bounding box center [634, 159] width 103 height 26
click at [553, 161] on input "number" at bounding box center [535, 159] width 86 height 26
type input "2"
click at [672, 194] on div "Duration i fixed Fixed Flexible minutes 2 Hours Hours Minutes Hours Days" at bounding box center [551, 151] width 350 height 98
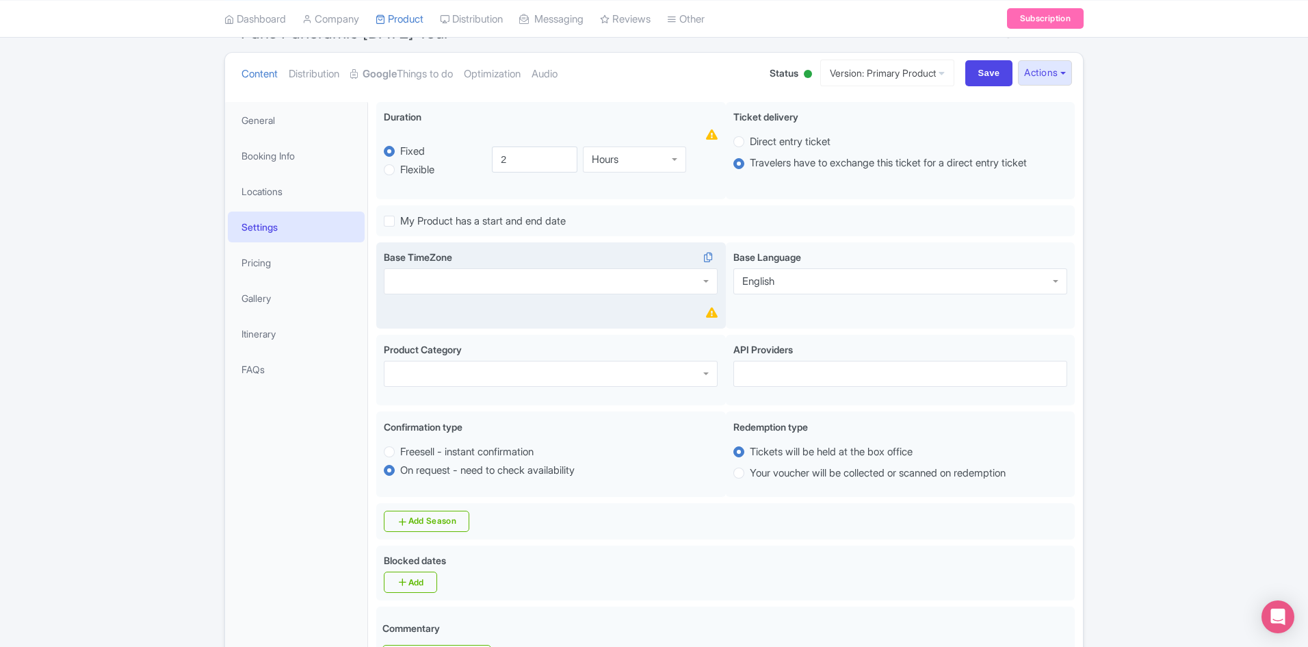
click at [504, 281] on div at bounding box center [551, 281] width 334 height 26
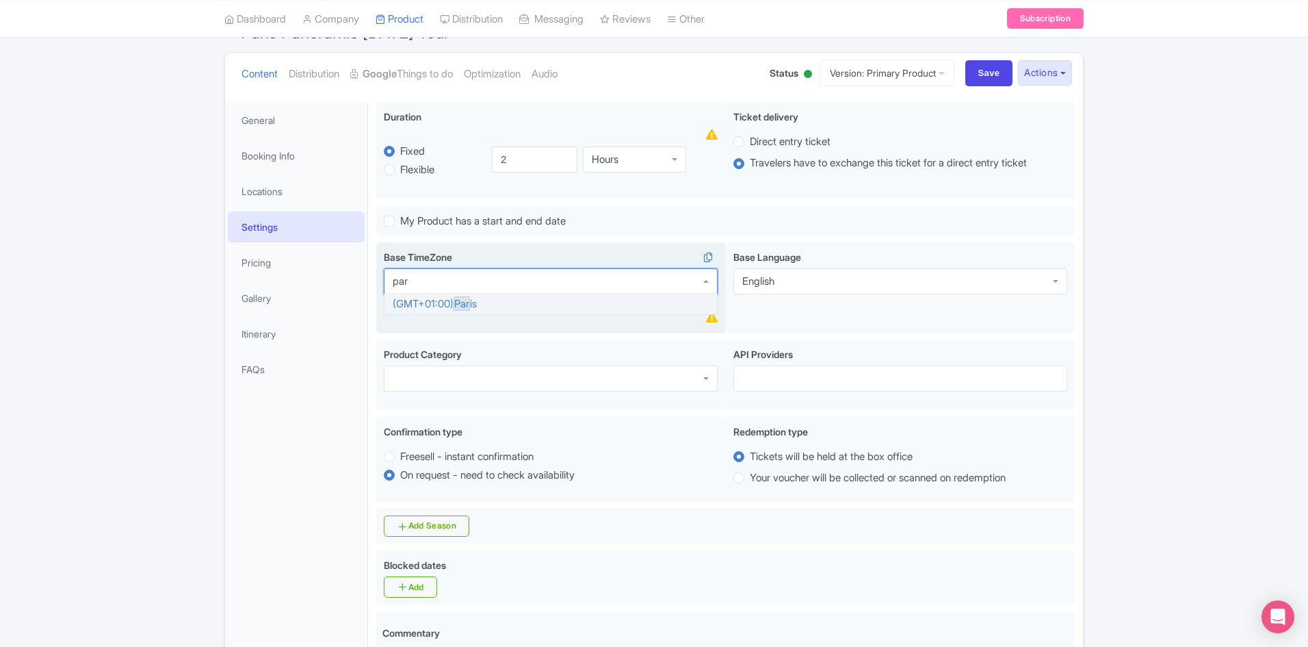
type input "pari"
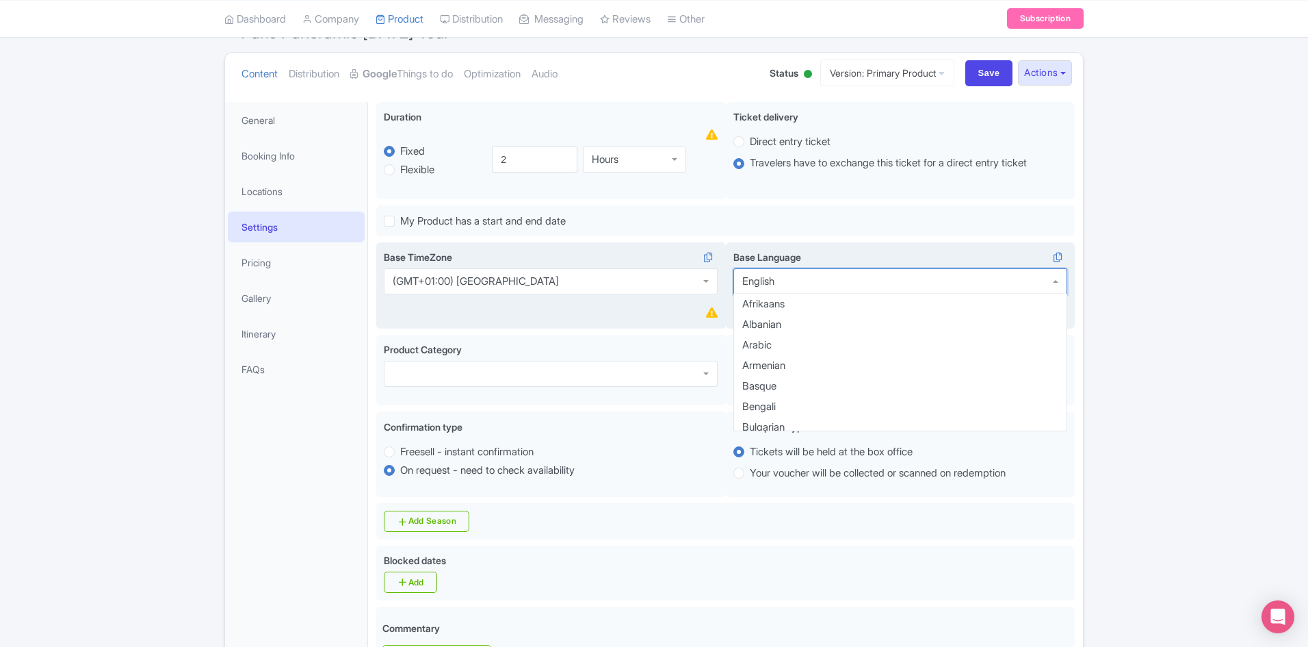
click at [791, 279] on div "English" at bounding box center [900, 281] width 334 height 26
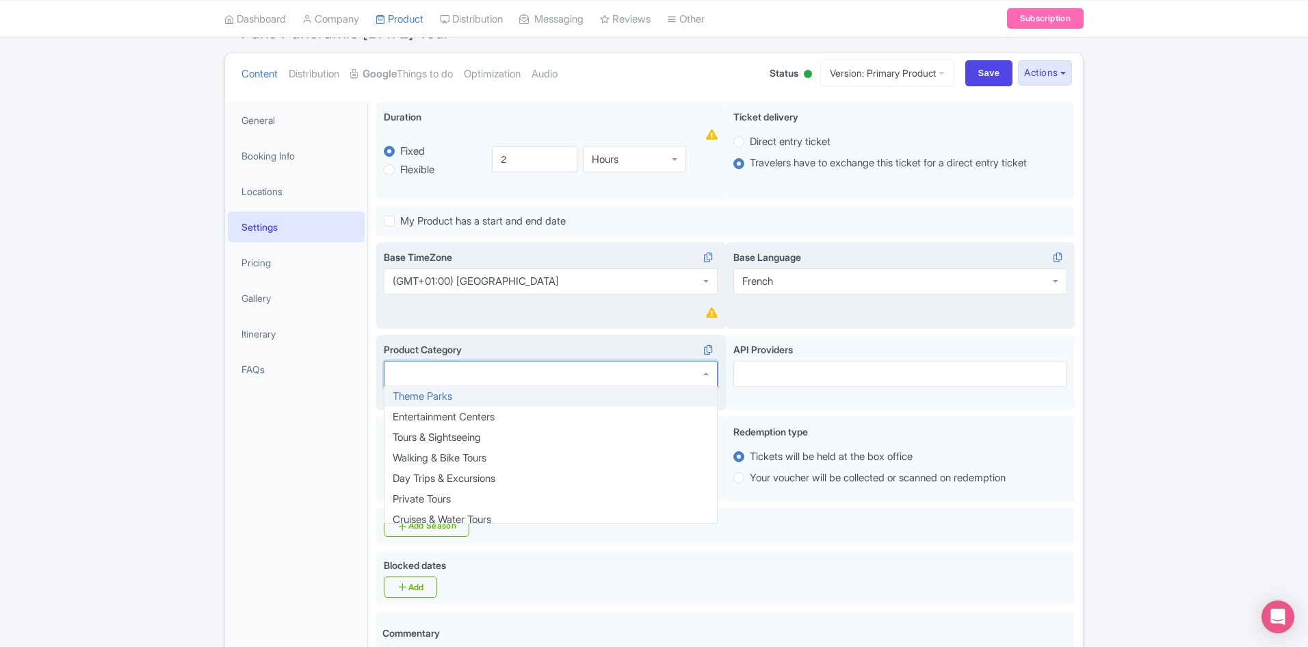
click at [549, 372] on div at bounding box center [551, 374] width 334 height 26
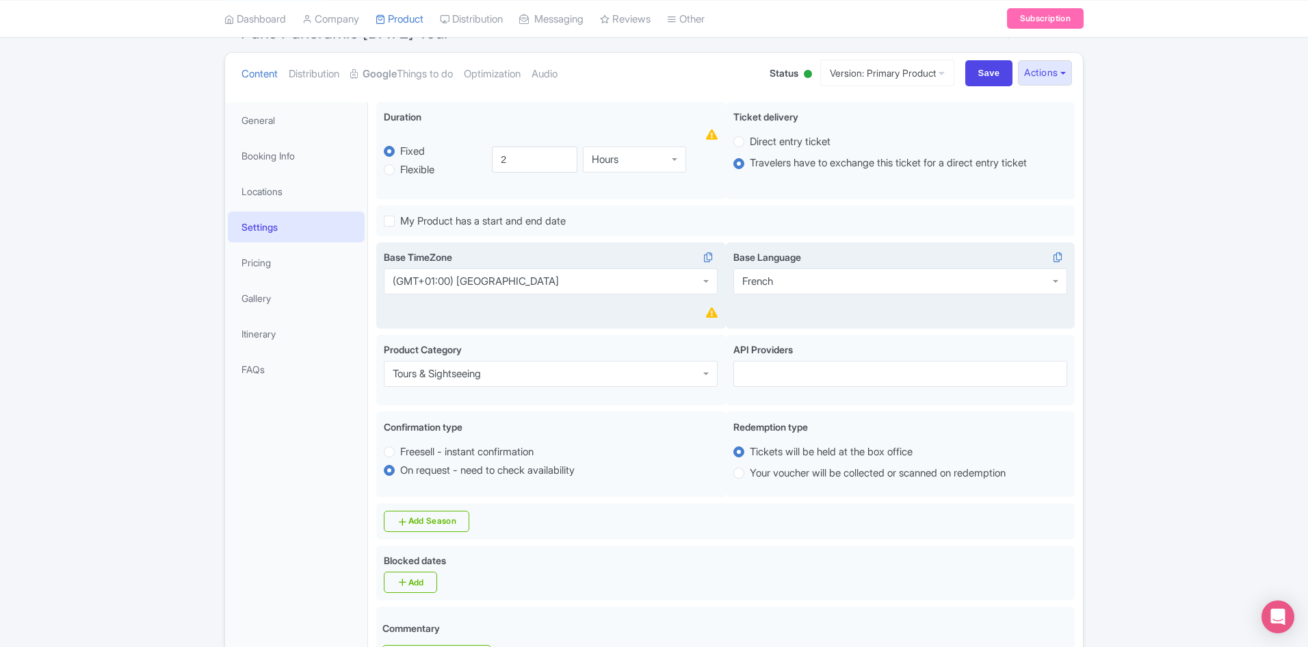
drag, startPoint x: 477, startPoint y: 439, endPoint x: 837, endPoint y: 388, distance: 363.5
click at [807, 377] on div at bounding box center [900, 374] width 334 height 26
type input "ventrat"
drag, startPoint x: 1156, startPoint y: 354, endPoint x: 1160, endPoint y: 361, distance: 7.6
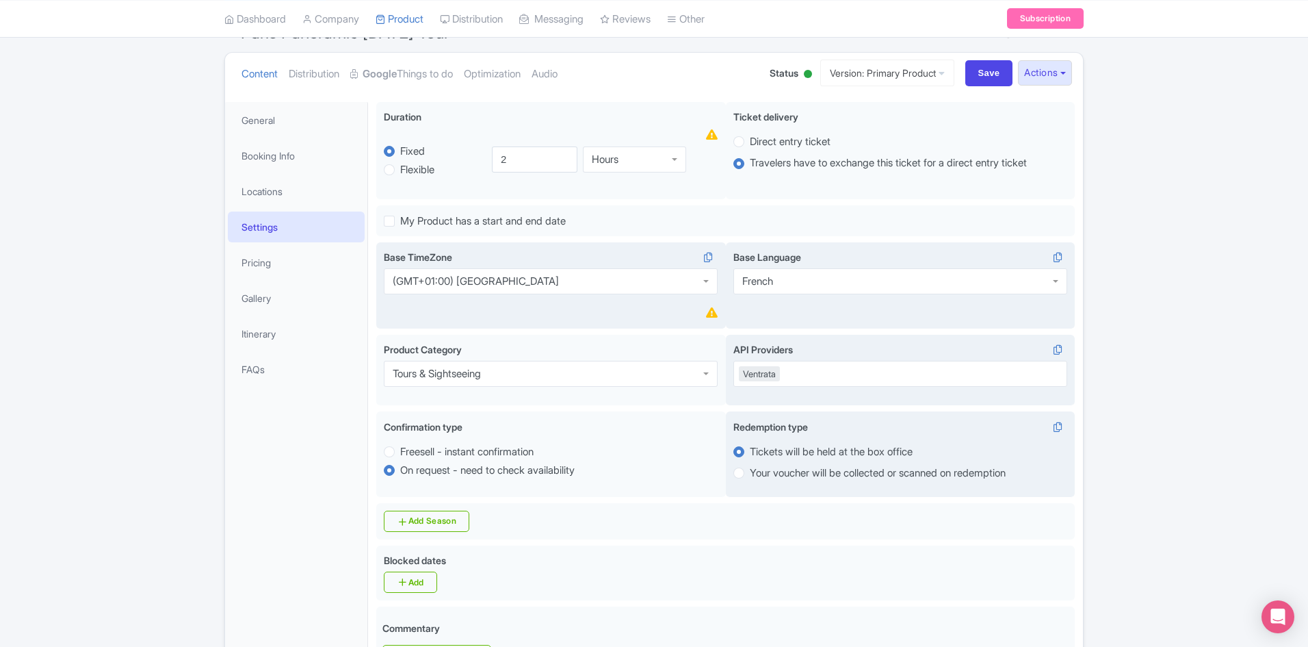
click at [750, 475] on label "Your voucher will be collected or scanned on redemption" at bounding box center [878, 473] width 256 height 16
click at [750, 475] on input "Your voucher will be collected or scanned on redemption" at bounding box center [757, 472] width 14 height 14
radio input "true"
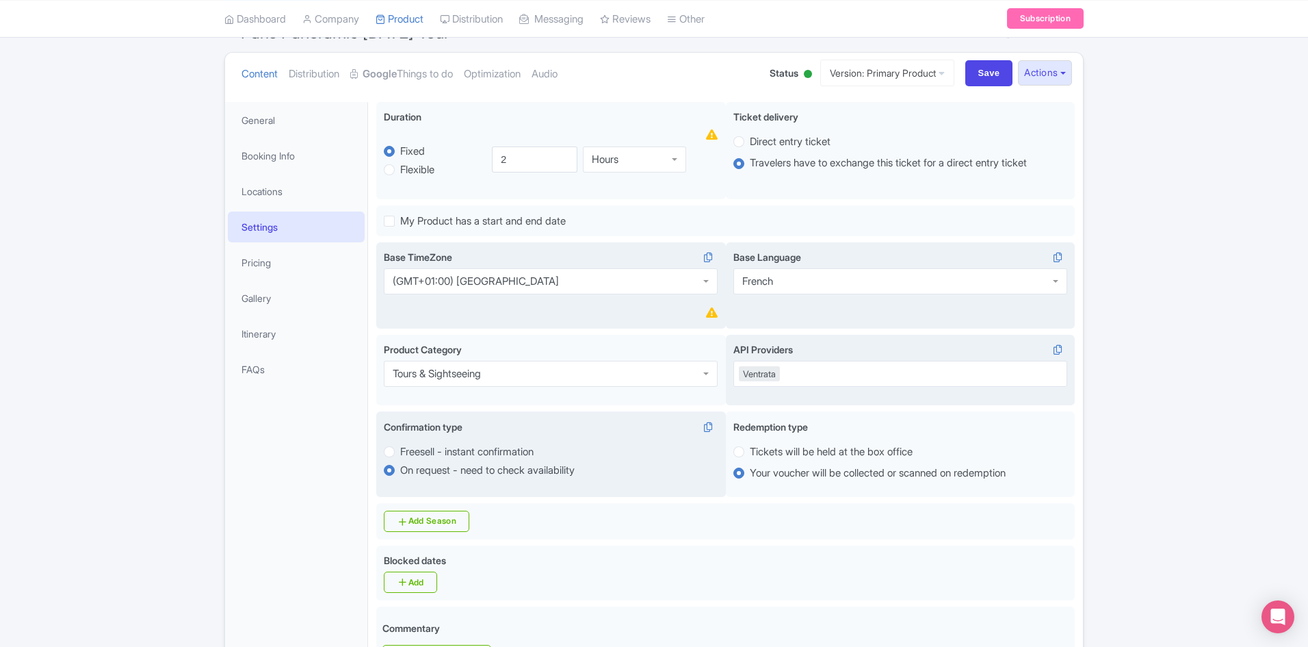
click at [400, 449] on label "Freesell - instant confirmation" at bounding box center [466, 452] width 133 height 16
click at [400, 449] on input "Freesell - instant confirmation" at bounding box center [407, 450] width 14 height 14
radio input "true"
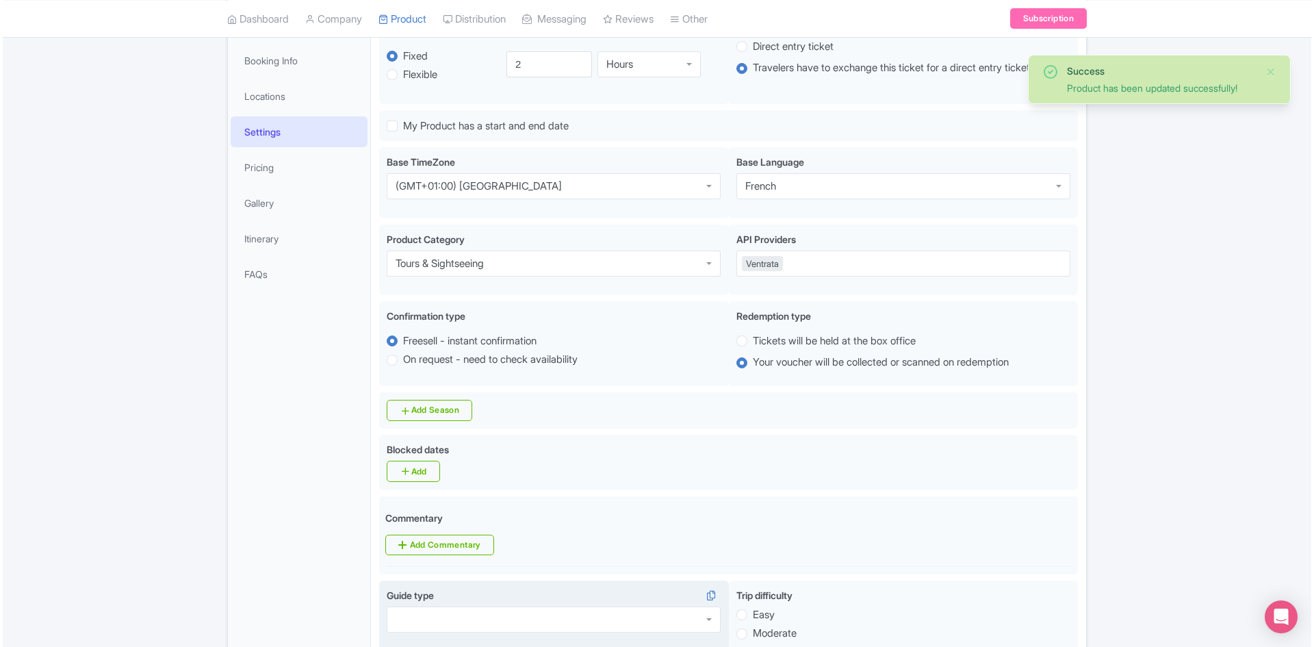
scroll to position [273, 0]
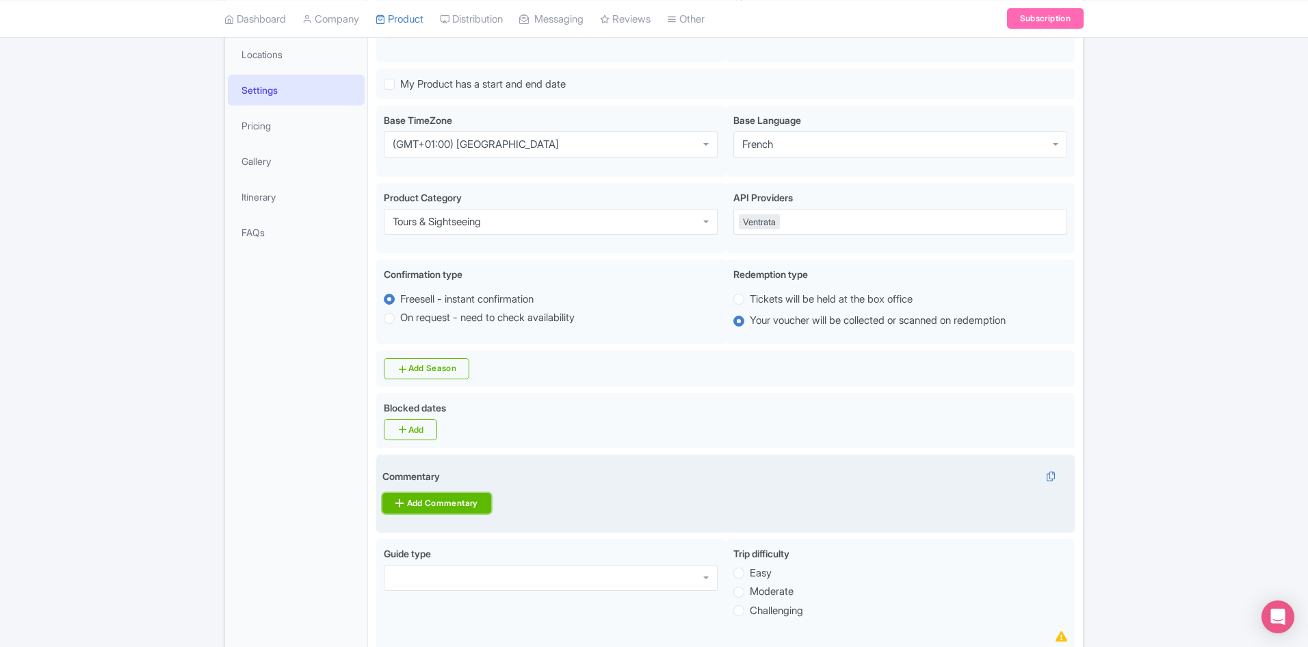
click at [443, 498] on link "Add Commentary" at bounding box center [436, 503] width 108 height 21
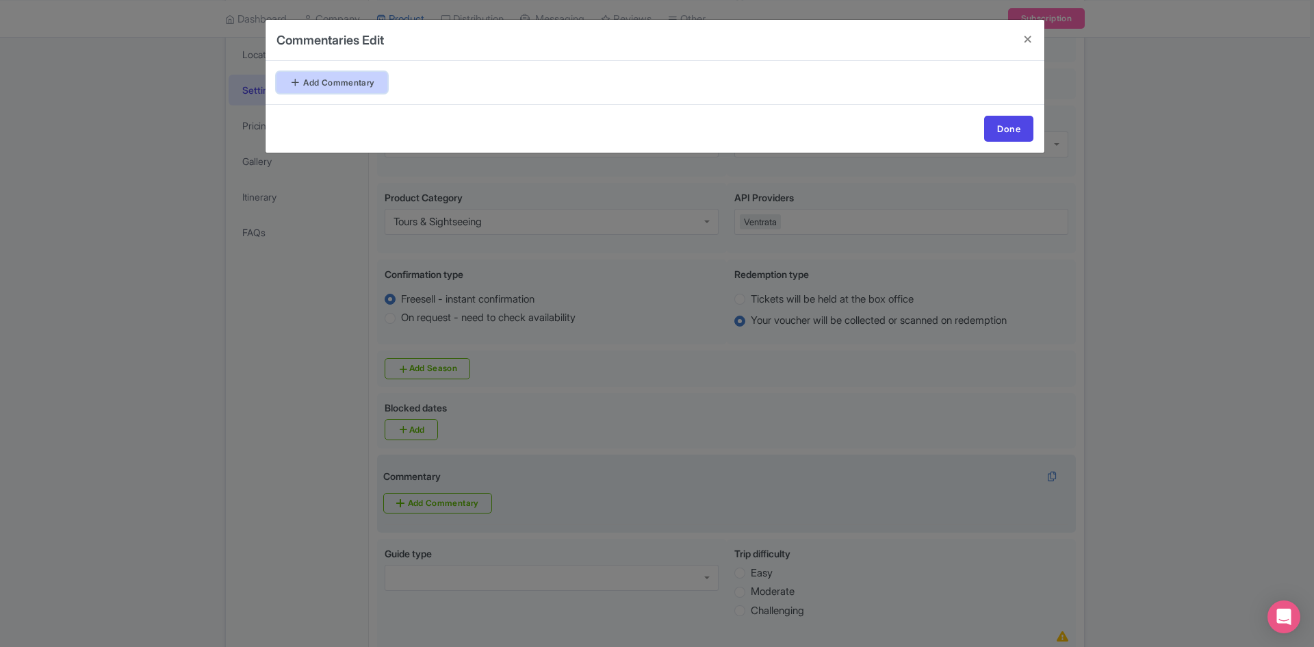
click at [333, 86] on link "Add Commentary" at bounding box center [331, 82] width 111 height 21
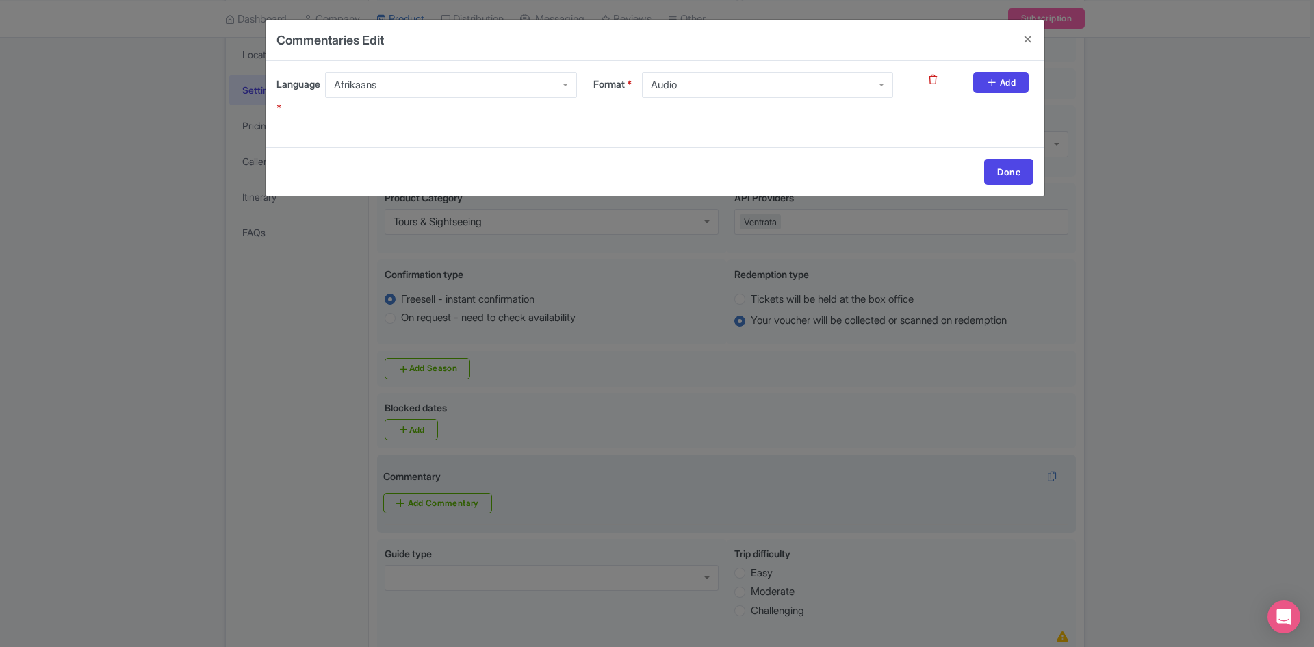
click at [403, 83] on div "Afrikaans" at bounding box center [450, 85] width 251 height 26
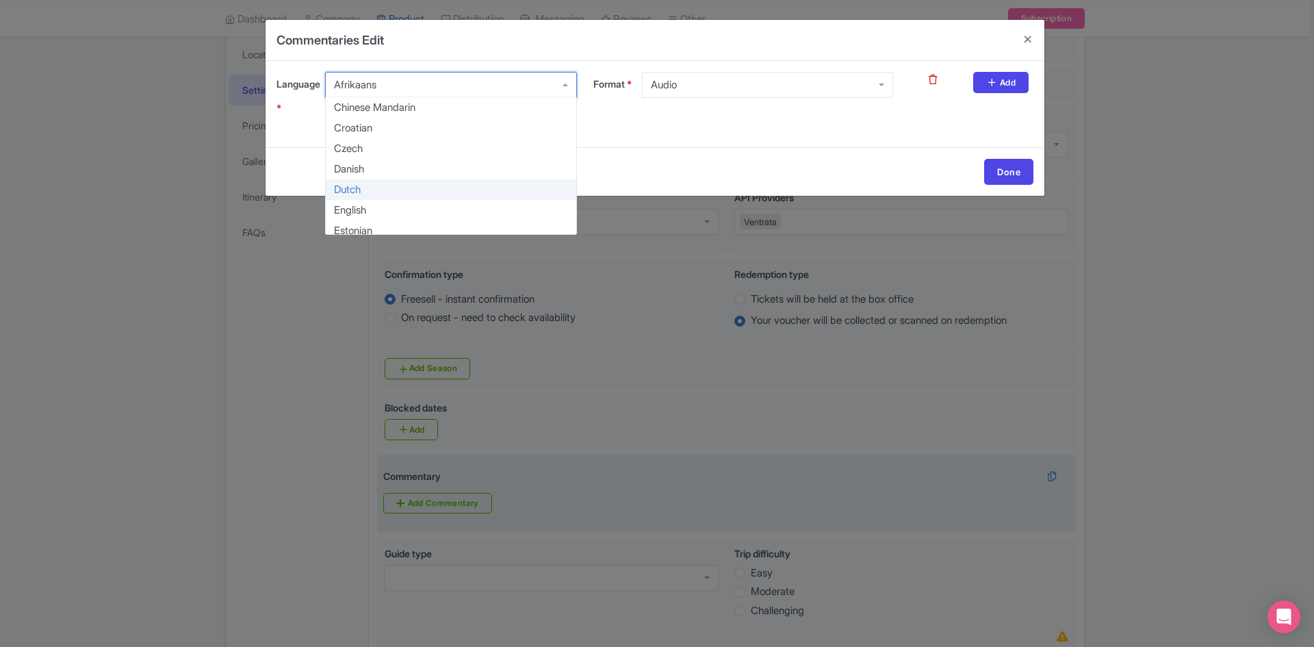
scroll to position [274, 0]
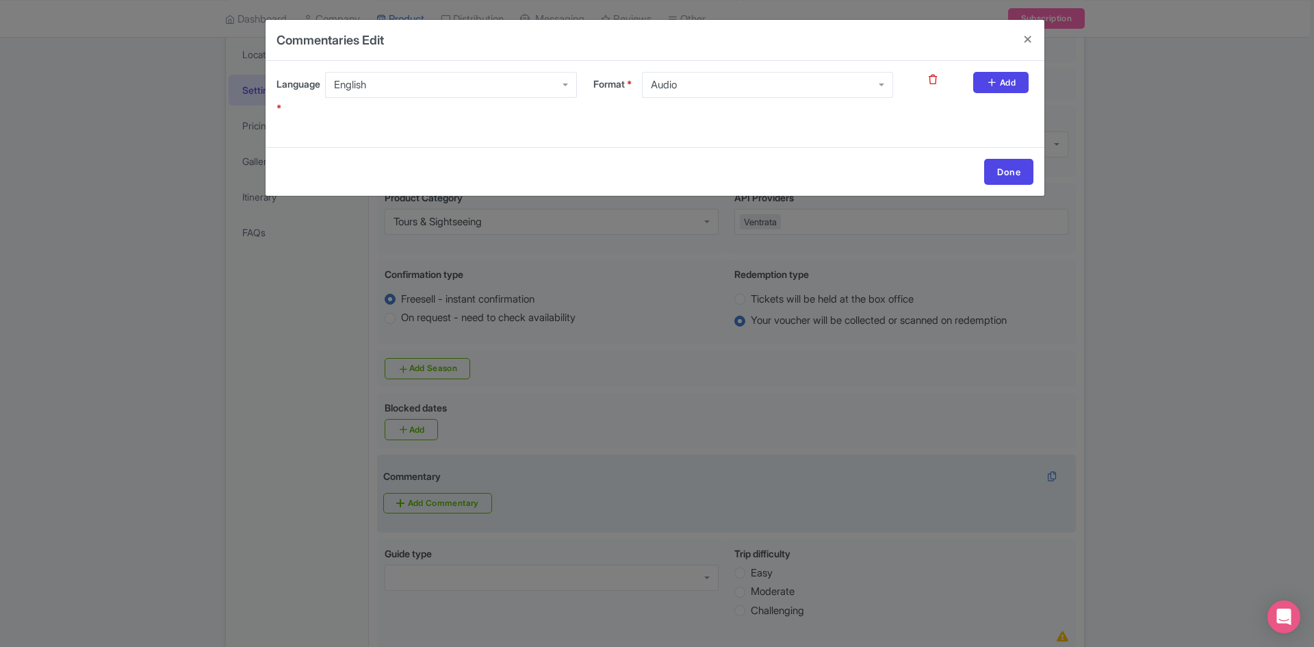
click at [792, 88] on div "Audio" at bounding box center [767, 85] width 251 height 26
click at [1005, 93] on link "Add" at bounding box center [1000, 82] width 55 height 21
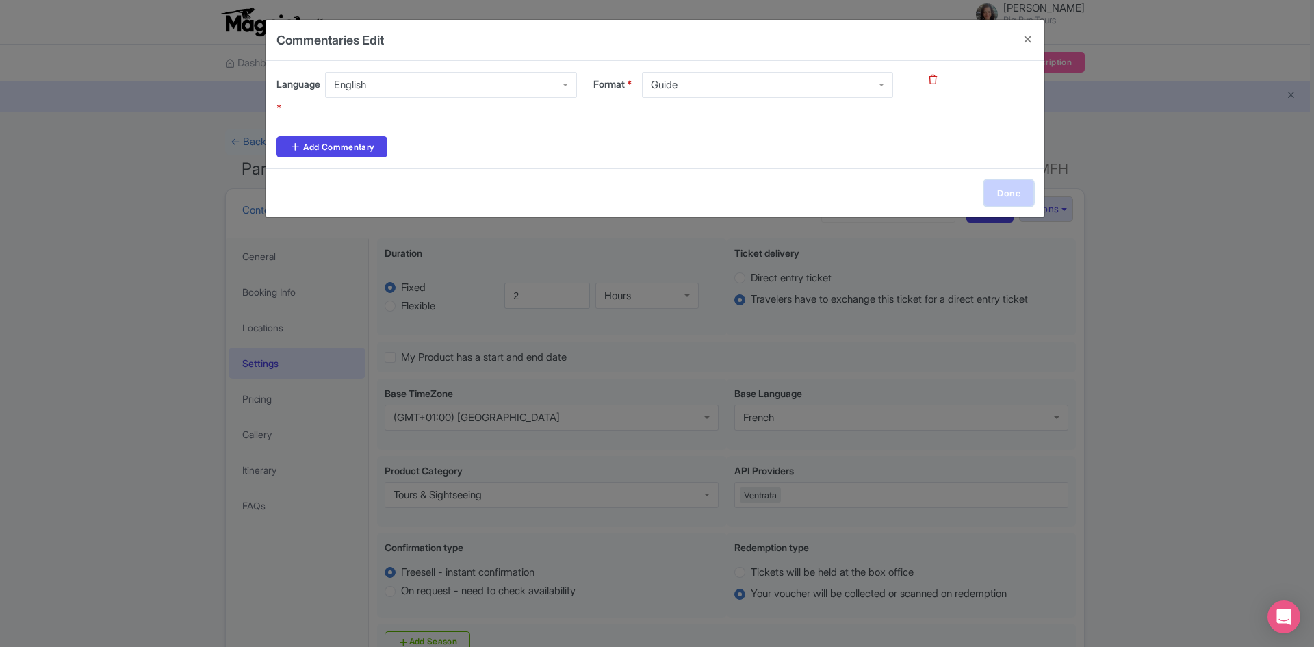
click at [1008, 196] on link "Done" at bounding box center [1008, 193] width 49 height 26
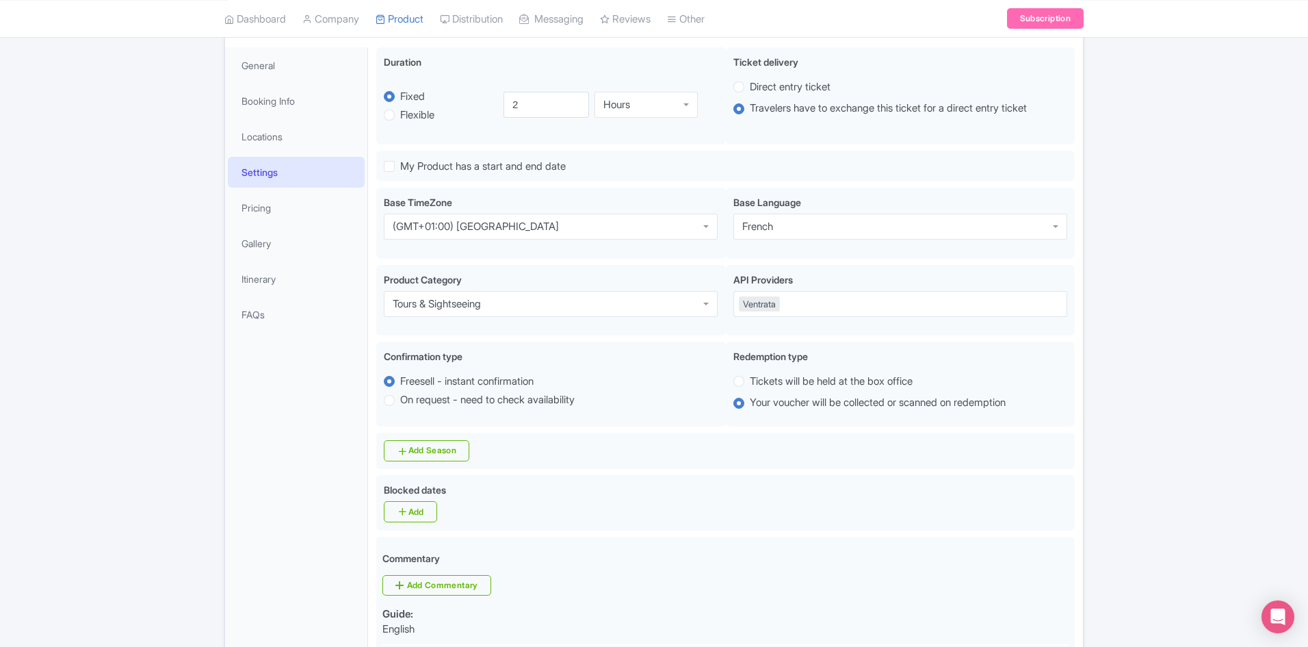
scroll to position [479, 0]
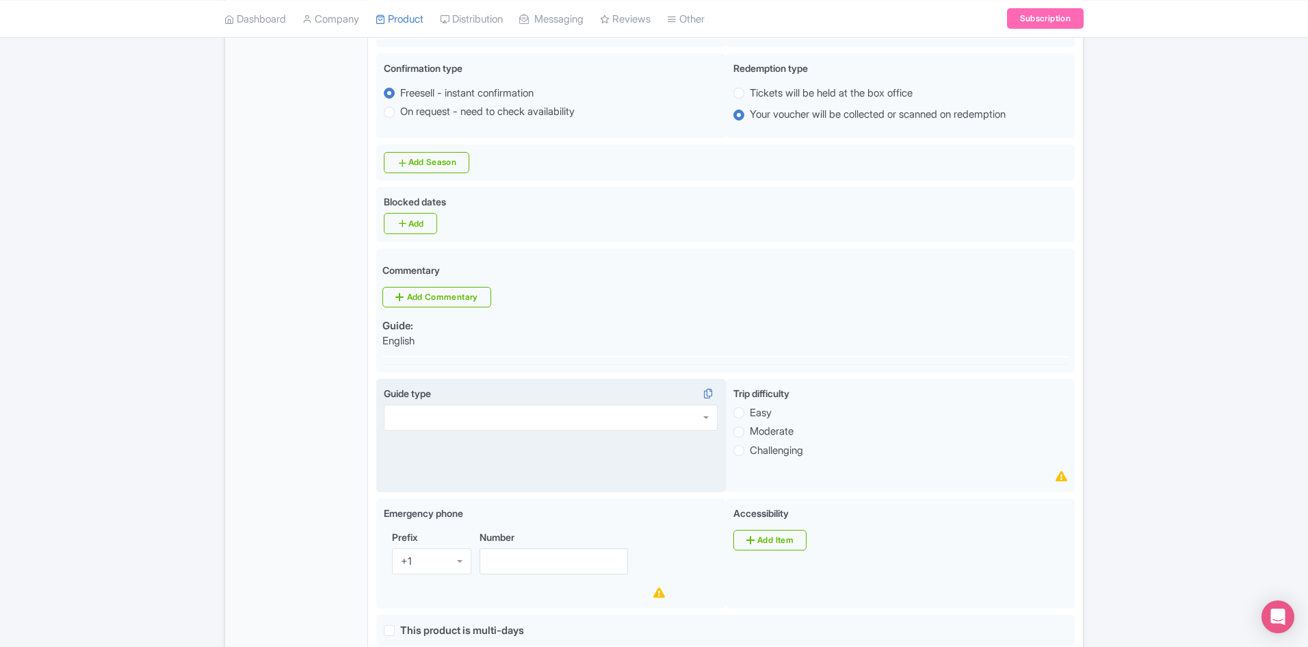
click at [516, 414] on div at bounding box center [551, 417] width 334 height 26
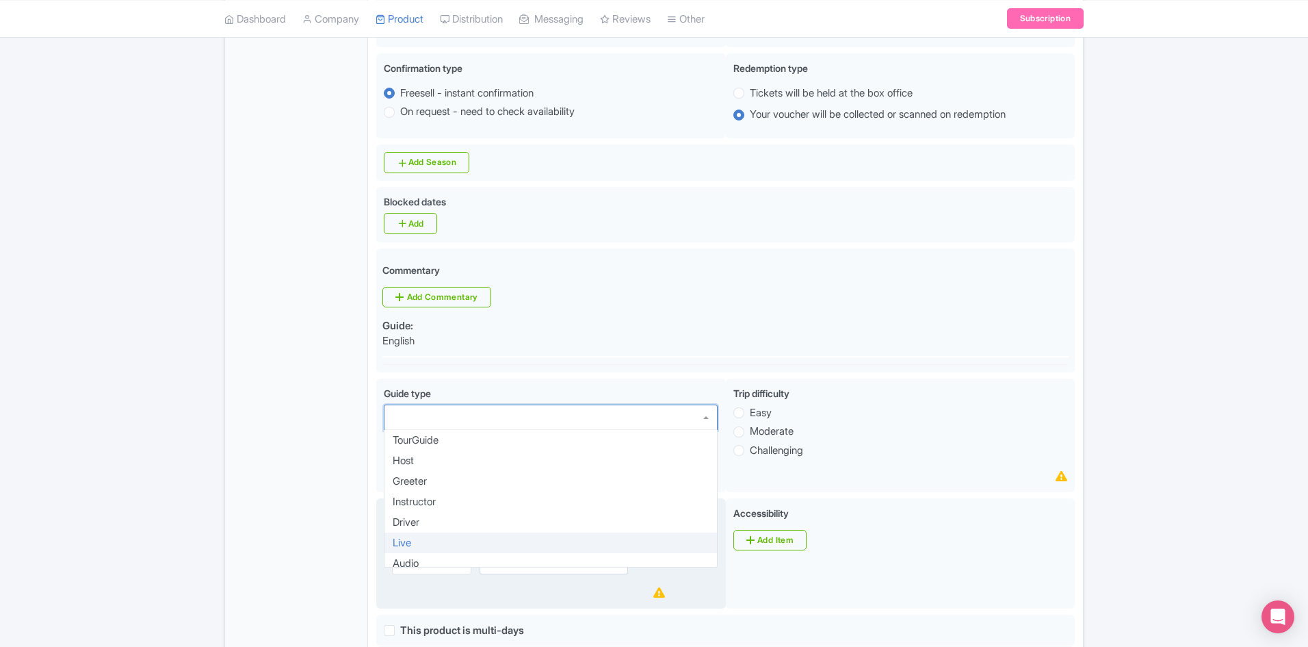
scroll to position [0, 0]
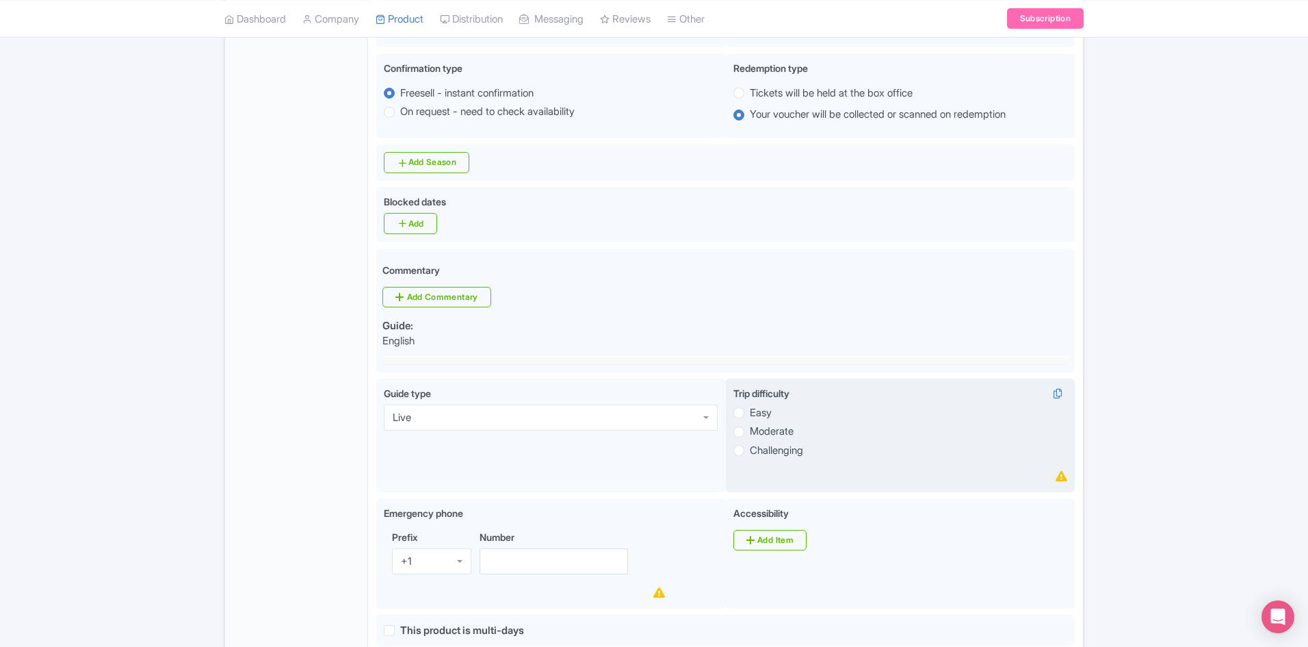
drag, startPoint x: 740, startPoint y: 408, endPoint x: 837, endPoint y: 434, distance: 100.6
click at [750, 409] on label "Easy" at bounding box center [761, 413] width 22 height 16
click at [750, 409] on input "Easy" at bounding box center [757, 411] width 14 height 14
radio input "true"
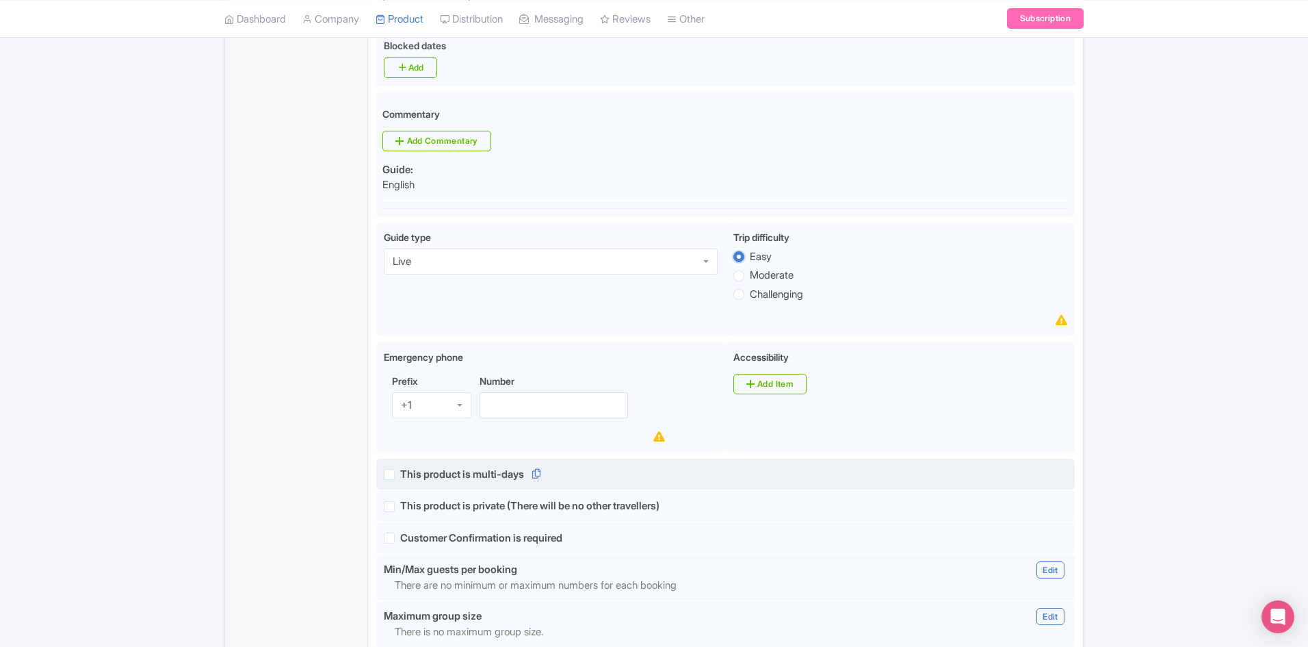
scroll to position [684, 0]
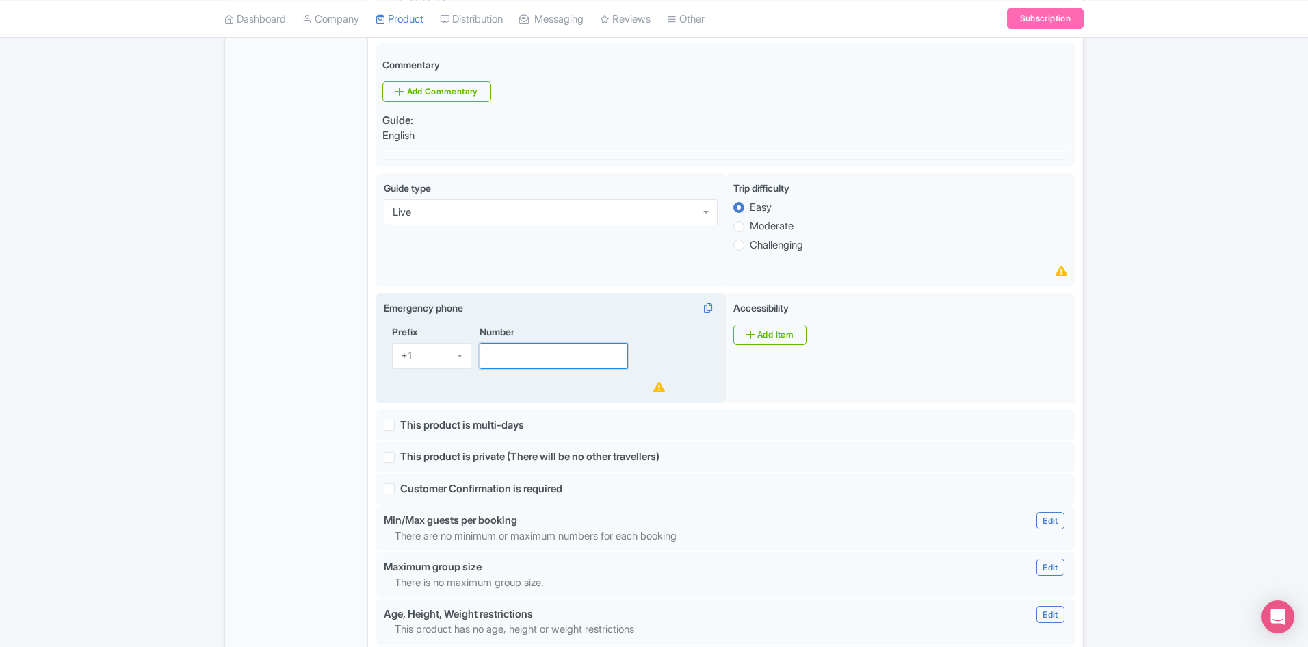
click at [517, 352] on input "Number" at bounding box center [554, 356] width 148 height 26
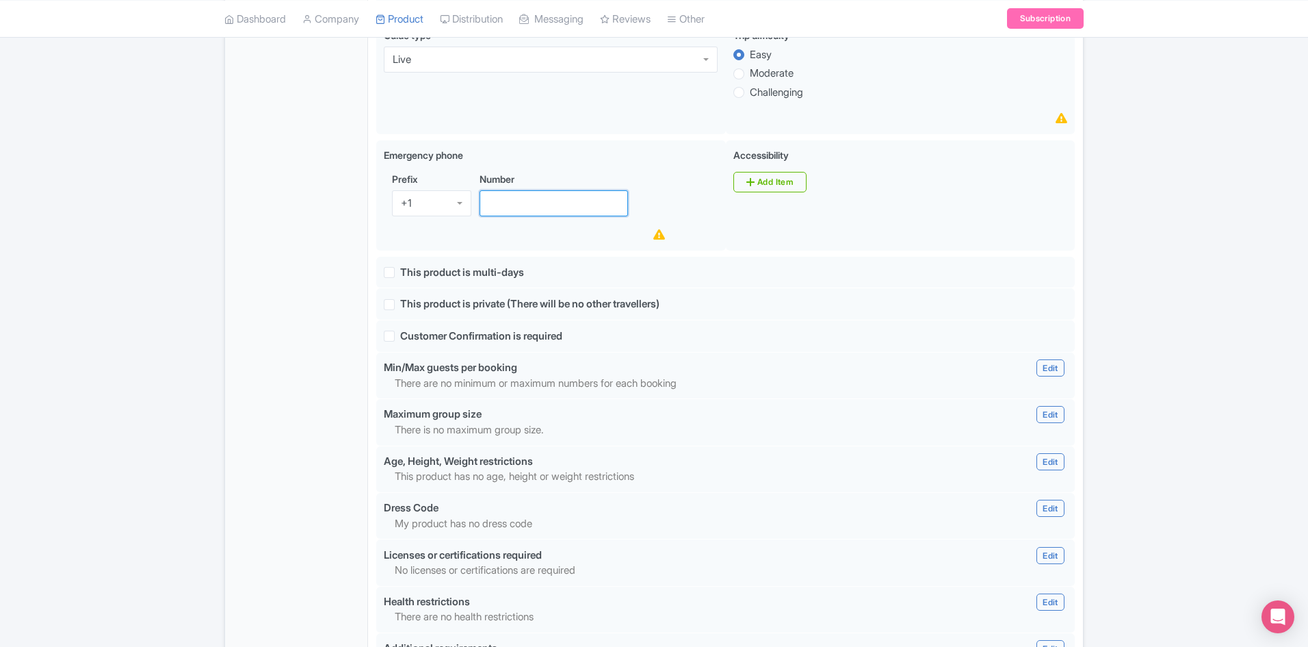
scroll to position [1196, 0]
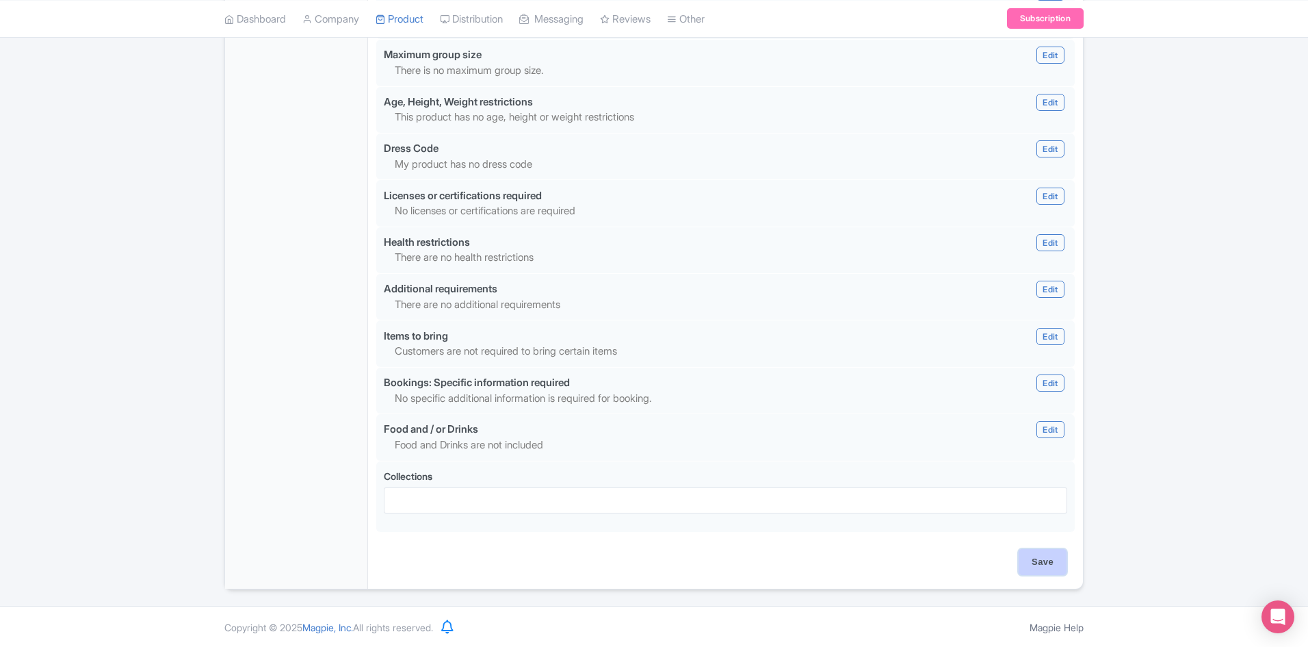
click at [1029, 560] on input "Save" at bounding box center [1043, 562] width 48 height 26
type input "Update Product"
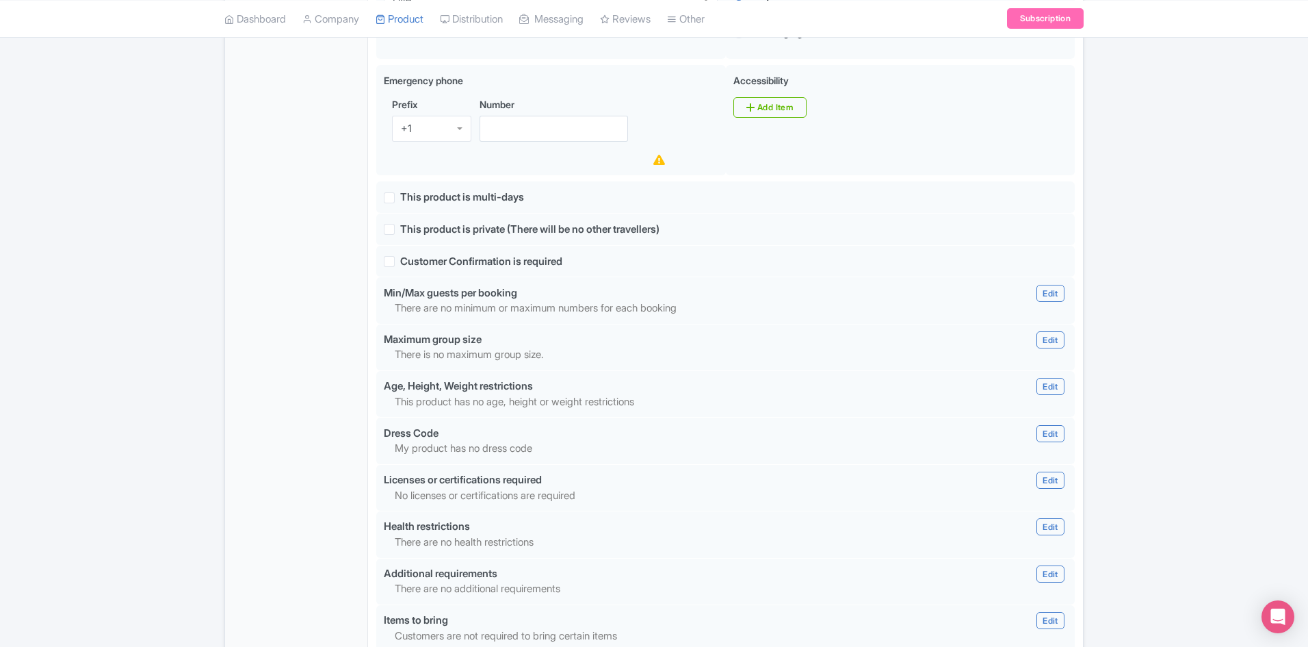
scroll to position [1181, 0]
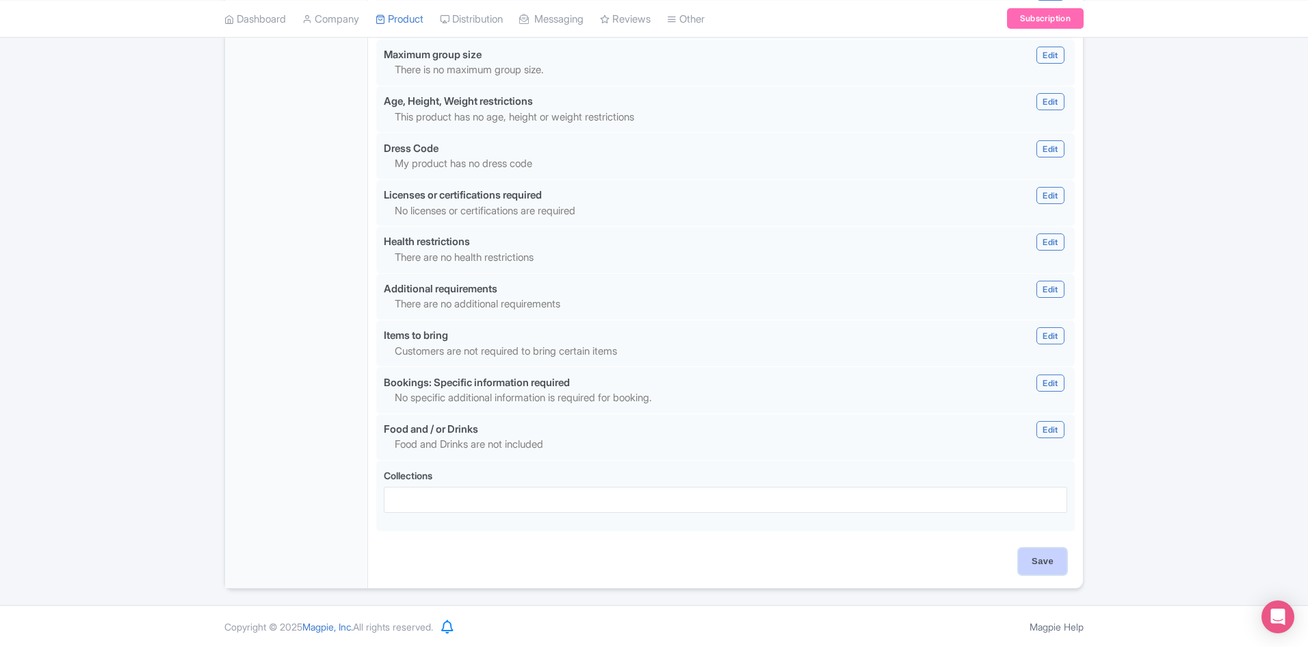
click at [1048, 562] on input "Save" at bounding box center [1043, 561] width 48 height 26
type input "Saving..."
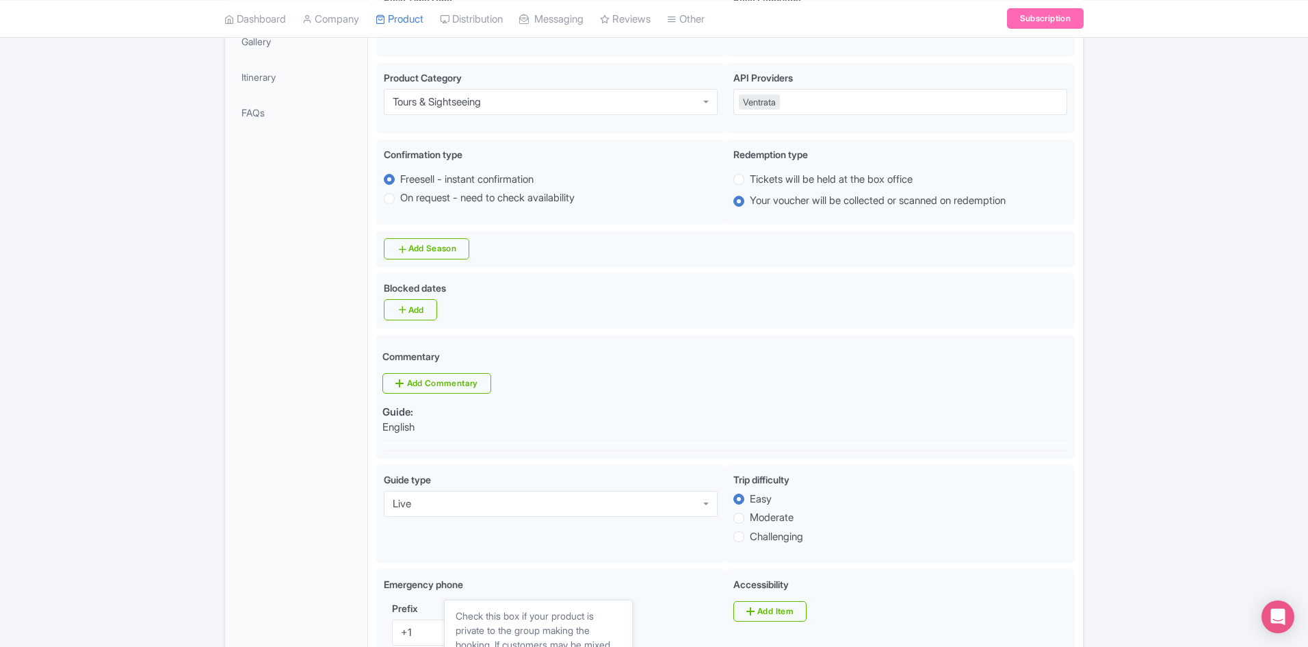
scroll to position [155, 0]
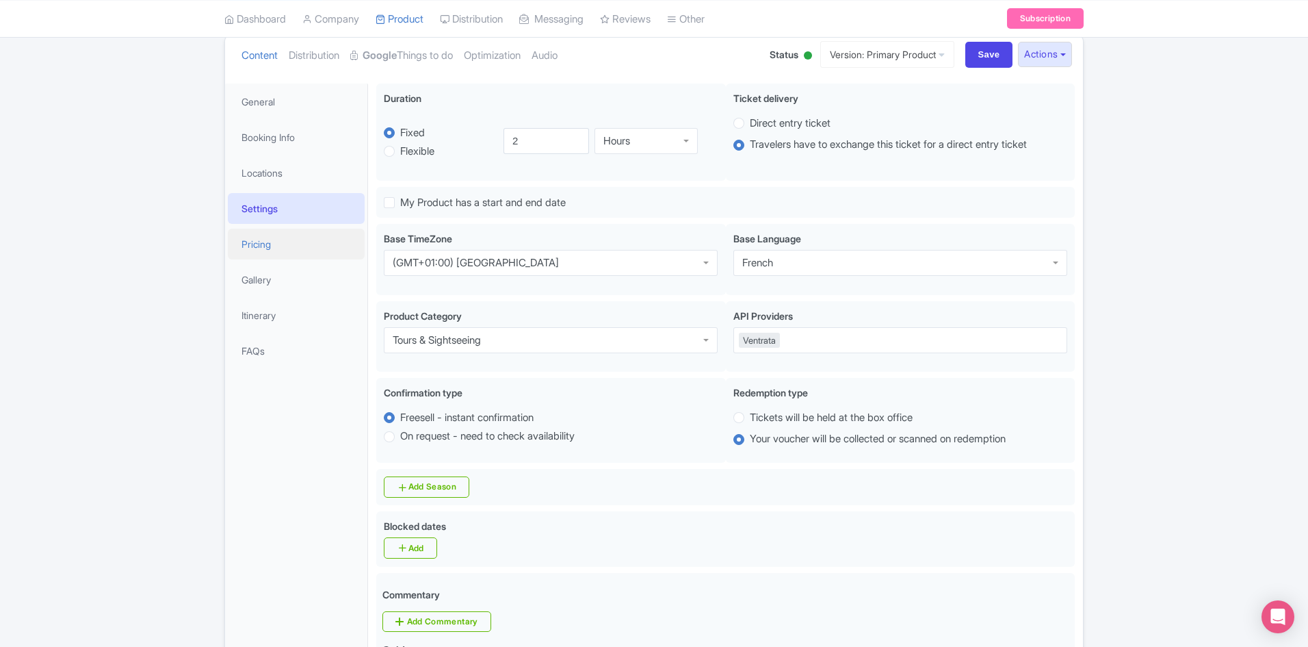
click at [262, 239] on link "Pricing" at bounding box center [296, 244] width 137 height 31
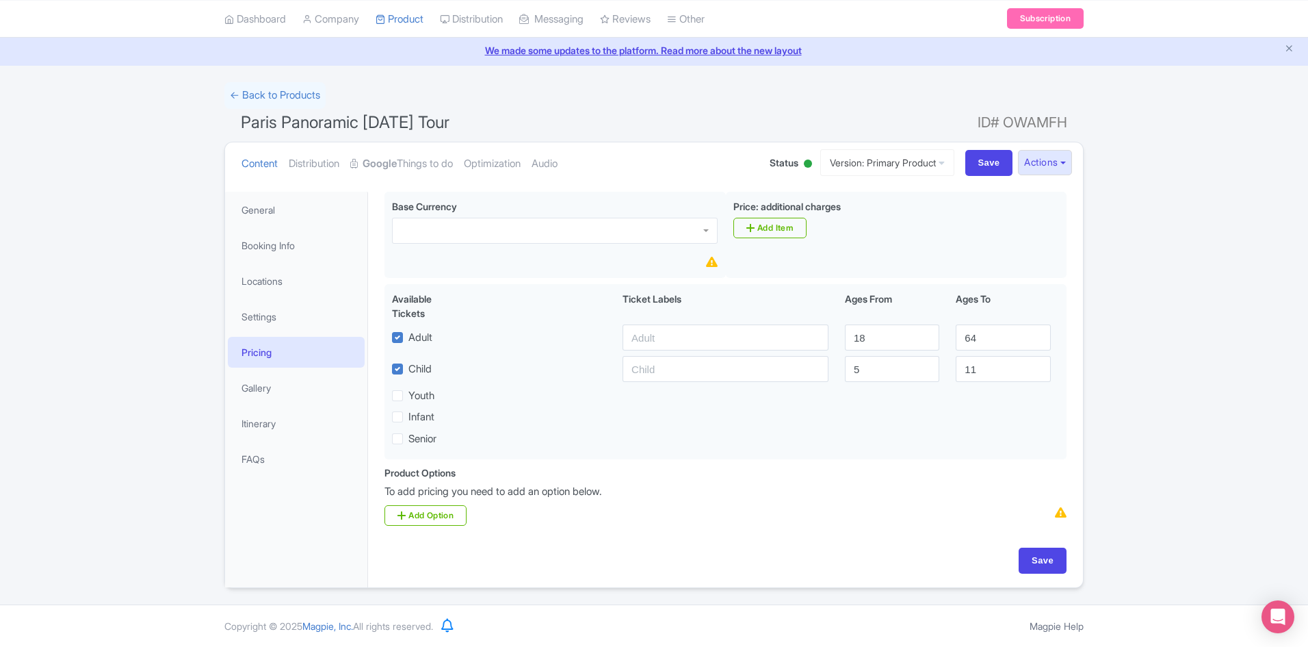
scroll to position [46, 0]
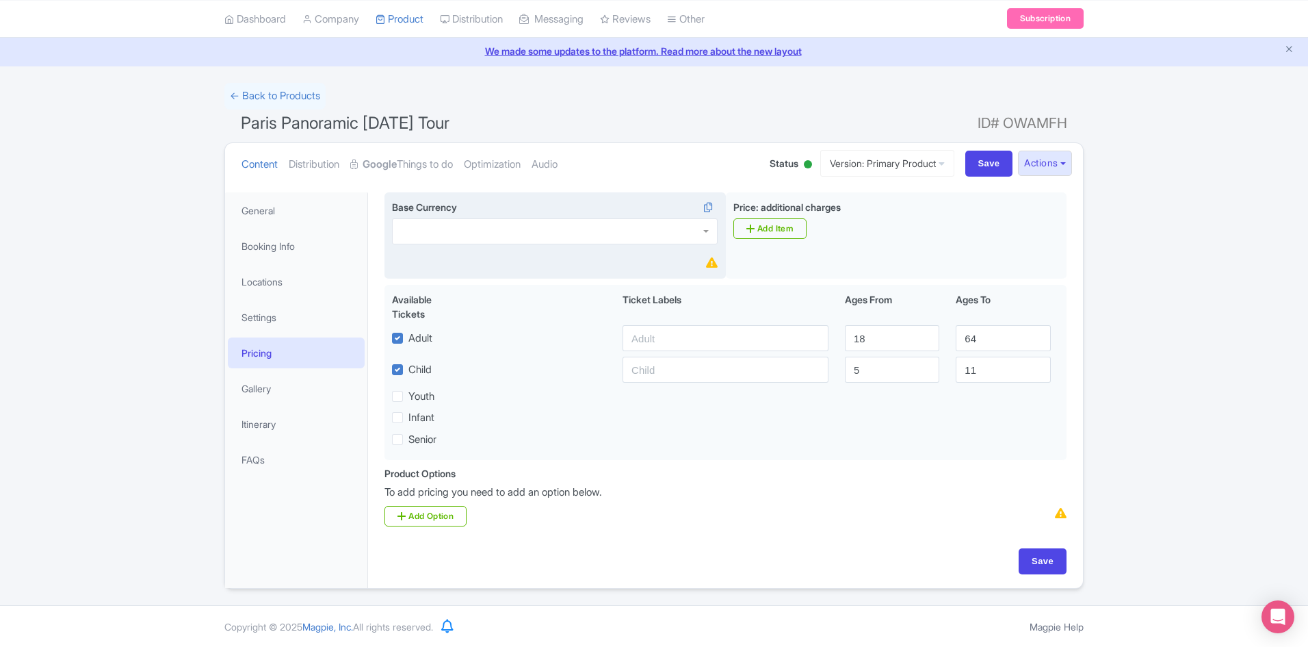
click at [566, 231] on div at bounding box center [555, 231] width 326 height 26
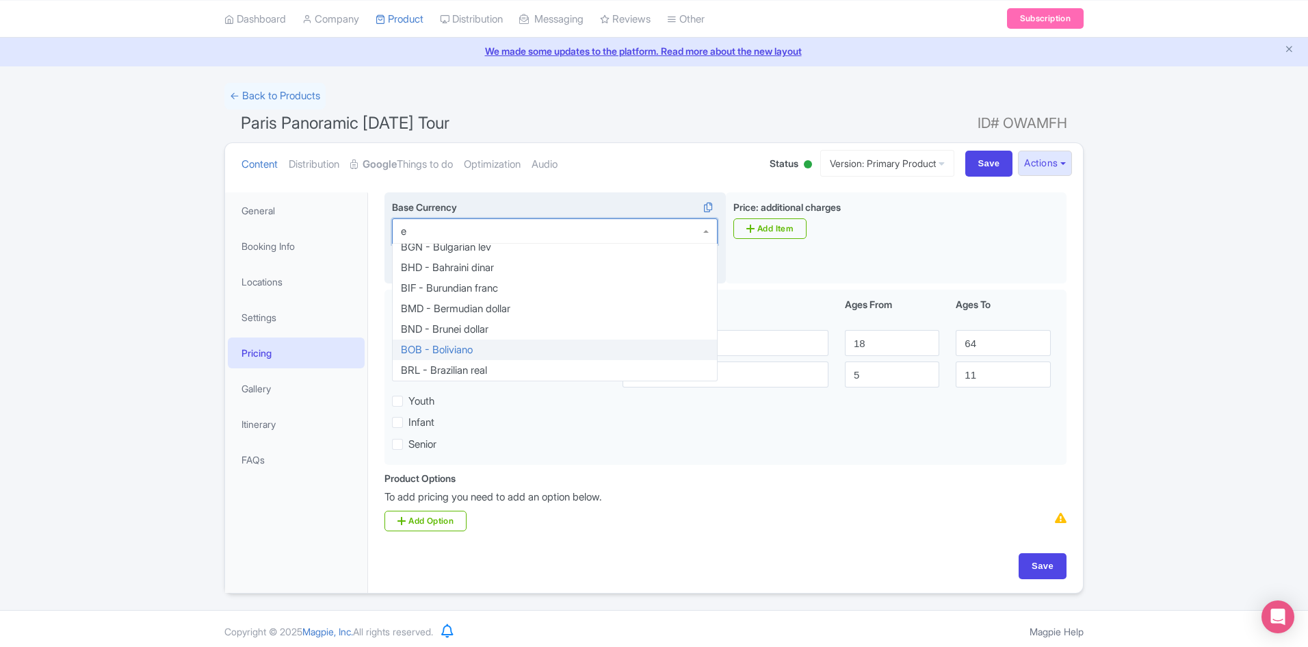
scroll to position [0, 0]
type input "eur"
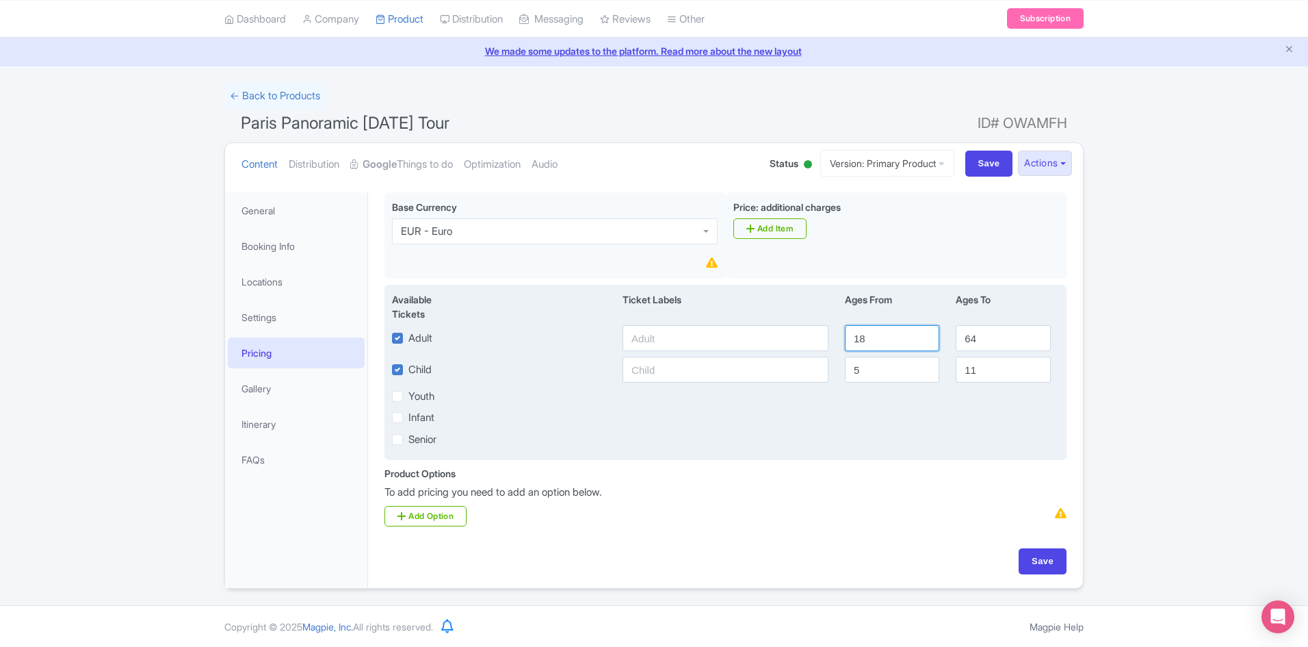
drag, startPoint x: 867, startPoint y: 337, endPoint x: 830, endPoint y: 317, distance: 41.6
click at [848, 338] on input "18" at bounding box center [892, 338] width 94 height 26
type input "13"
drag, startPoint x: 984, startPoint y: 340, endPoint x: 911, endPoint y: 339, distance: 73.2
click at [913, 339] on div "Adult 13 64" at bounding box center [725, 338] width 683 height 26
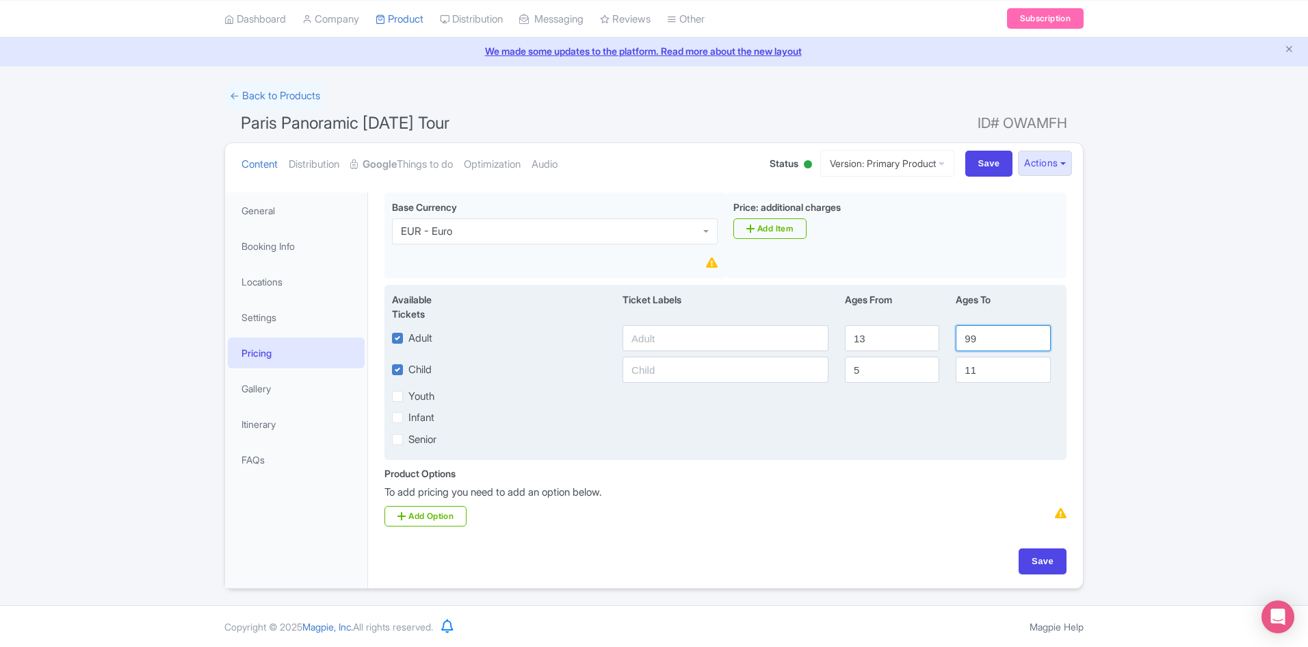
type input "99"
drag, startPoint x: 872, startPoint y: 369, endPoint x: 785, endPoint y: 363, distance: 87.1
click at [788, 367] on div "Child 5 11" at bounding box center [725, 369] width 683 height 26
type input "3"
drag, startPoint x: 976, startPoint y: 370, endPoint x: 966, endPoint y: 369, distance: 10.4
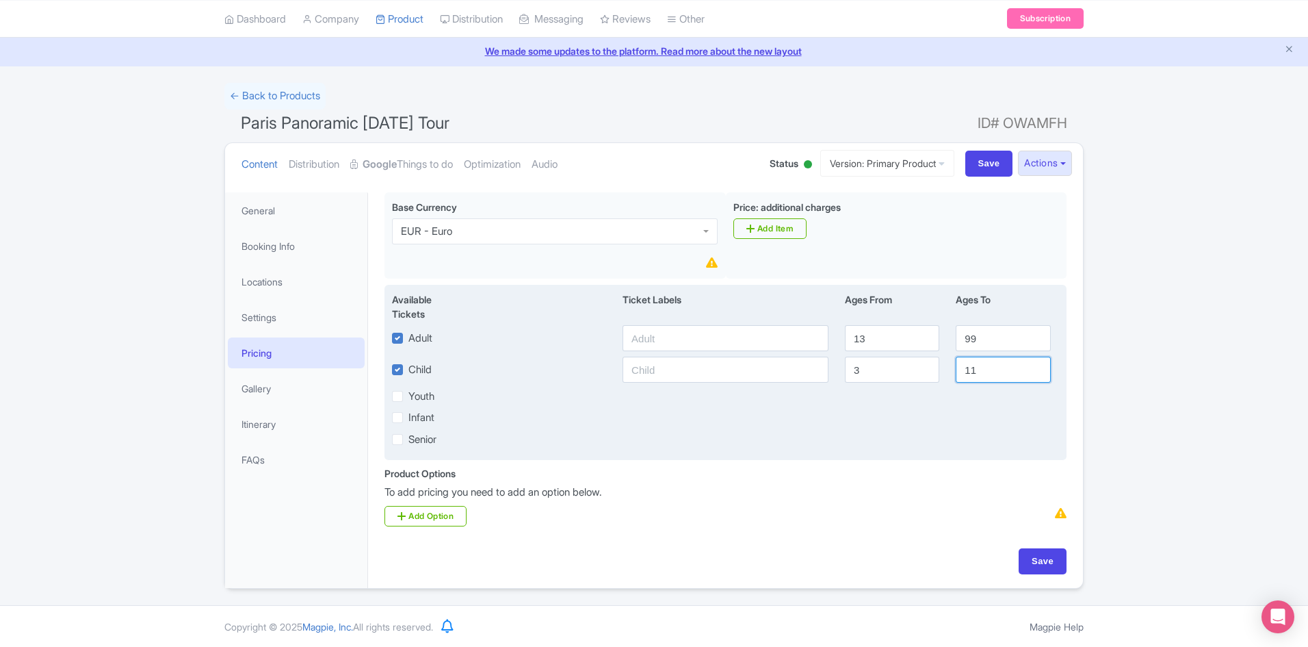
click at [966, 369] on input "11" at bounding box center [1003, 369] width 94 height 26
type input "12"
click at [802, 411] on div "Infant" at bounding box center [725, 417] width 683 height 16
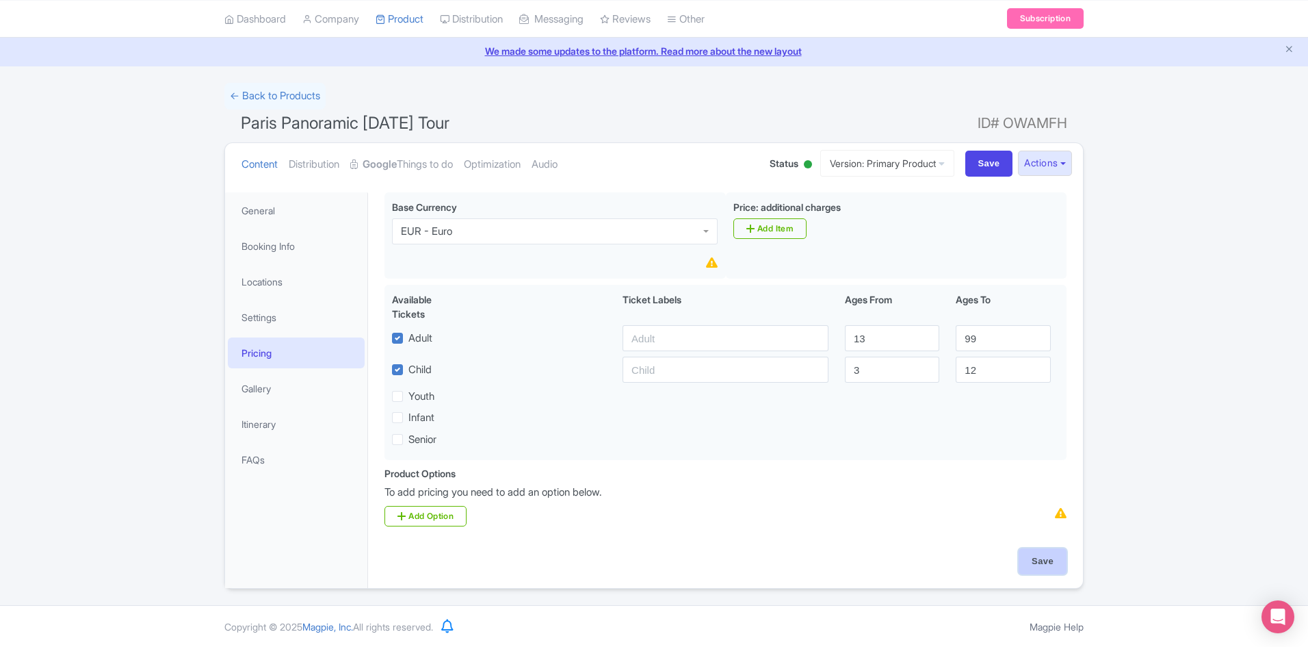
click at [1047, 562] on input "Save" at bounding box center [1043, 561] width 48 height 26
type input "Saving..."
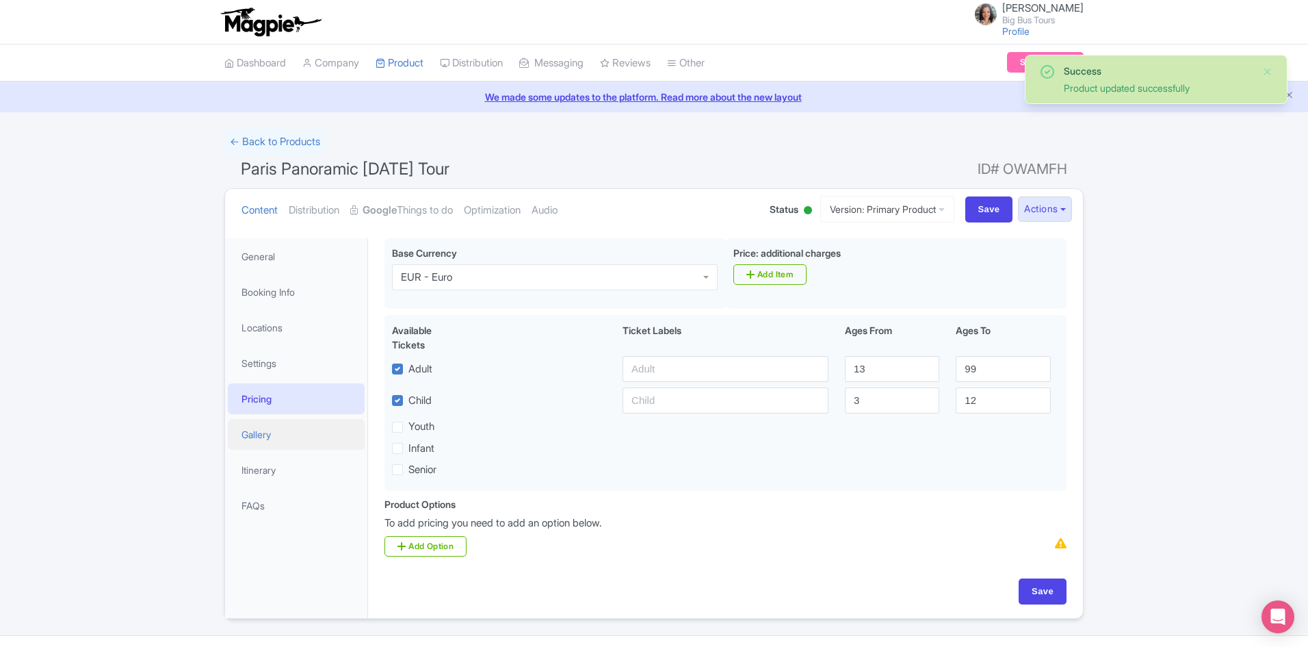
scroll to position [31, 0]
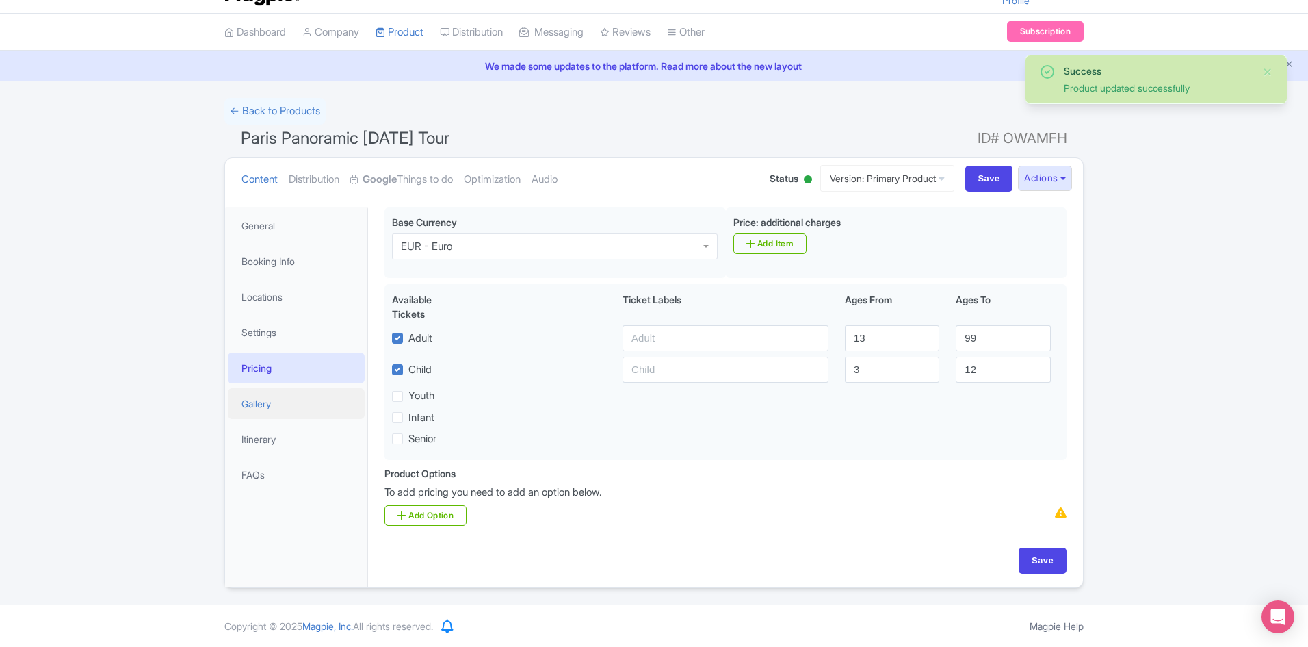
click at [259, 403] on link "Gallery" at bounding box center [296, 403] width 137 height 31
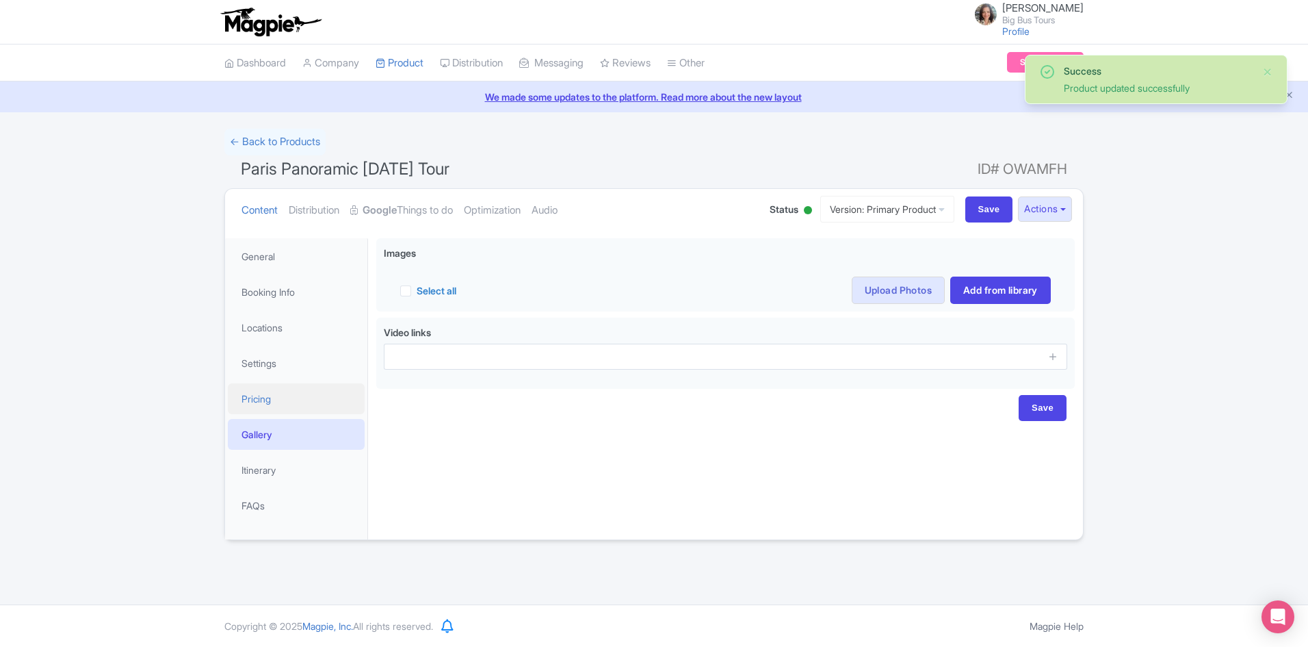
scroll to position [0, 0]
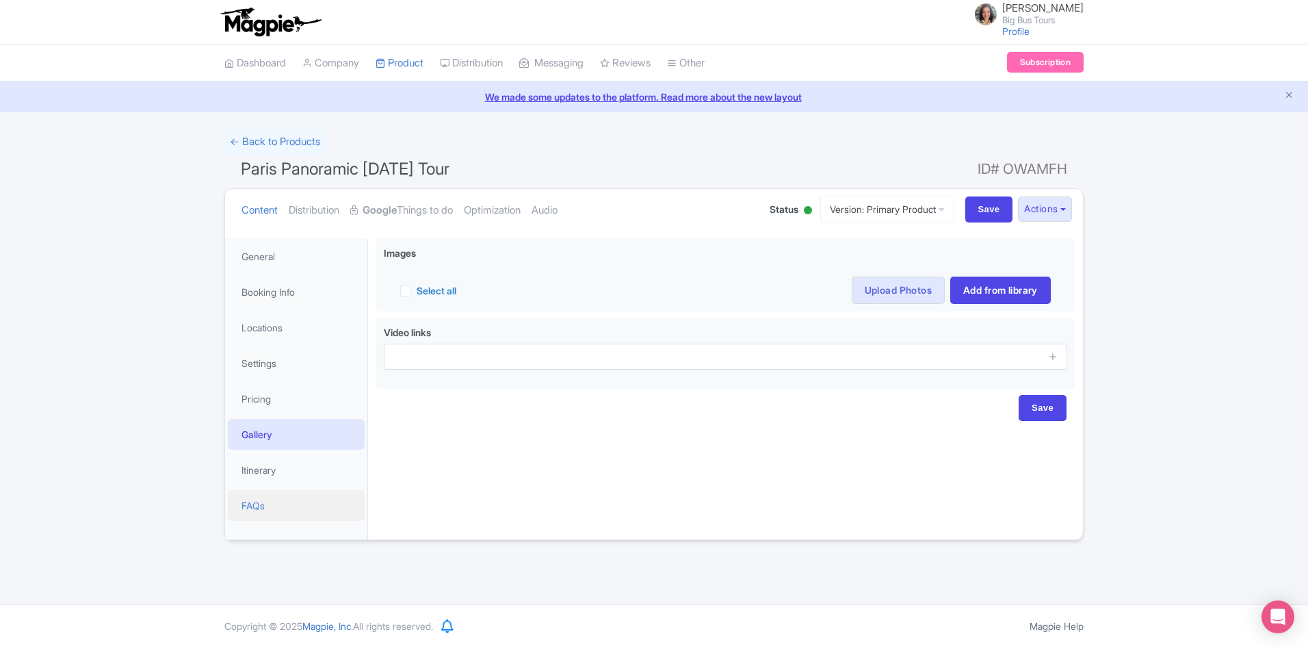
click at [259, 506] on link "FAQs" at bounding box center [296, 505] width 137 height 31
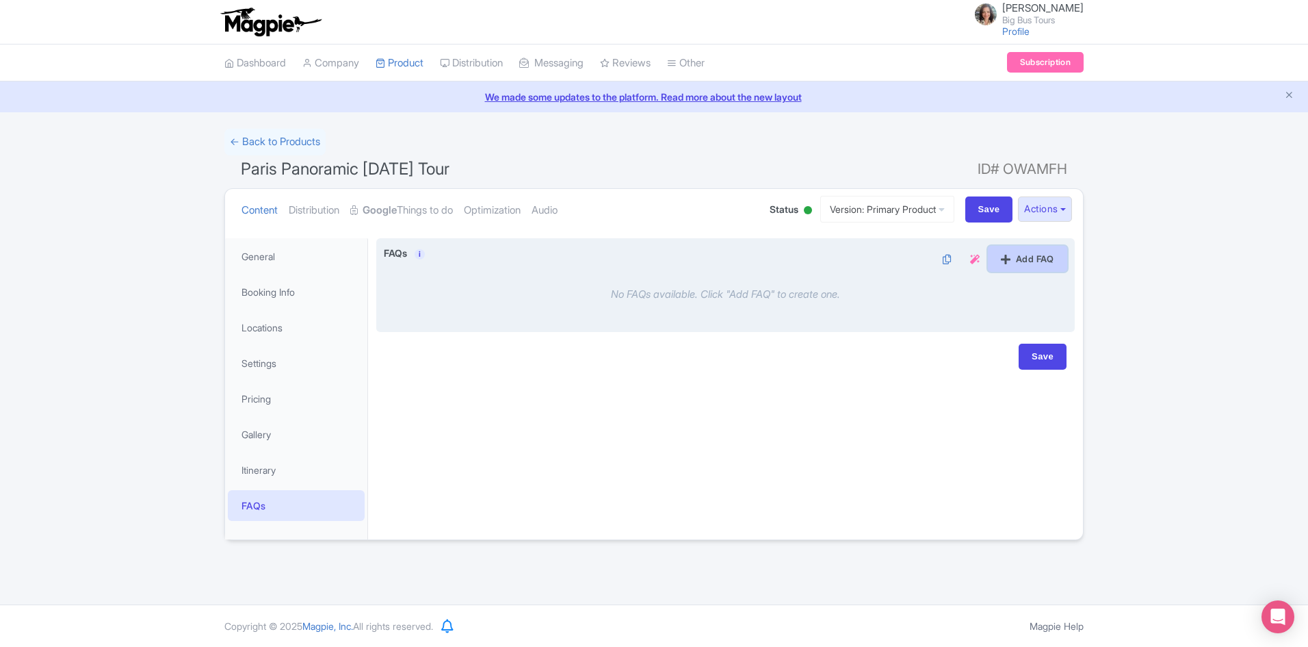
click at [1006, 257] on icon at bounding box center [1006, 259] width 10 height 11
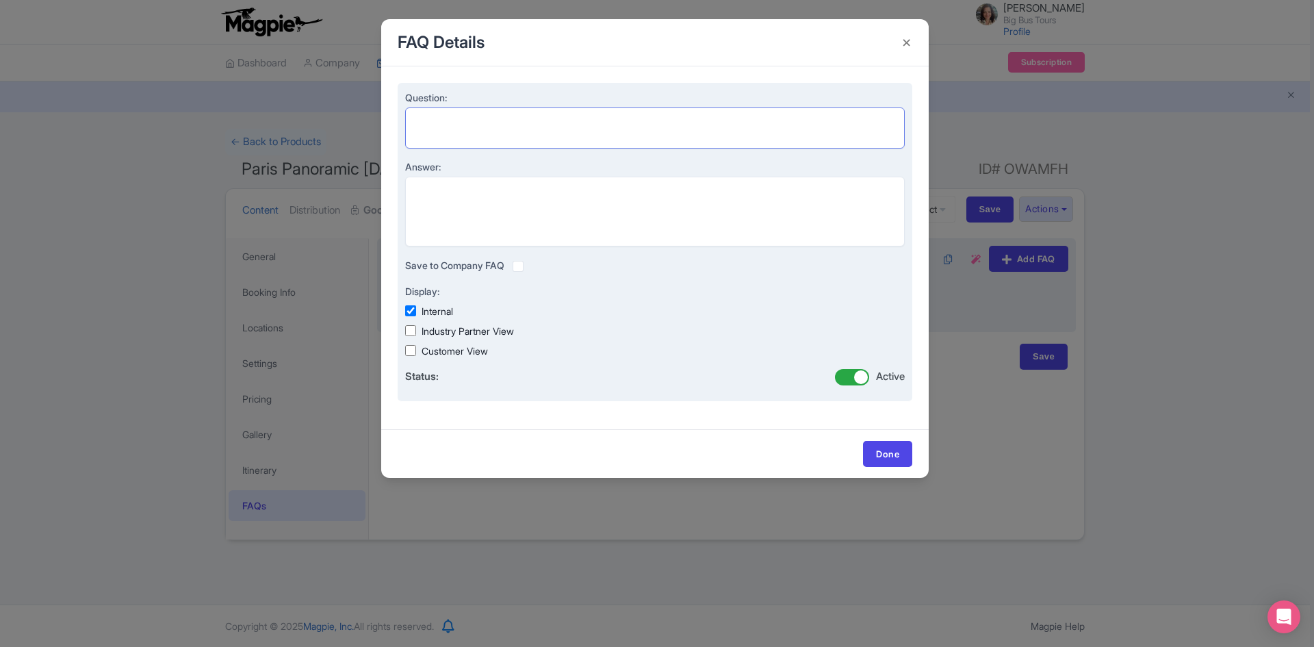
click at [498, 118] on textarea "Question:" at bounding box center [654, 127] width 499 height 41
paste textarea "Can I change the date of the tour?"
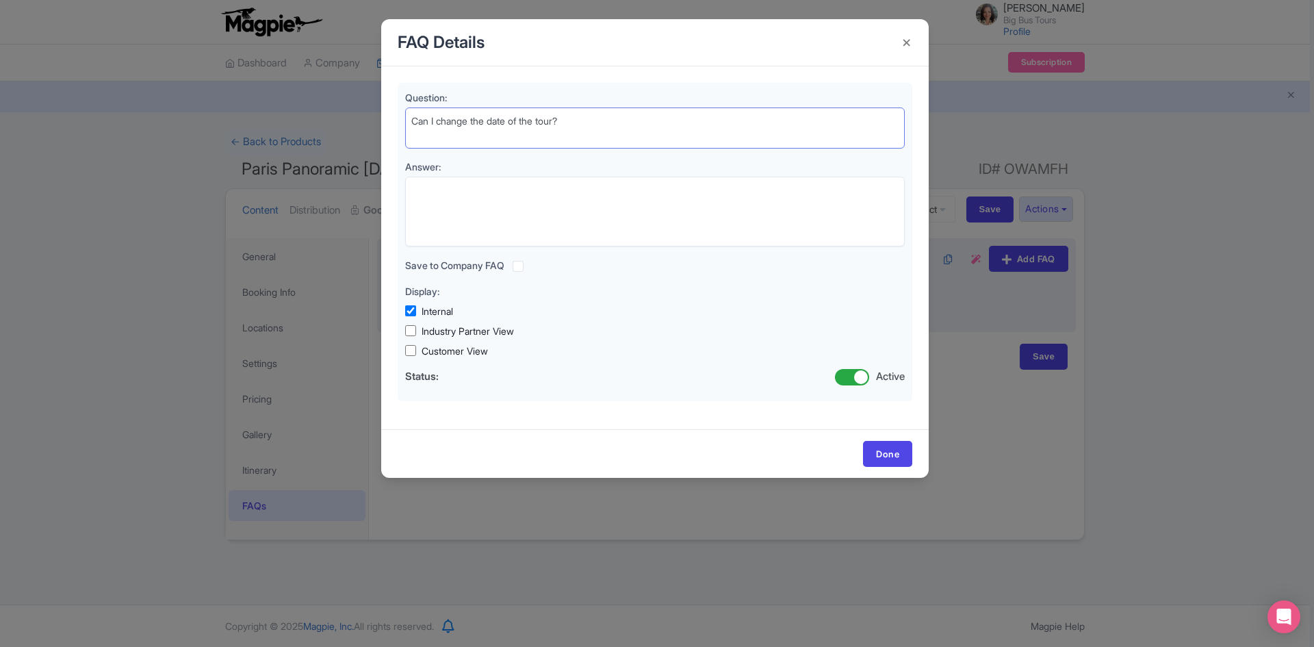
type textarea "Can I change the date of the tour?"
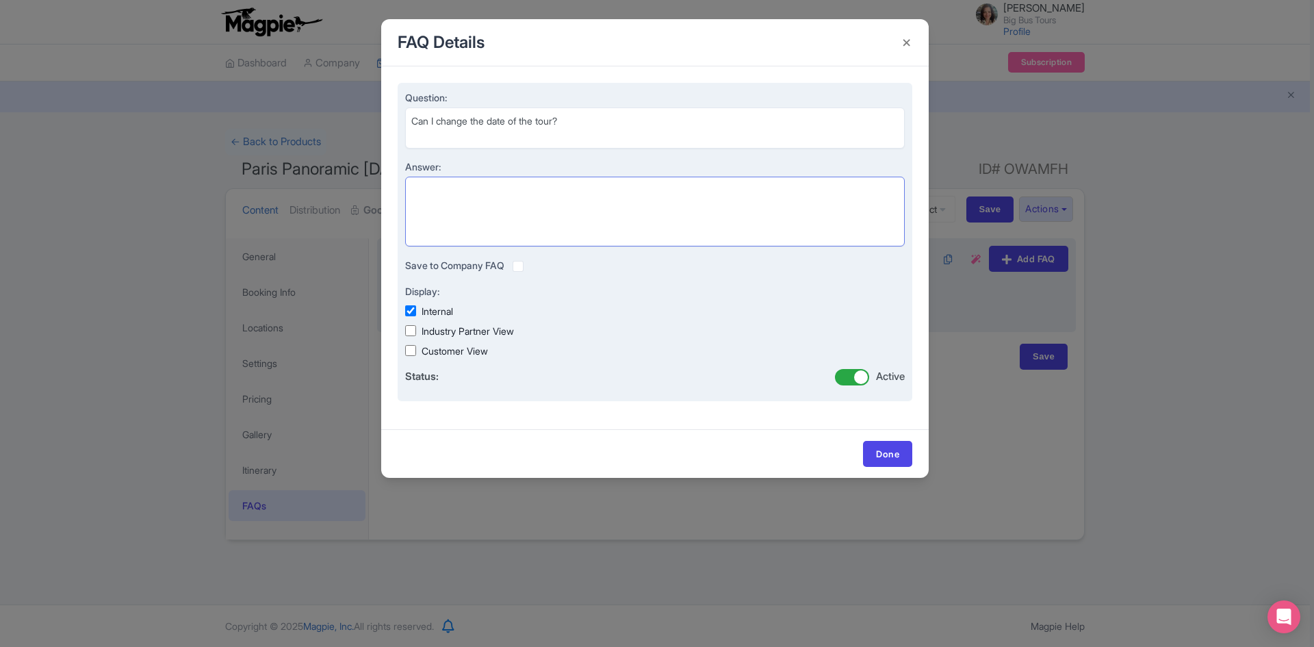
click at [519, 183] on textarea "Answer:" at bounding box center [654, 212] width 499 height 70
paste textarea "Please contact our customer service for that"
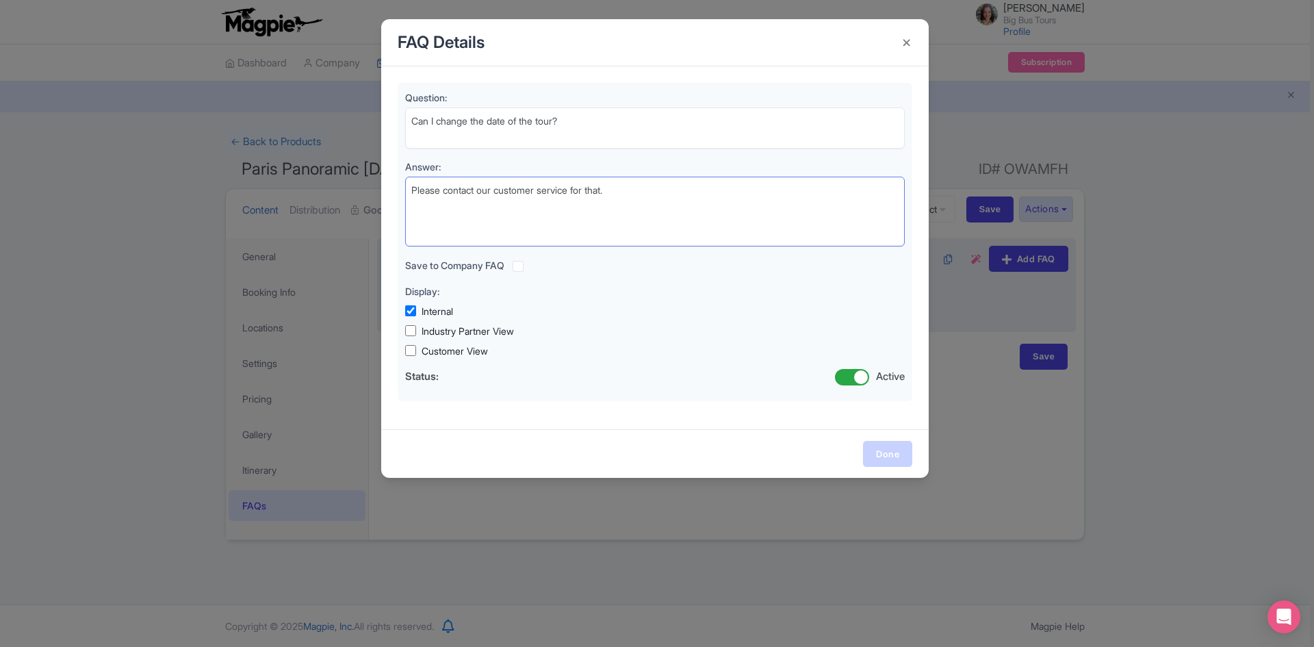
type textarea "Please contact our customer service for that."
click at [885, 458] on link "Done" at bounding box center [887, 454] width 49 height 26
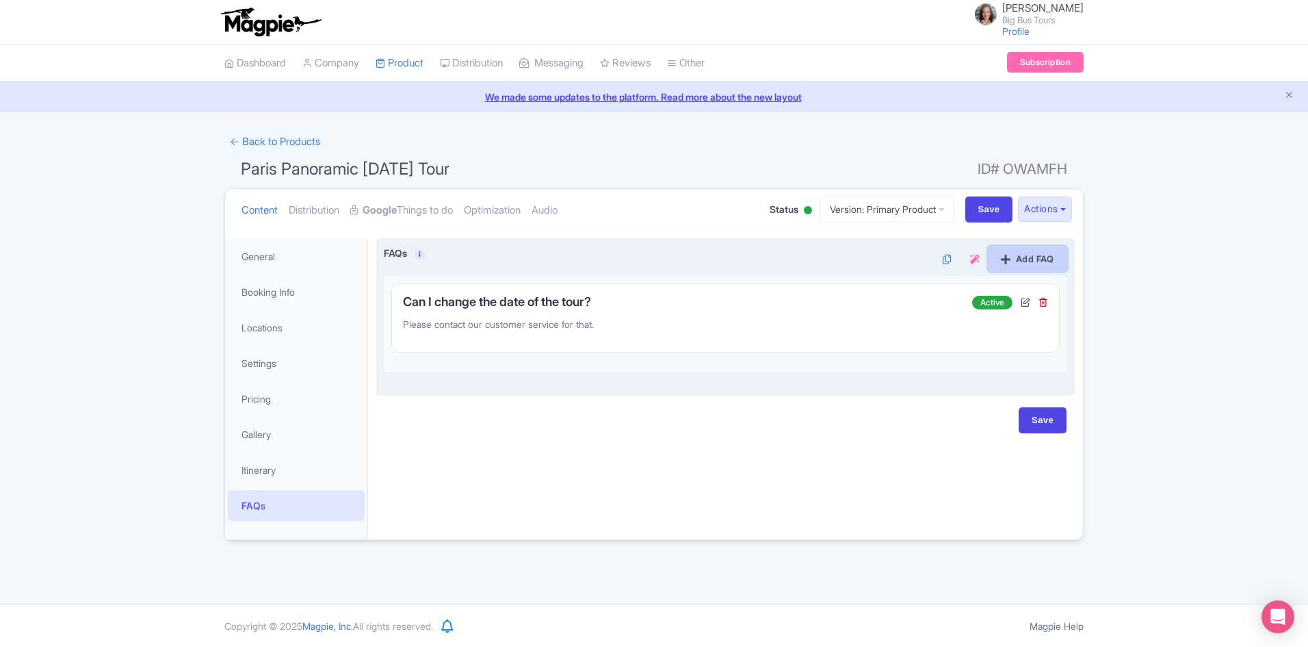
click at [1022, 264] on link "Add FAQ" at bounding box center [1027, 259] width 79 height 26
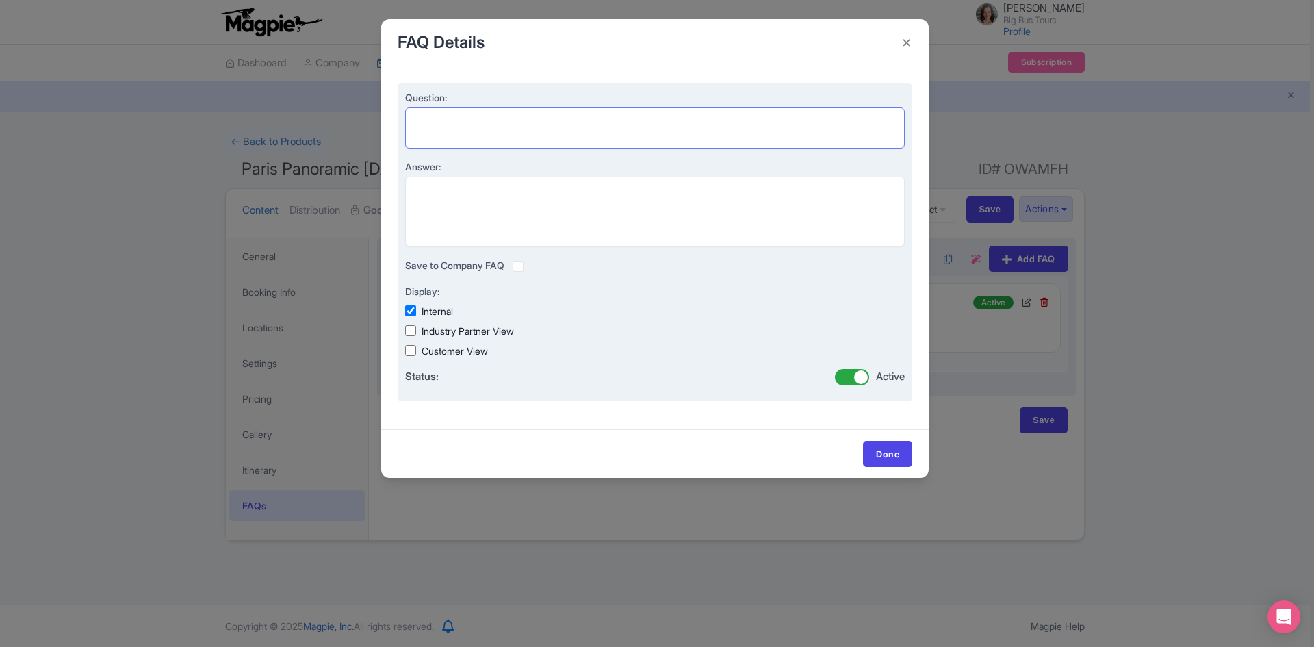
click at [476, 118] on textarea "Question:" at bounding box center [654, 127] width 499 height 41
paste textarea "Where do I get on the bus?"
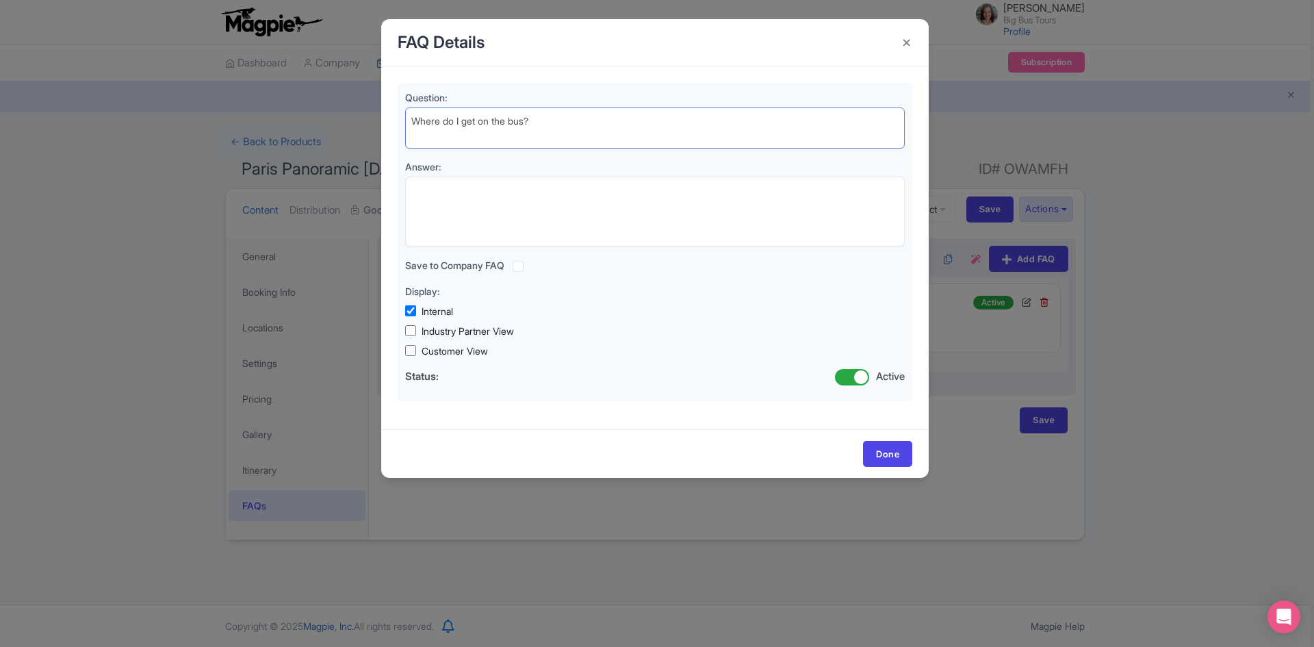
type textarea "Where do I get on the bus?"
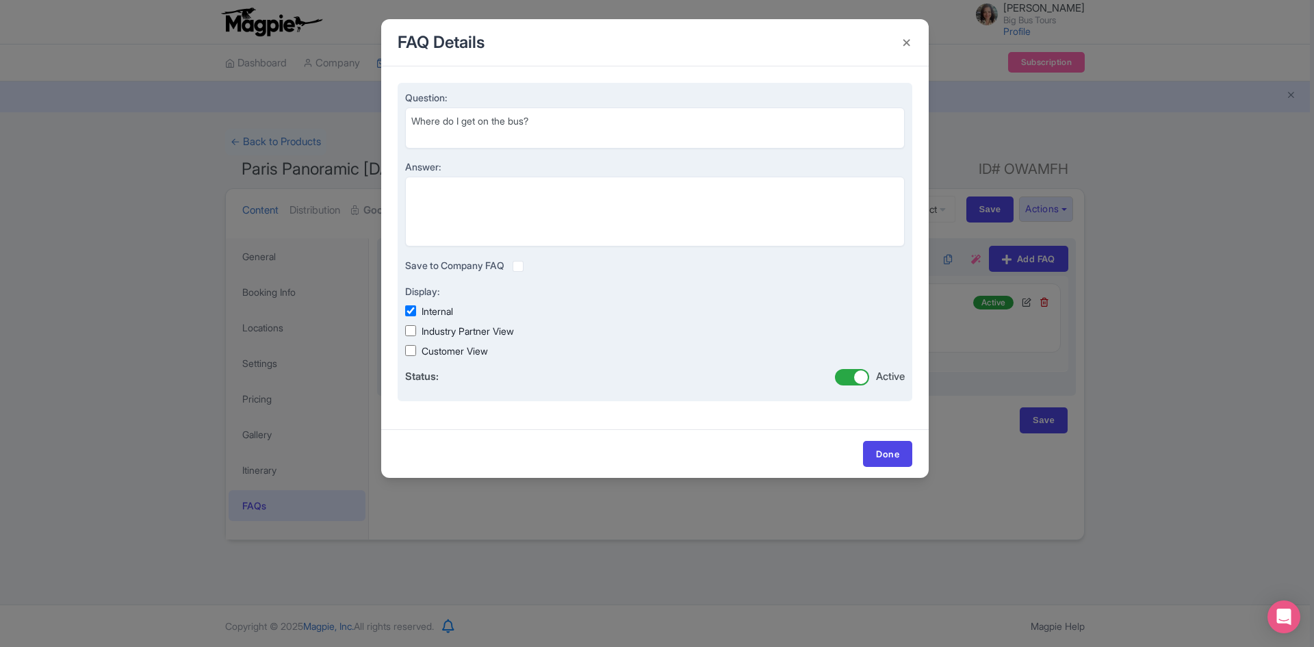
click at [504, 177] on div "Answer:" at bounding box center [654, 202] width 499 height 87
click at [497, 197] on textarea "Answer:" at bounding box center [654, 212] width 499 height 70
paste textarea "Stop number 1: Information Center"
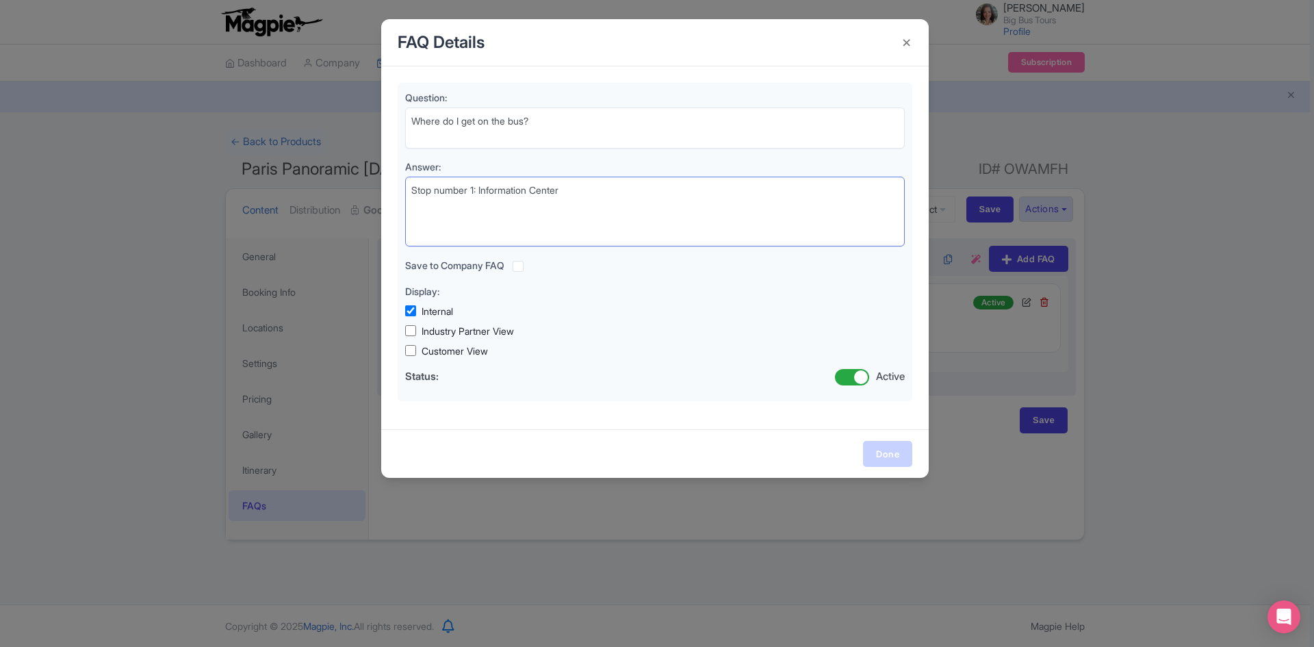
type textarea "Stop number 1: Information Center"
click at [881, 450] on link "Done" at bounding box center [887, 454] width 49 height 26
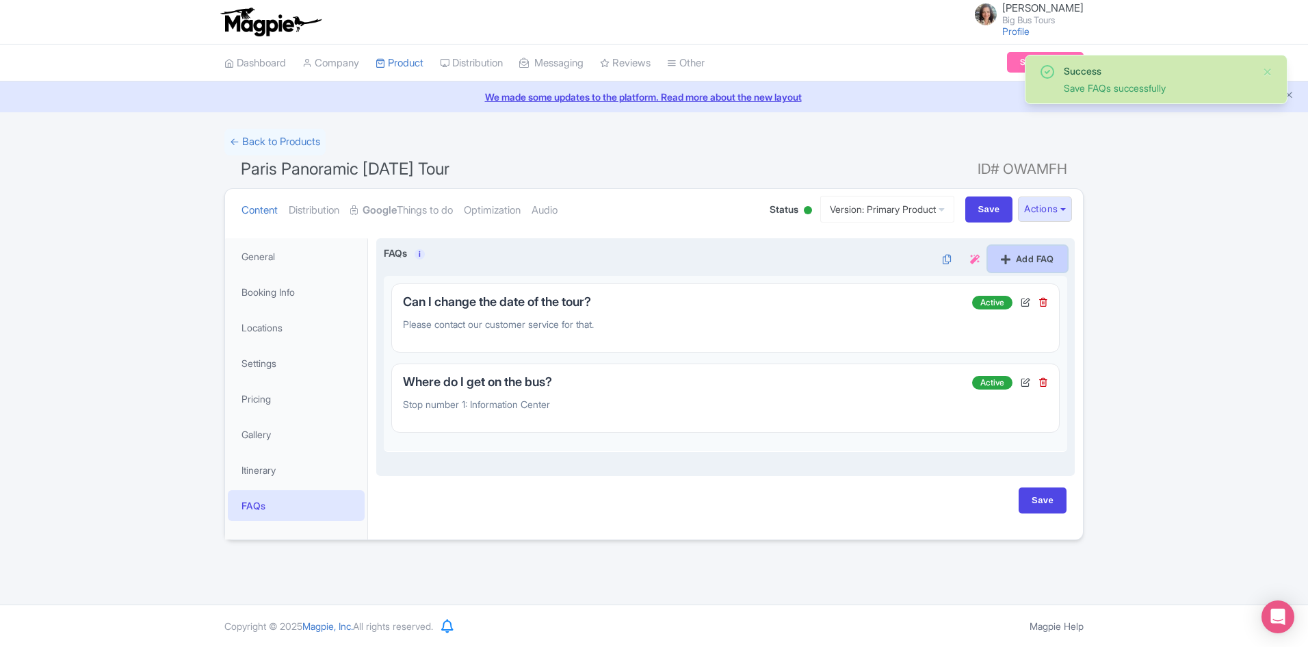
click at [1032, 255] on link "Add FAQ" at bounding box center [1027, 259] width 79 height 26
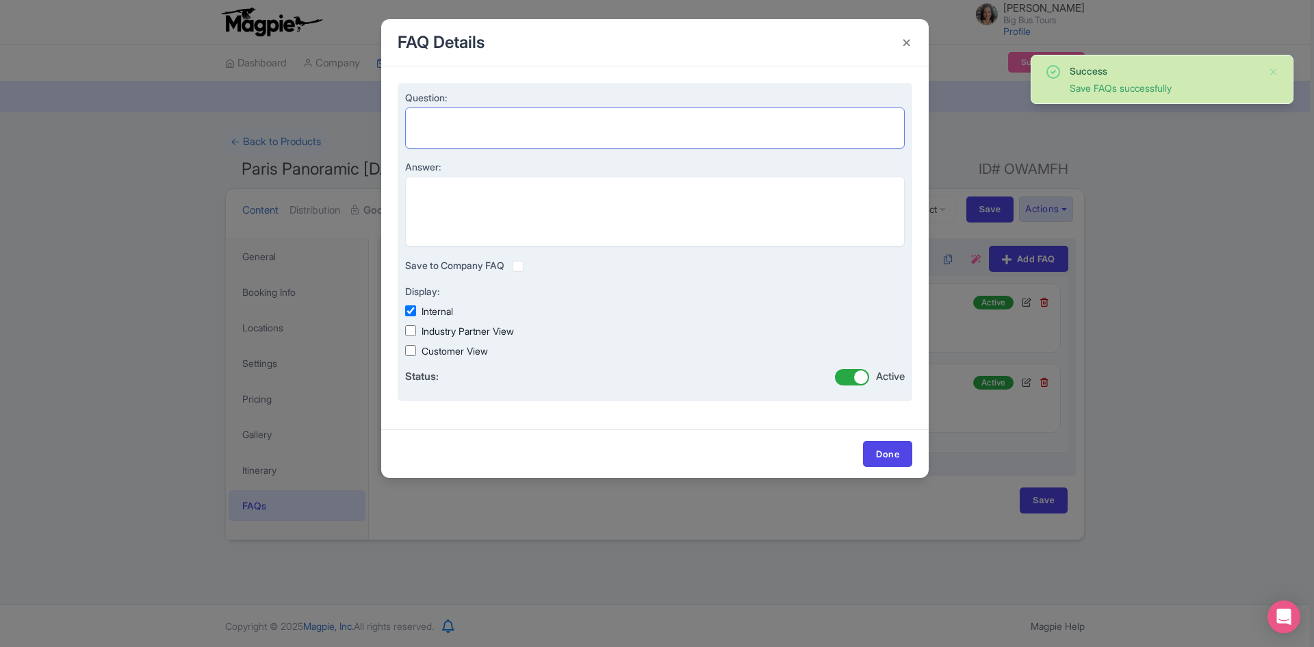
click at [538, 129] on textarea "Question:" at bounding box center [654, 127] width 499 height 41
paste textarea "What time is the departure?"
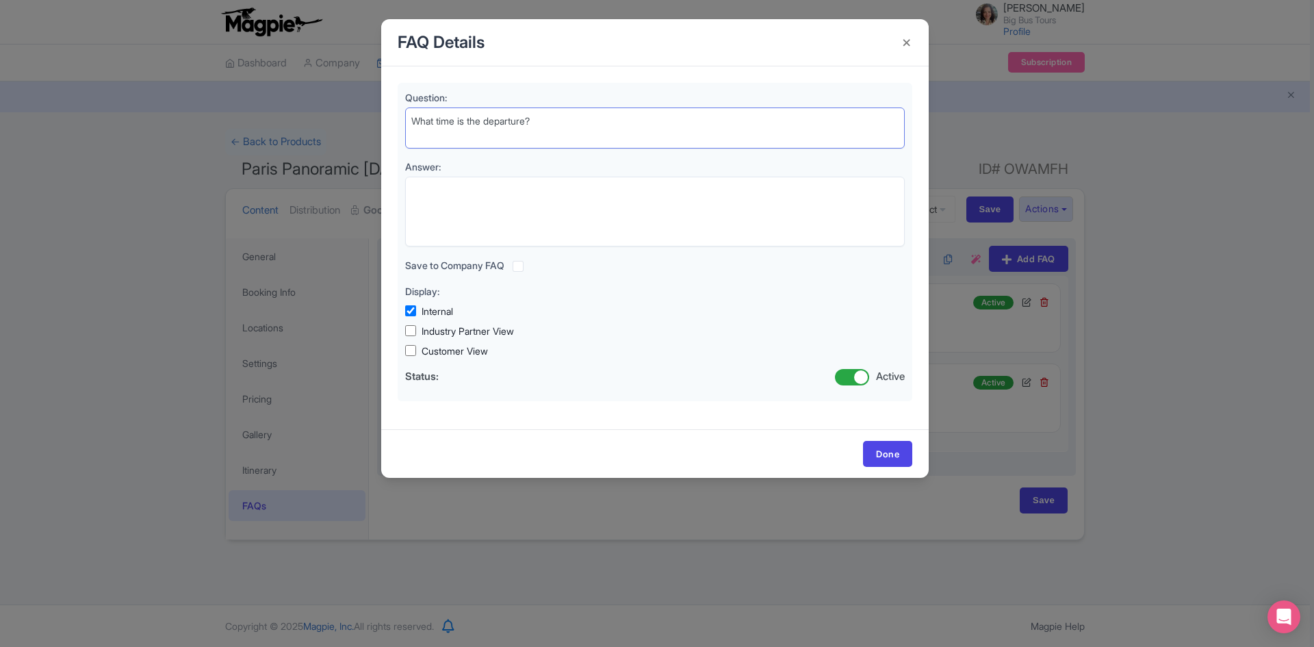
type textarea "What time is the departure?"
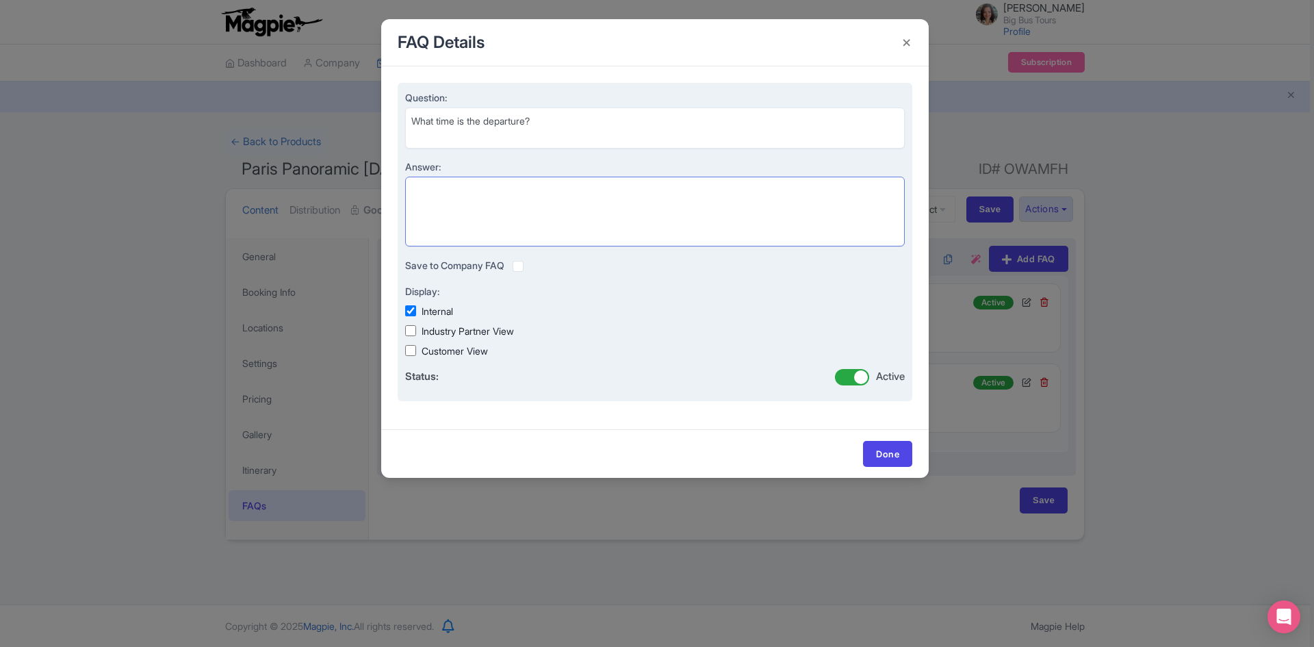
click at [461, 183] on textarea "Answer:" at bounding box center [654, 212] width 499 height 70
paste textarea "5:45pm everyday, please show up 15 min in advance"
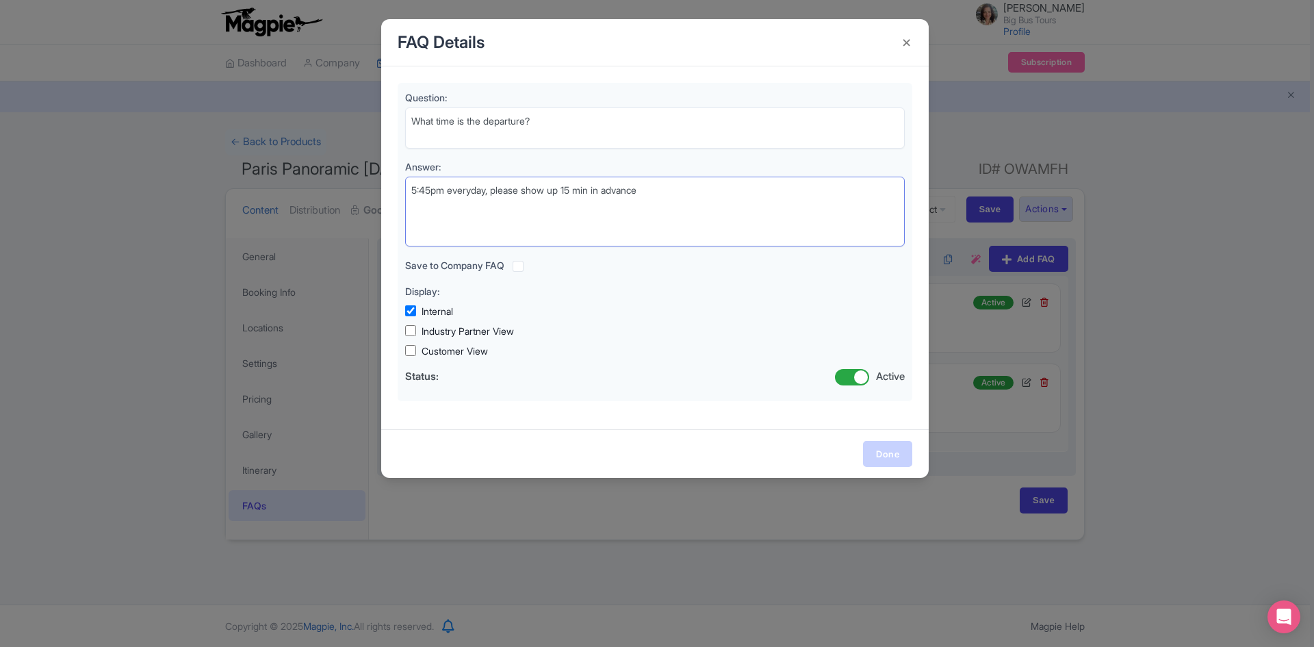
type textarea "5:45pm everyday, please show up 15 min in advance"
drag, startPoint x: 881, startPoint y: 453, endPoint x: 1251, endPoint y: 502, distance: 374.1
click at [882, 453] on link "Done" at bounding box center [887, 454] width 49 height 26
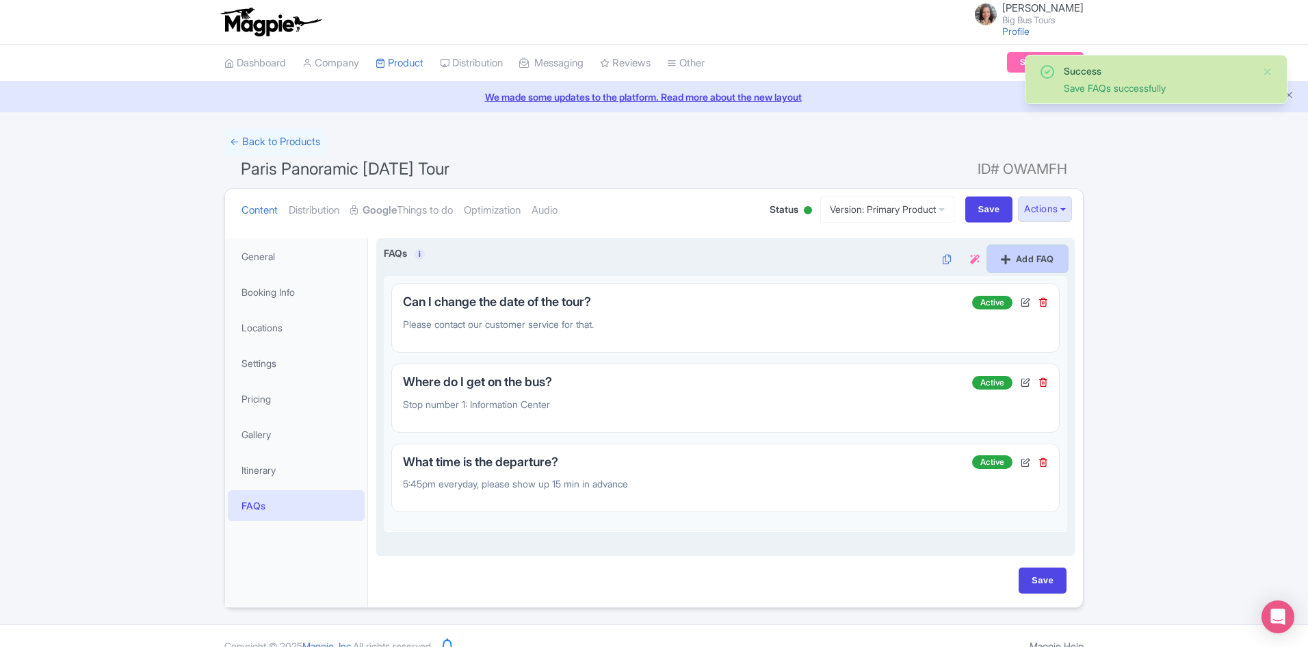
click at [1026, 256] on link "Add FAQ" at bounding box center [1027, 259] width 79 height 26
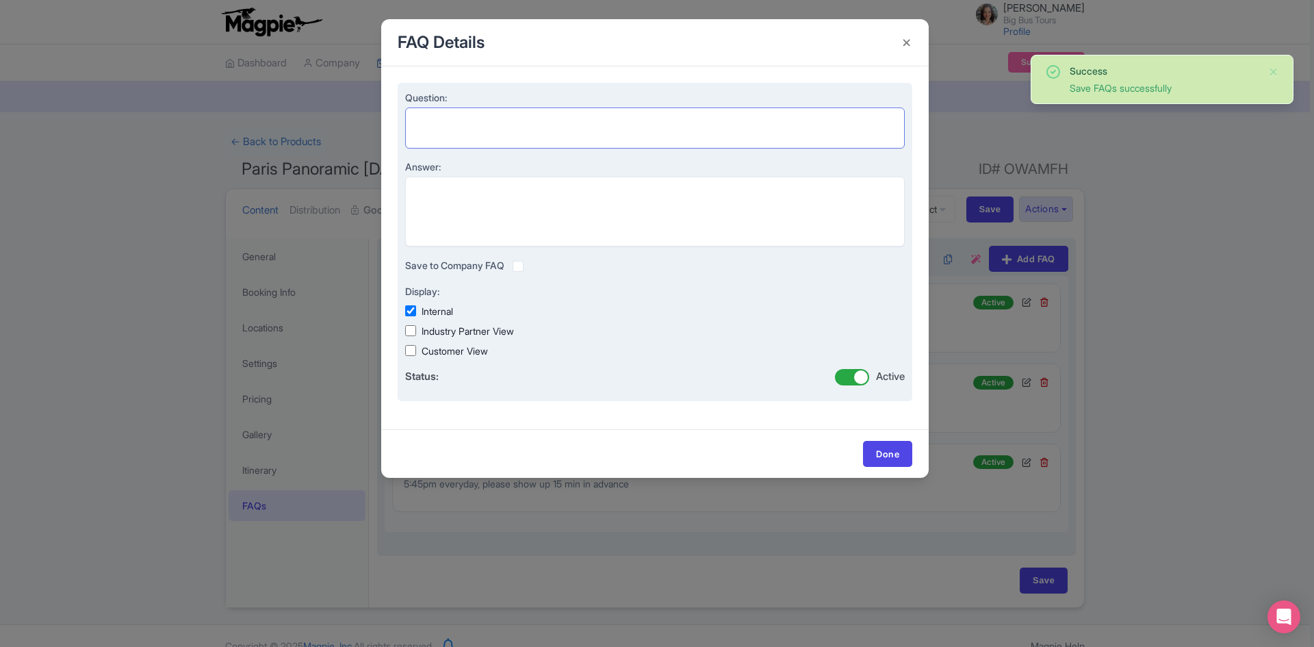
click at [496, 113] on textarea "Question:" at bounding box center [654, 127] width 499 height 41
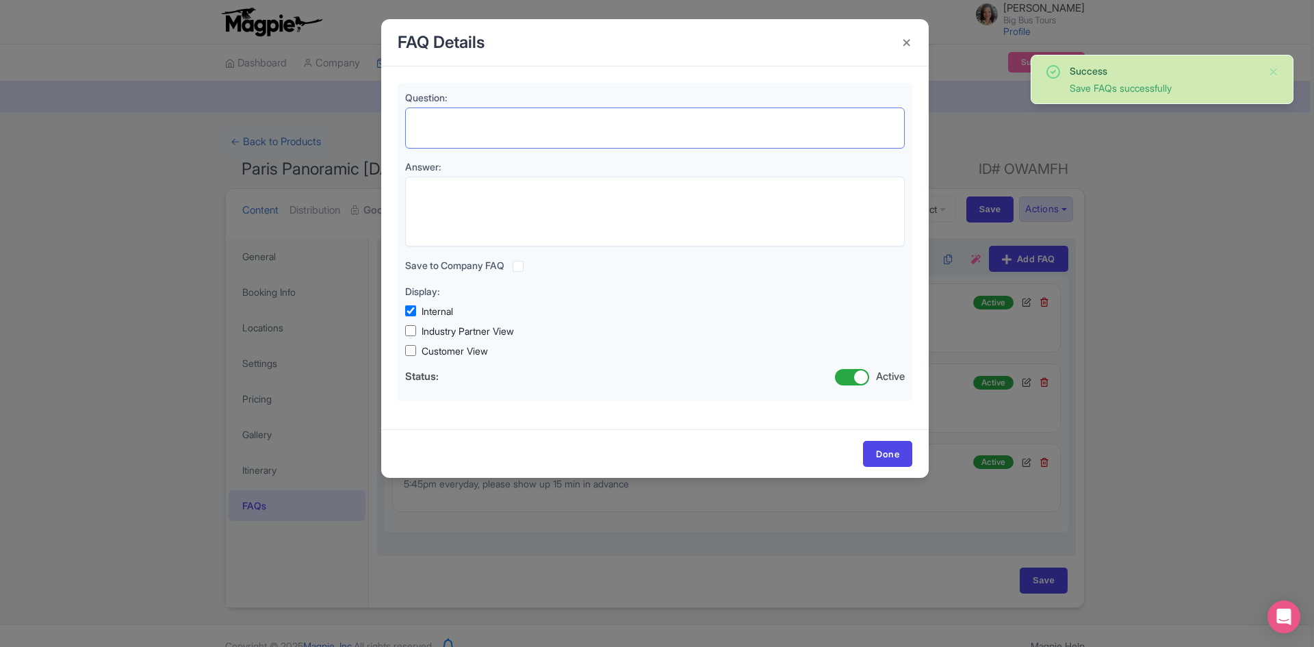
paste textarea "Is it a family activity?"
type textarea "Is it a family activity?"
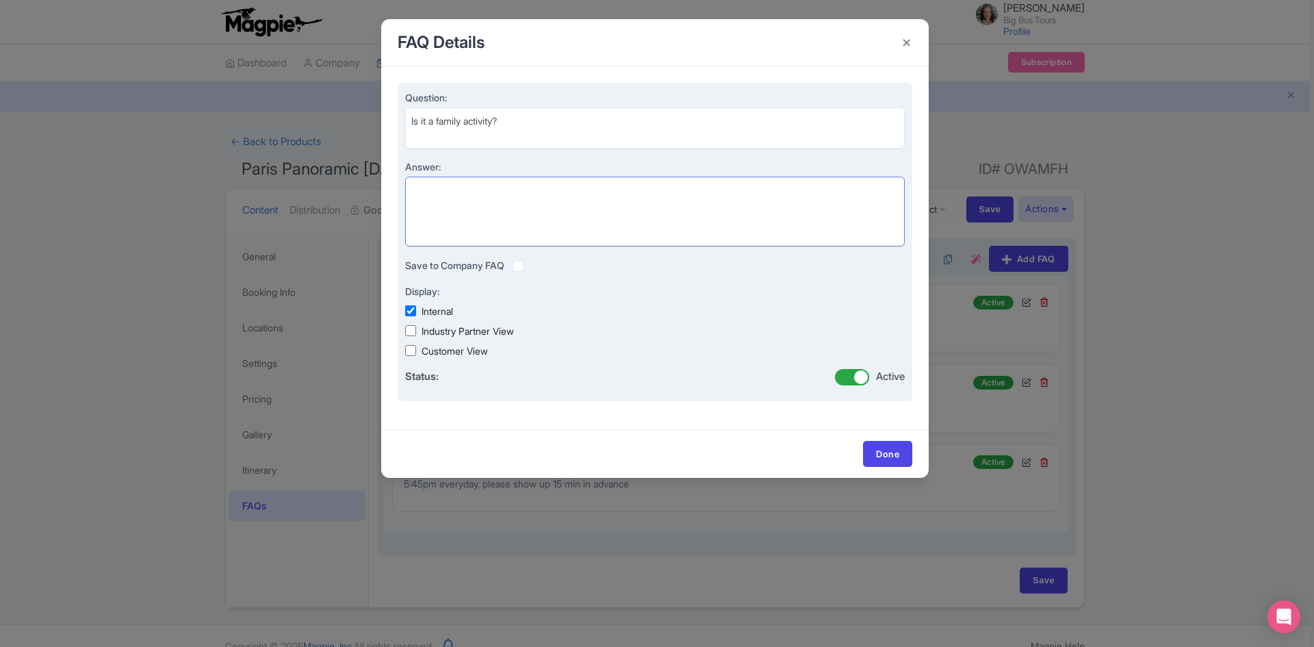
click at [600, 202] on textarea "Answer:" at bounding box center [654, 212] width 499 height 70
paste textarea "Sure, the audience is families or individuals, stories are not so scary!"
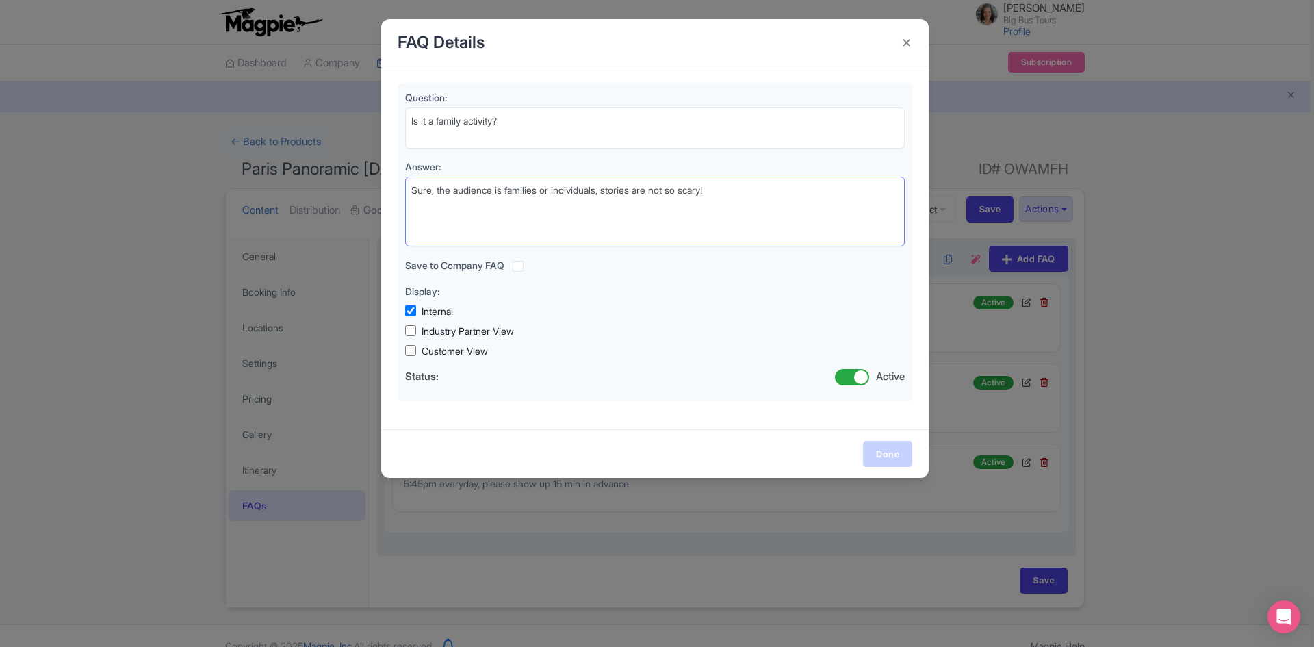
type textarea "Sure, the audience is families or individuals, stories are not so scary!"
click at [881, 455] on link "Done" at bounding box center [887, 454] width 49 height 26
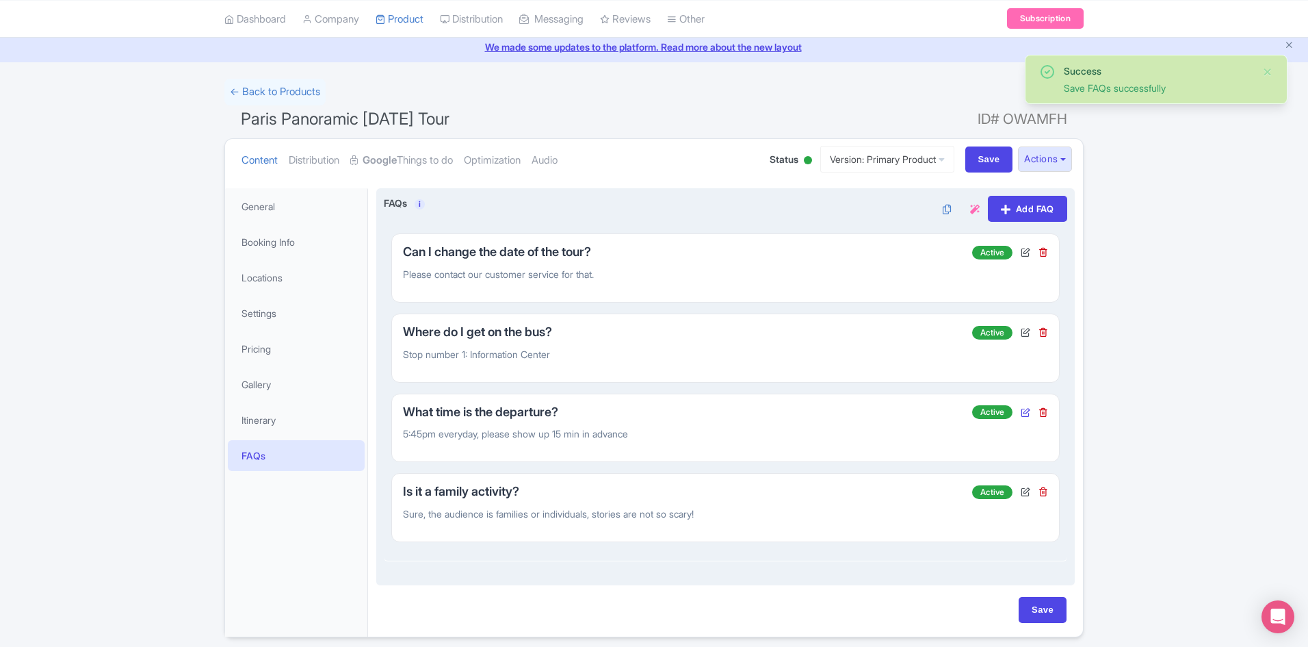
scroll to position [99, 0]
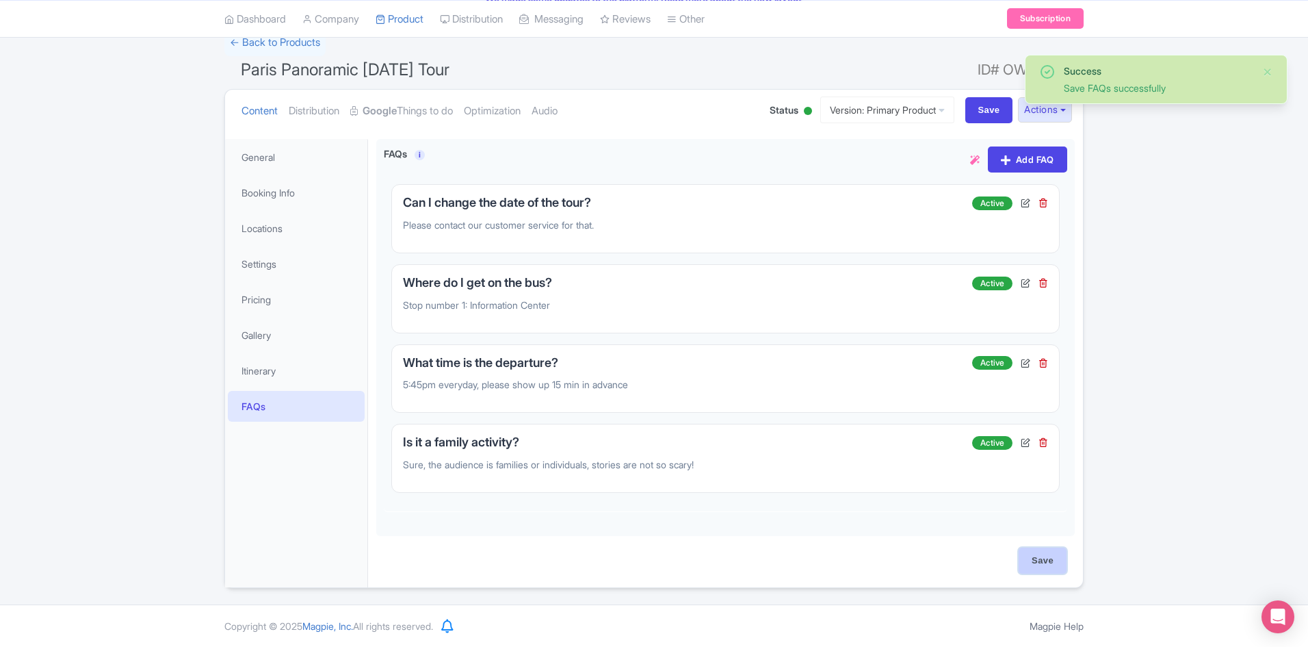
click at [1038, 562] on input "Save" at bounding box center [1043, 560] width 48 height 26
type input "Saving..."
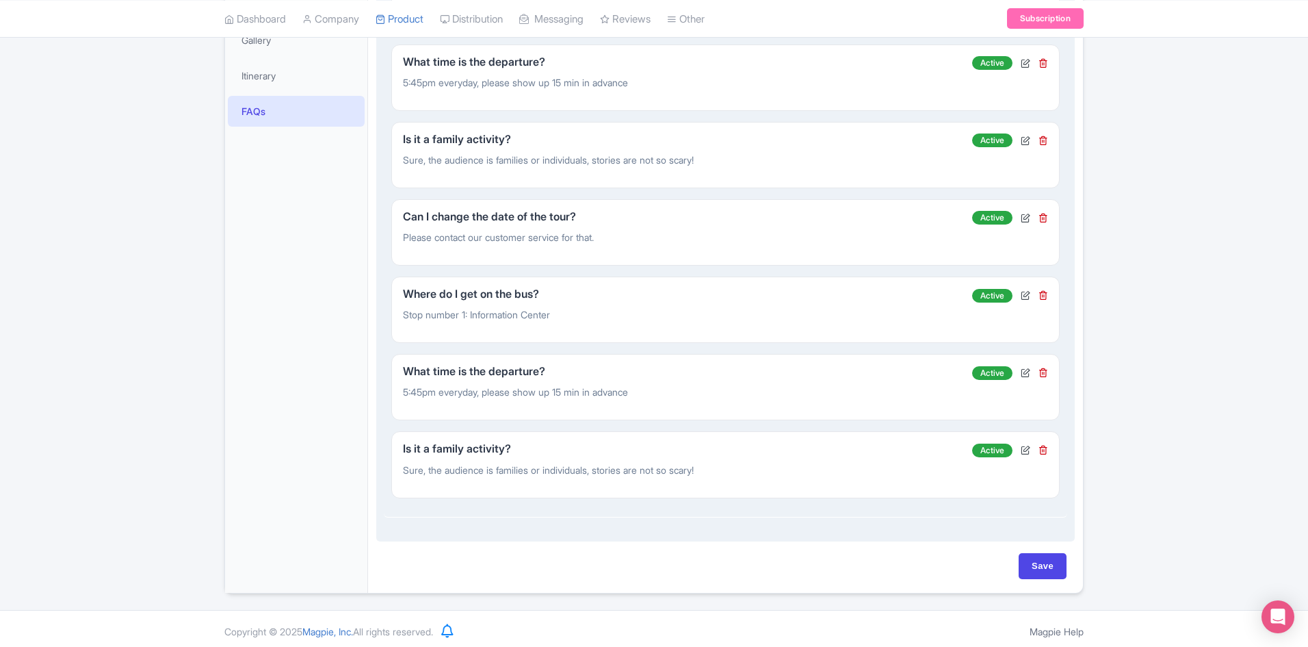
scroll to position [400, 0]
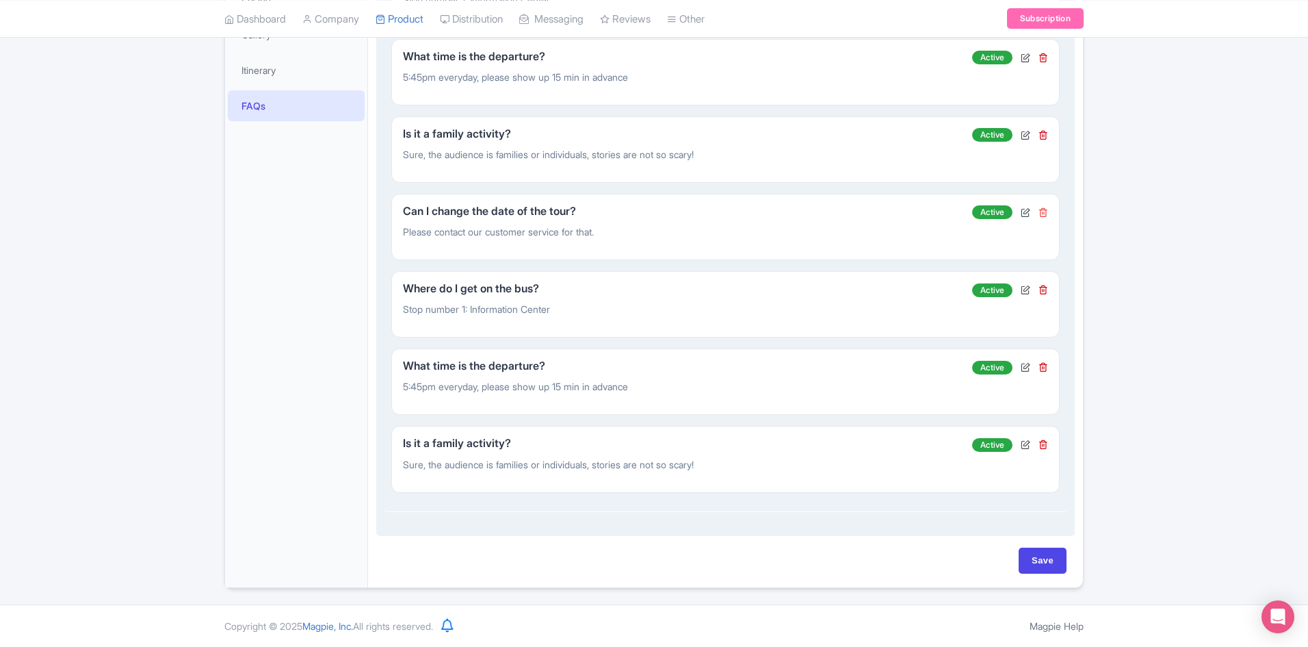
click at [1045, 211] on icon at bounding box center [1044, 212] width 10 height 10
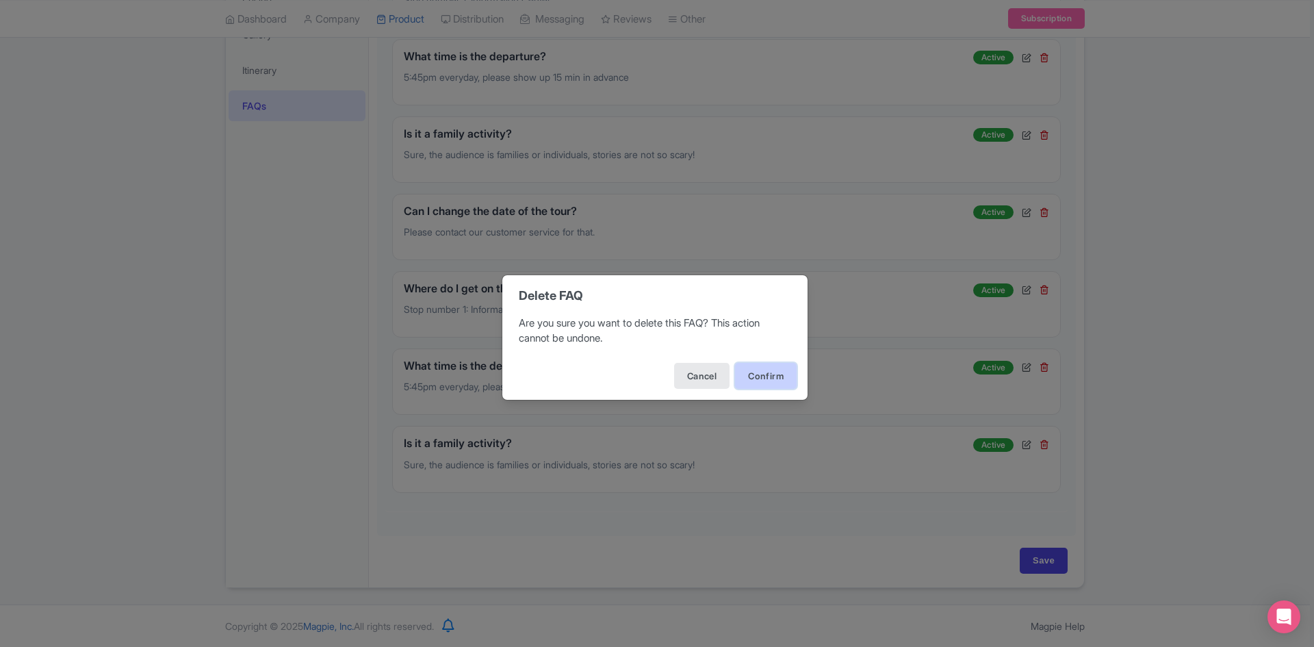
click at [773, 376] on button "Confirm" at bounding box center [766, 376] width 62 height 26
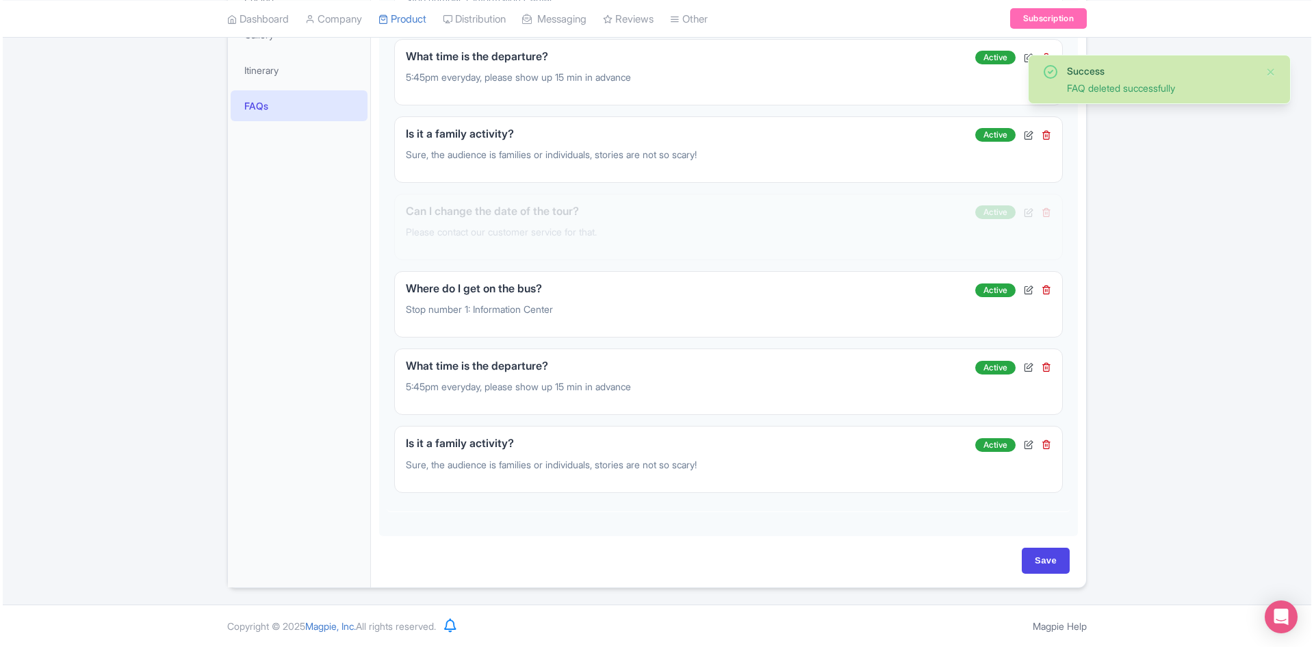
scroll to position [322, 0]
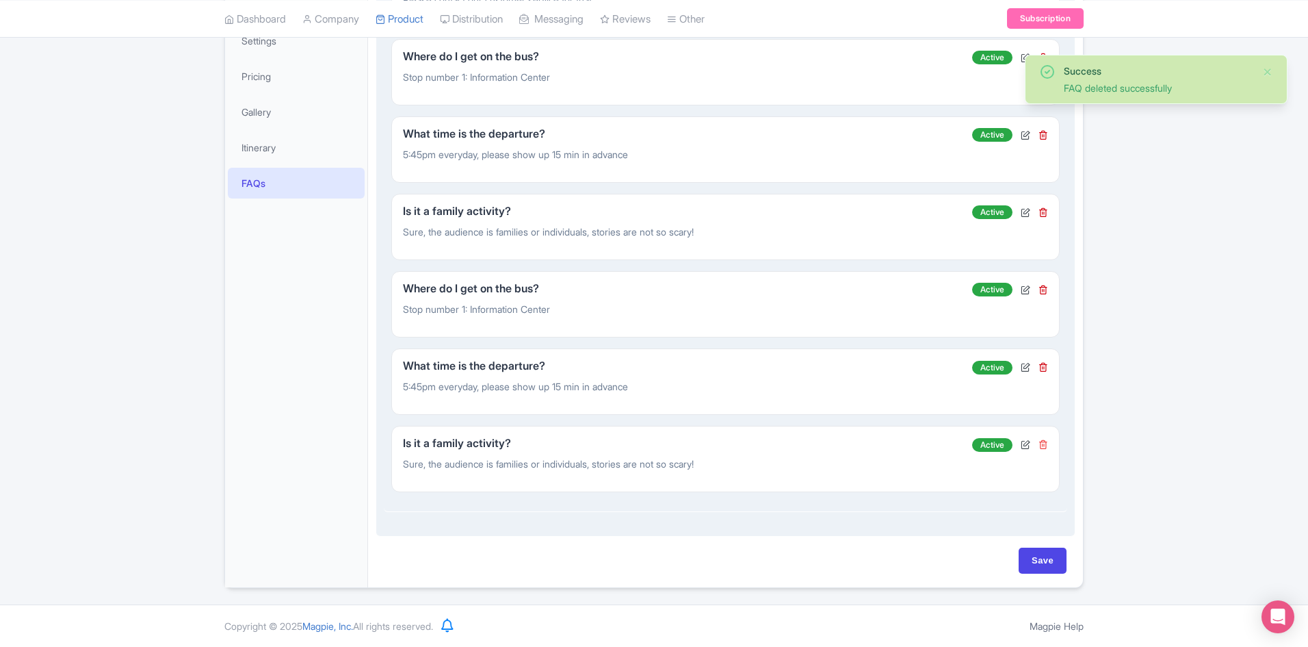
click at [1042, 447] on icon at bounding box center [1044, 444] width 10 height 10
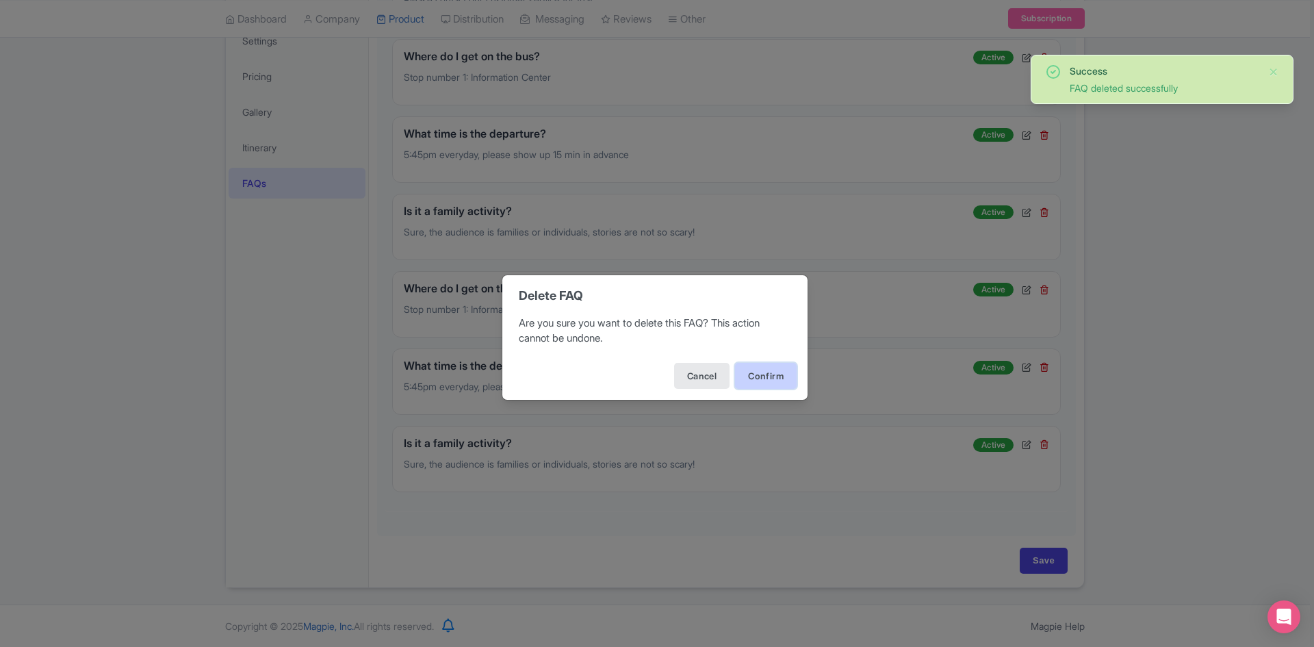
click at [756, 380] on button "Confirm" at bounding box center [766, 376] width 62 height 26
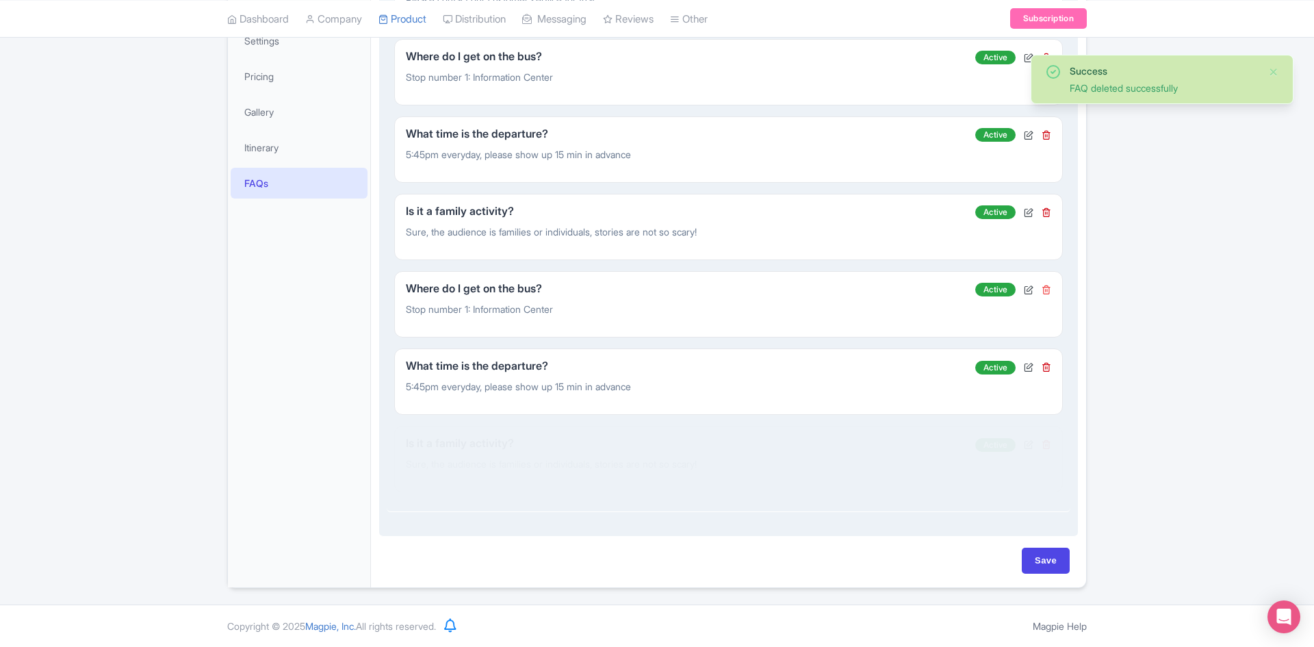
scroll to position [245, 0]
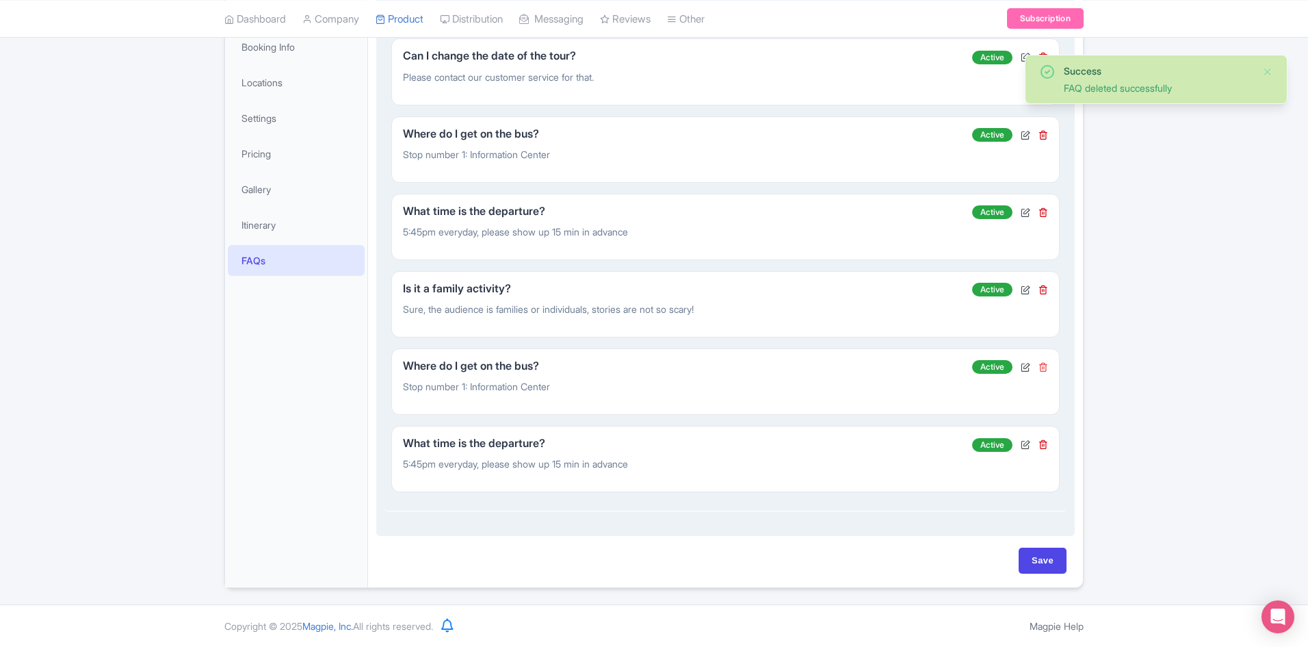
click at [1043, 370] on icon at bounding box center [1044, 367] width 10 height 10
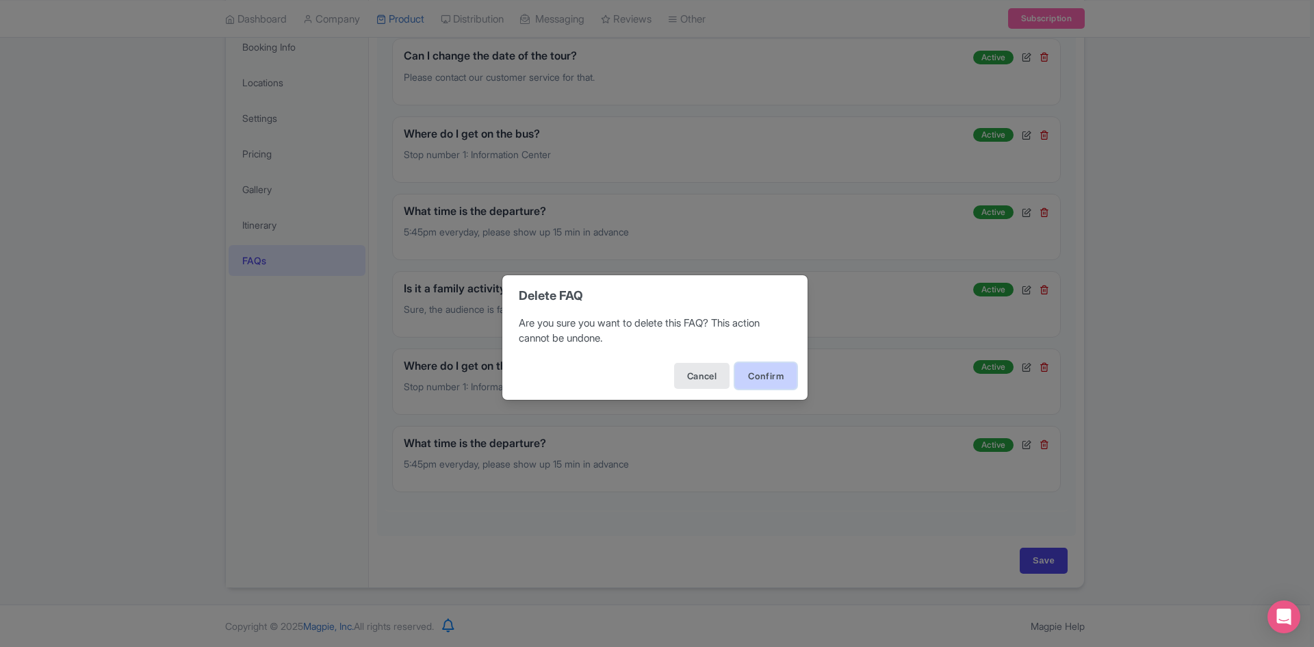
click at [766, 380] on button "Confirm" at bounding box center [766, 376] width 62 height 26
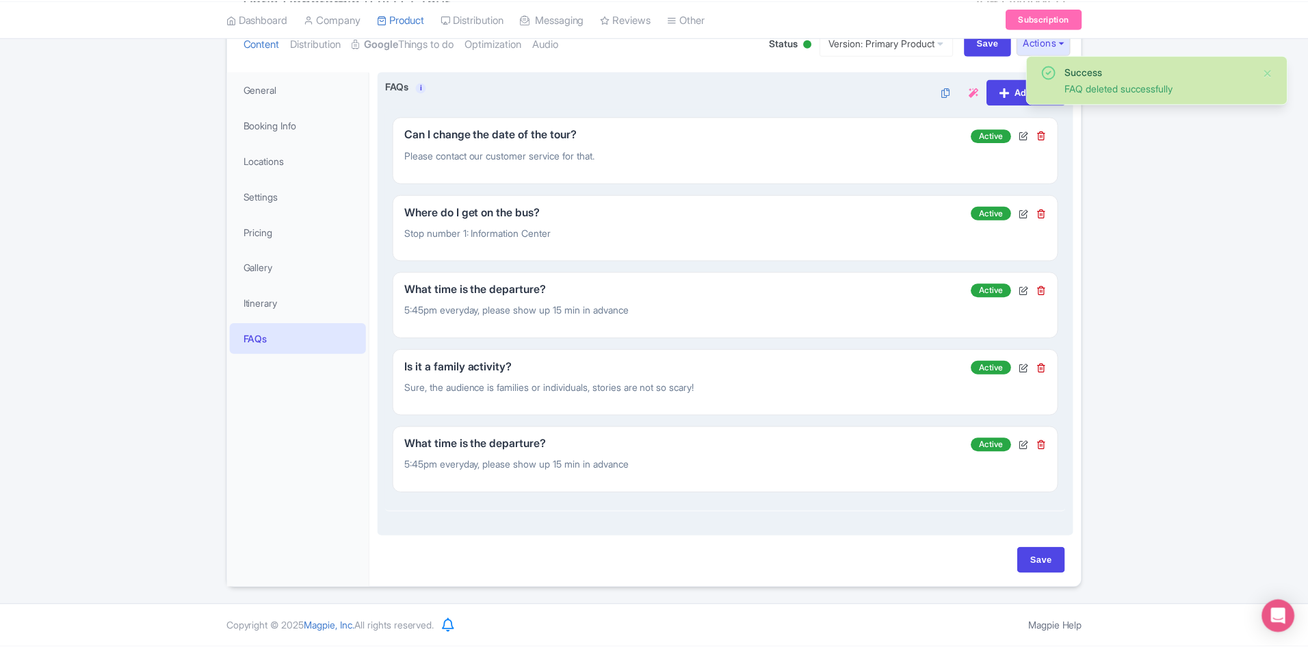
scroll to position [167, 0]
click at [1045, 447] on icon at bounding box center [1044, 445] width 10 height 10
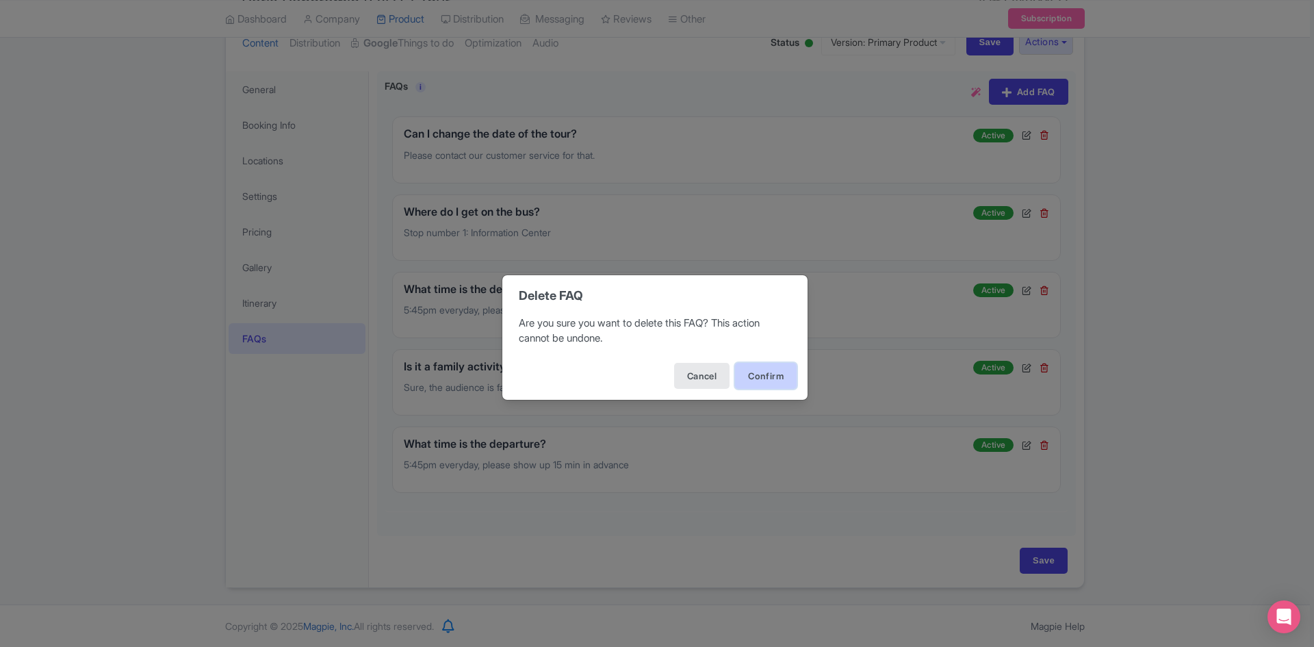
drag, startPoint x: 776, startPoint y: 363, endPoint x: 777, endPoint y: 370, distance: 6.9
click at [777, 367] on button "Confirm" at bounding box center [766, 376] width 62 height 26
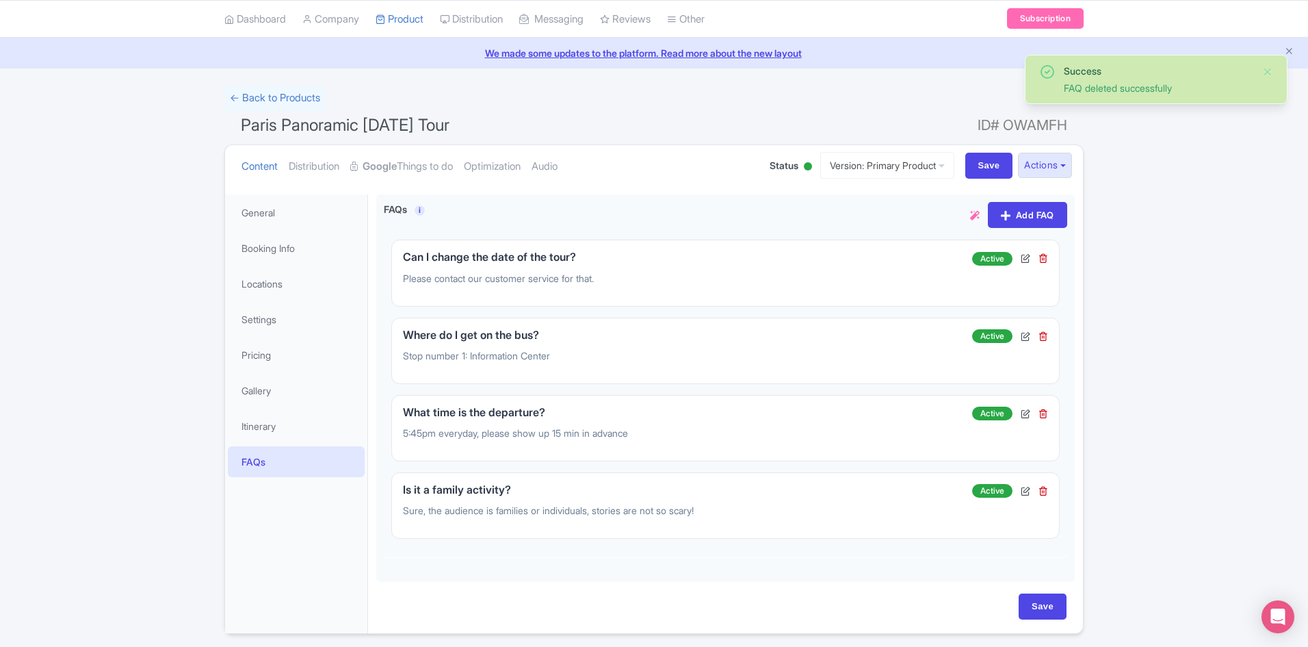
scroll to position [90, 0]
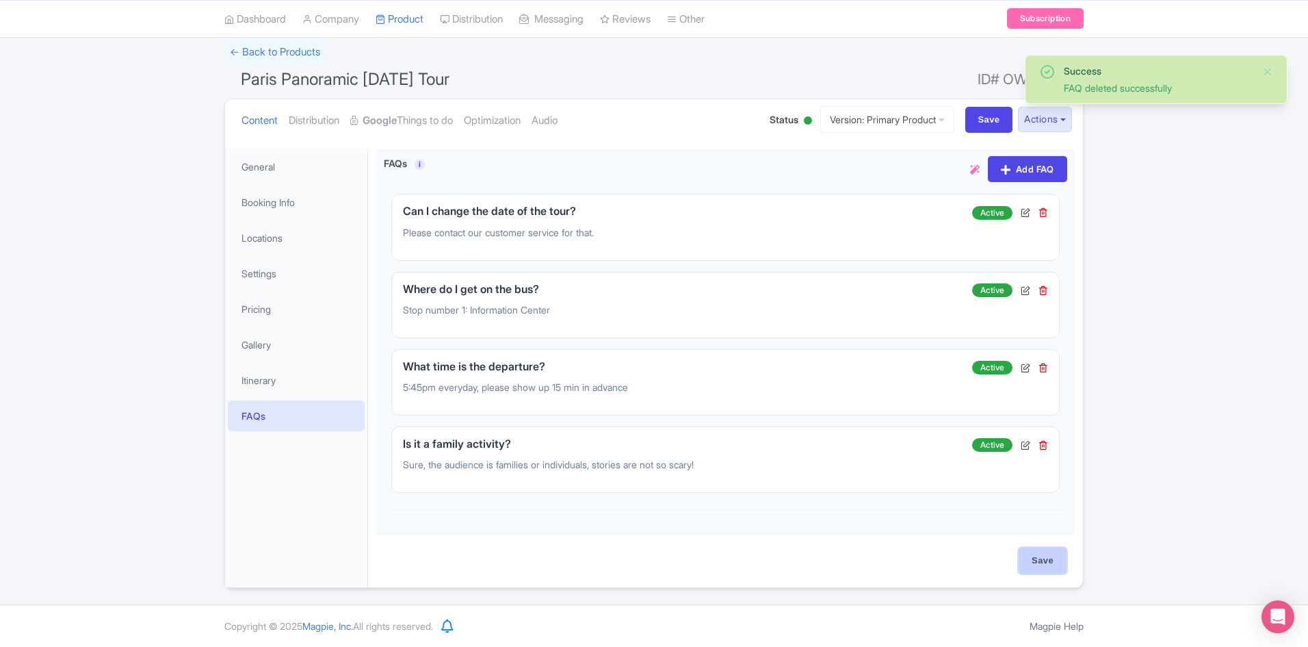
click at [1048, 562] on input "Save" at bounding box center [1043, 560] width 48 height 26
type input "Saving..."
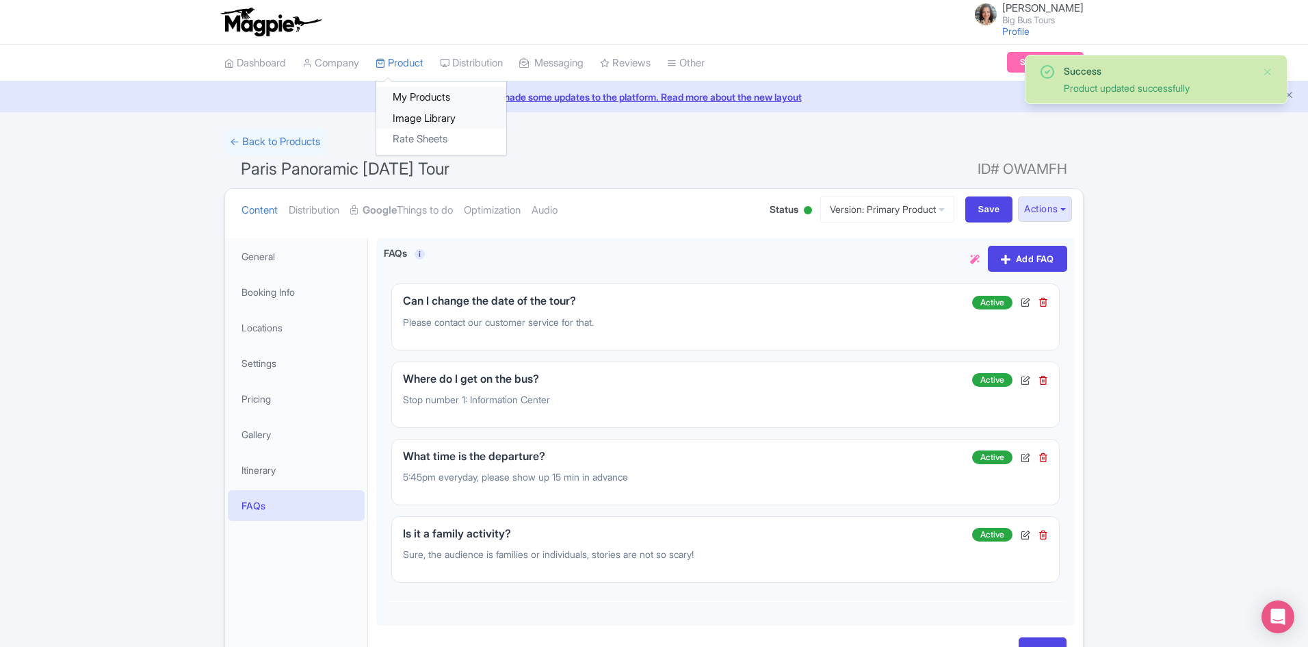
drag, startPoint x: 413, startPoint y: 95, endPoint x: 403, endPoint y: 125, distance: 31.2
click at [414, 94] on link "My Products" at bounding box center [441, 97] width 130 height 21
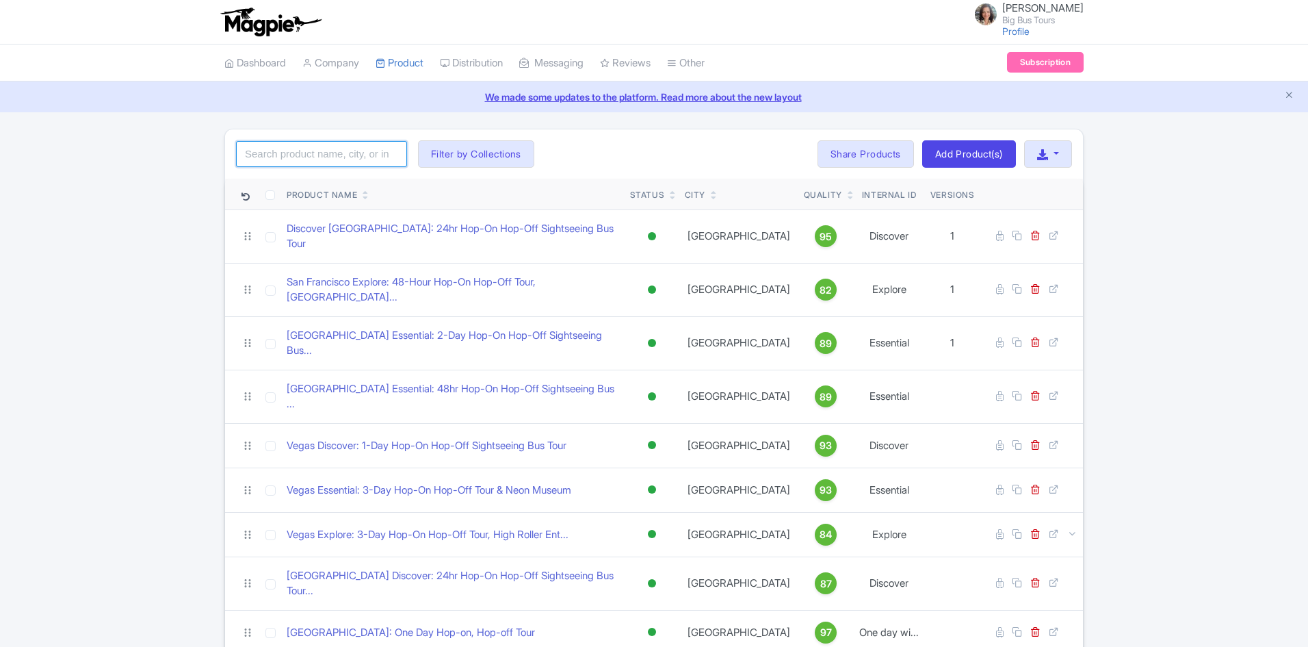
click at [322, 160] on input "search" at bounding box center [321, 154] width 171 height 26
type input "[GEOGRAPHIC_DATA]"
click button "Search" at bounding box center [0, 0] width 0 height 0
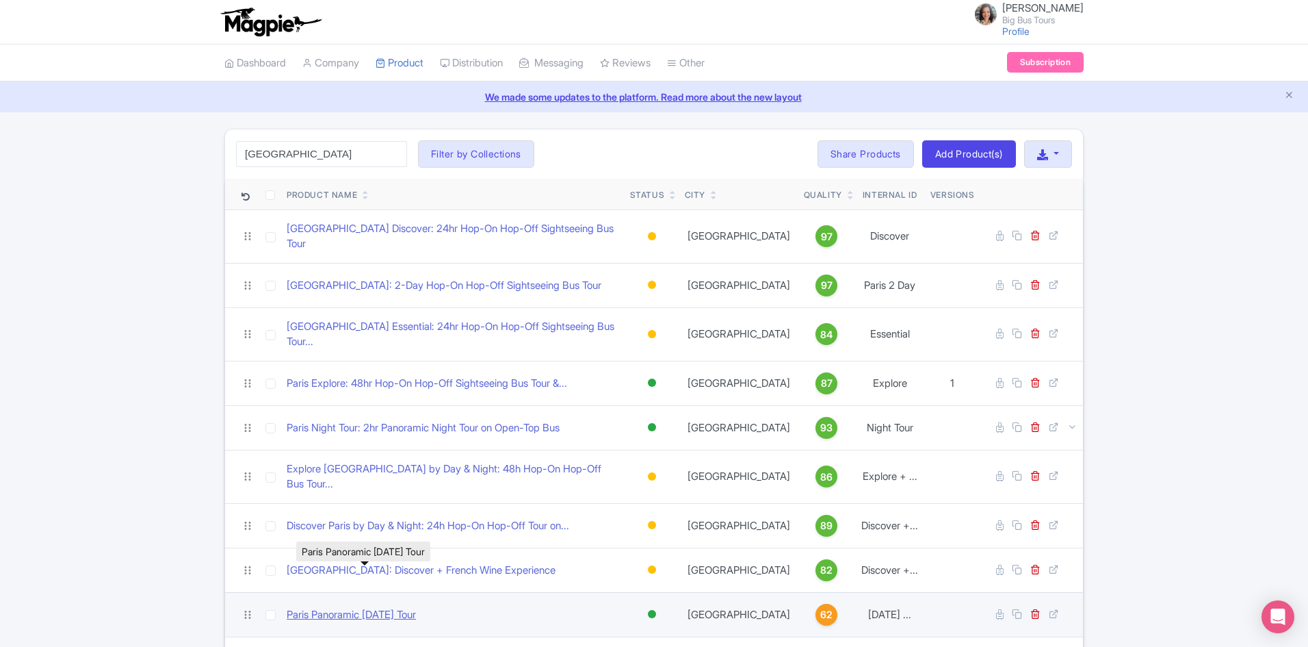
click at [410, 607] on link "Paris Panoramic [DATE] Tour" at bounding box center [351, 615] width 129 height 16
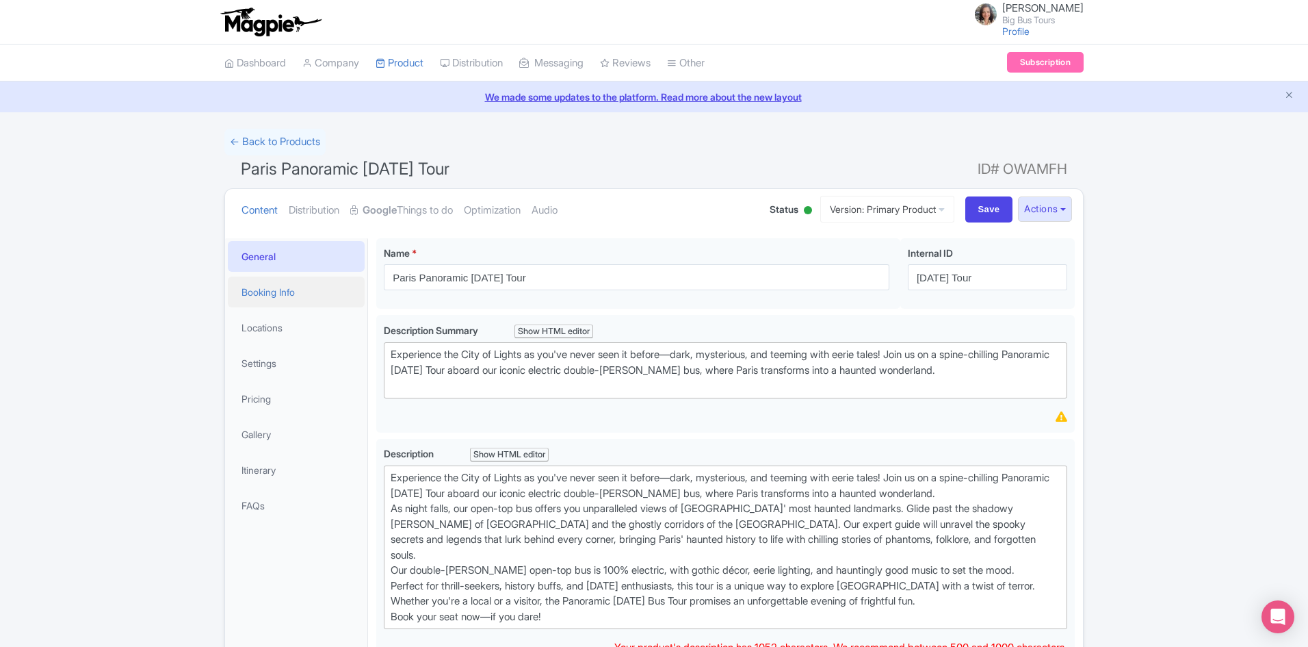
click at [281, 289] on link "Booking Info" at bounding box center [296, 291] width 137 height 31
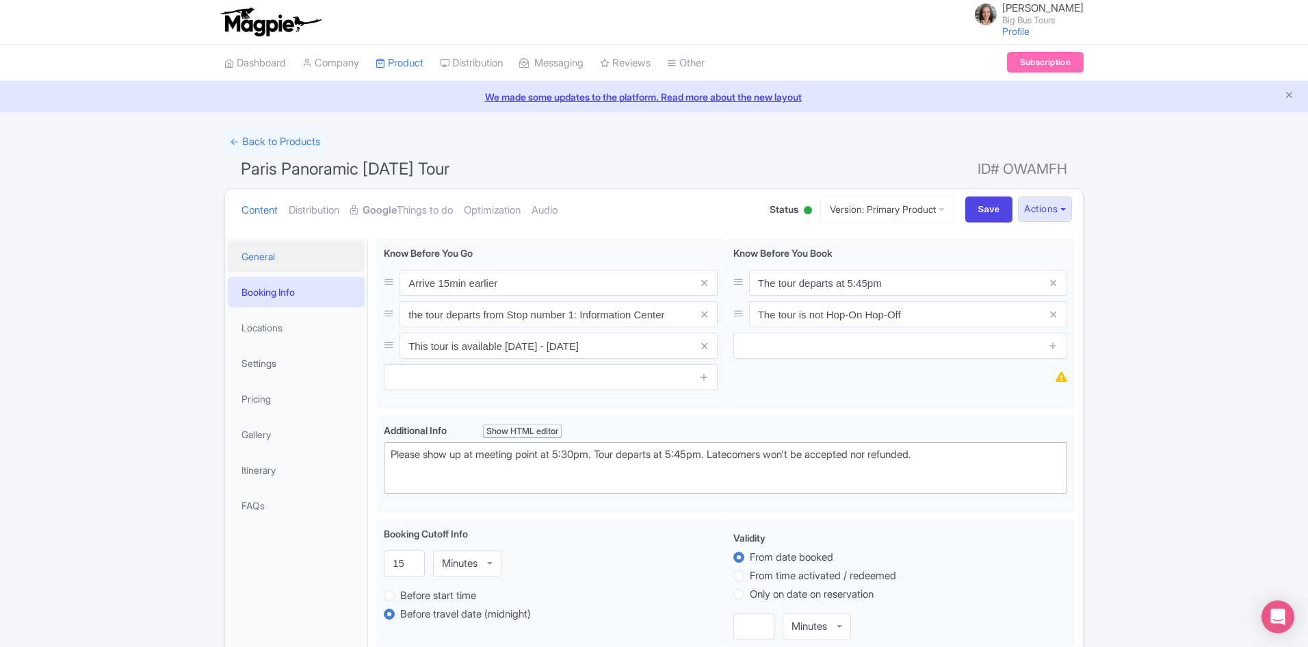
click at [275, 251] on link "General" at bounding box center [296, 256] width 137 height 31
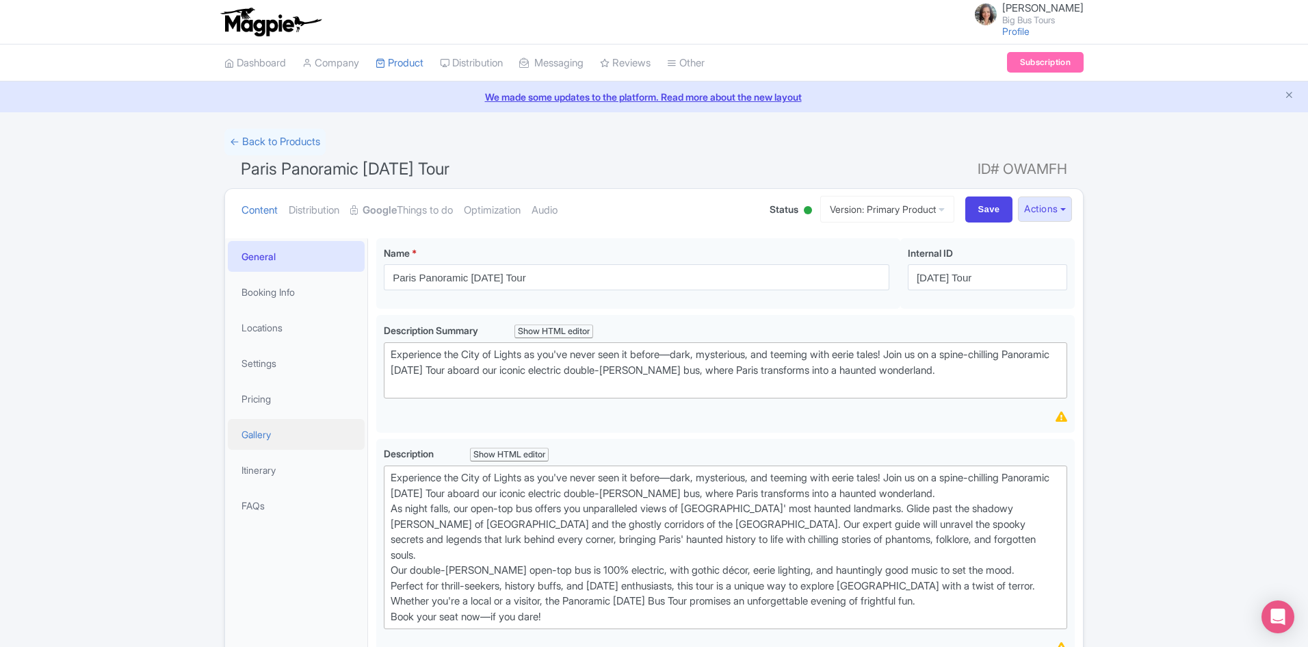
click at [258, 434] on link "Gallery" at bounding box center [296, 434] width 137 height 31
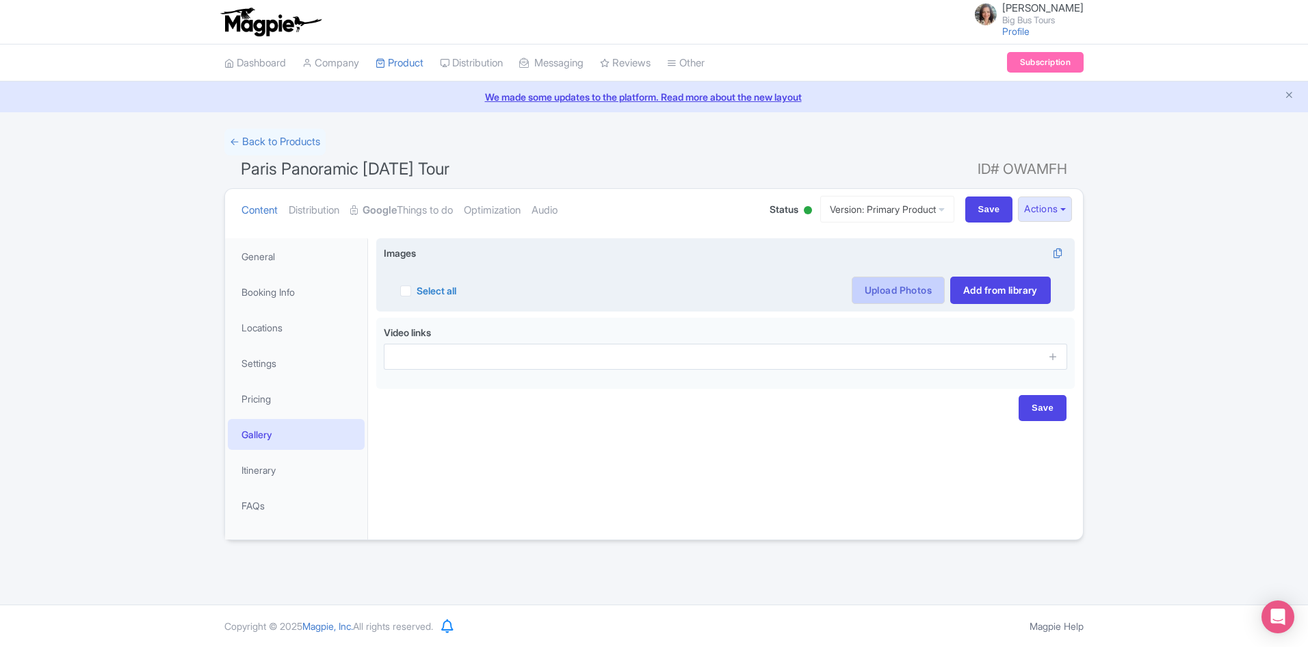
click at [894, 289] on link "Upload Photos" at bounding box center [898, 289] width 93 height 27
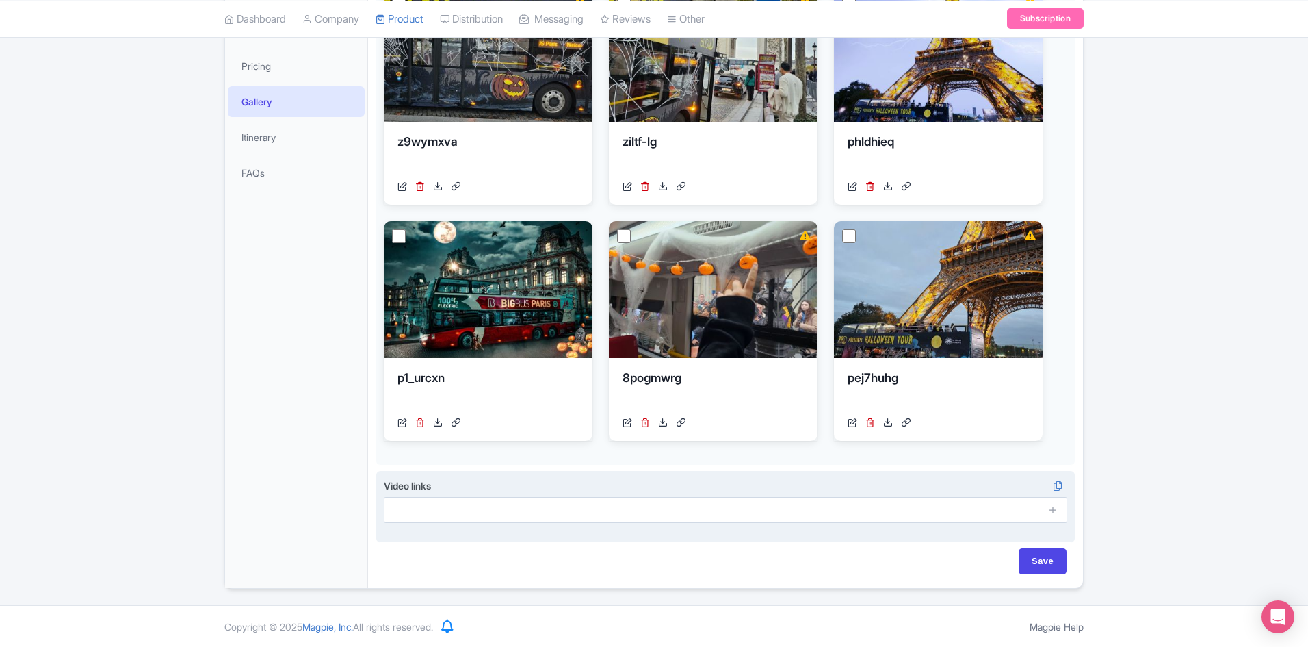
scroll to position [333, 0]
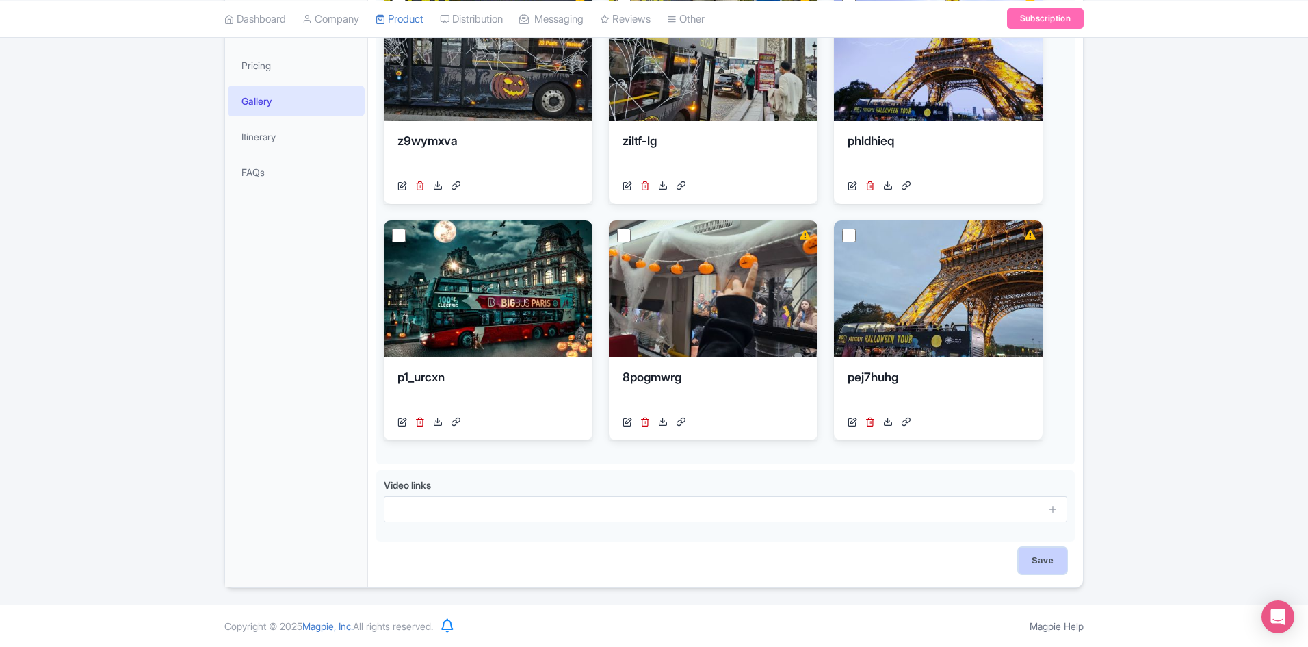
click at [1044, 560] on input "Save" at bounding box center [1043, 560] width 48 height 26
type input "Saving..."
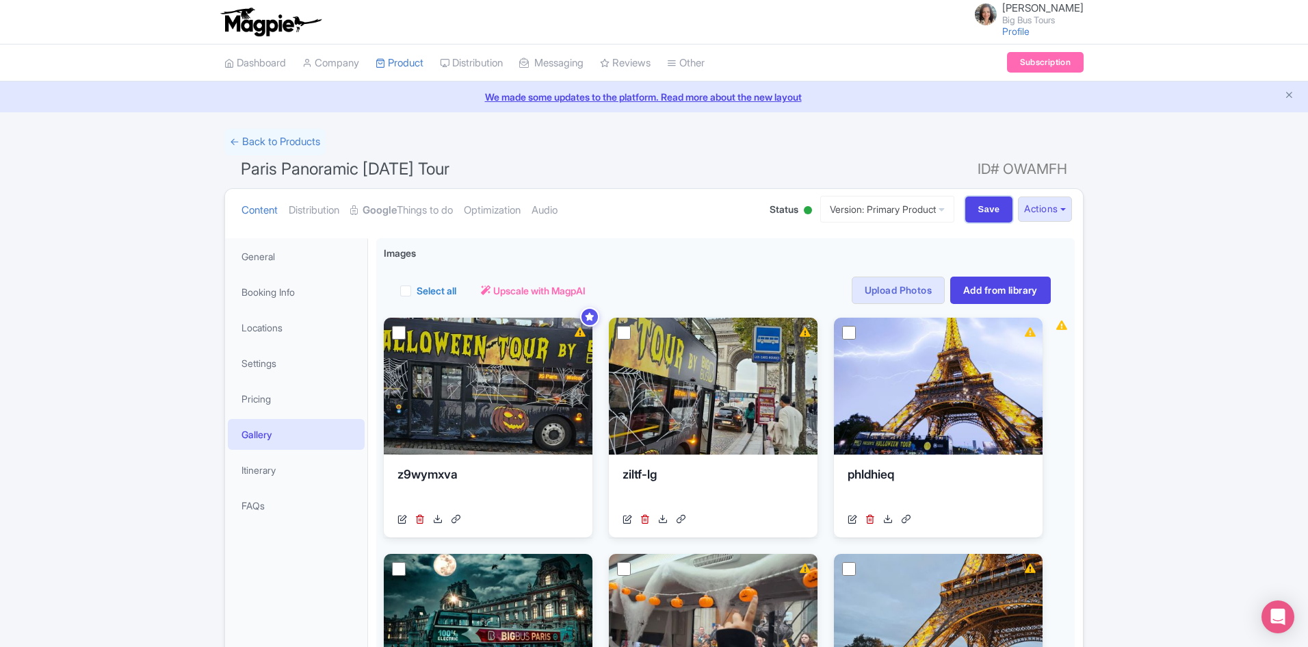
drag, startPoint x: 980, startPoint y: 205, endPoint x: 1290, endPoint y: 367, distance: 350.1
click at [980, 204] on input "Save" at bounding box center [989, 209] width 48 height 26
type input "Saving..."
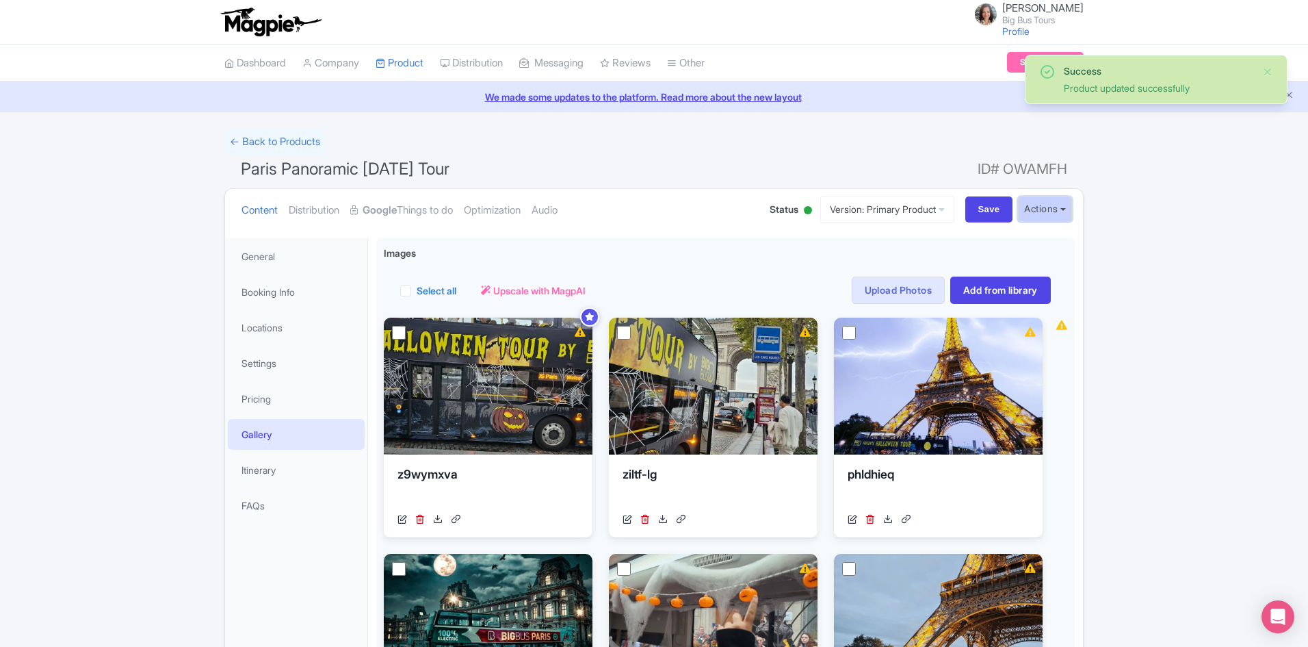
click at [1061, 203] on button "Actions" at bounding box center [1045, 208] width 54 height 25
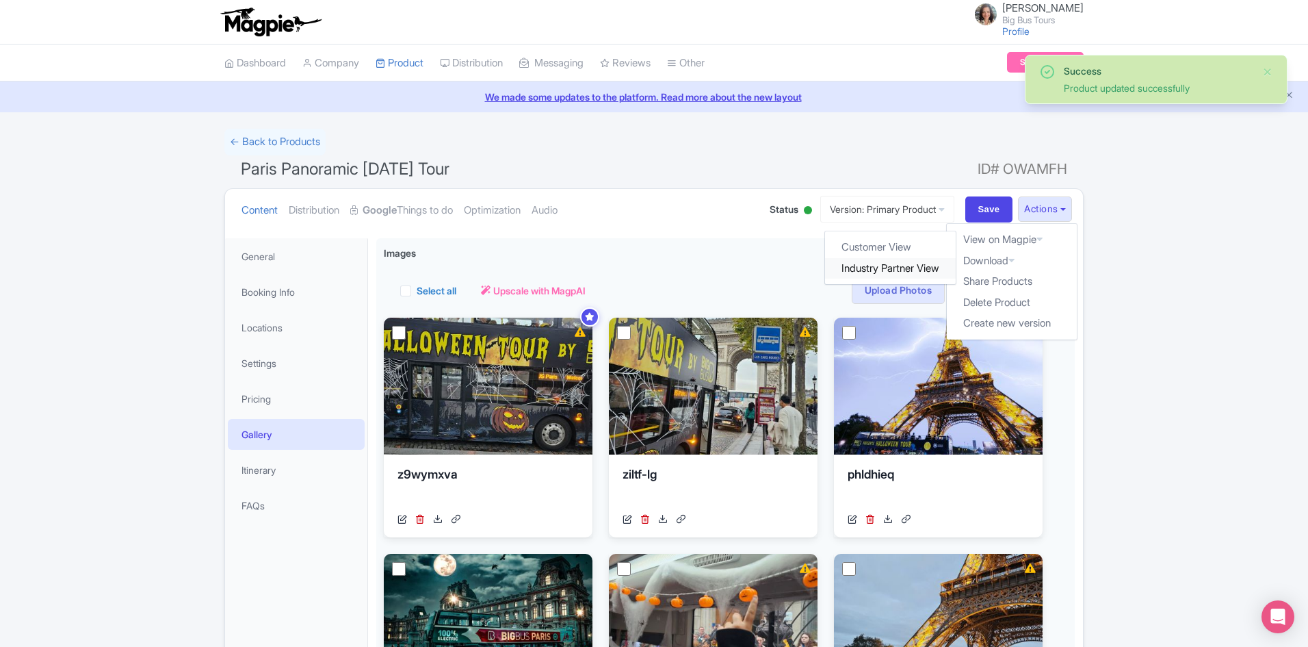
click at [890, 268] on link "Industry Partner View" at bounding box center [891, 268] width 131 height 21
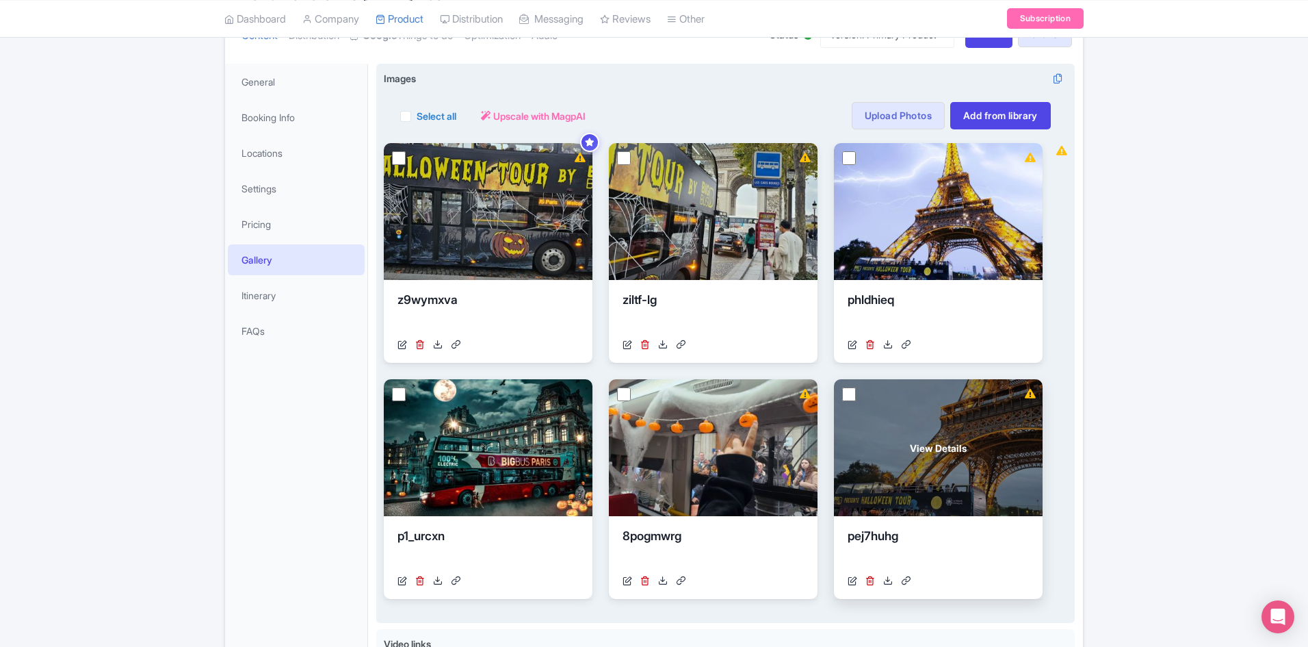
scroll to position [205, 0]
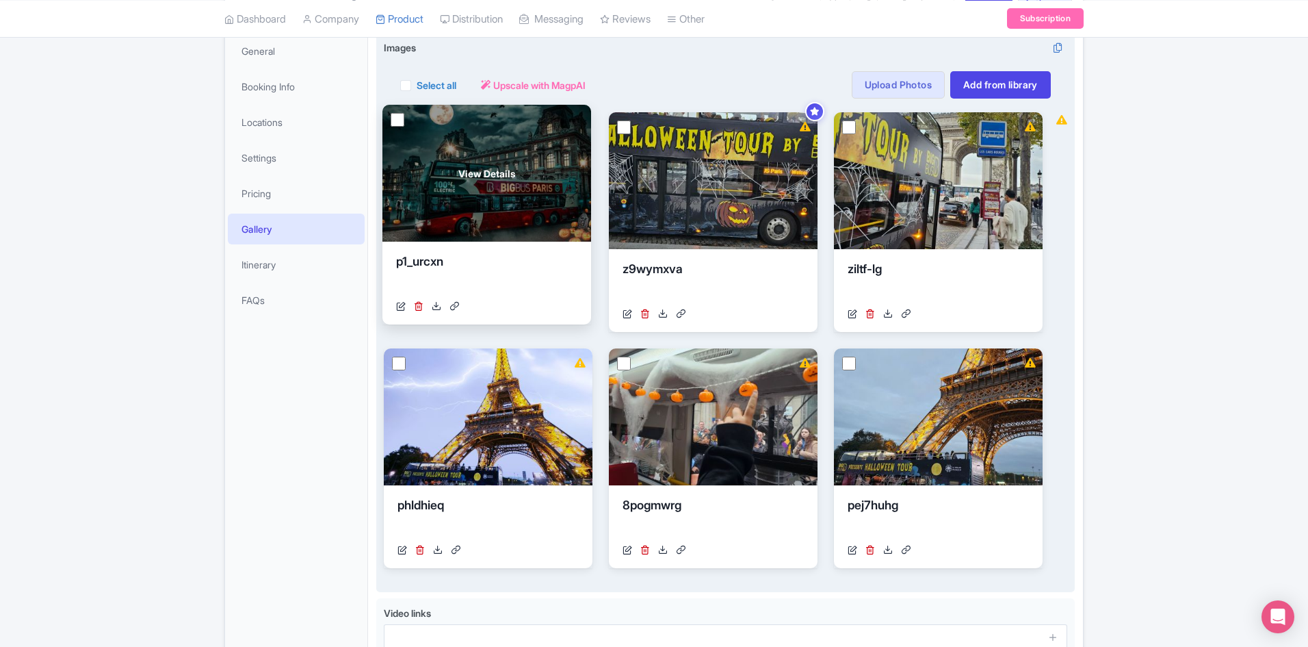
drag, startPoint x: 503, startPoint y: 441, endPoint x: 502, endPoint y: 205, distance: 235.4
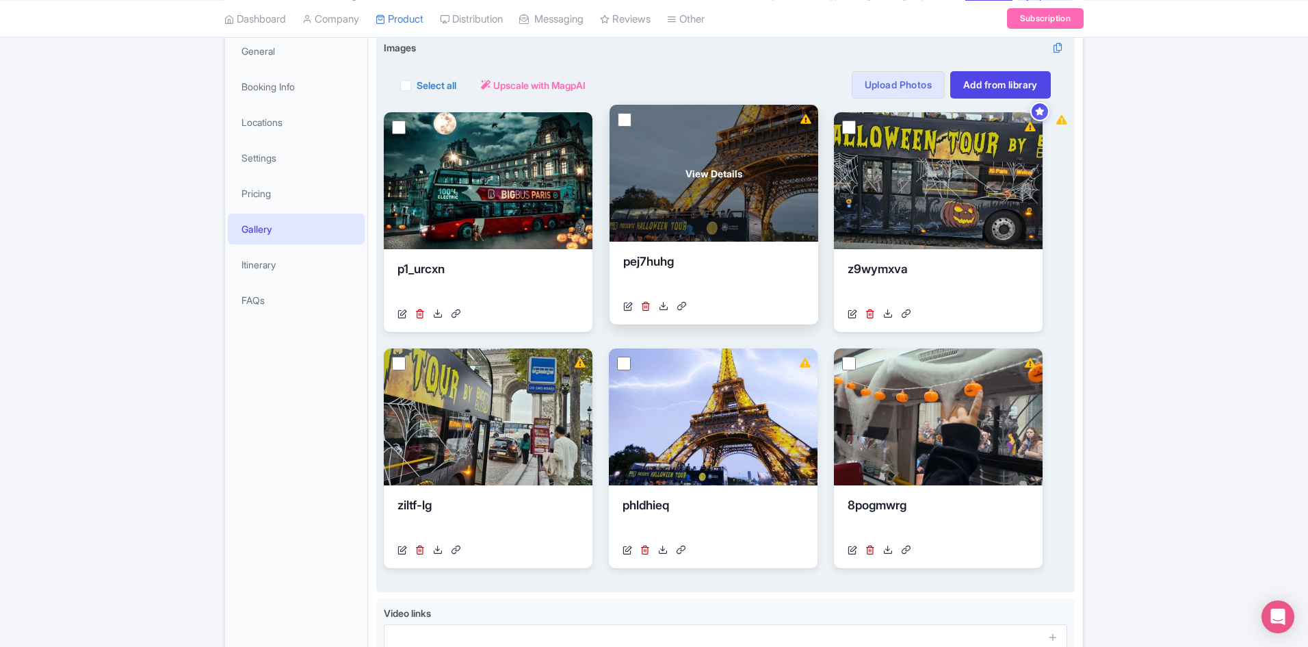
drag, startPoint x: 969, startPoint y: 445, endPoint x: 744, endPoint y: 201, distance: 331.2
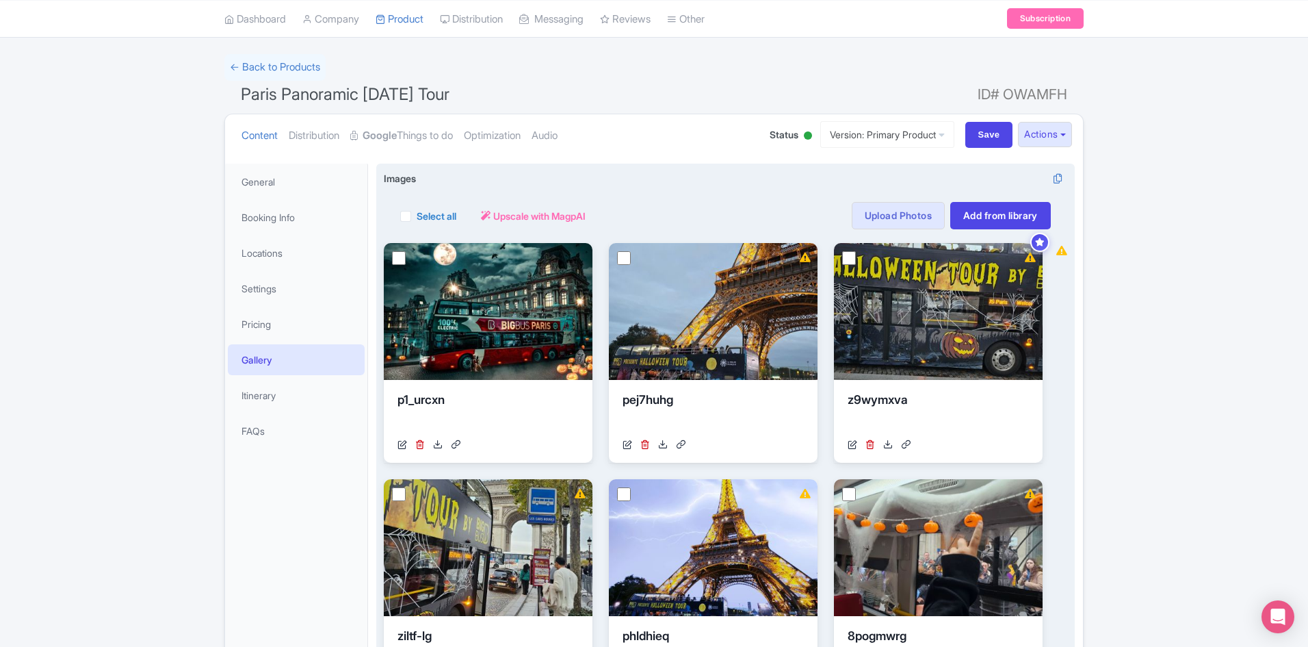
scroll to position [0, 0]
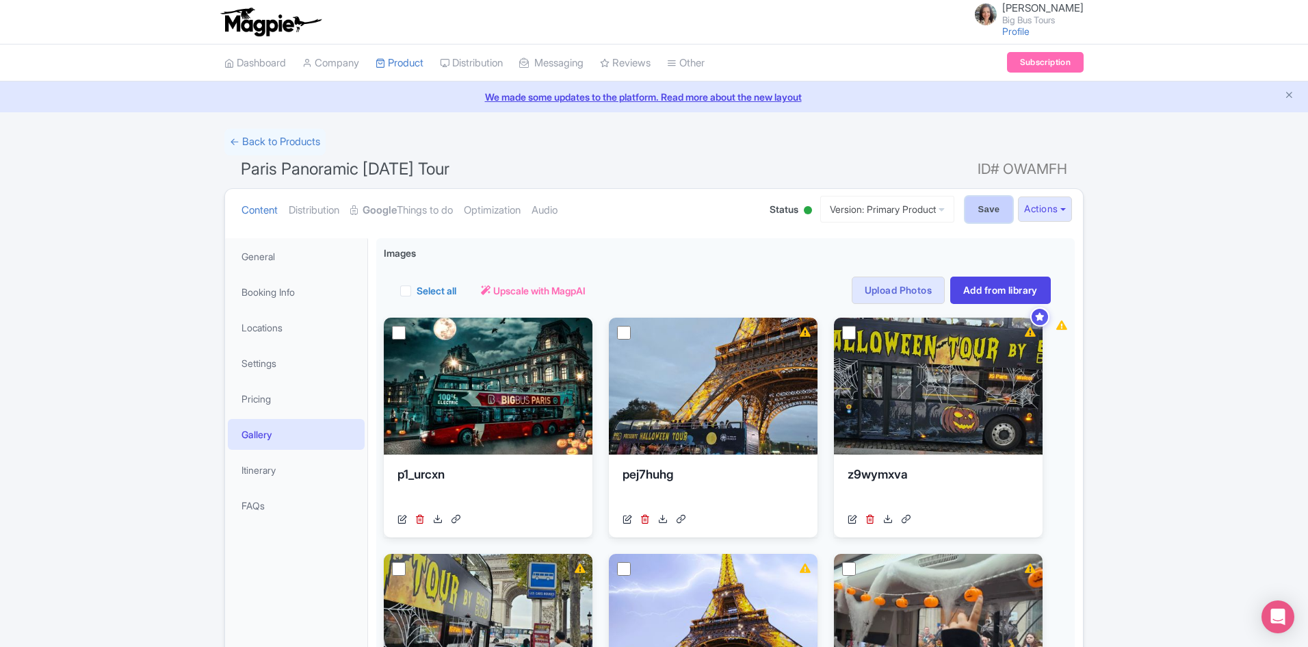
click at [989, 210] on input "Save" at bounding box center [989, 209] width 48 height 26
type input "Saving..."
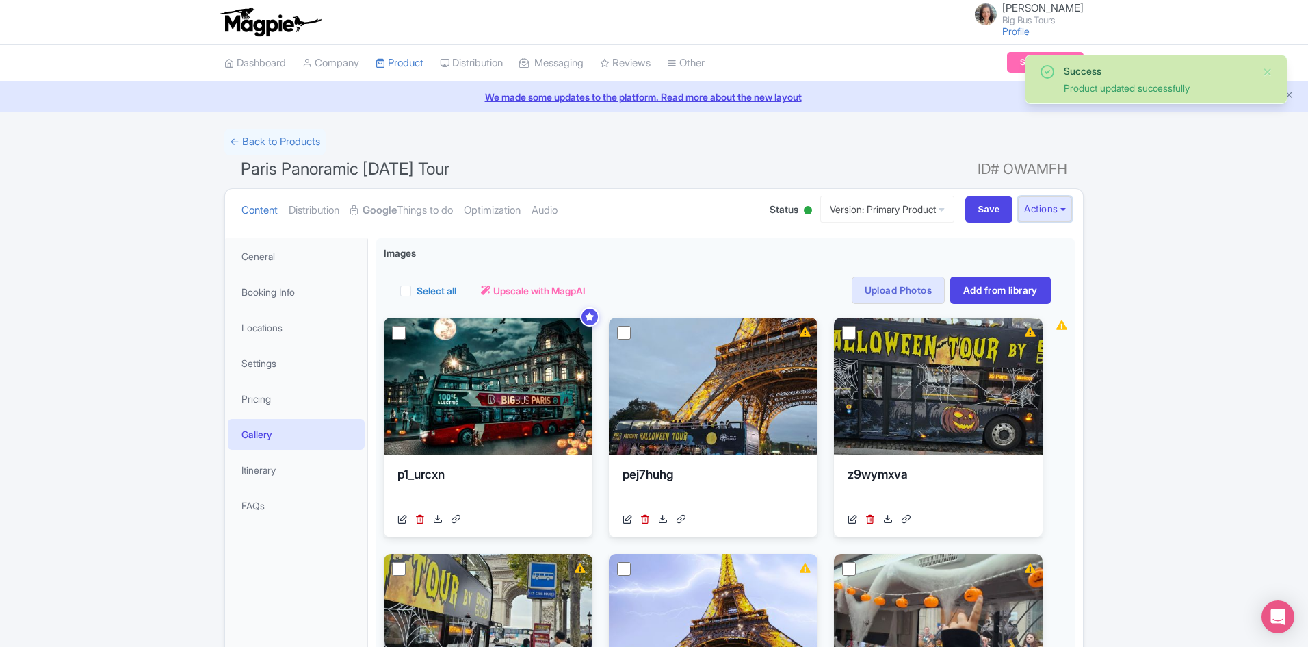
click at [1062, 209] on button "Actions" at bounding box center [1045, 208] width 54 height 25
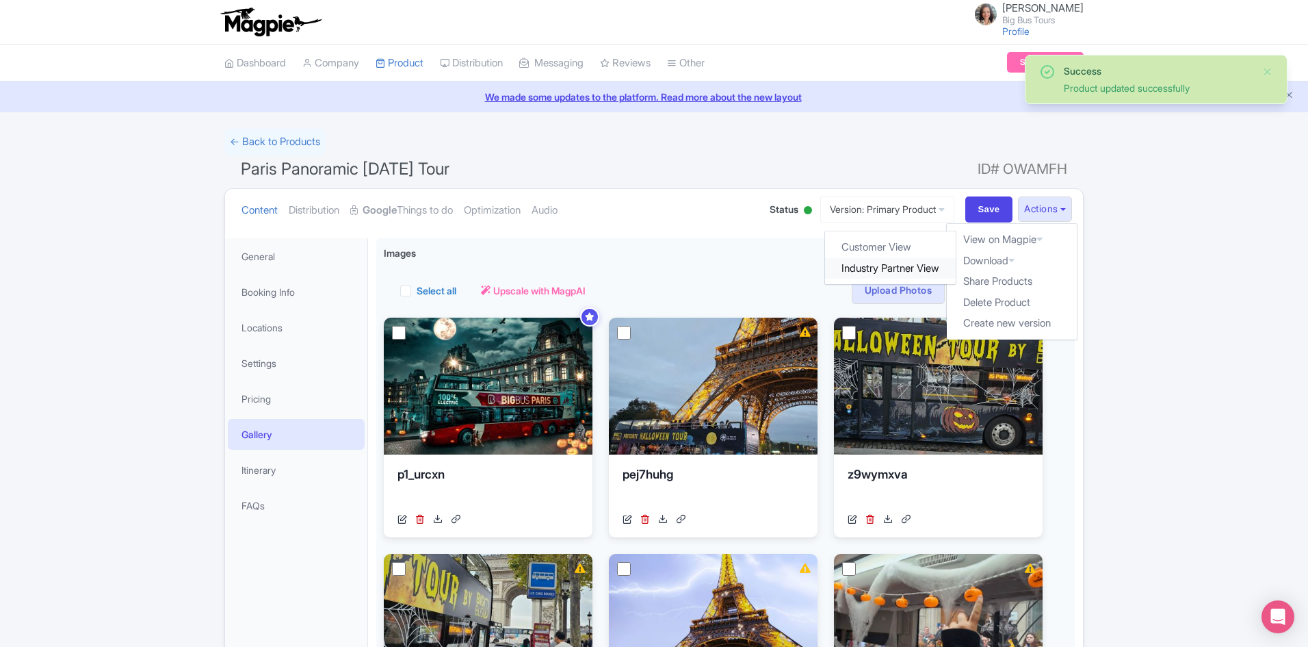
click at [894, 266] on link "Industry Partner View" at bounding box center [891, 268] width 131 height 21
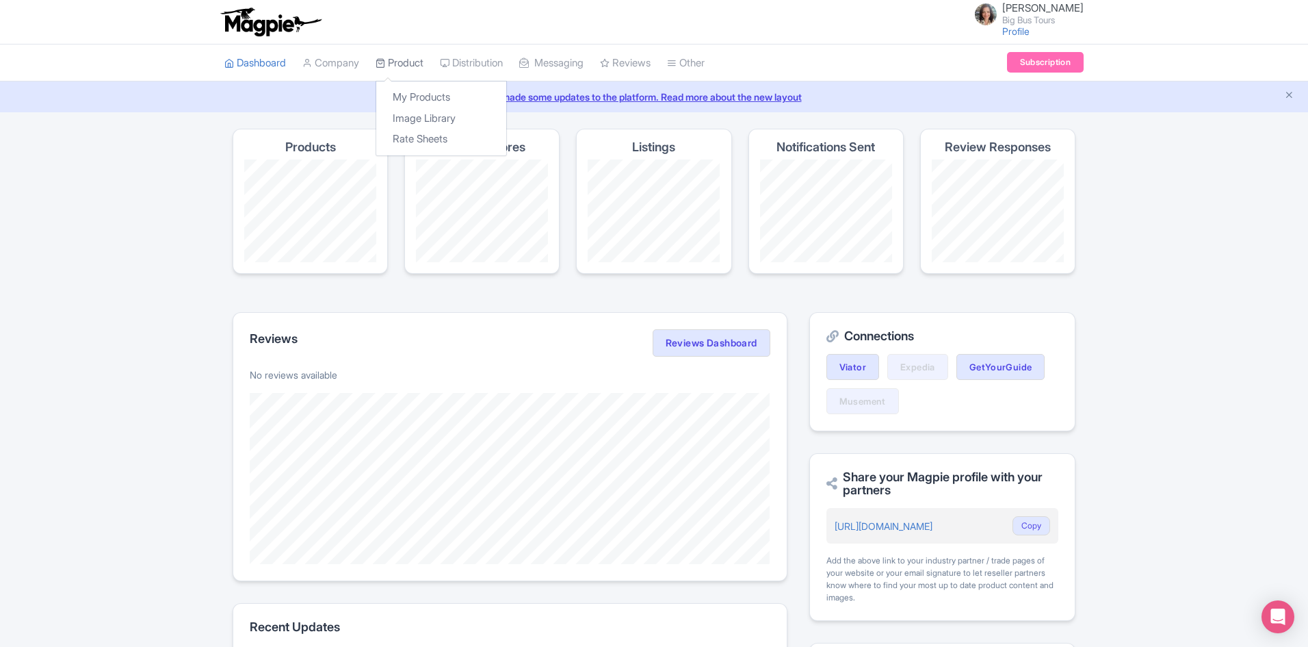
click at [412, 65] on link "Product" at bounding box center [400, 63] width 48 height 38
click at [419, 99] on link "My Products" at bounding box center [441, 97] width 130 height 21
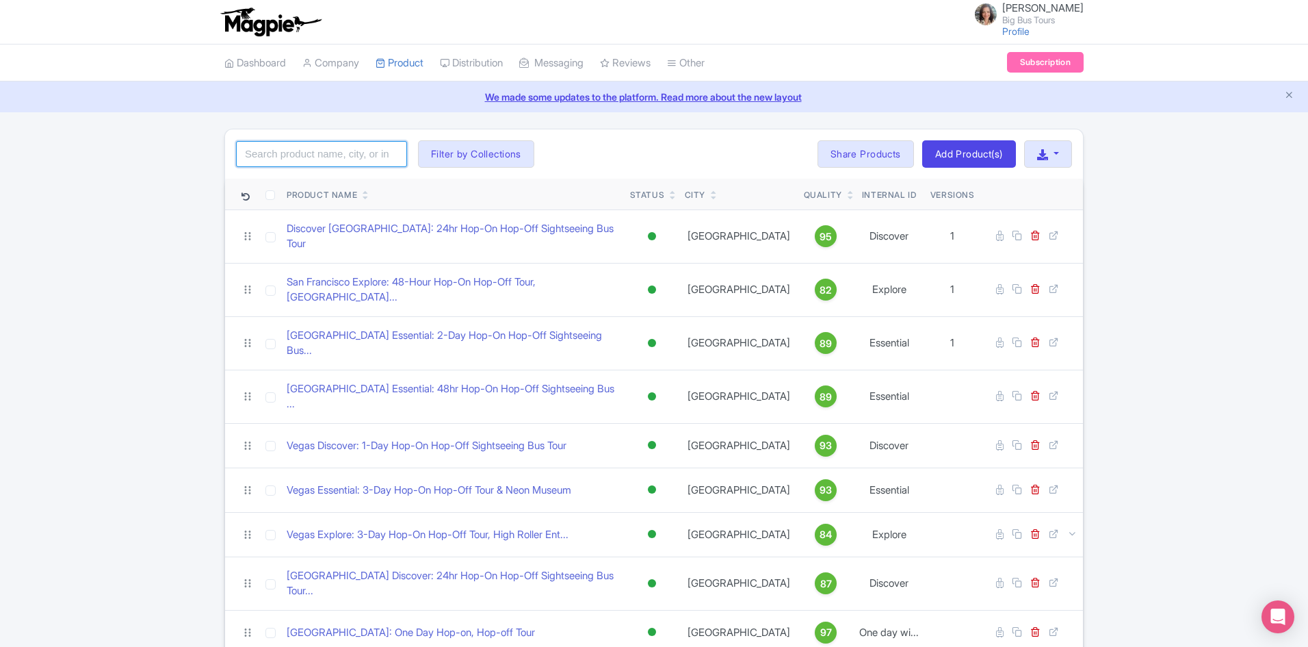
click at [315, 154] on input "search" at bounding box center [321, 154] width 171 height 26
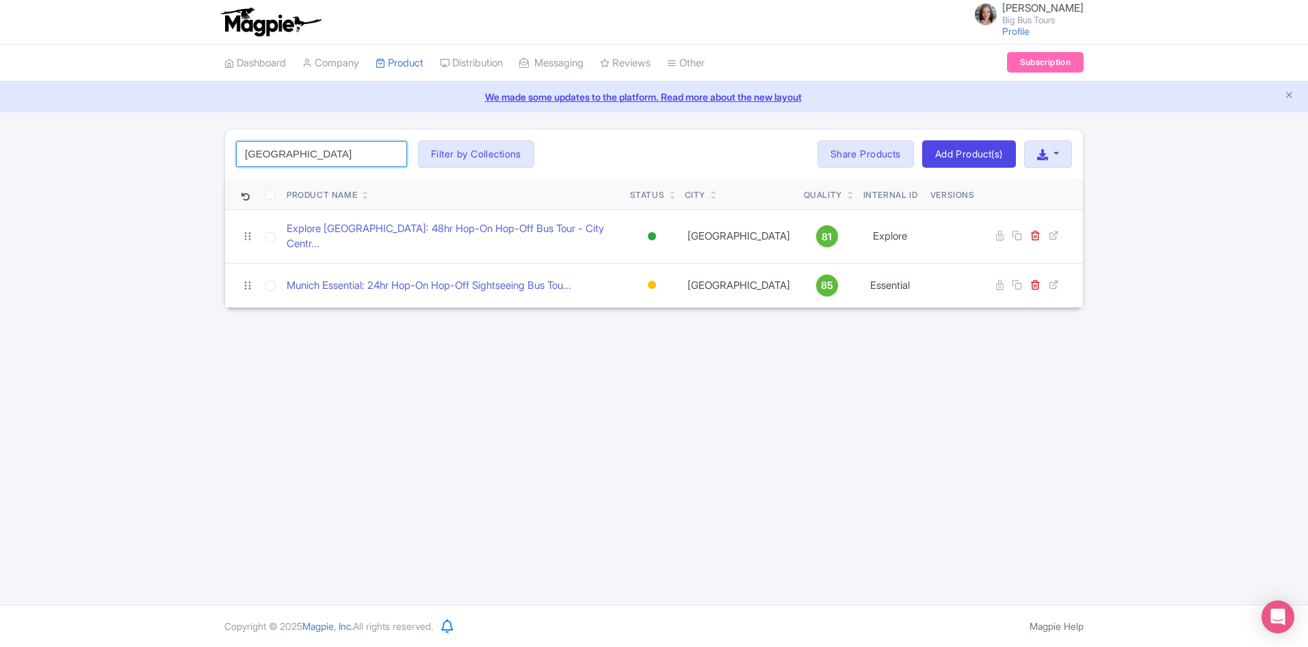
type input "[GEOGRAPHIC_DATA]"
click button "Search" at bounding box center [0, 0] width 0 height 0
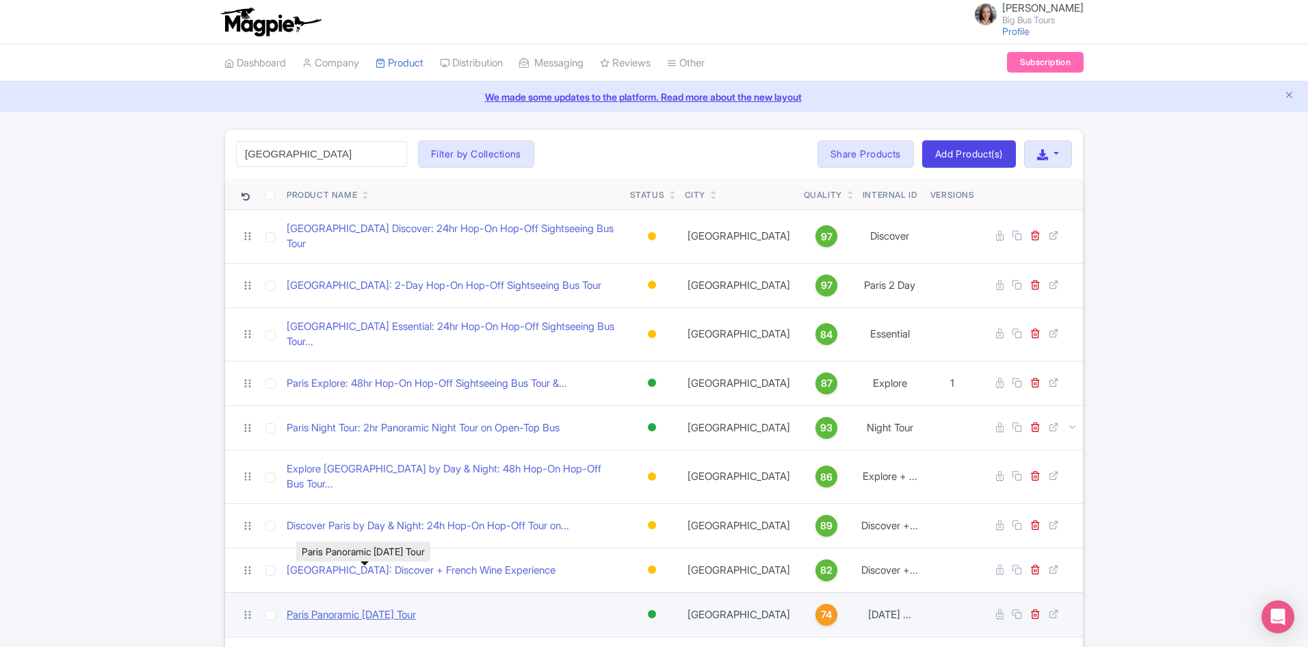
click at [393, 607] on link "Paris Panoramic [DATE] Tour" at bounding box center [351, 615] width 129 height 16
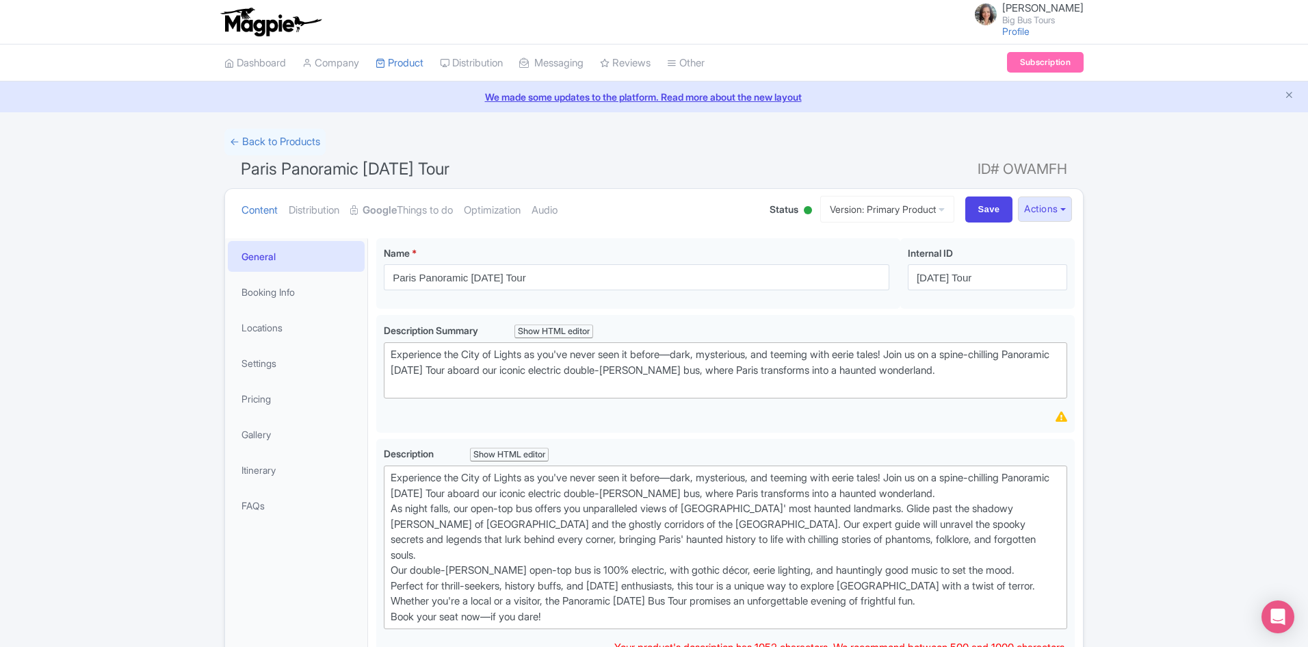
click at [804, 210] on div at bounding box center [808, 210] width 8 height 8
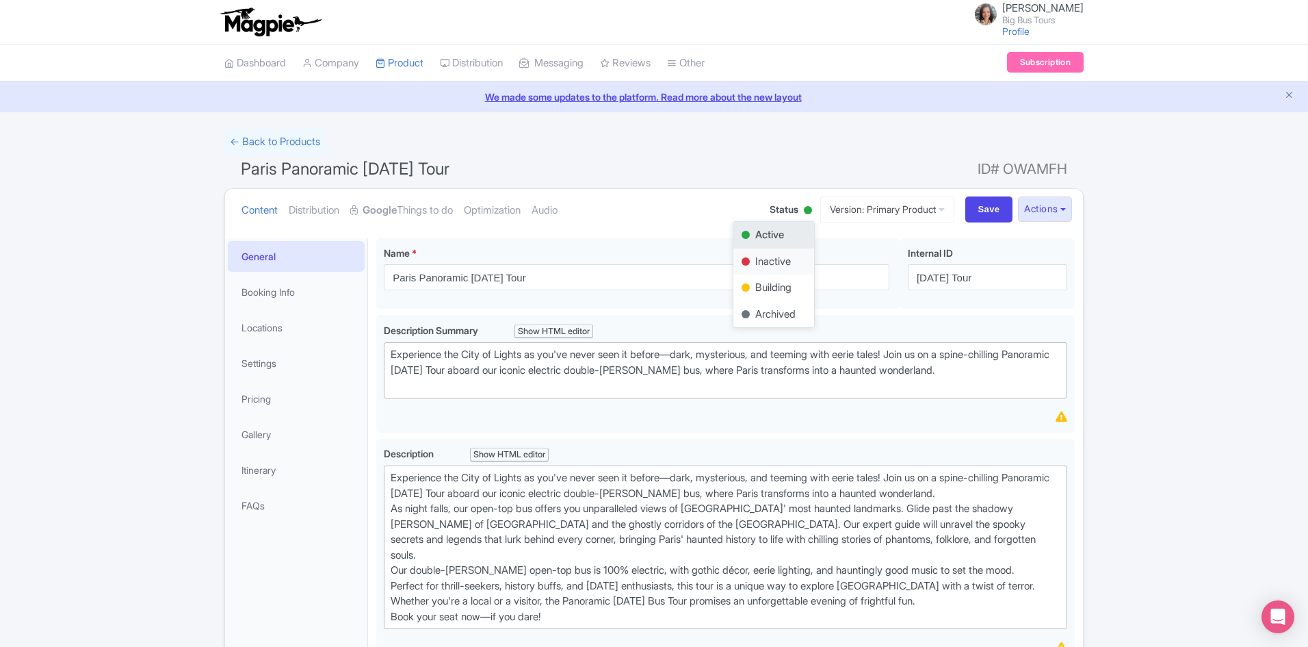
click at [759, 261] on div "Inactive" at bounding box center [773, 261] width 81 height 27
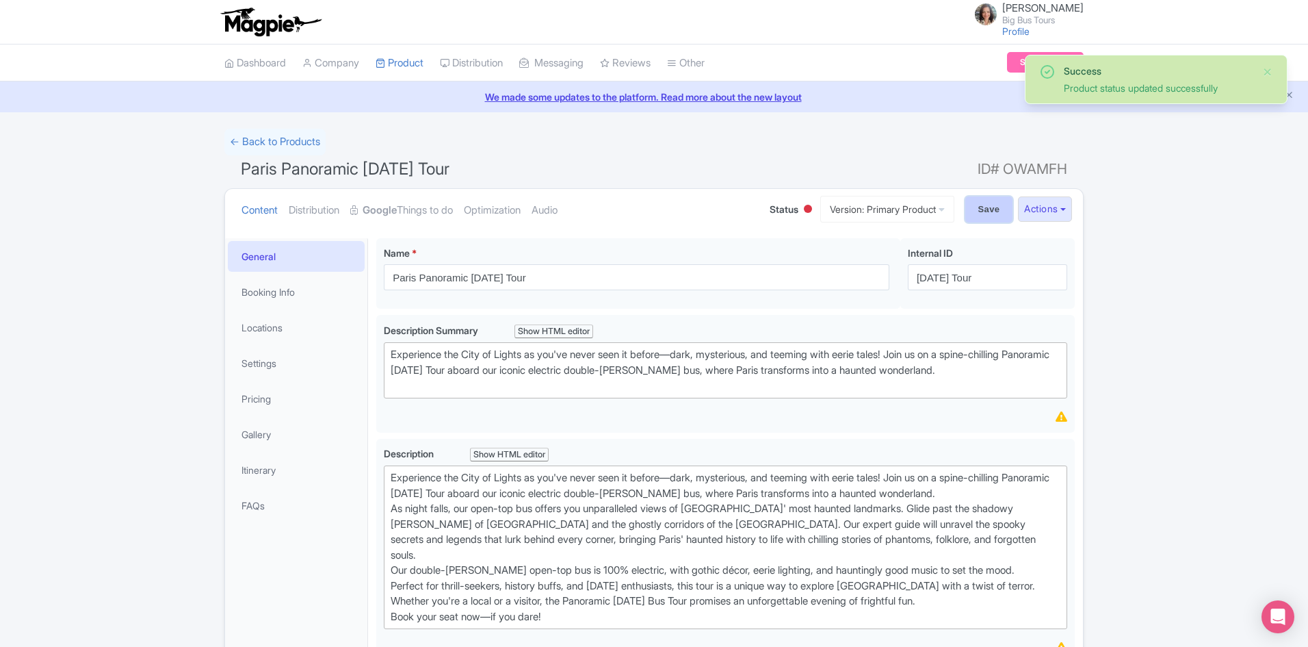
click at [990, 208] on input "Save" at bounding box center [989, 209] width 48 height 26
type input "Saving..."
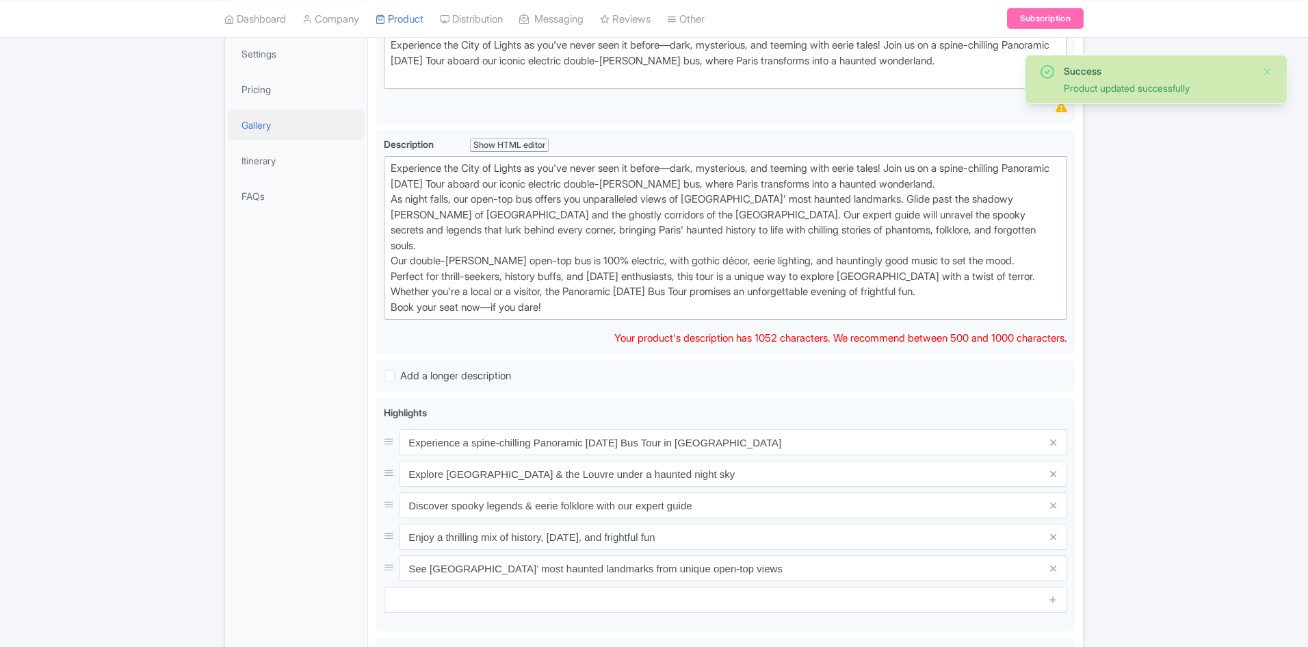
scroll to position [65, 0]
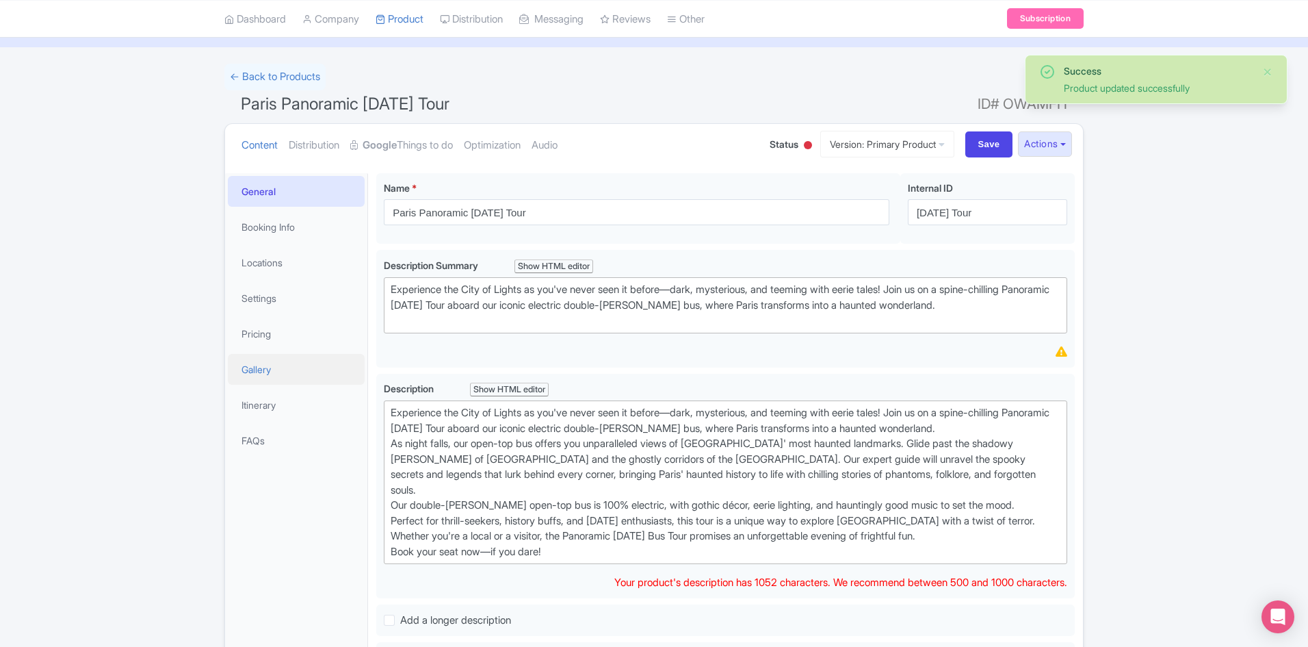
click at [257, 368] on link "Gallery" at bounding box center [296, 369] width 137 height 31
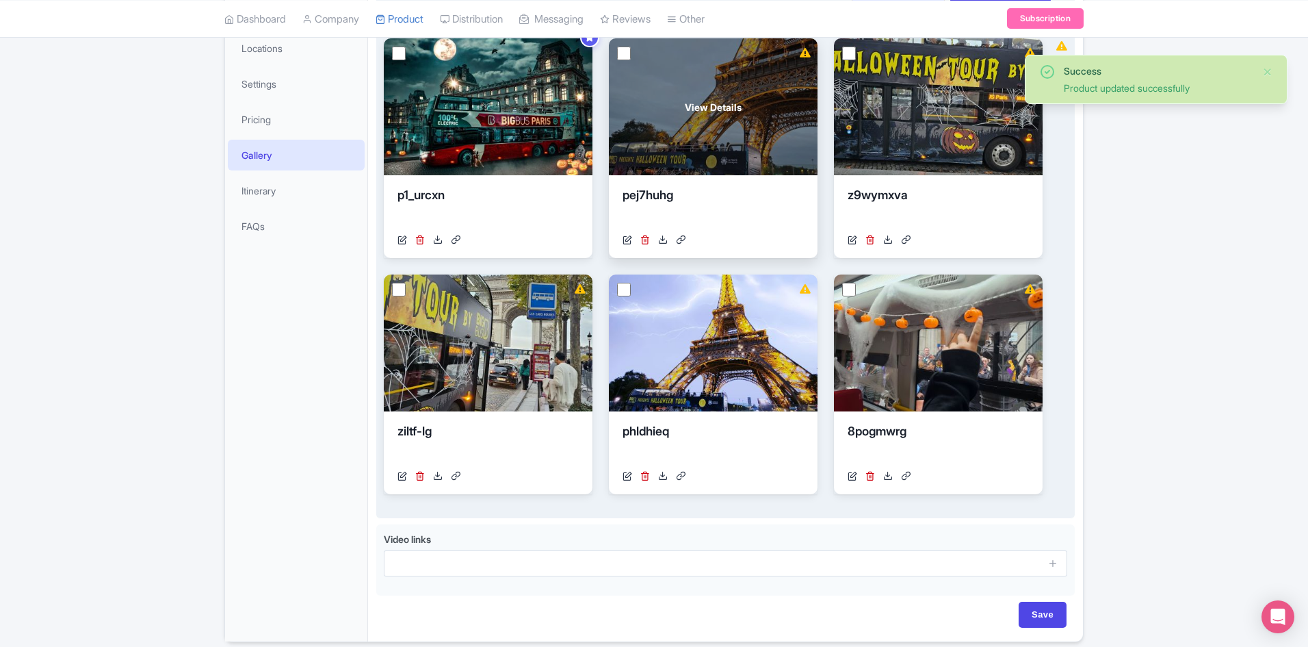
scroll to position [0, 0]
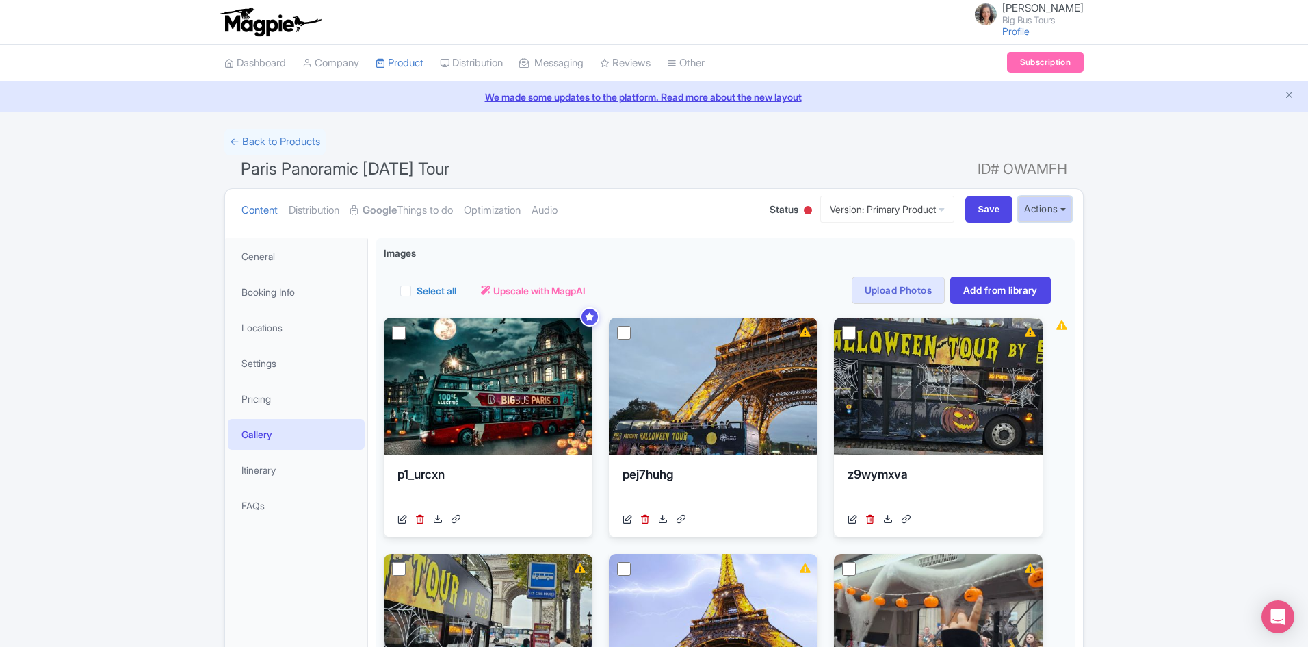
click at [1064, 209] on button "Actions" at bounding box center [1045, 208] width 54 height 25
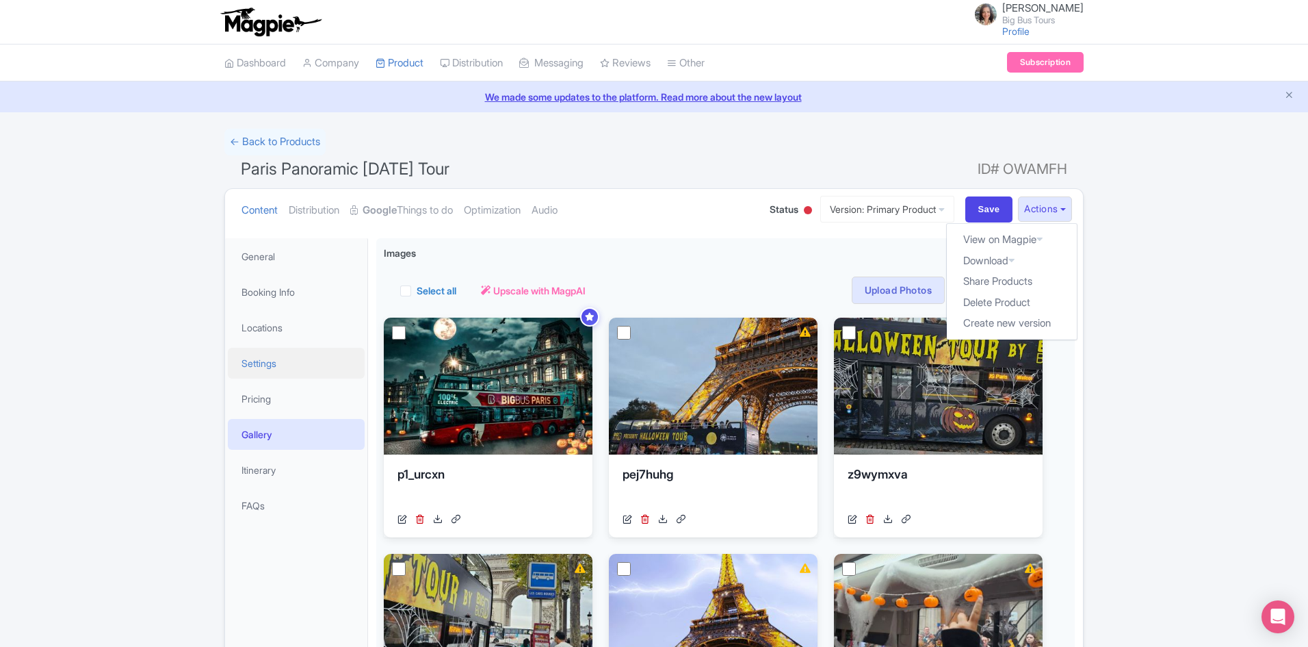
click at [263, 364] on link "Settings" at bounding box center [296, 363] width 137 height 31
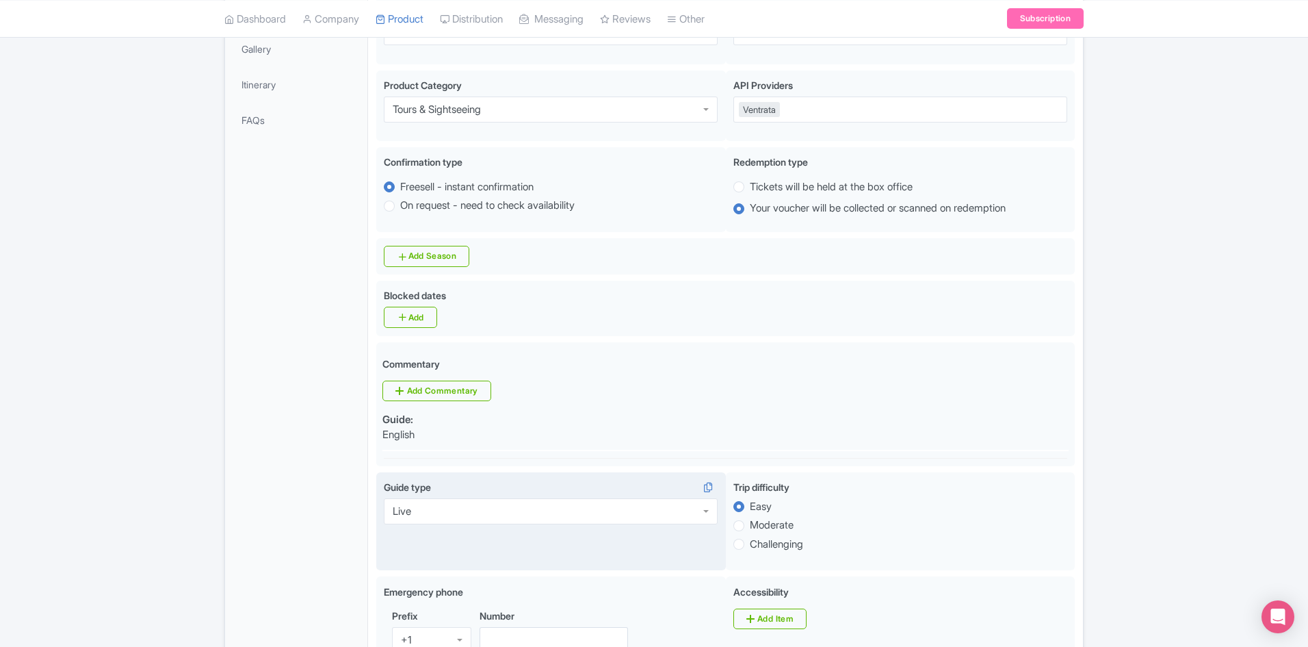
scroll to position [411, 0]
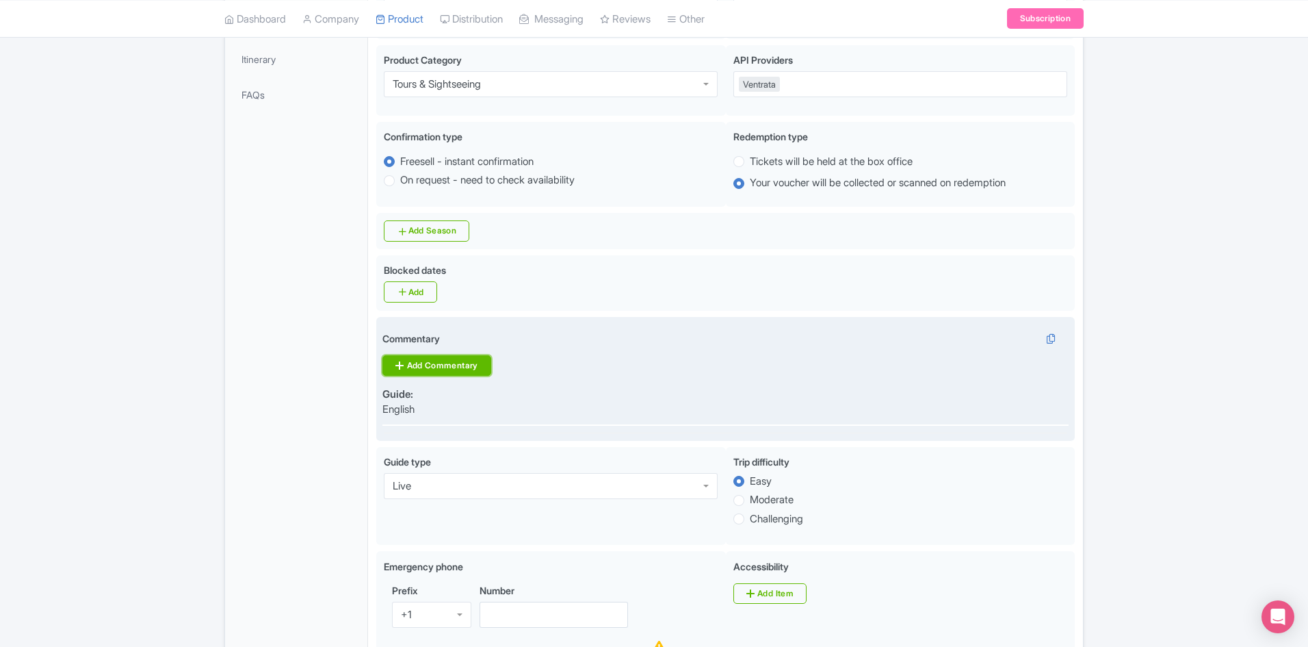
click at [441, 361] on link "Add Commentary" at bounding box center [436, 365] width 108 height 21
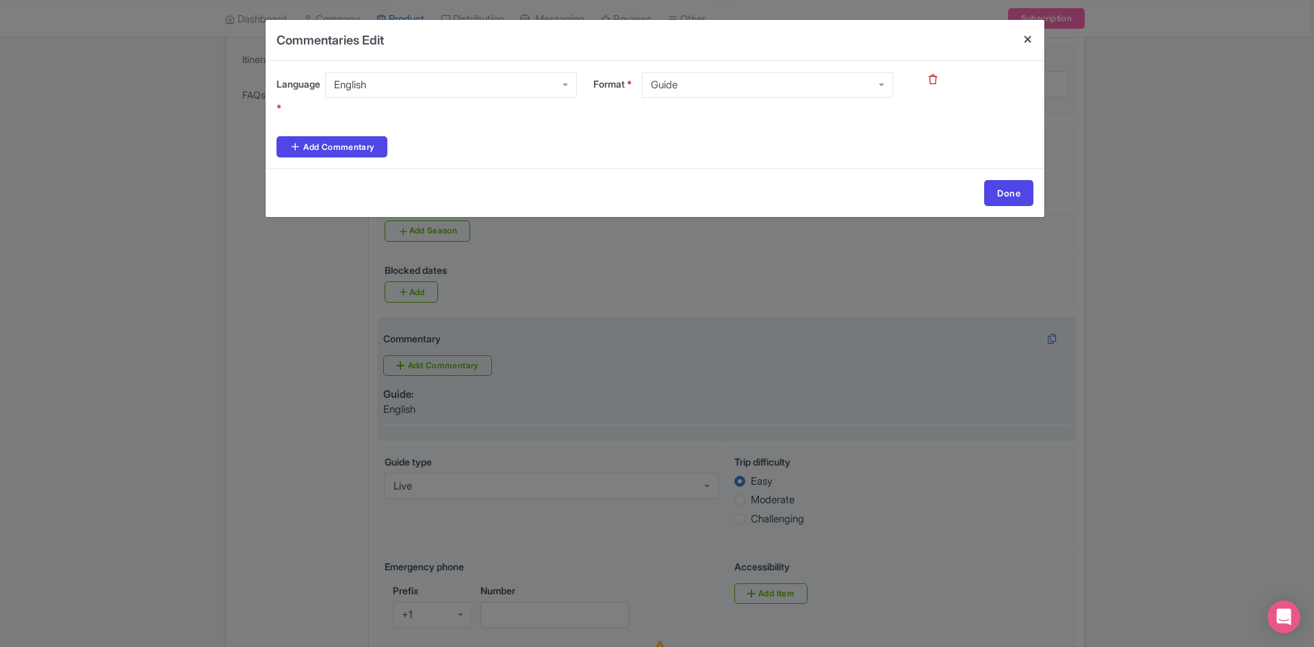
click at [1031, 36] on h4 at bounding box center [1027, 39] width 33 height 39
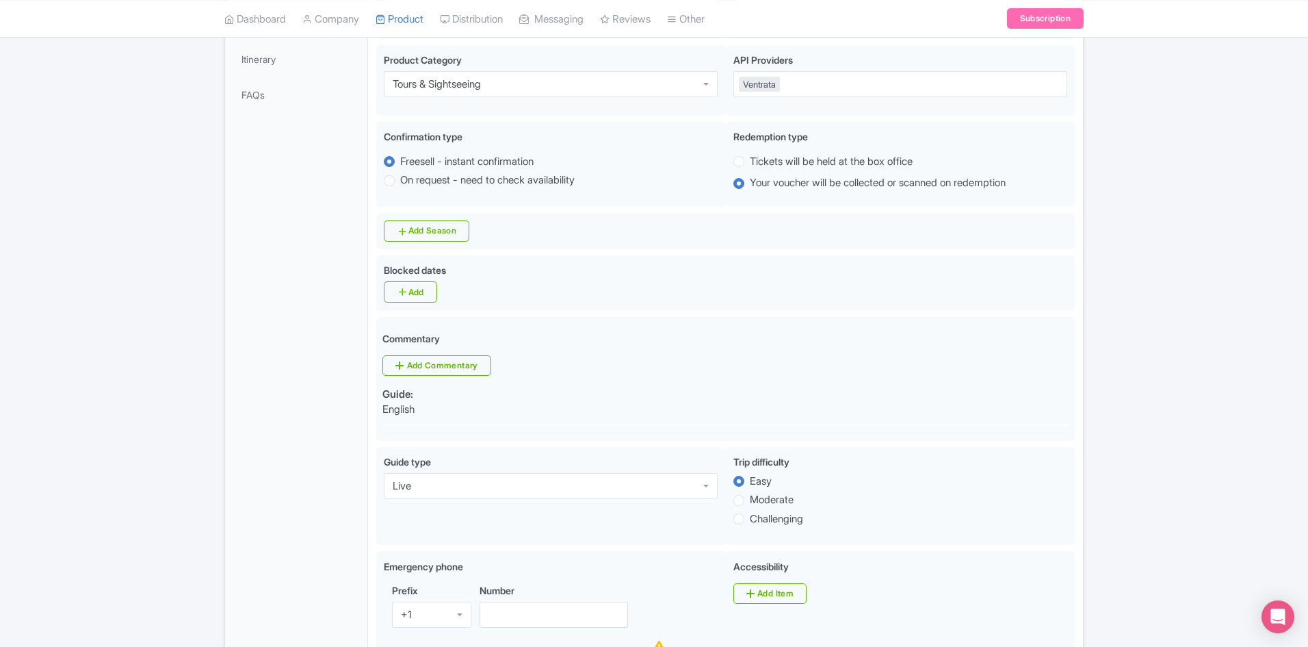
click at [1167, 279] on div "Success Product updated successfully ← Back to Products Paris Panoramic Hallowe…" at bounding box center [654, 538] width 1308 height 1641
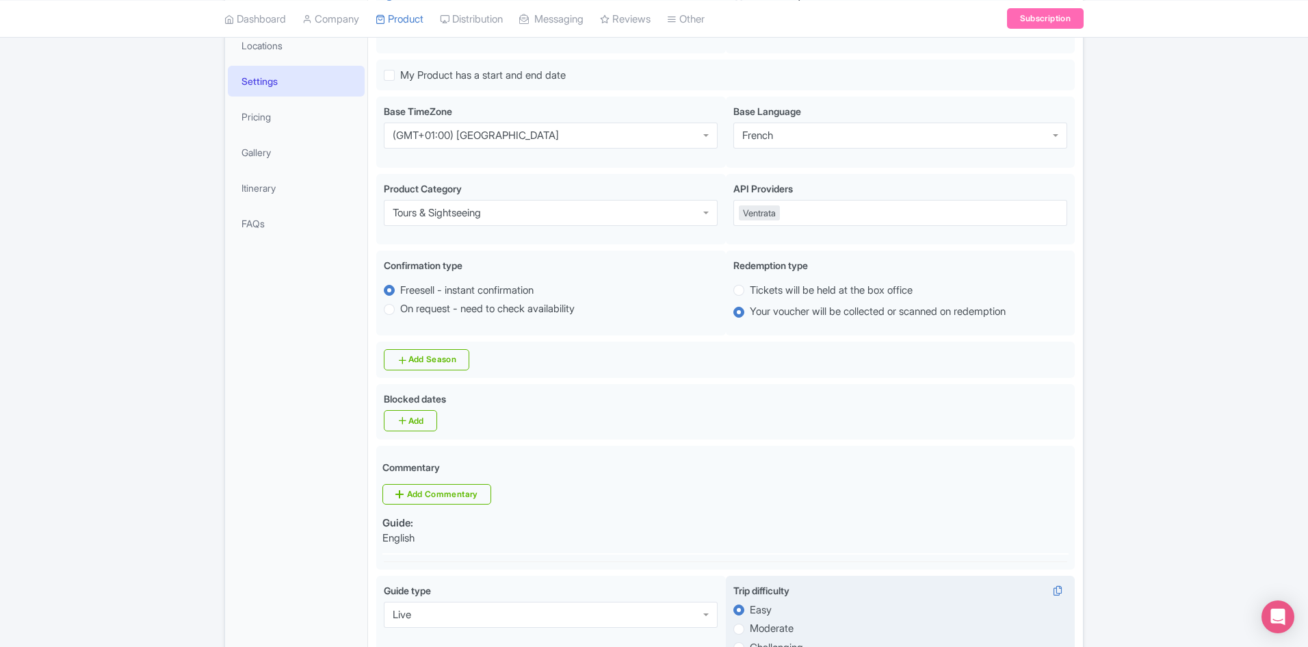
scroll to position [547, 0]
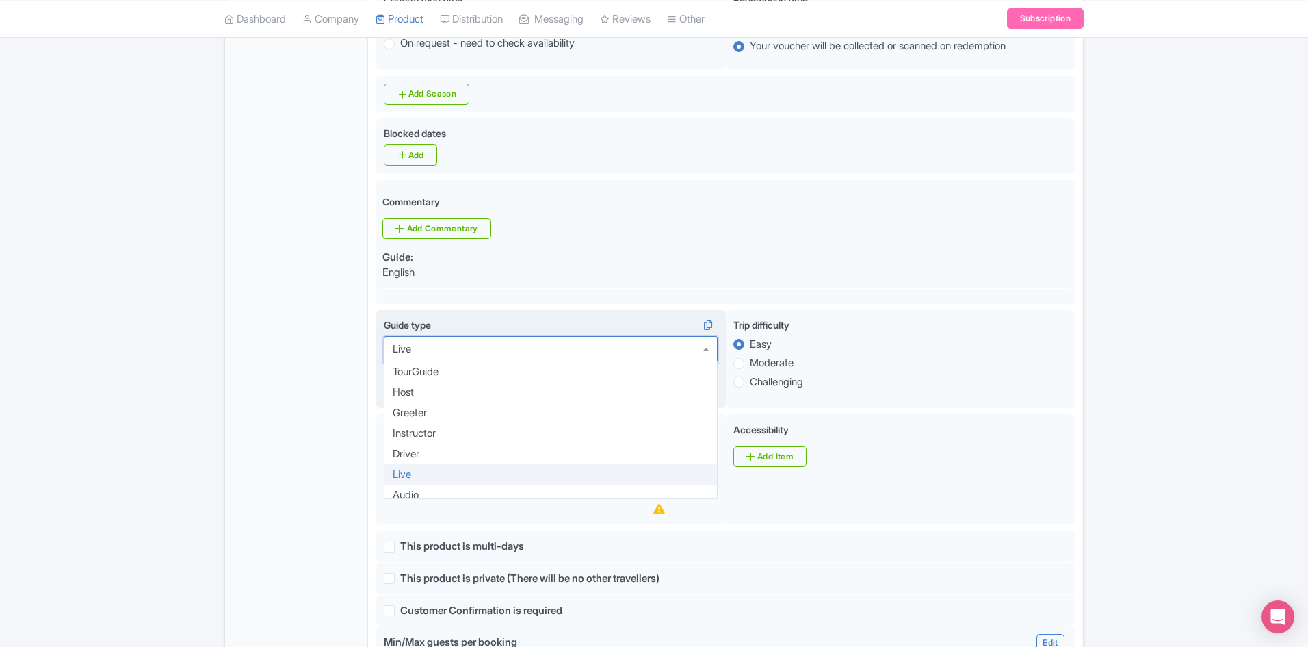
click at [707, 350] on div "Live" at bounding box center [551, 349] width 334 height 26
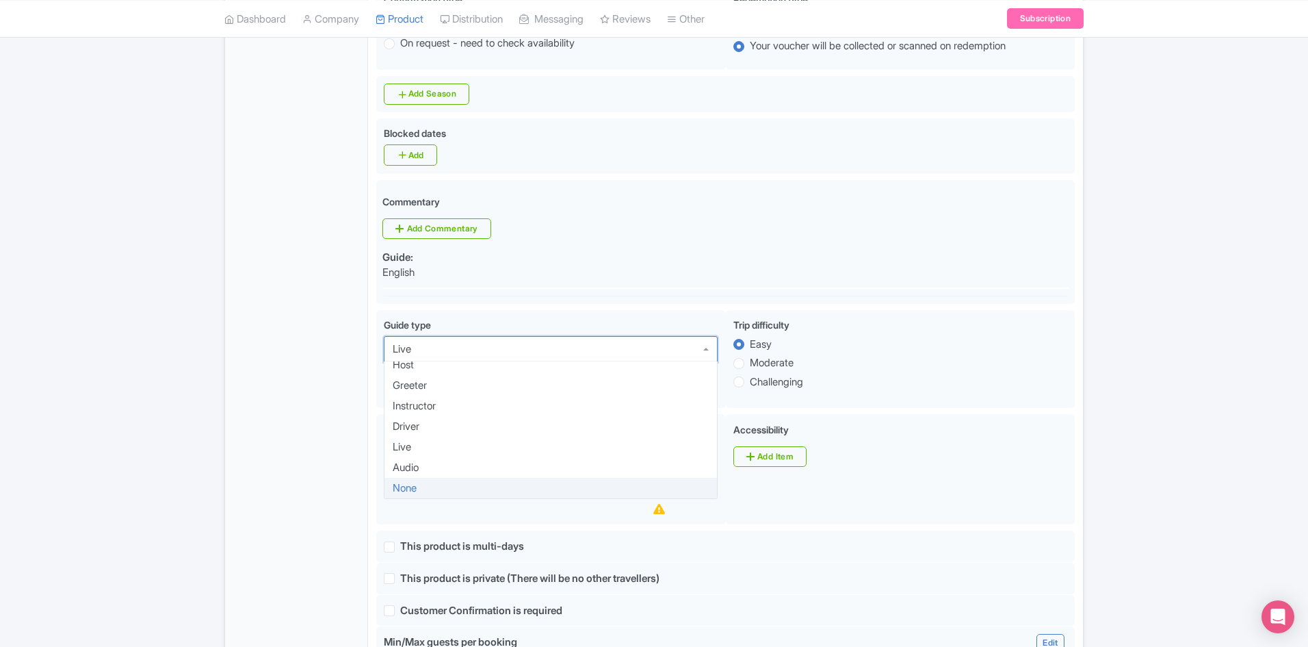
click at [237, 455] on div "General Booking Info Locations Settings Pricing Gallery Itinerary FAQs" at bounding box center [296, 456] width 143 height 1531
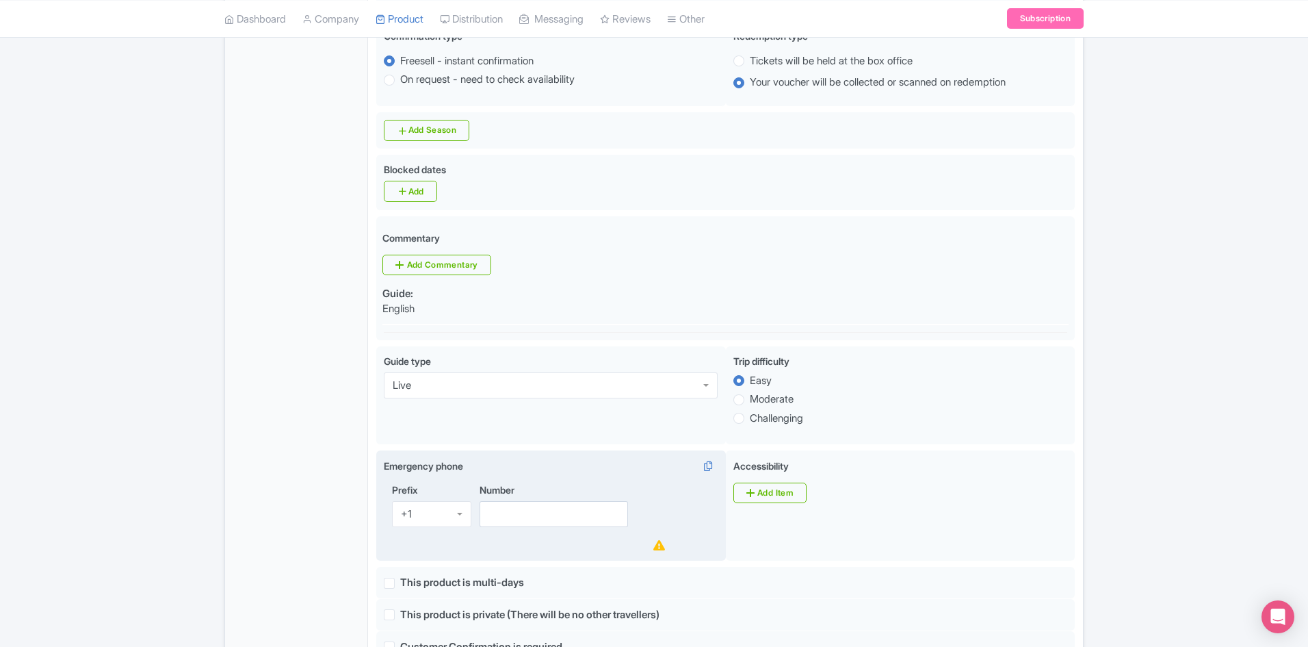
scroll to position [479, 0]
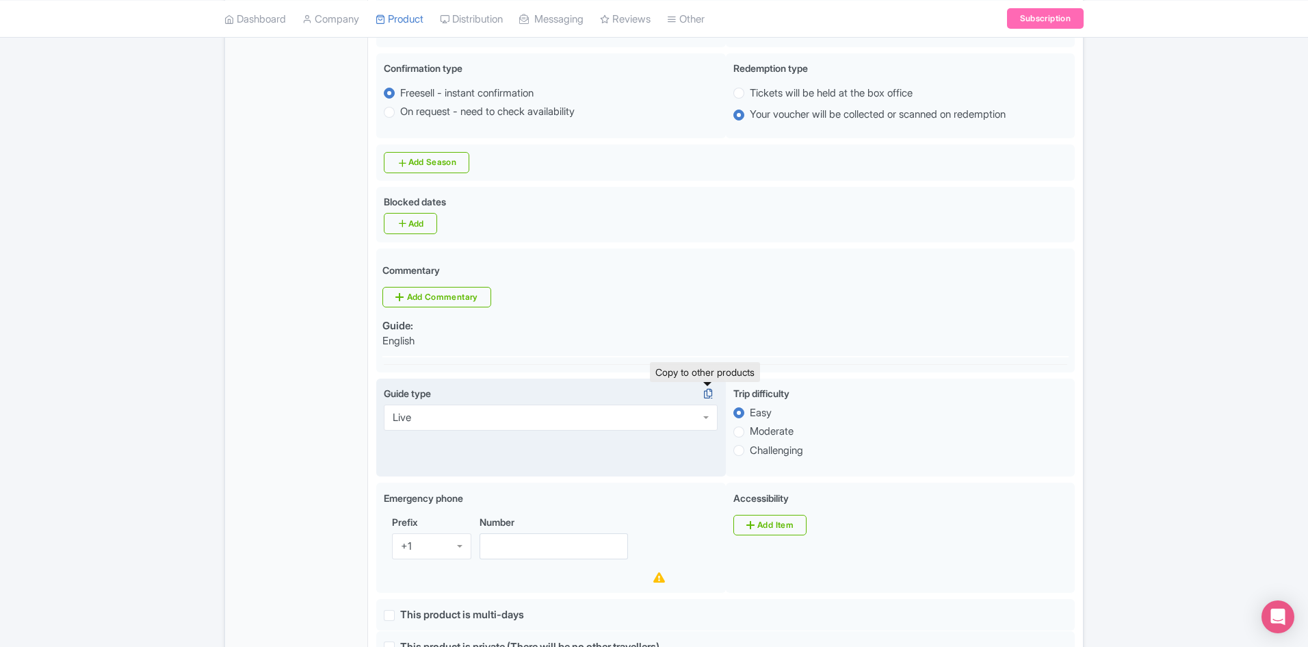
click at [712, 390] on icon at bounding box center [708, 393] width 19 height 12
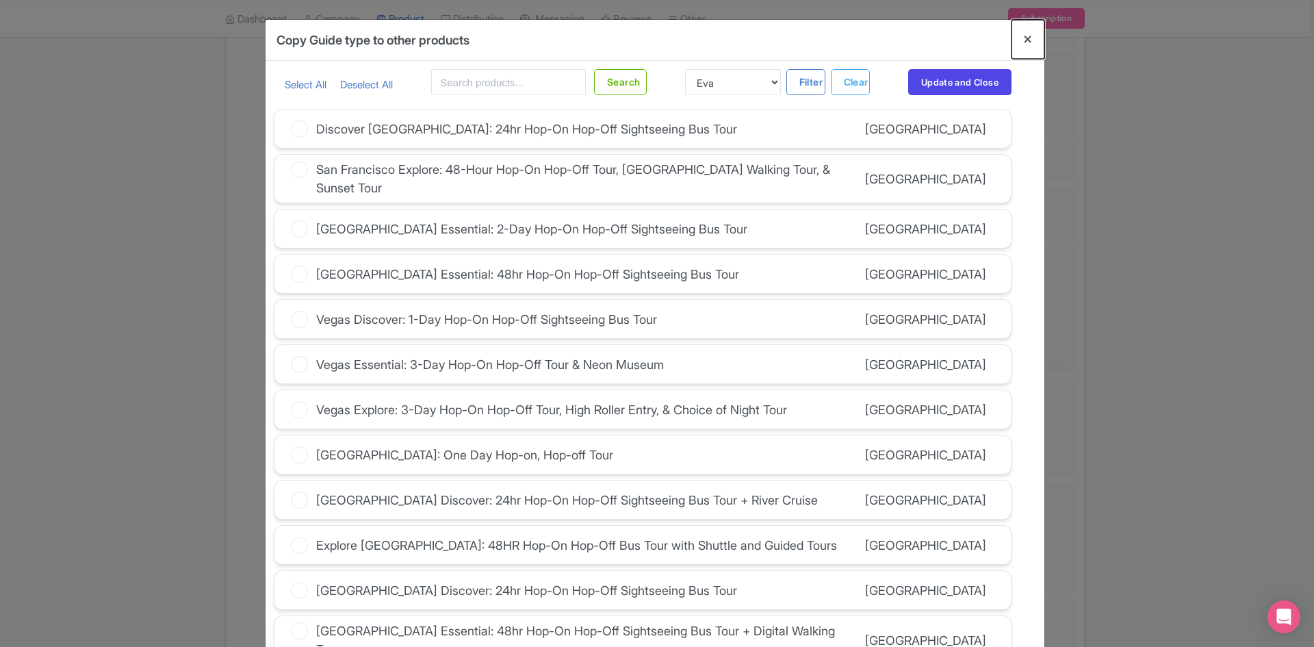
click at [1023, 41] on button "Close" at bounding box center [1027, 39] width 33 height 39
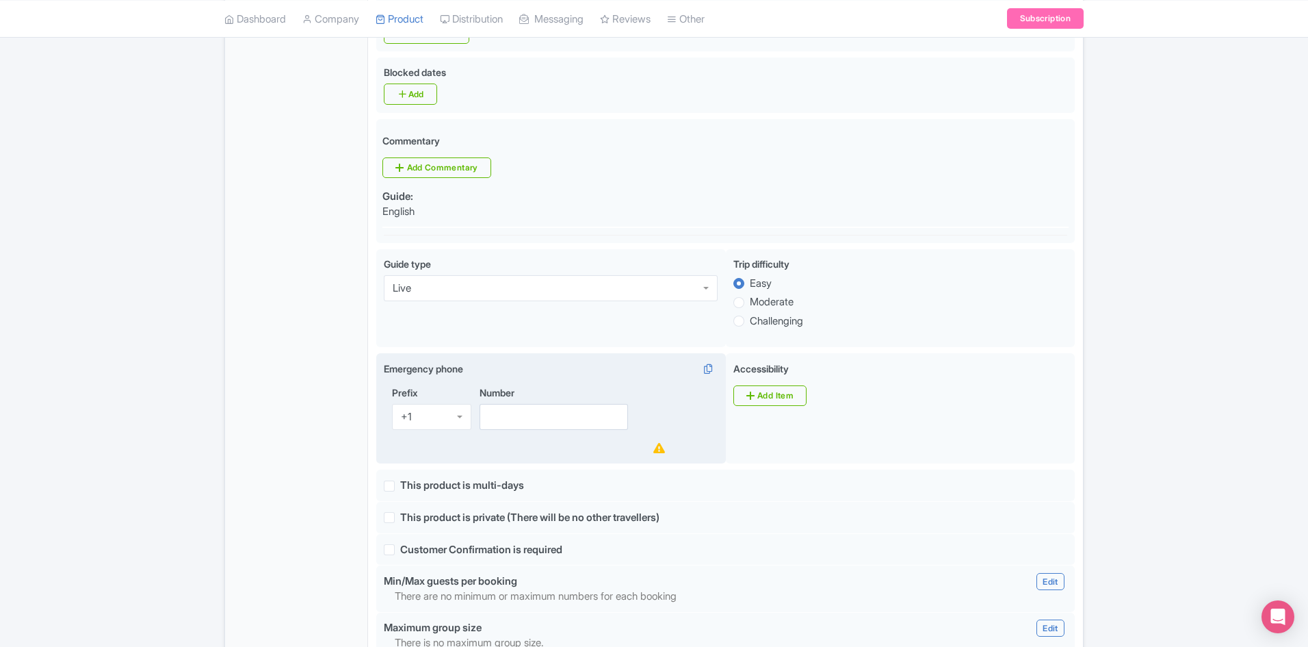
scroll to position [565, 0]
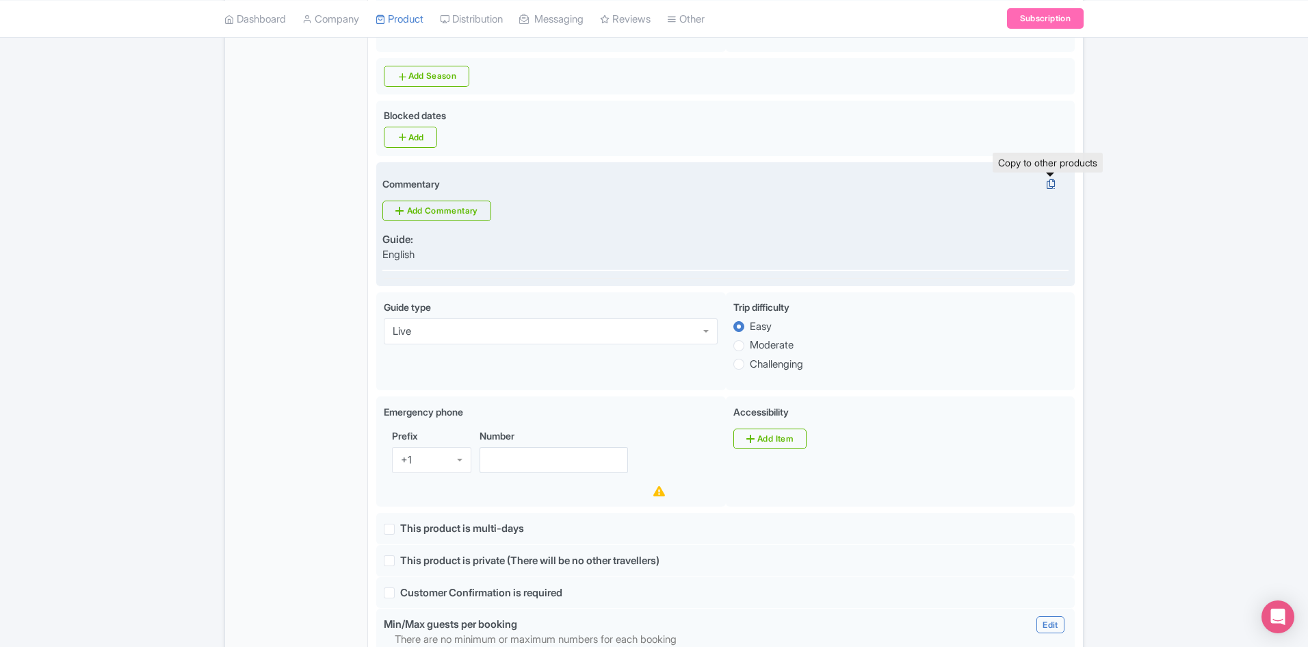
click at [1054, 180] on icon at bounding box center [1050, 184] width 19 height 12
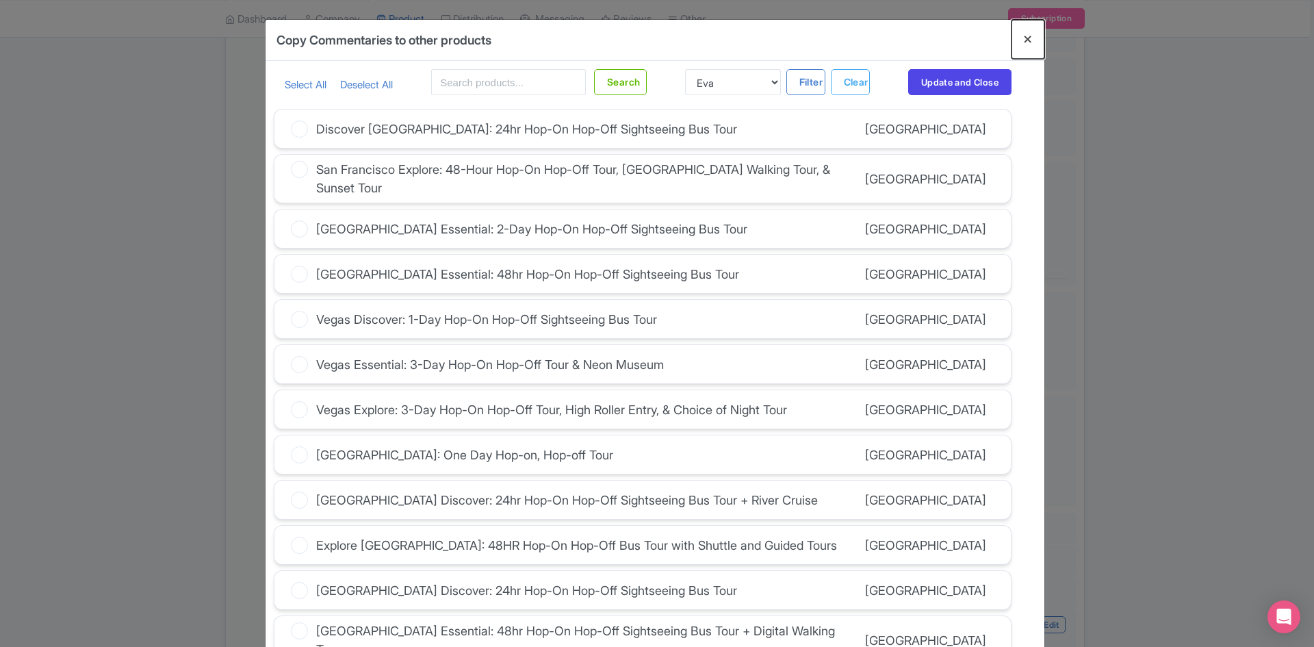
drag, startPoint x: 1030, startPoint y: 38, endPoint x: 1038, endPoint y: 93, distance: 55.2
click at [1031, 39] on button "Close" at bounding box center [1027, 39] width 33 height 39
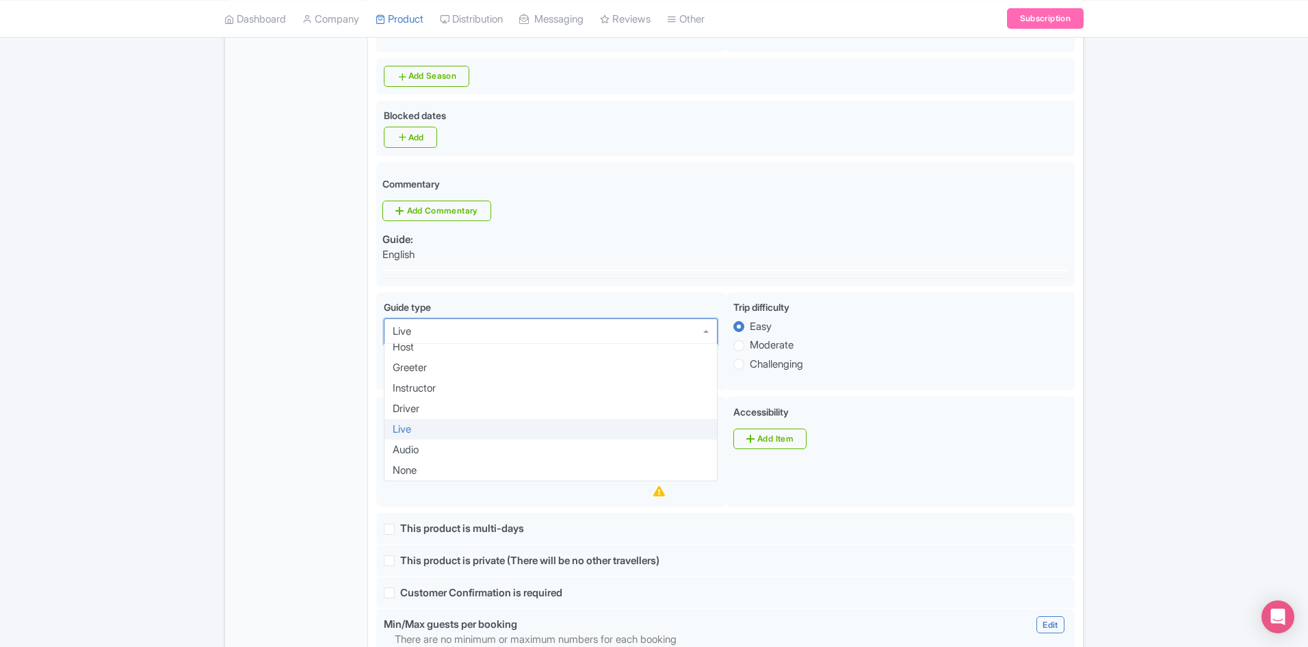
drag, startPoint x: 599, startPoint y: 328, endPoint x: 261, endPoint y: 416, distance: 350.0
click at [261, 416] on div "General Booking Info Locations Settings Pricing Gallery Itinerary FAQs" at bounding box center [296, 438] width 143 height 1531
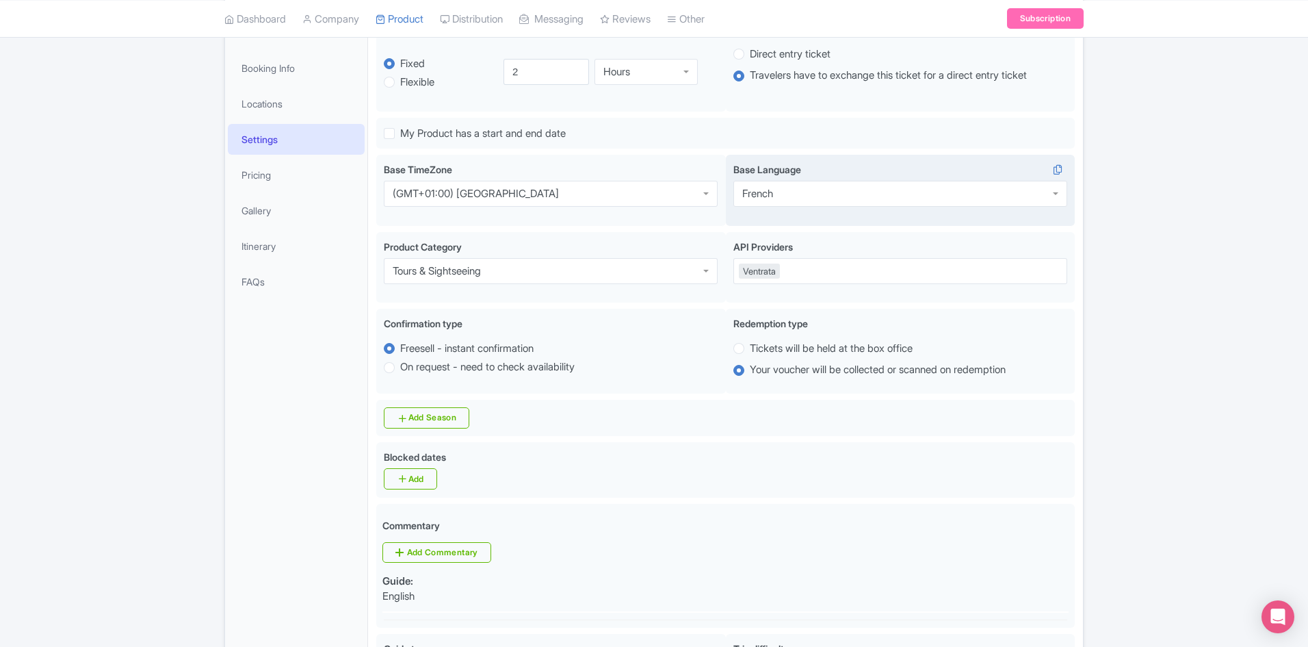
scroll to position [0, 0]
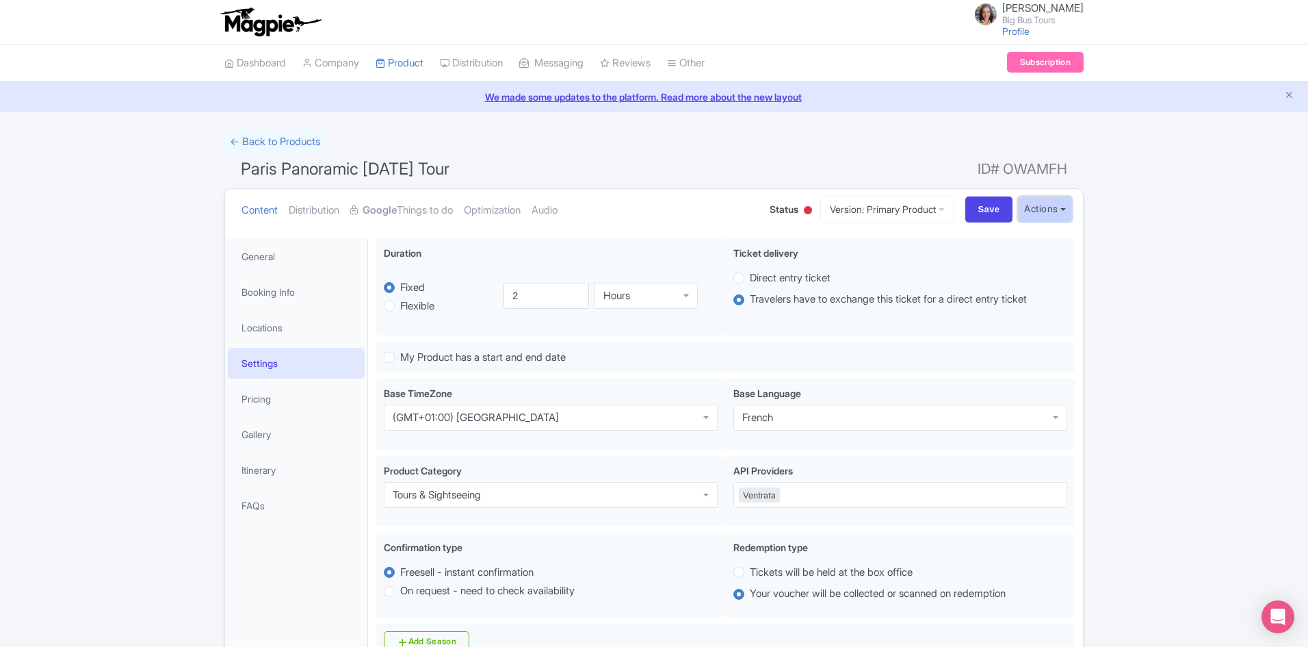
click at [1070, 208] on button "Actions" at bounding box center [1045, 208] width 54 height 25
click at [903, 265] on link "Industry Partner View" at bounding box center [891, 268] width 131 height 21
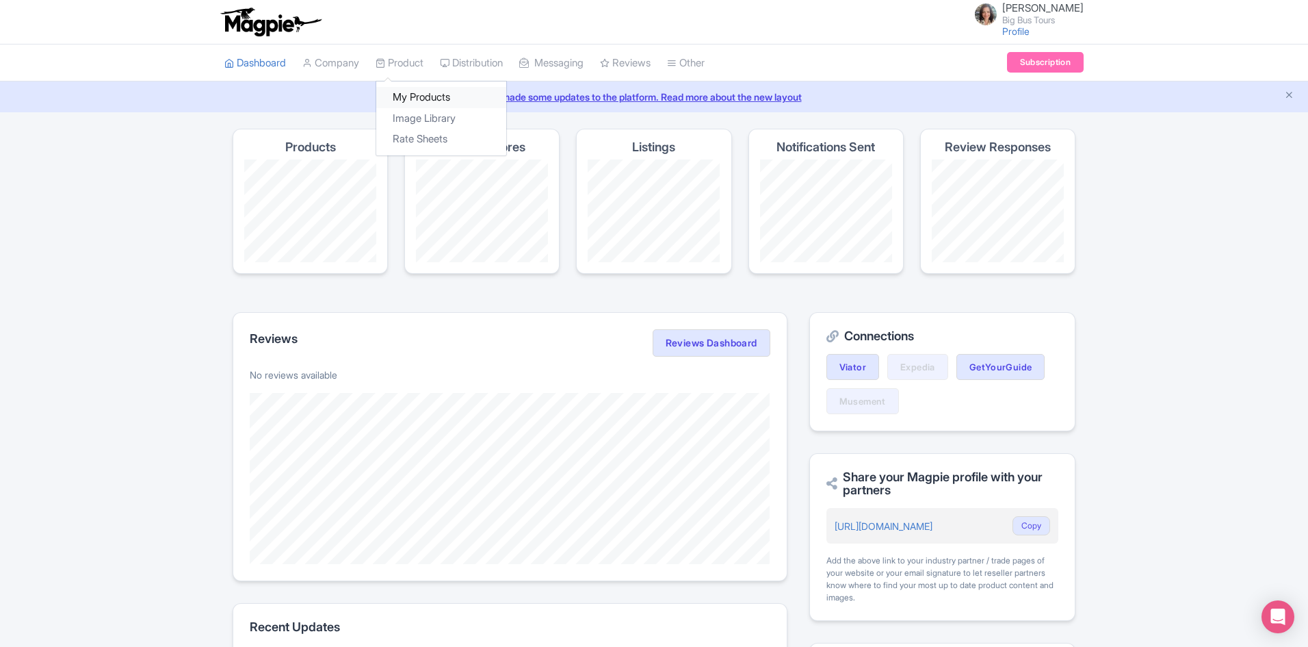
click at [418, 97] on link "My Products" at bounding box center [441, 97] width 130 height 21
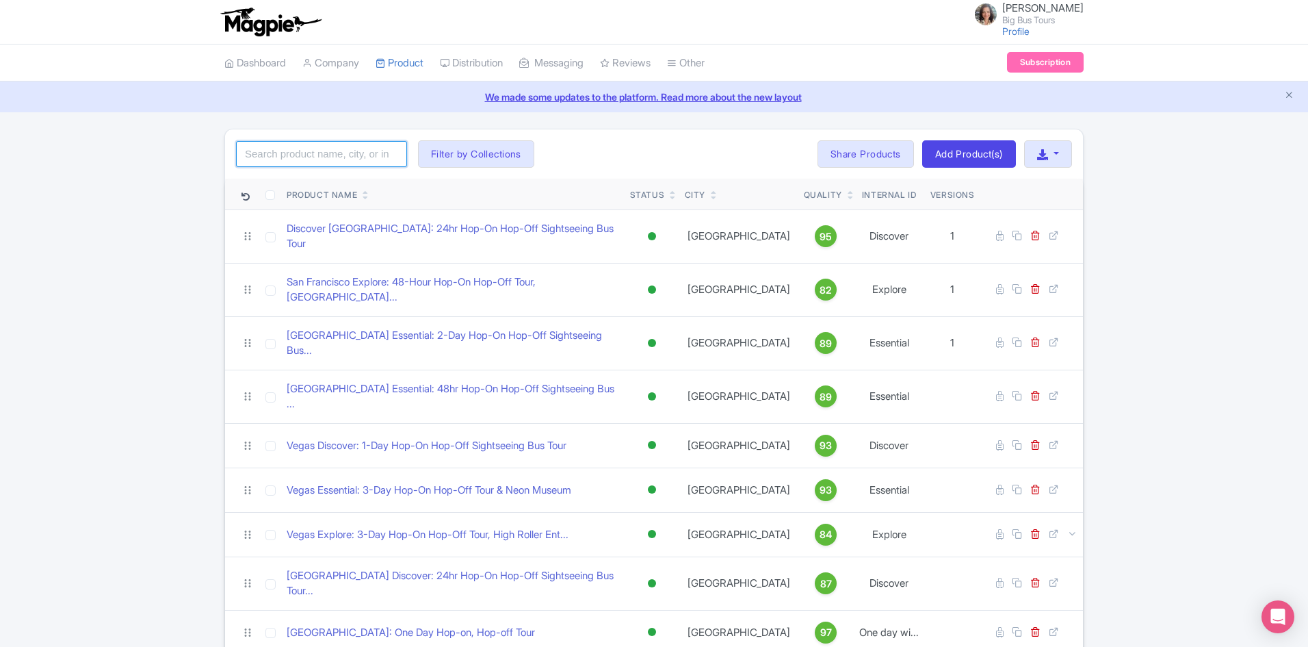
click at [351, 156] on input "search" at bounding box center [321, 154] width 171 height 26
type input "paris"
click button "Search" at bounding box center [0, 0] width 0 height 0
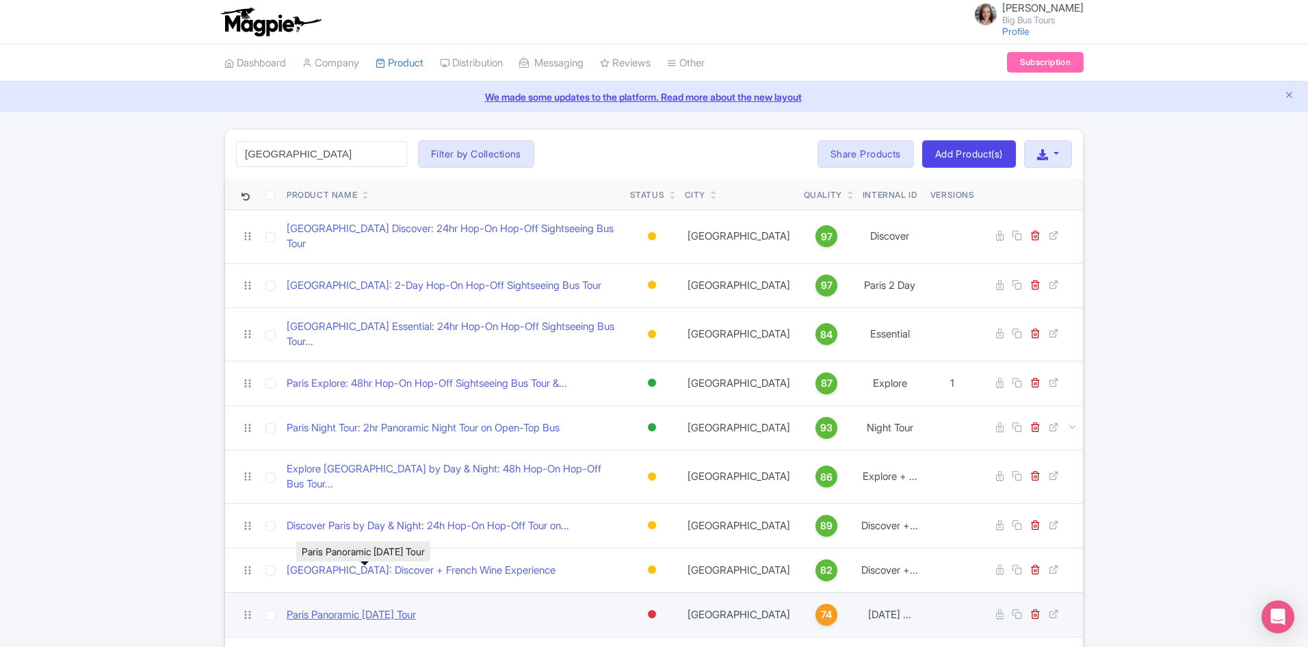
click at [350, 607] on link "Paris Panoramic [DATE] Tour" at bounding box center [351, 615] width 129 height 16
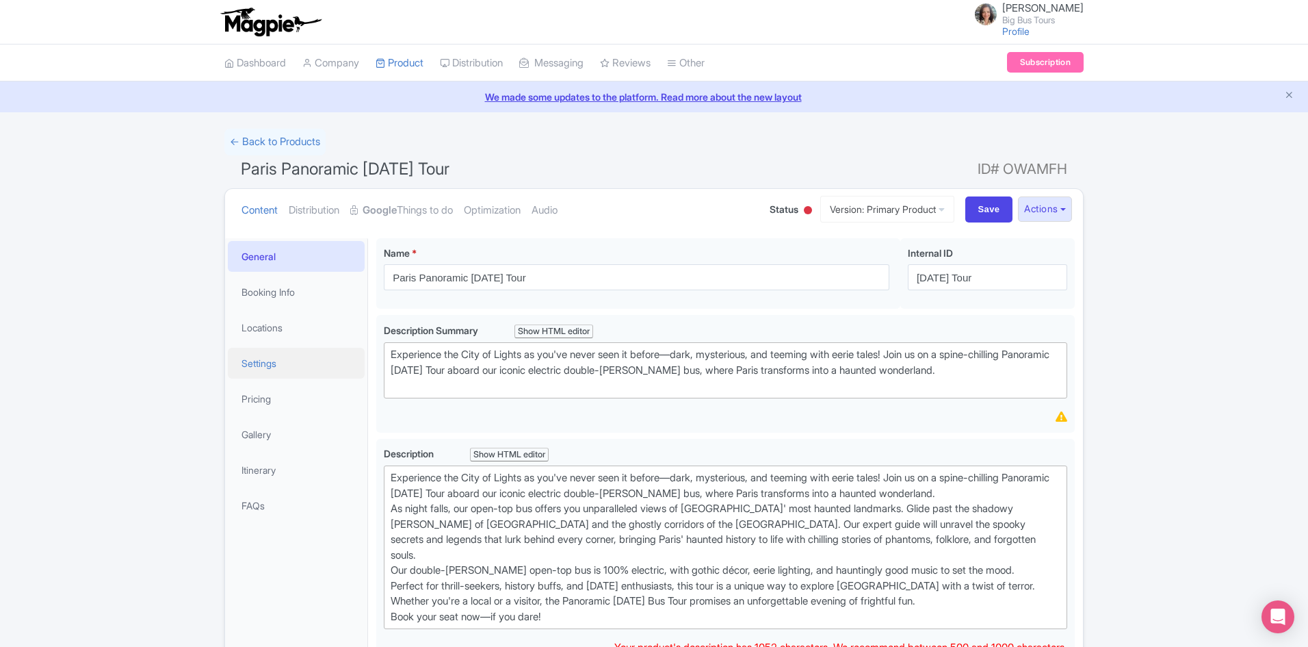
click at [268, 361] on link "Settings" at bounding box center [296, 363] width 137 height 31
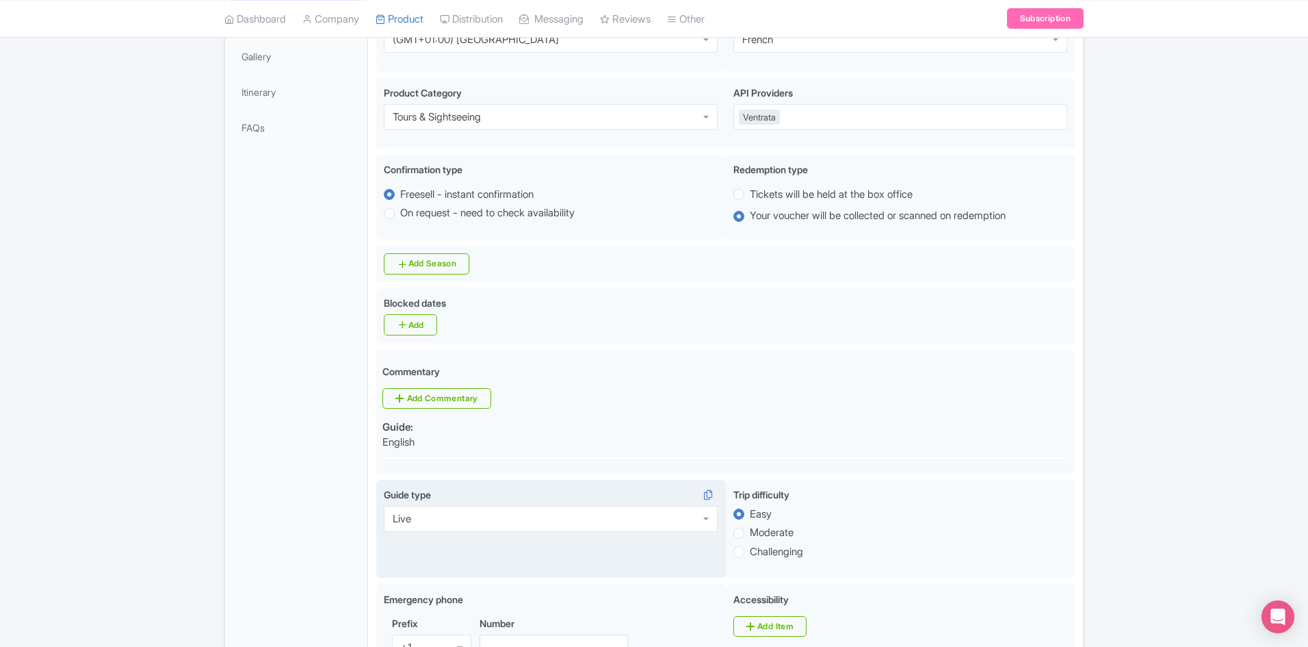
scroll to position [411, 0]
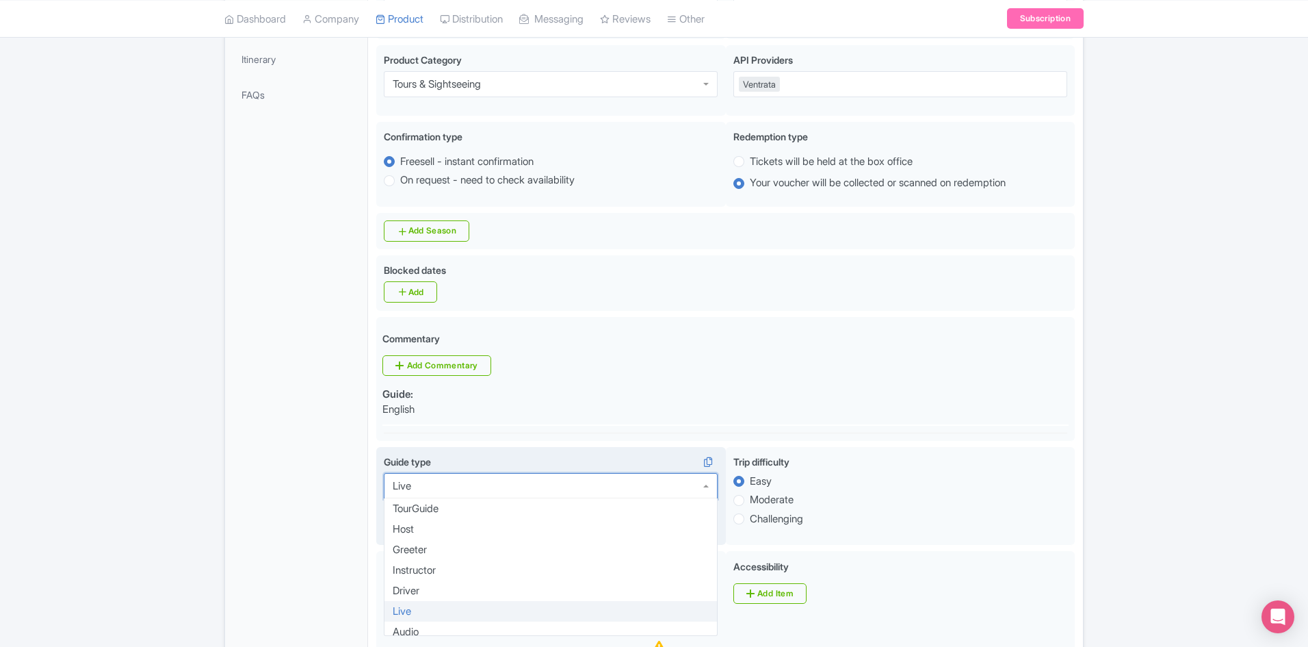
click at [710, 489] on div "Live" at bounding box center [551, 486] width 334 height 26
click at [285, 567] on div "General Booking Info Locations Settings Pricing Gallery Itinerary FAQs" at bounding box center [296, 593] width 143 height 1531
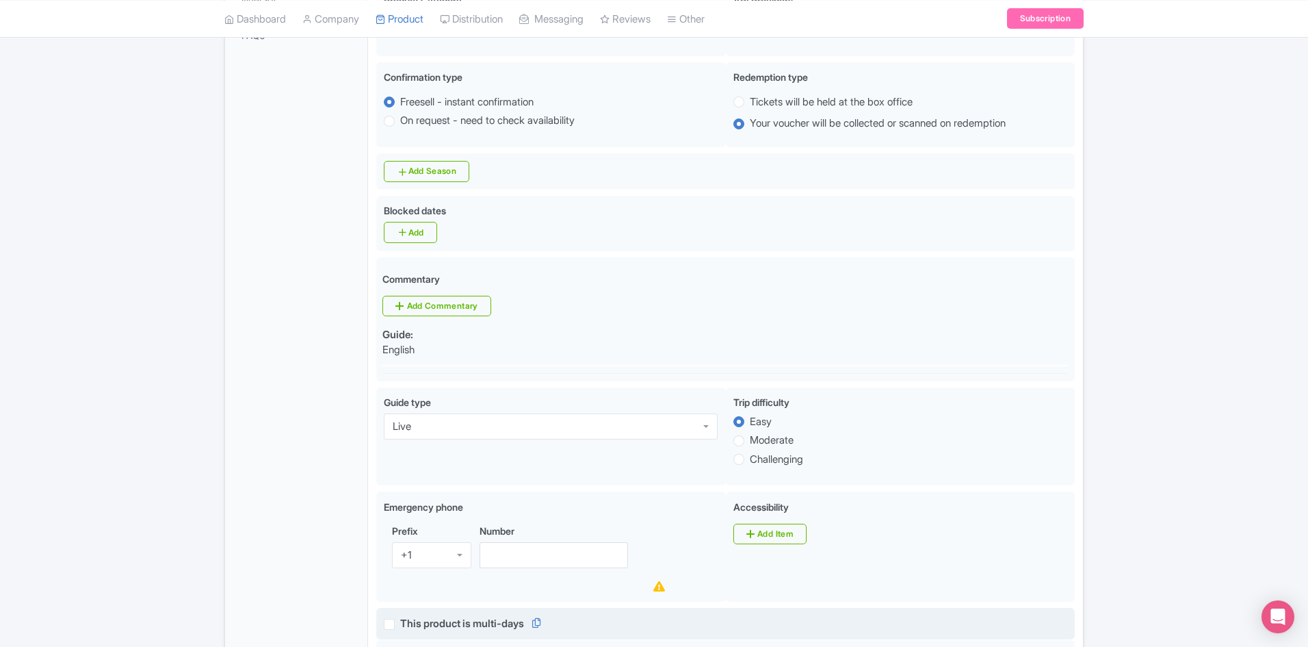
scroll to position [547, 0]
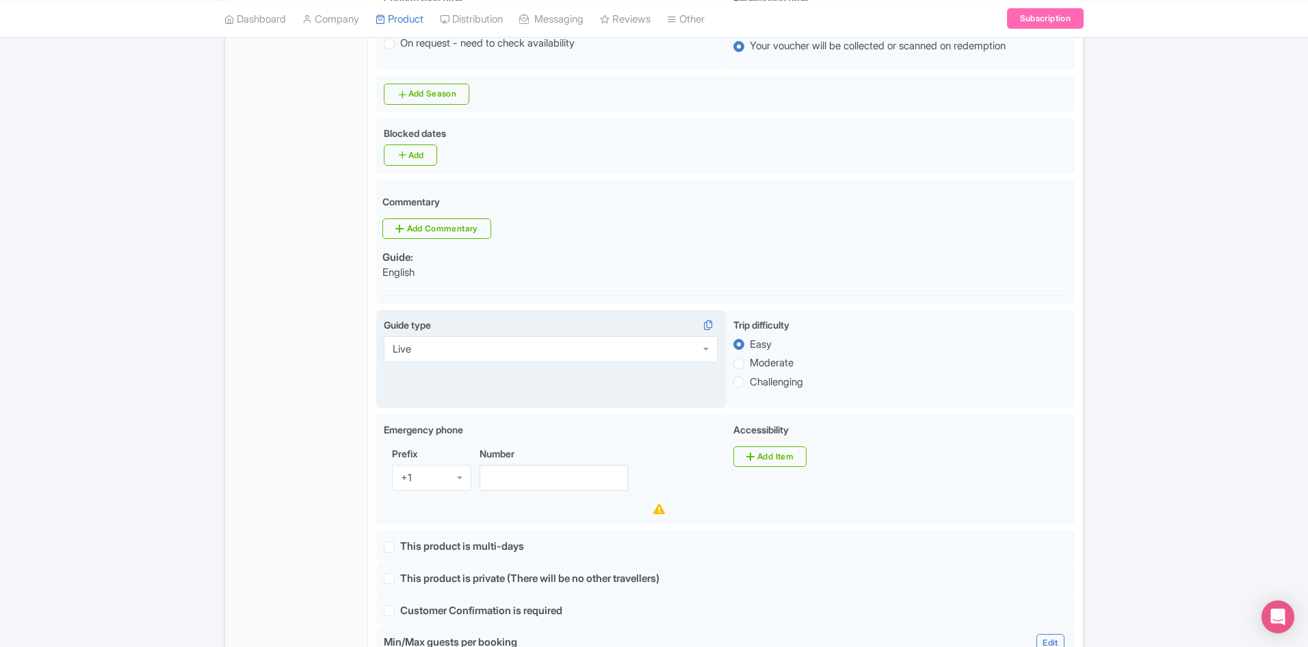
click at [705, 349] on div "Live" at bounding box center [551, 349] width 334 height 26
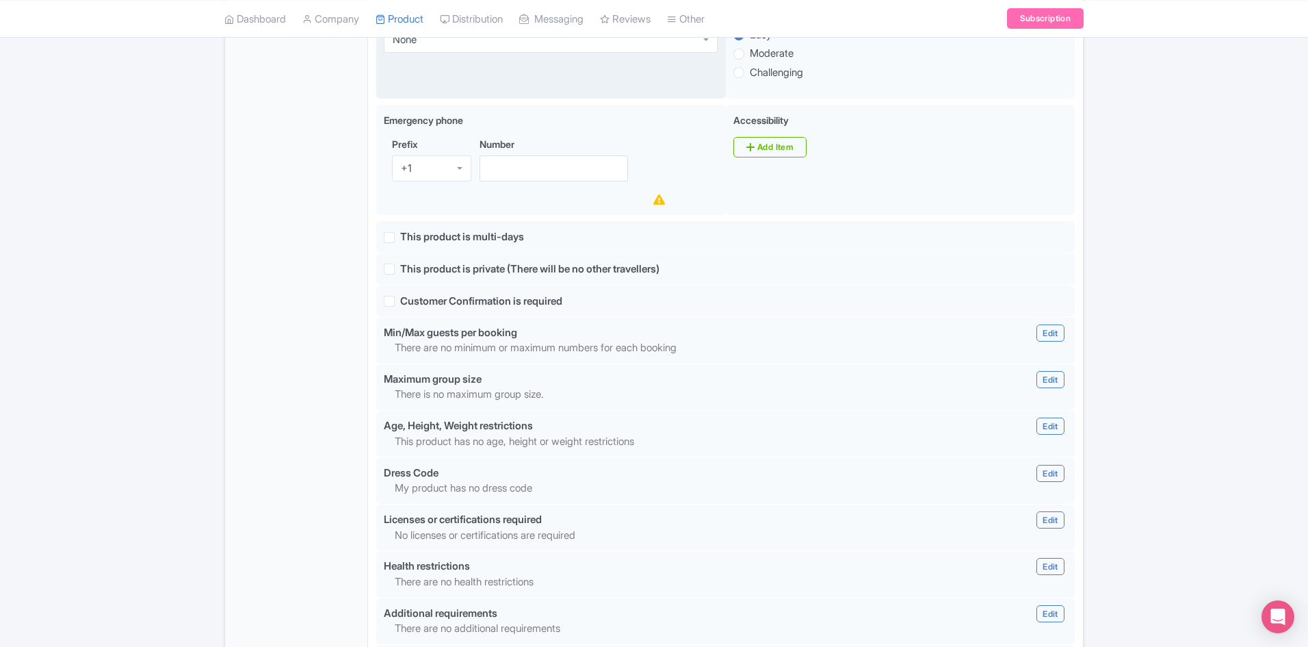
scroll to position [1163, 0]
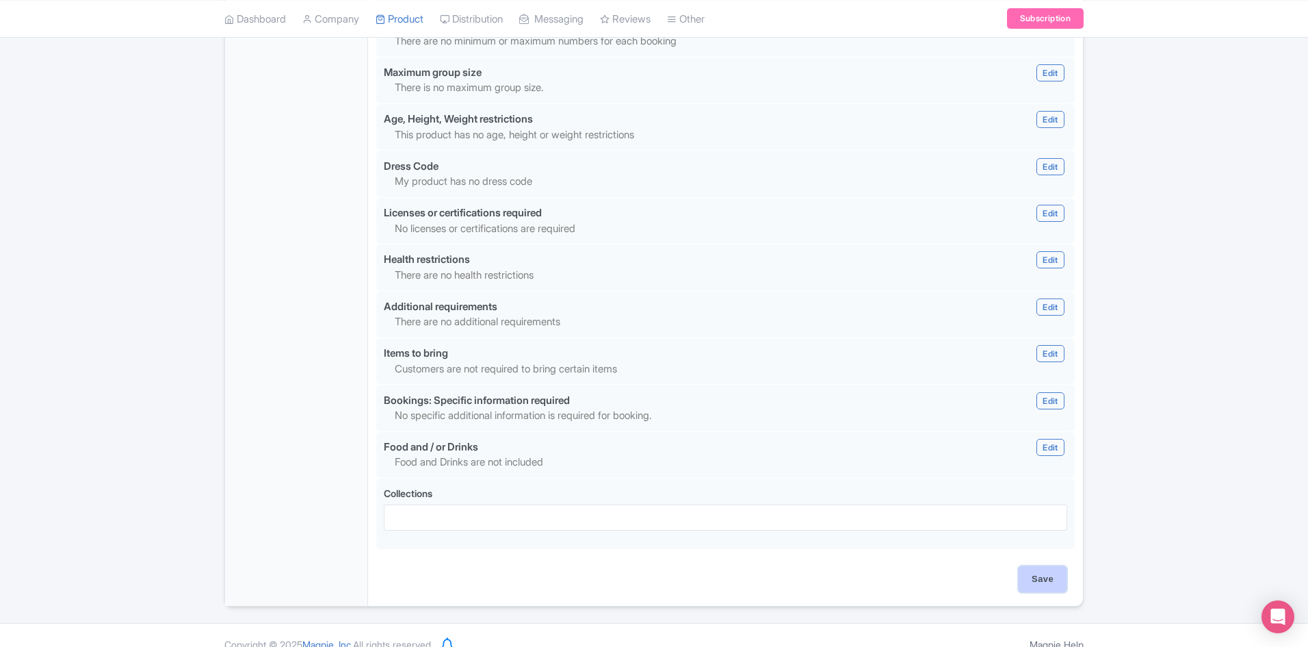
click at [1051, 582] on input "Save" at bounding box center [1043, 579] width 48 height 26
type input "Saving..."
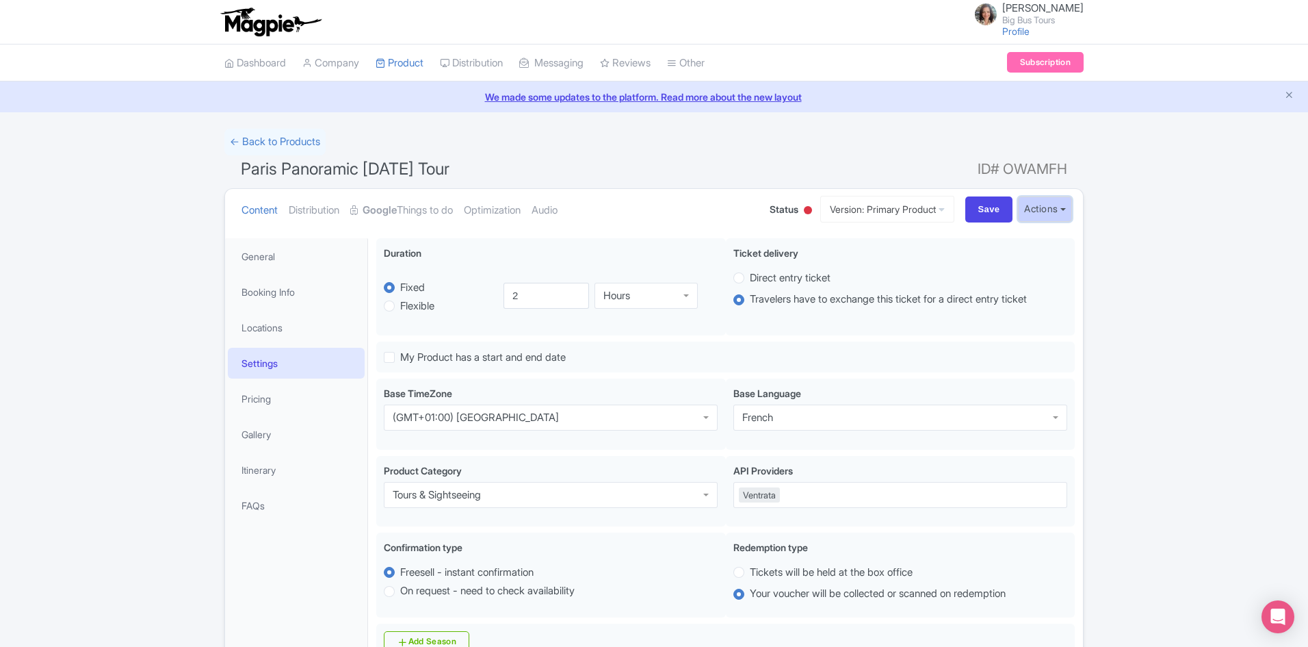
click at [1064, 210] on button "Actions" at bounding box center [1045, 208] width 54 height 25
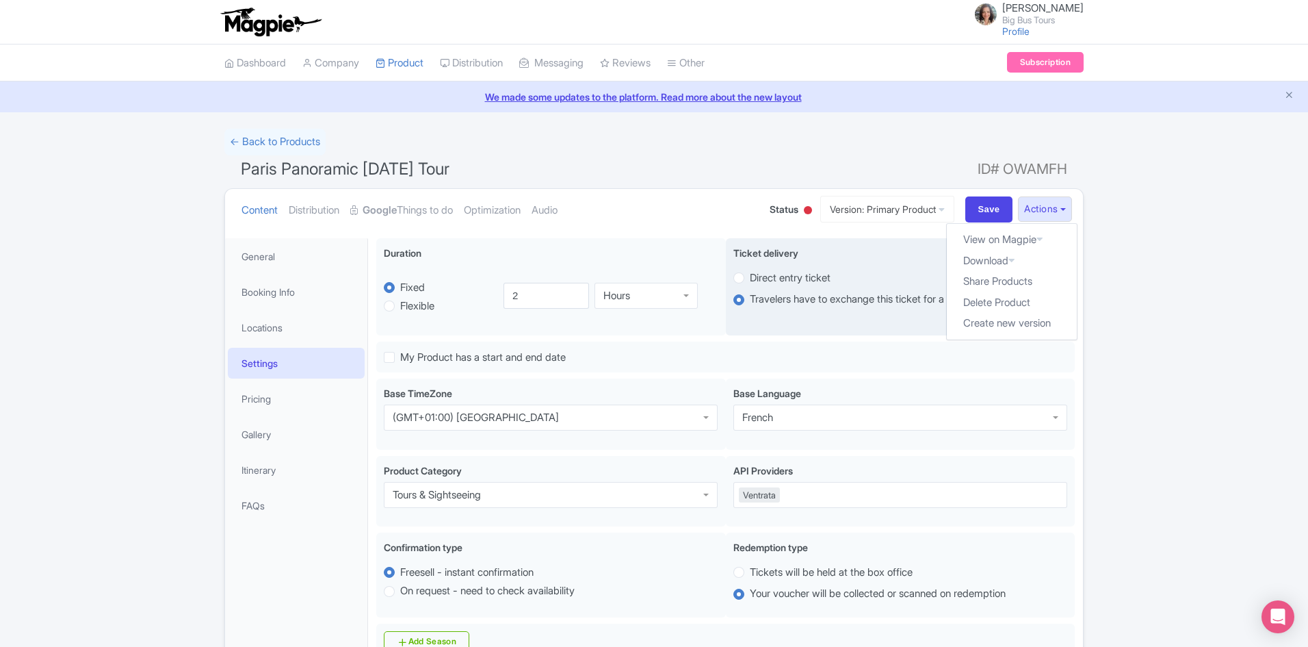
click at [0, 0] on link "Industry Partner View" at bounding box center [0, 0] width 0 height 0
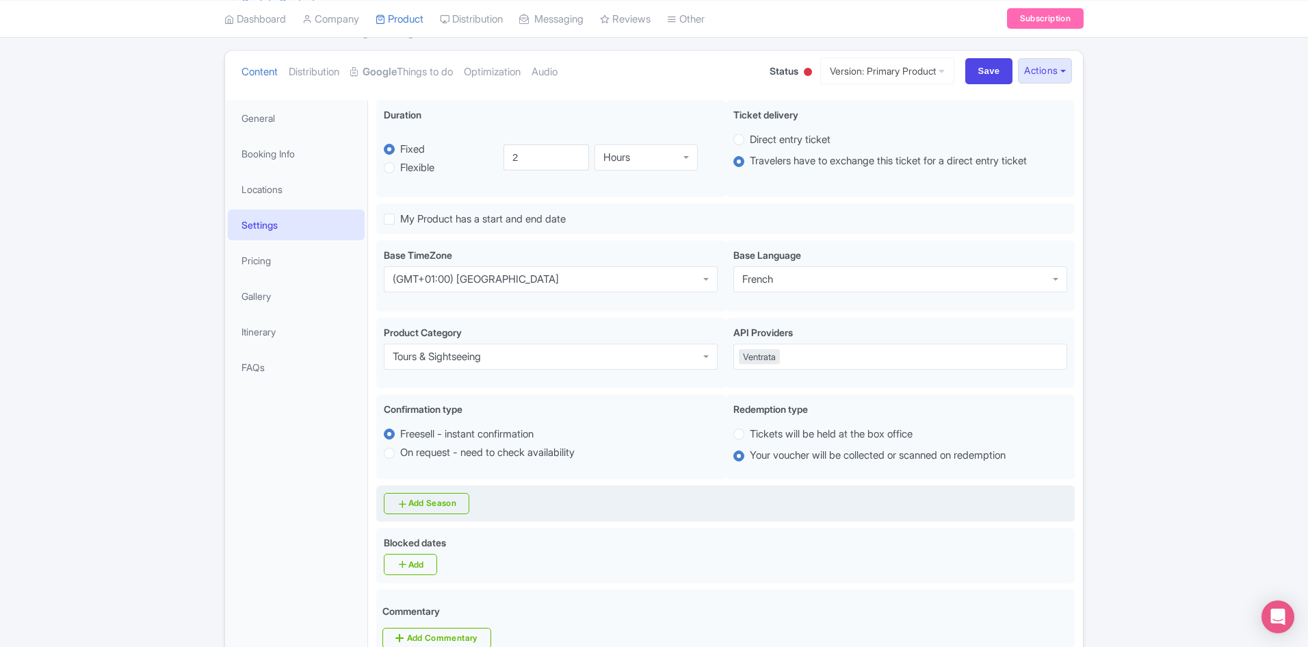
scroll to position [411, 0]
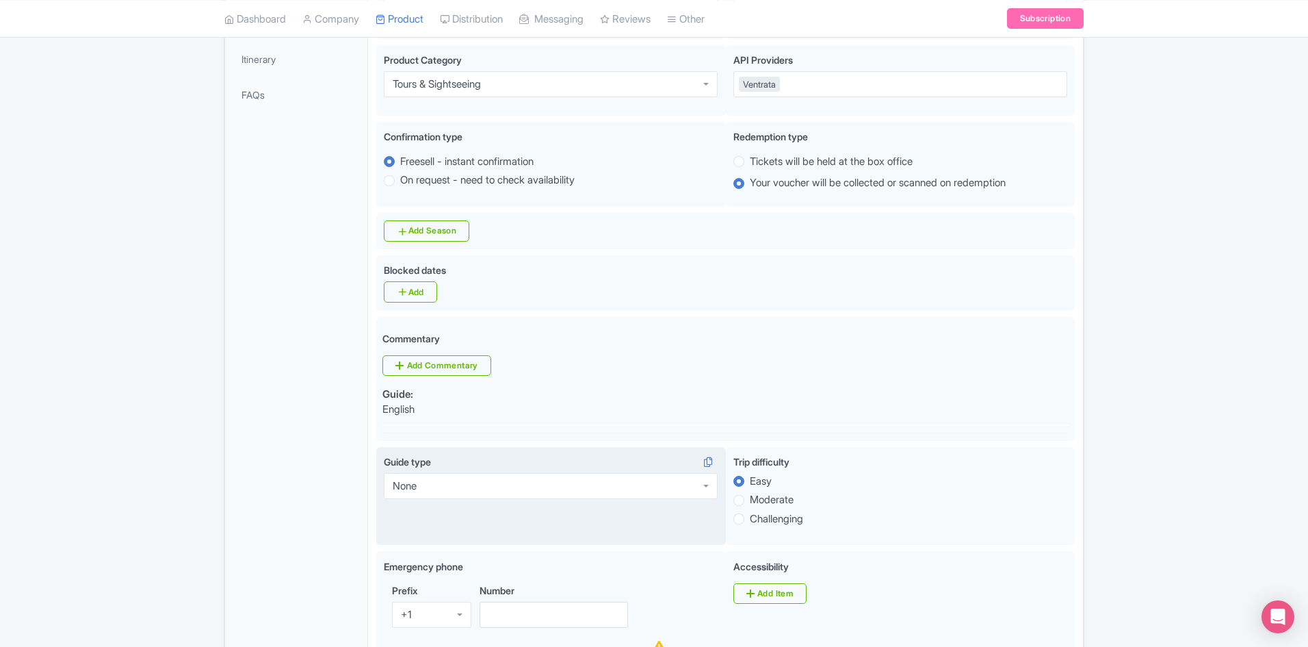
click at [705, 491] on div "None" at bounding box center [551, 486] width 334 height 26
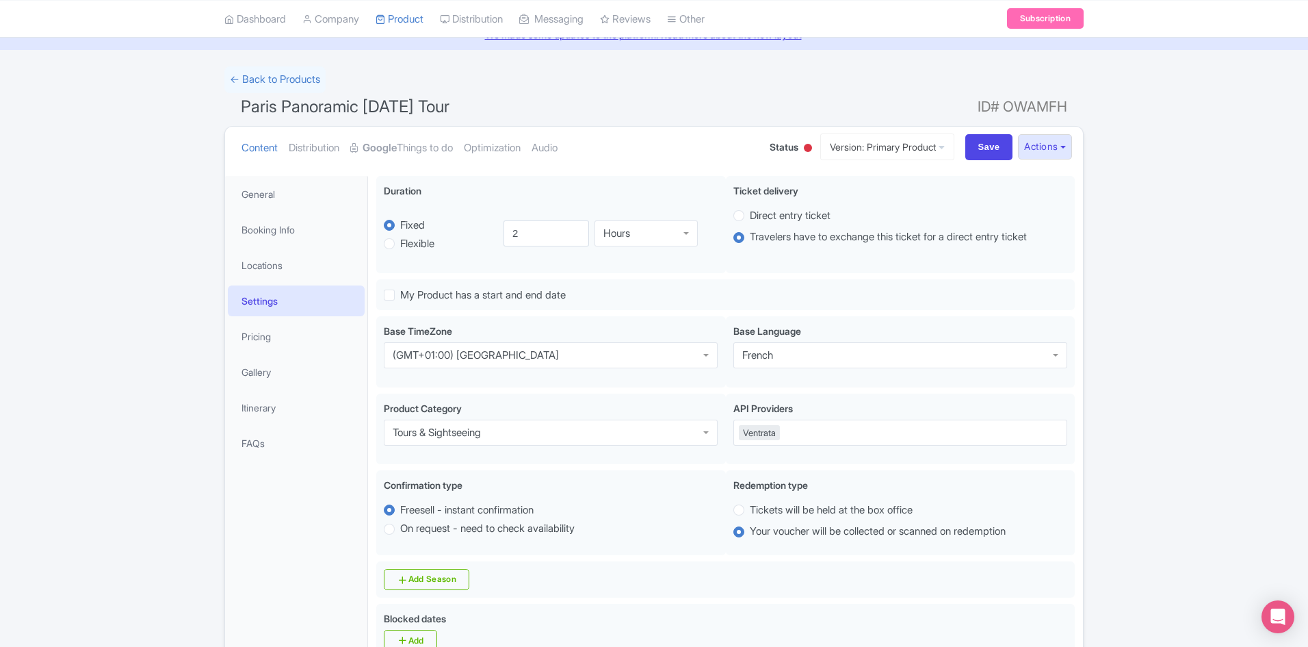
scroll to position [0, 0]
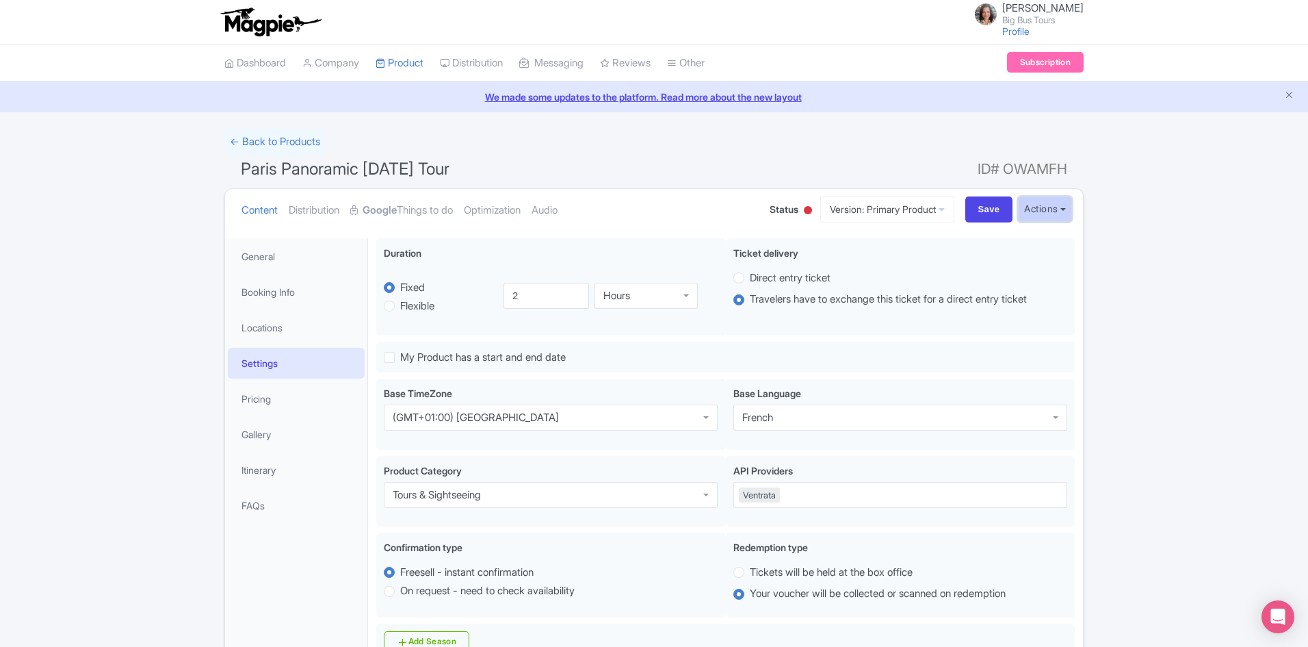
click at [1062, 213] on button "Actions" at bounding box center [1045, 208] width 54 height 25
click at [902, 270] on link "Industry Partner View" at bounding box center [891, 268] width 131 height 21
click at [265, 248] on link "General" at bounding box center [296, 256] width 137 height 31
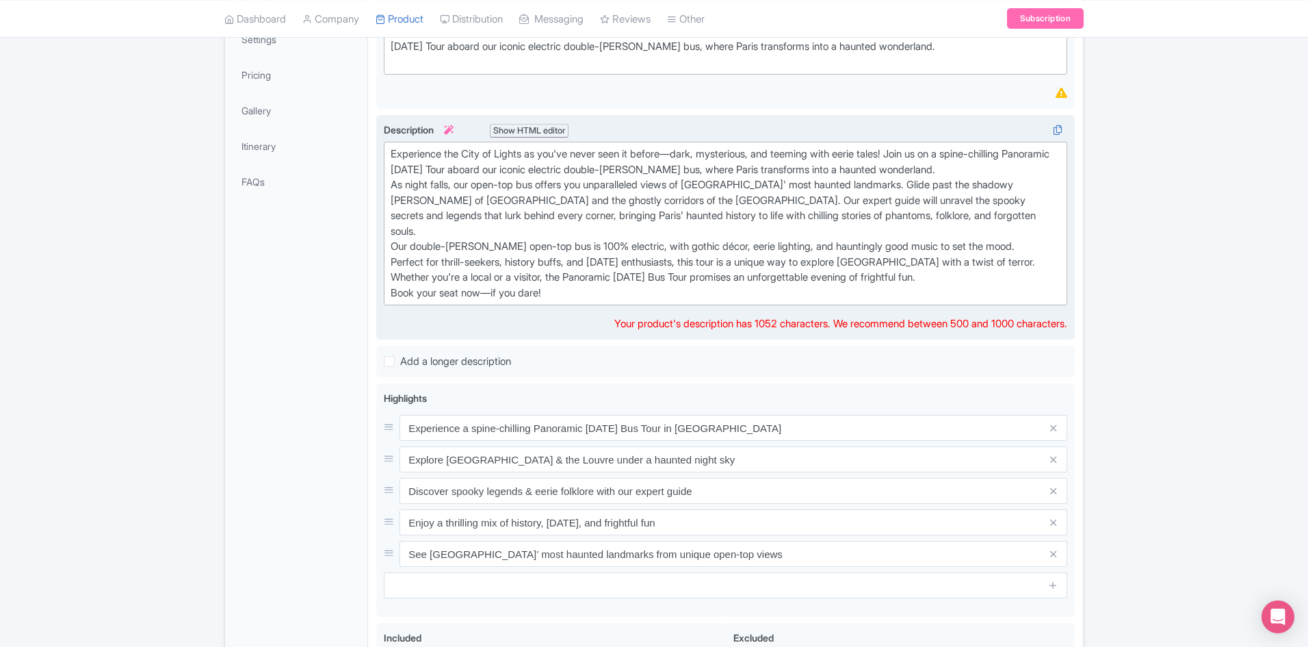
scroll to position [133, 0]
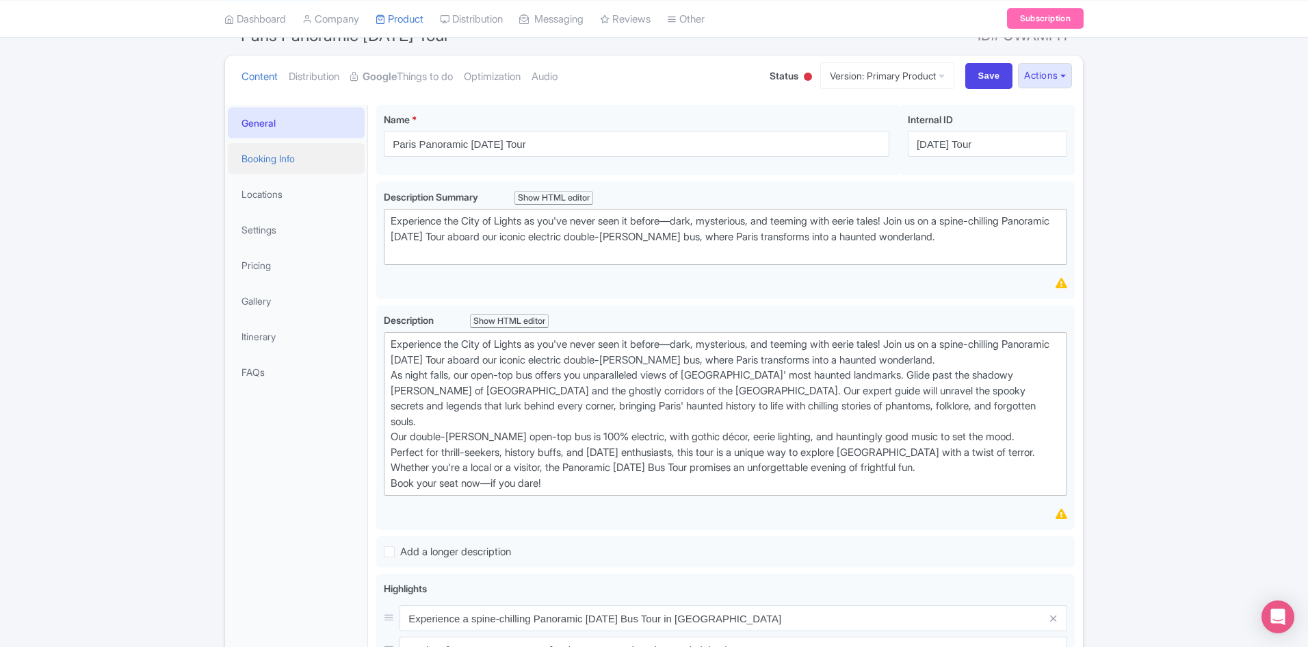
click at [263, 162] on link "Booking Info" at bounding box center [296, 158] width 137 height 31
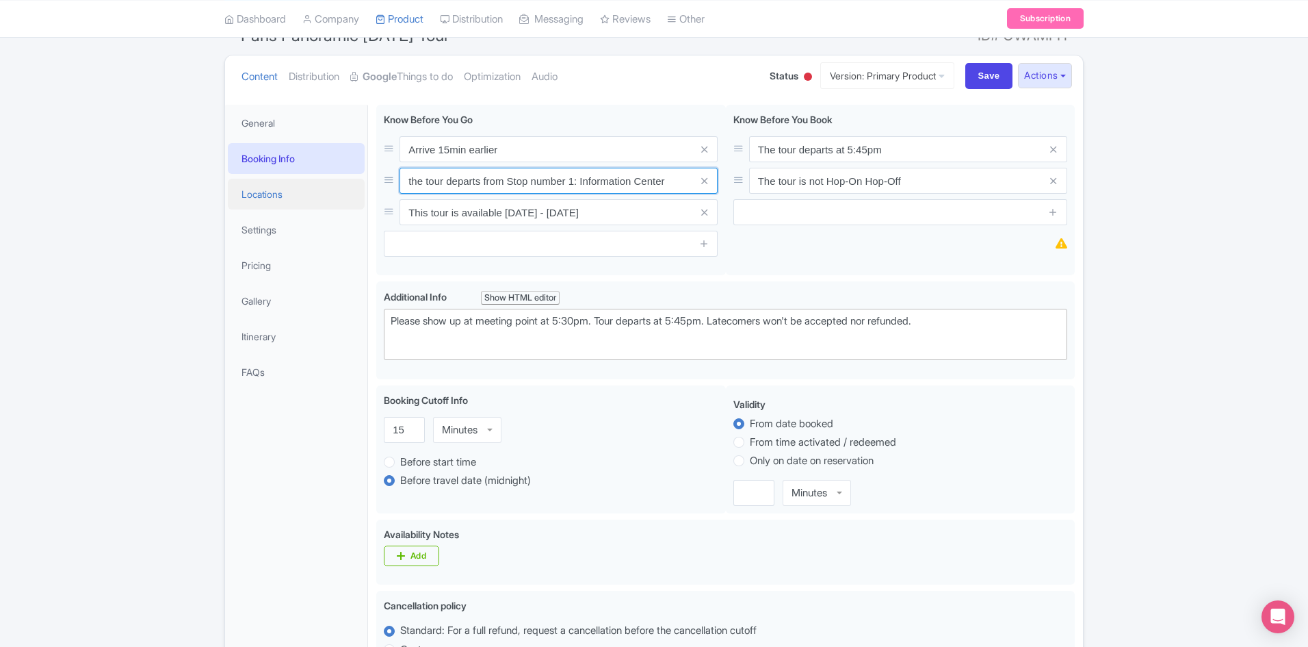
drag, startPoint x: 411, startPoint y: 181, endPoint x: 359, endPoint y: 189, distance: 52.6
click at [385, 184] on div "the tour departs from Stop number 1: Information Center" at bounding box center [551, 181] width 334 height 26
type input "The tour departs from Stop number 1: Information Center"
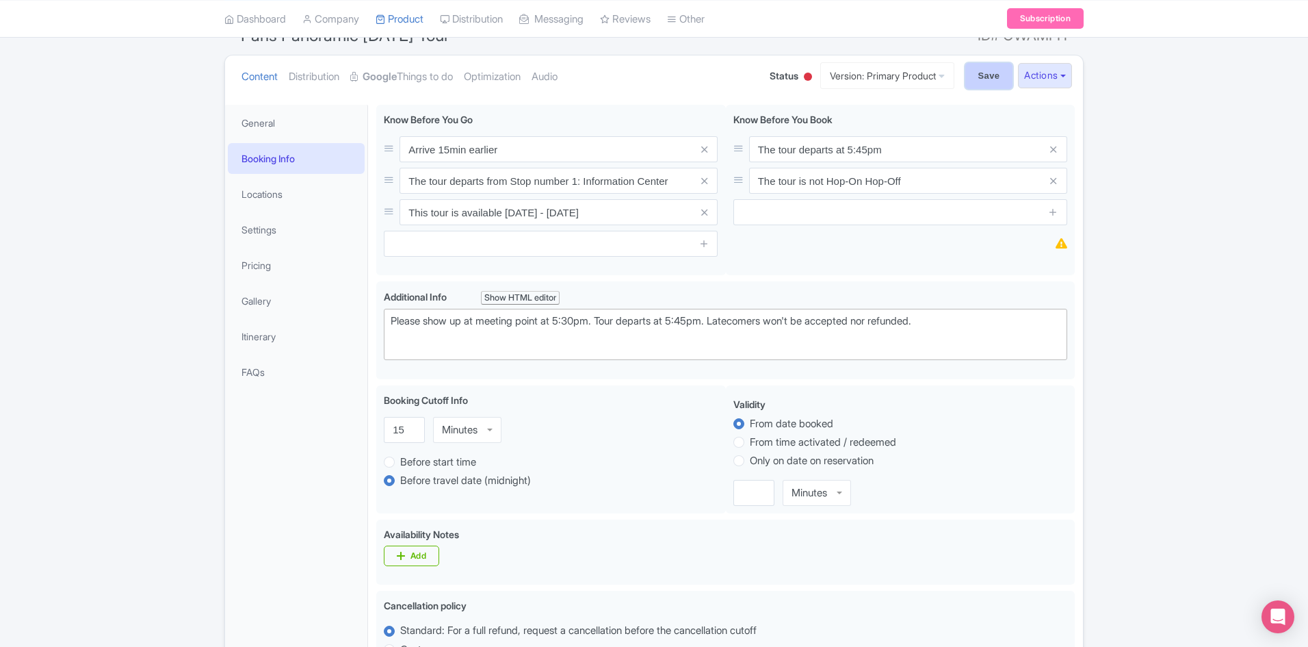
click at [983, 75] on input "Save" at bounding box center [989, 76] width 48 height 26
type input "Saving..."
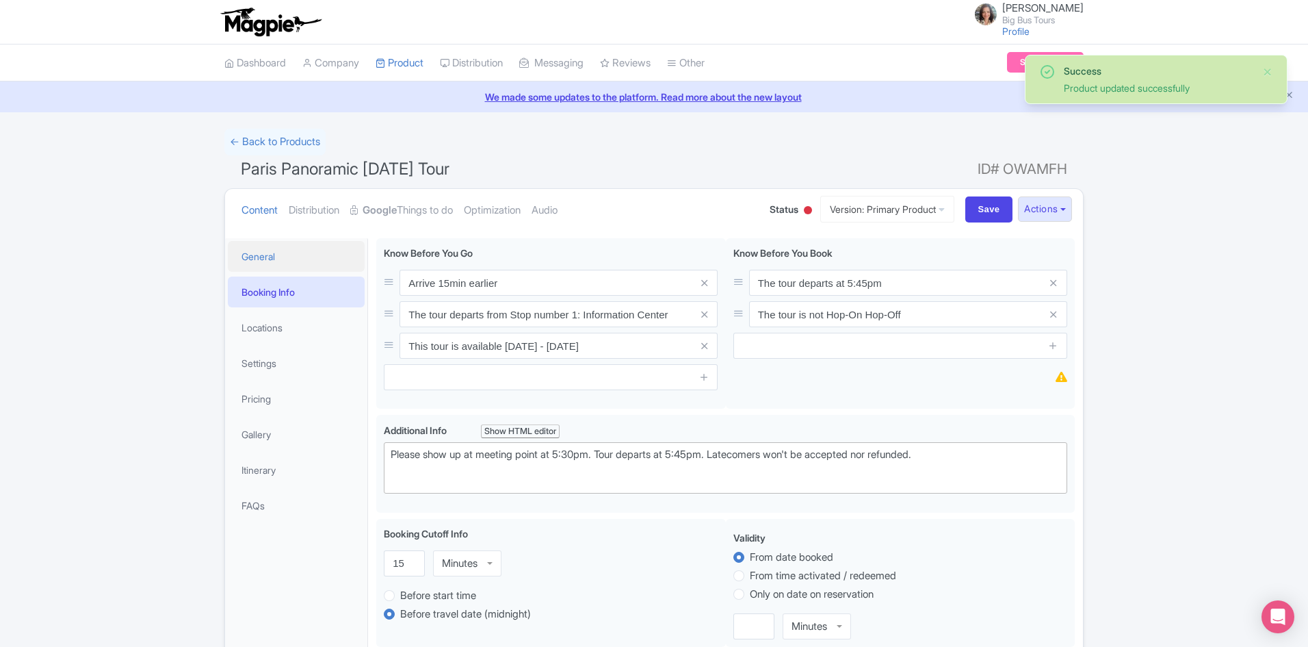
click at [265, 252] on link "General" at bounding box center [296, 256] width 137 height 31
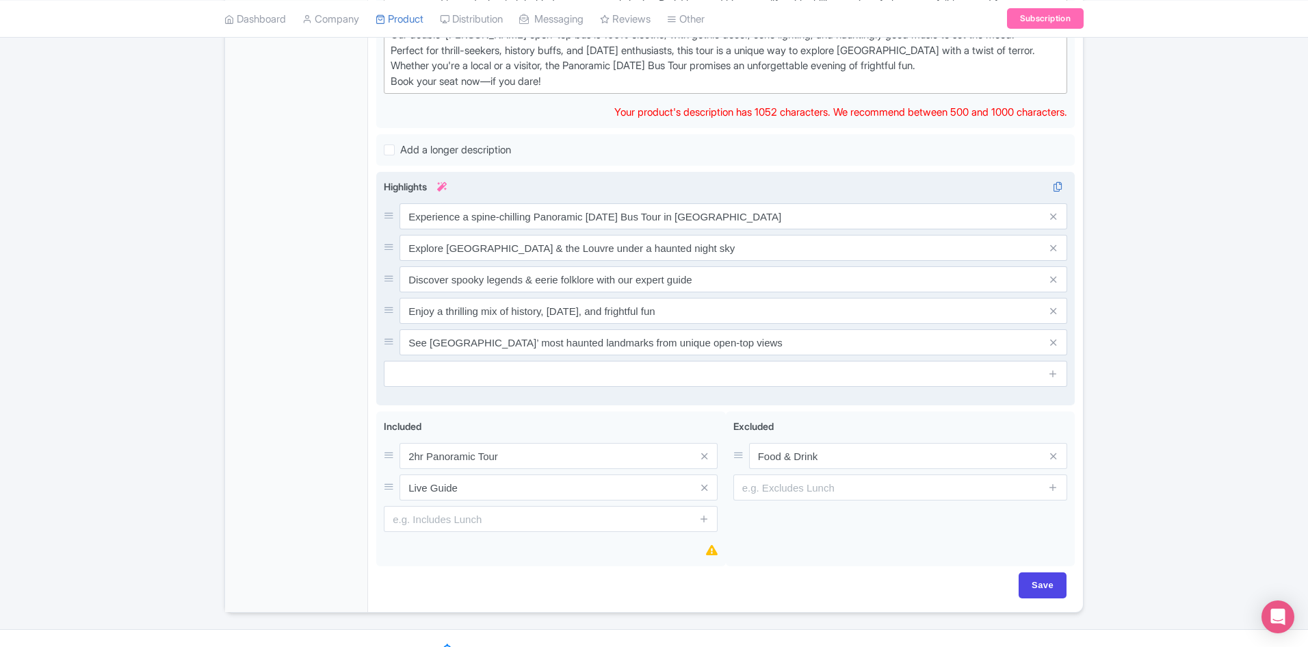
scroll to position [544, 0]
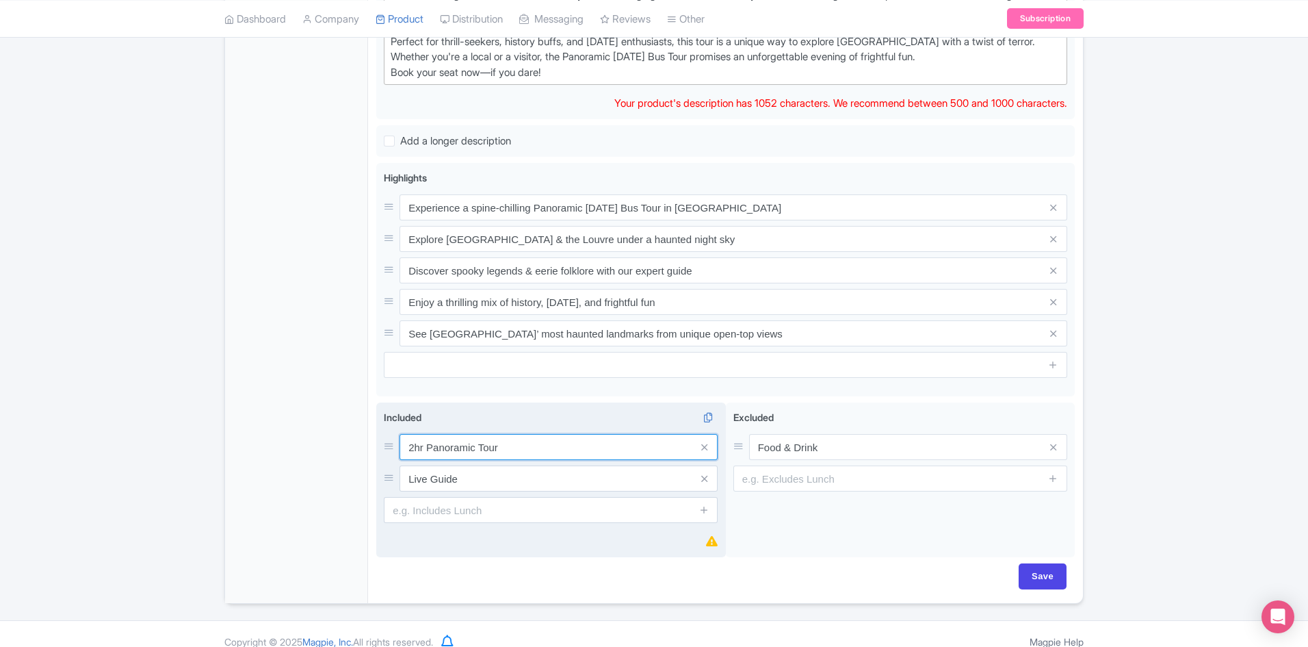
click at [417, 434] on input "2hr Panoramic Tour" at bounding box center [559, 447] width 318 height 26
click at [487, 434] on input "2hr Panoramic Tour" at bounding box center [559, 447] width 318 height 26
click at [415, 434] on input "2hr Panoramic Tour" at bounding box center [559, 447] width 318 height 26
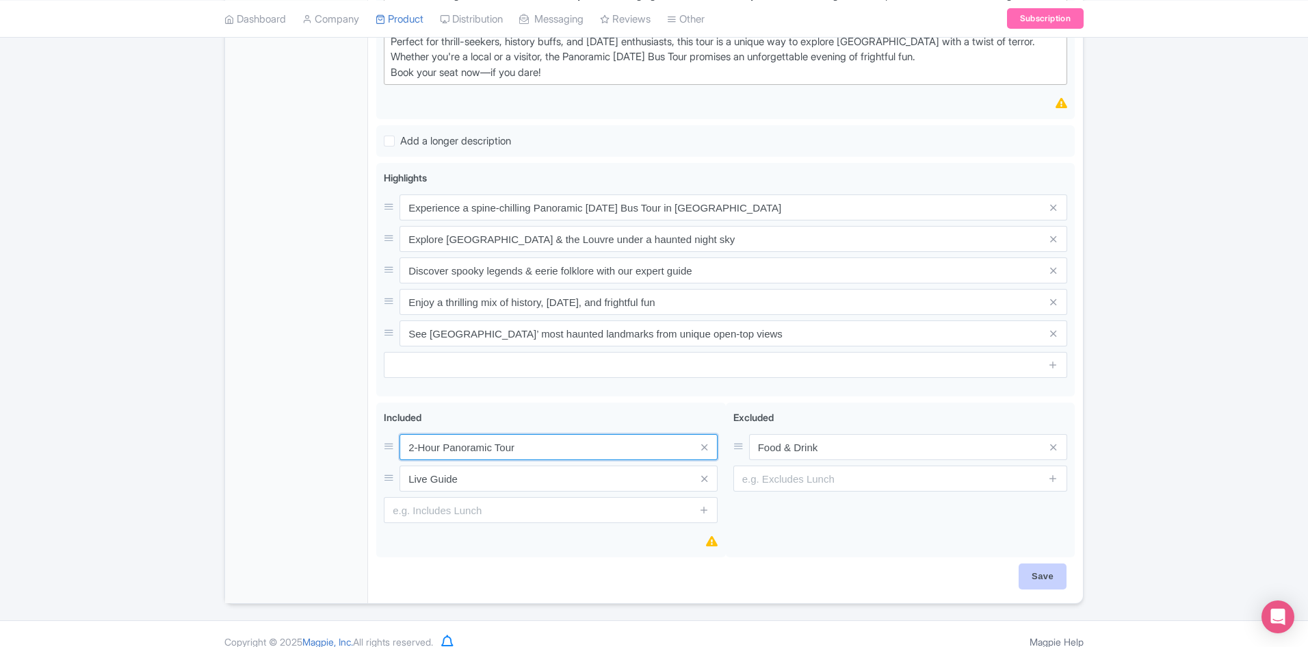
type input "2-Hour Panoramic Tour"
click at [1047, 563] on input "Save" at bounding box center [1043, 576] width 48 height 26
type input "Saving..."
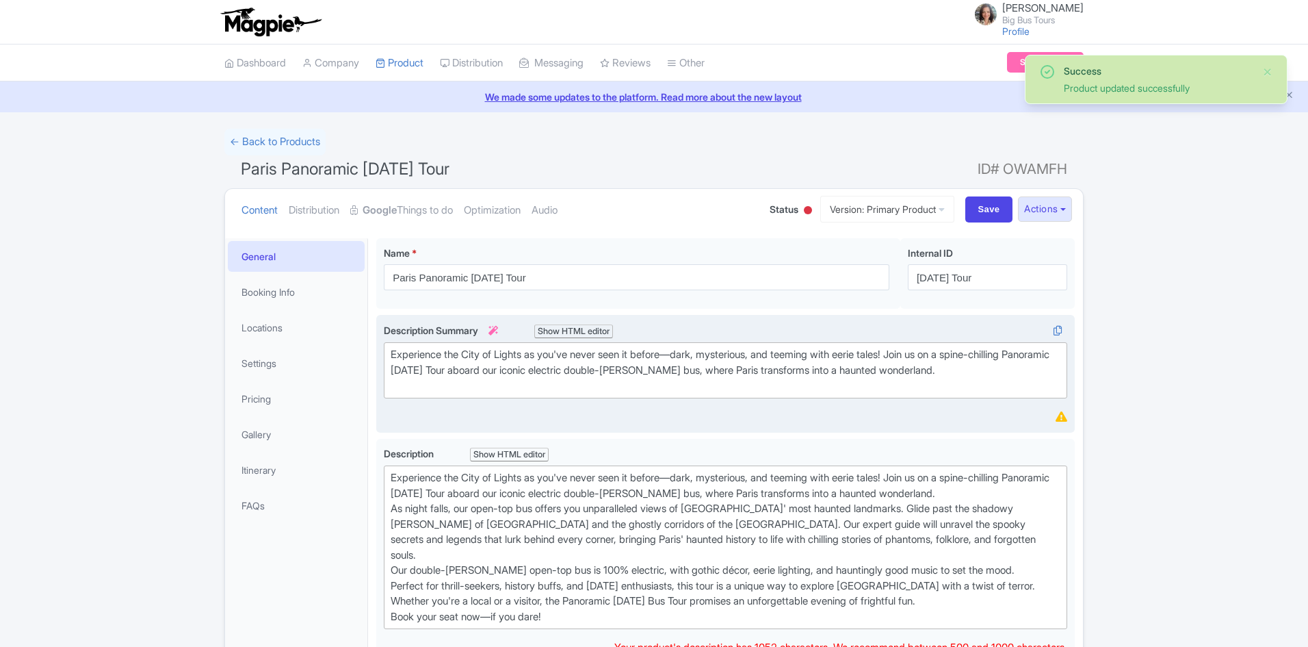
scroll to position [238, 0]
